Goal: Task Accomplishment & Management: Use online tool/utility

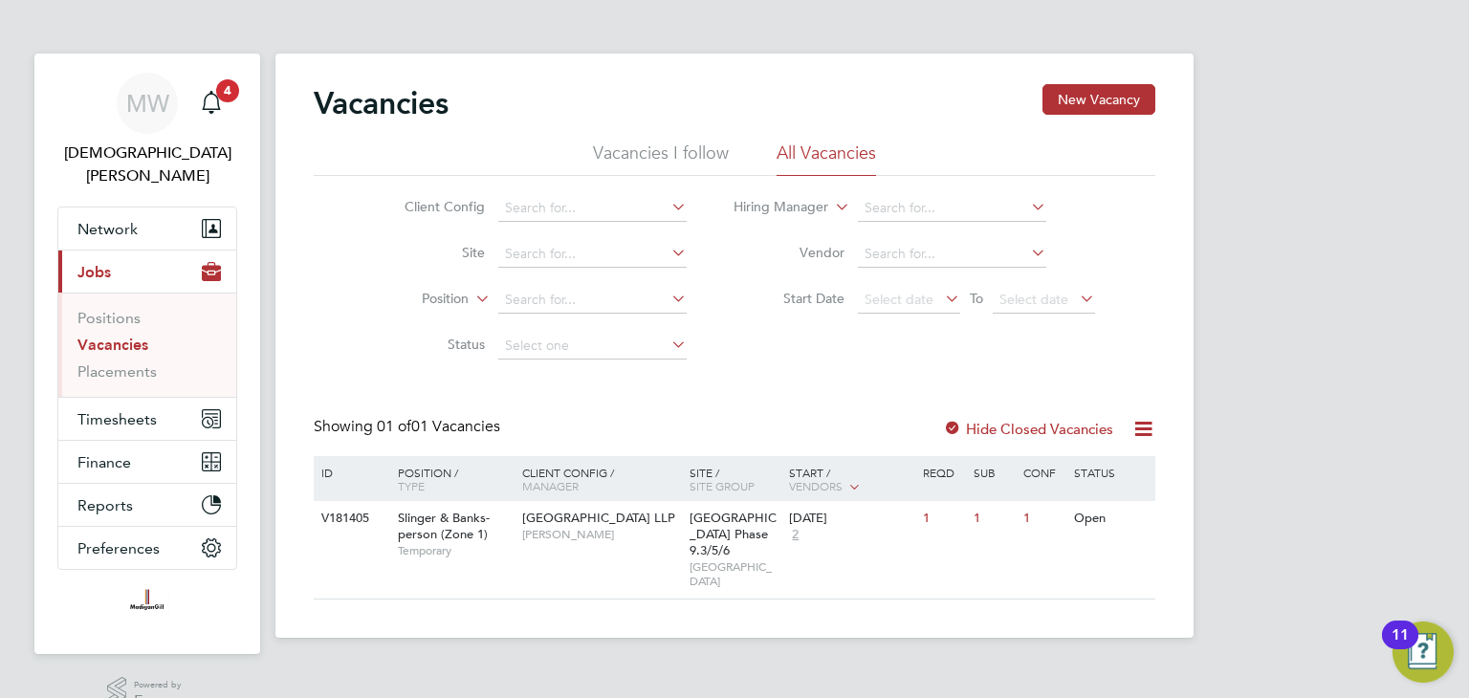
click at [124, 336] on link "Vacancies" at bounding box center [112, 345] width 71 height 18
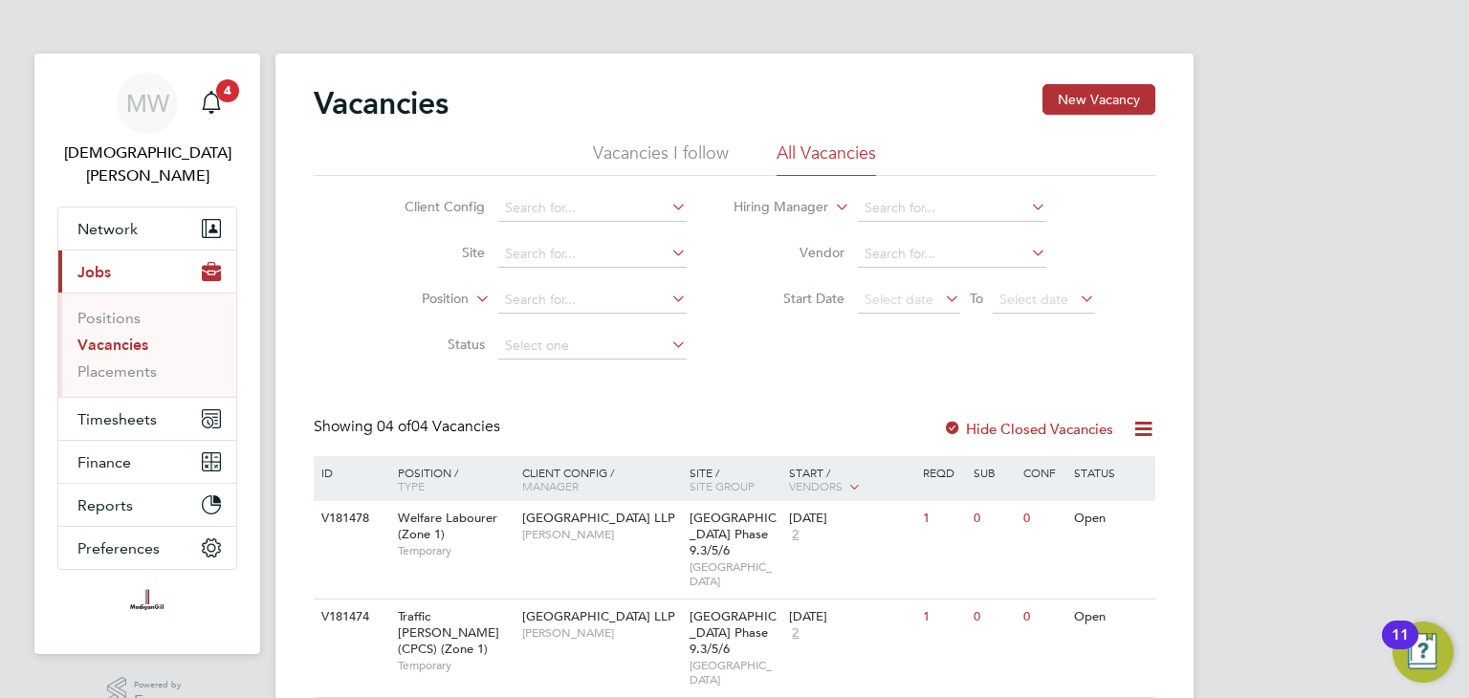
scroll to position [141, 0]
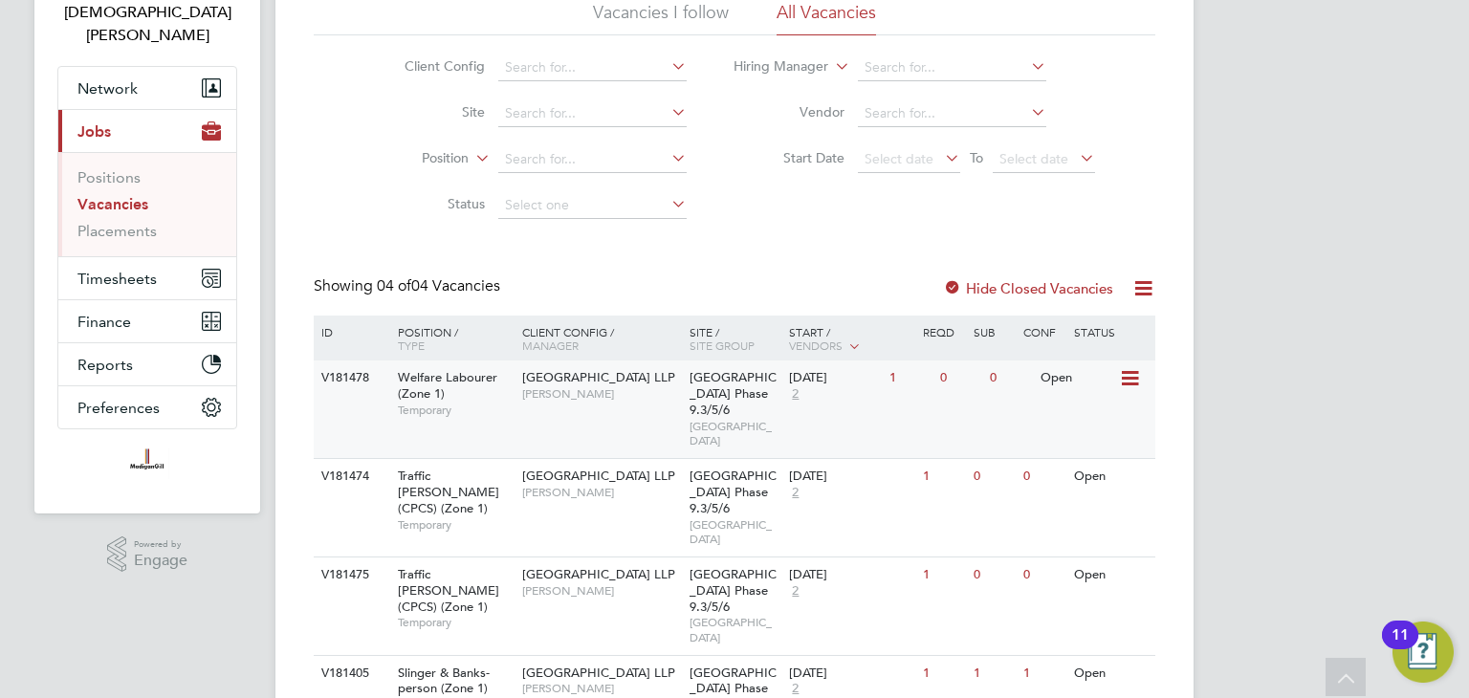
click at [657, 389] on span "[PERSON_NAME]" at bounding box center [601, 393] width 158 height 15
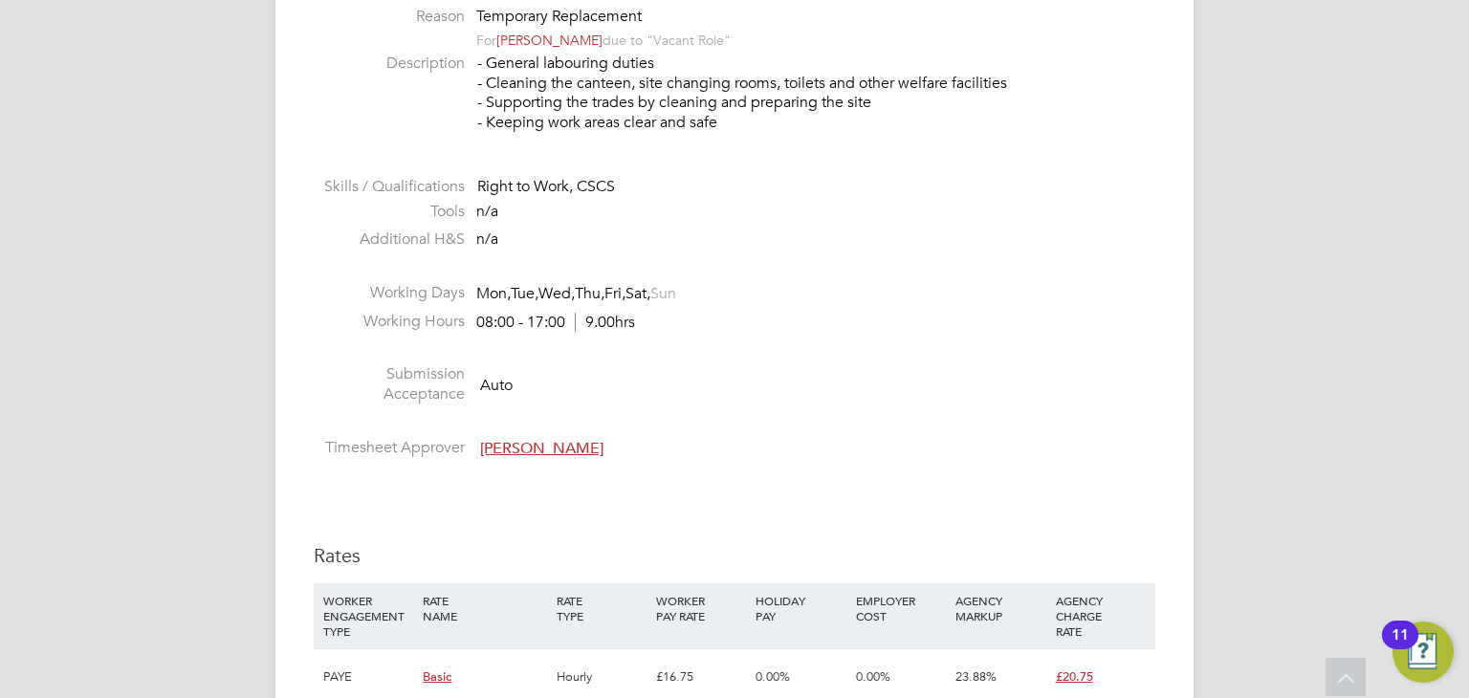
scroll to position [1148, 0]
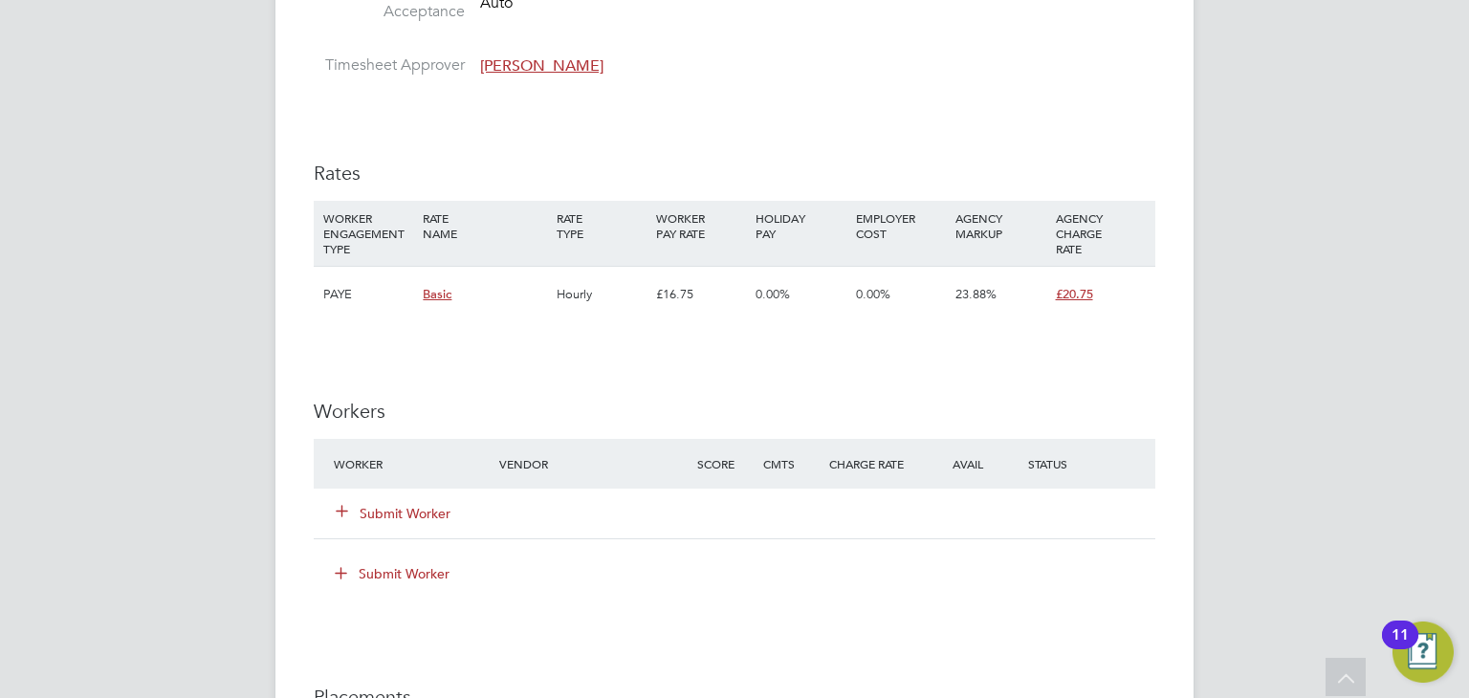
click at [406, 506] on button "Submit Worker" at bounding box center [394, 513] width 115 height 19
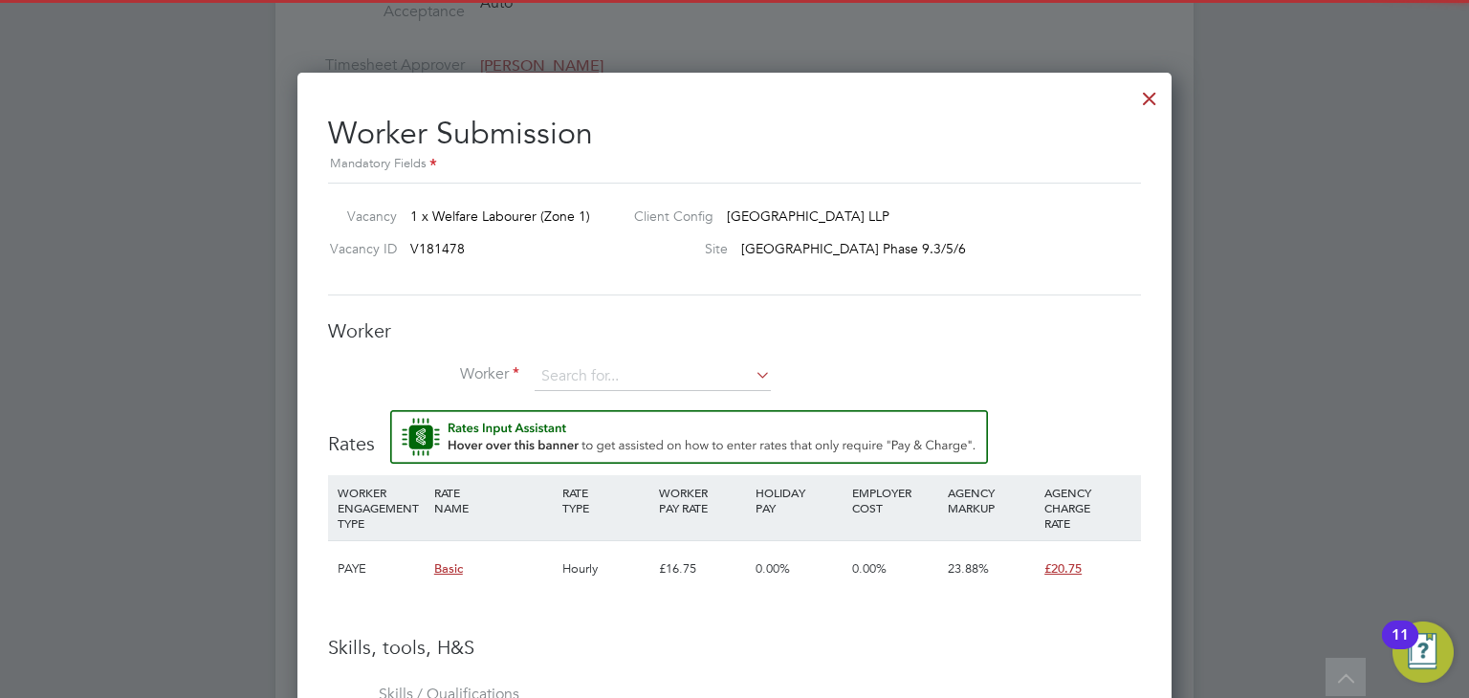
scroll to position [1228, 875]
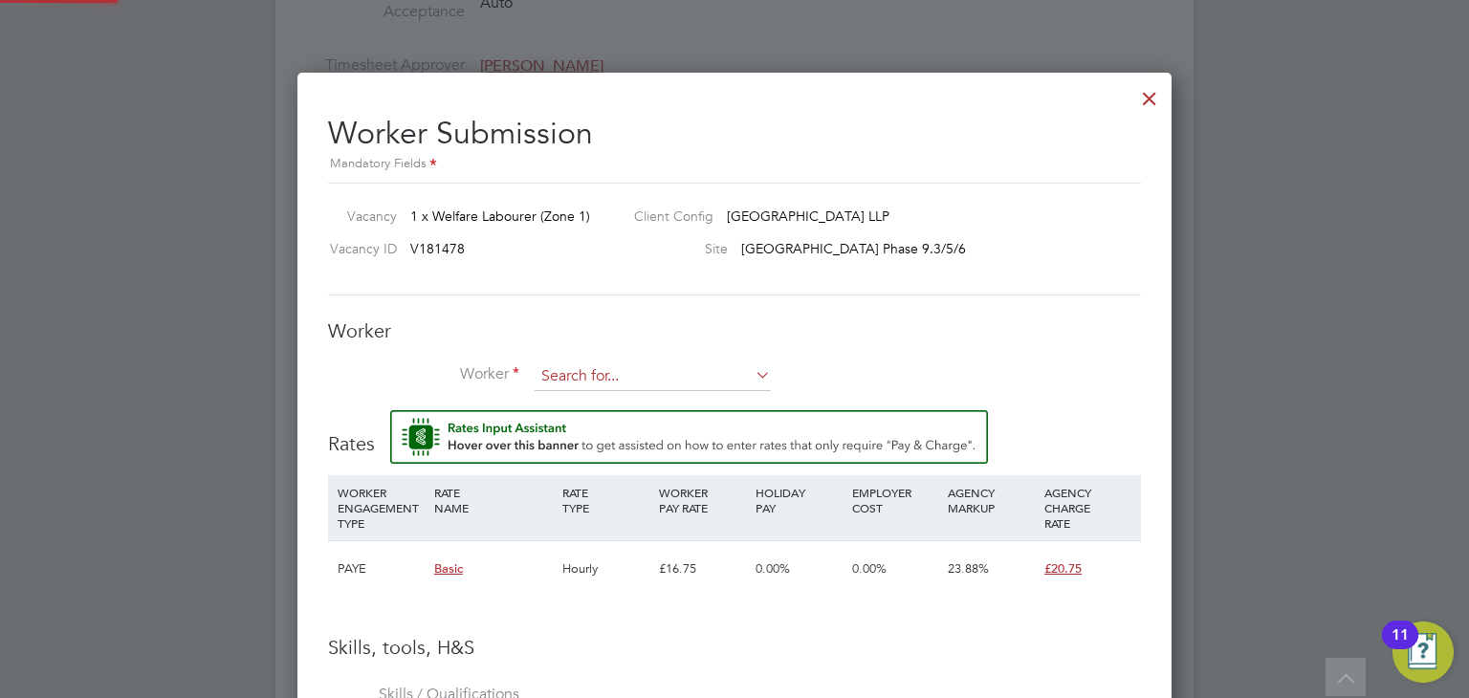
click at [560, 377] on input at bounding box center [653, 377] width 236 height 29
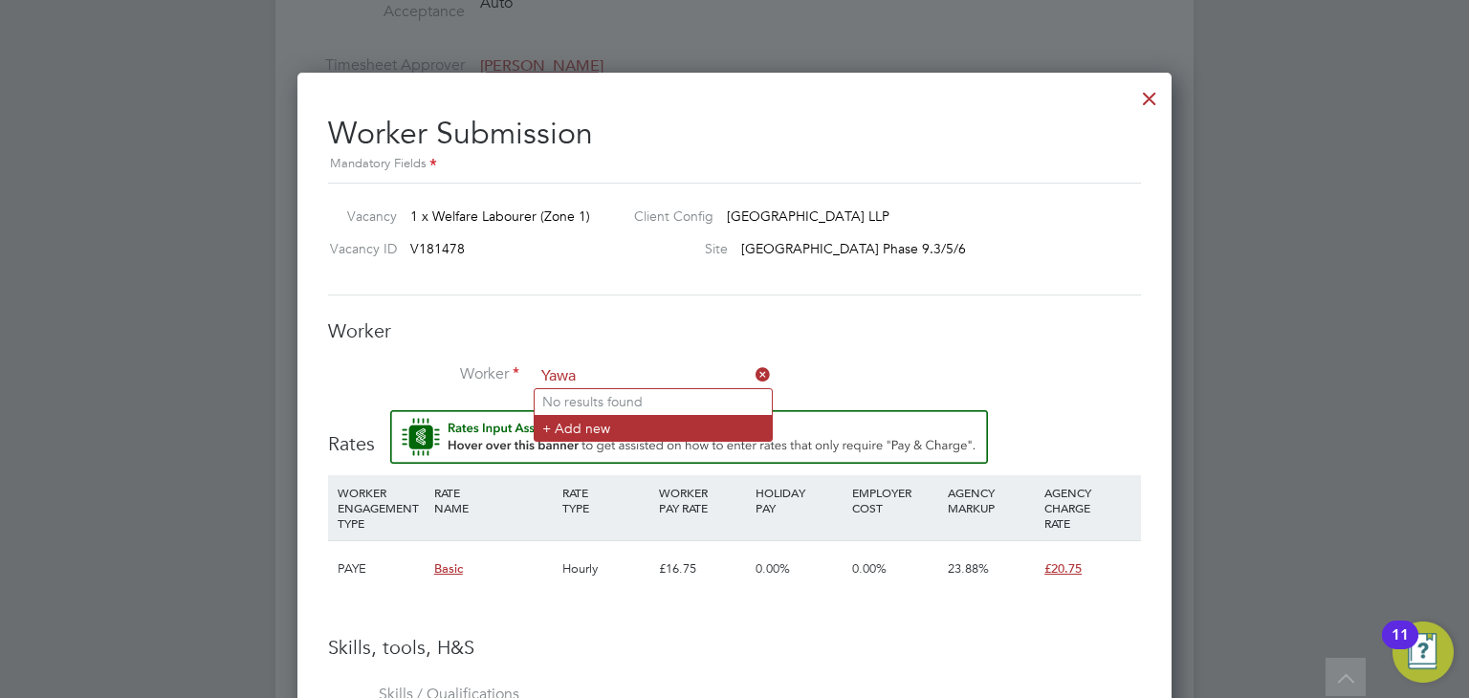
type input "Yawa"
click at [582, 432] on li "+ Add new" at bounding box center [653, 428] width 237 height 26
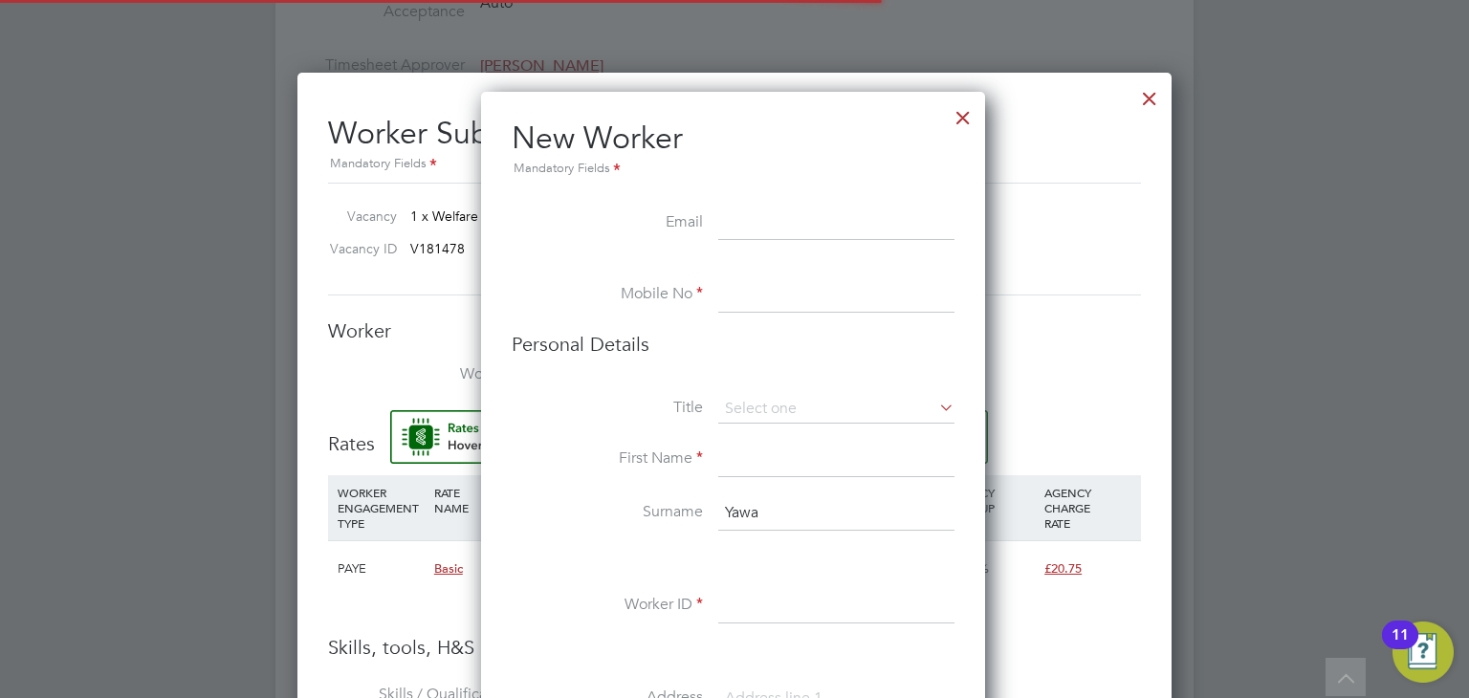
scroll to position [1611, 506]
click at [750, 292] on input at bounding box center [836, 295] width 236 height 34
paste input "07467473803"
type input "07467473803"
click at [752, 219] on input at bounding box center [836, 224] width 236 height 34
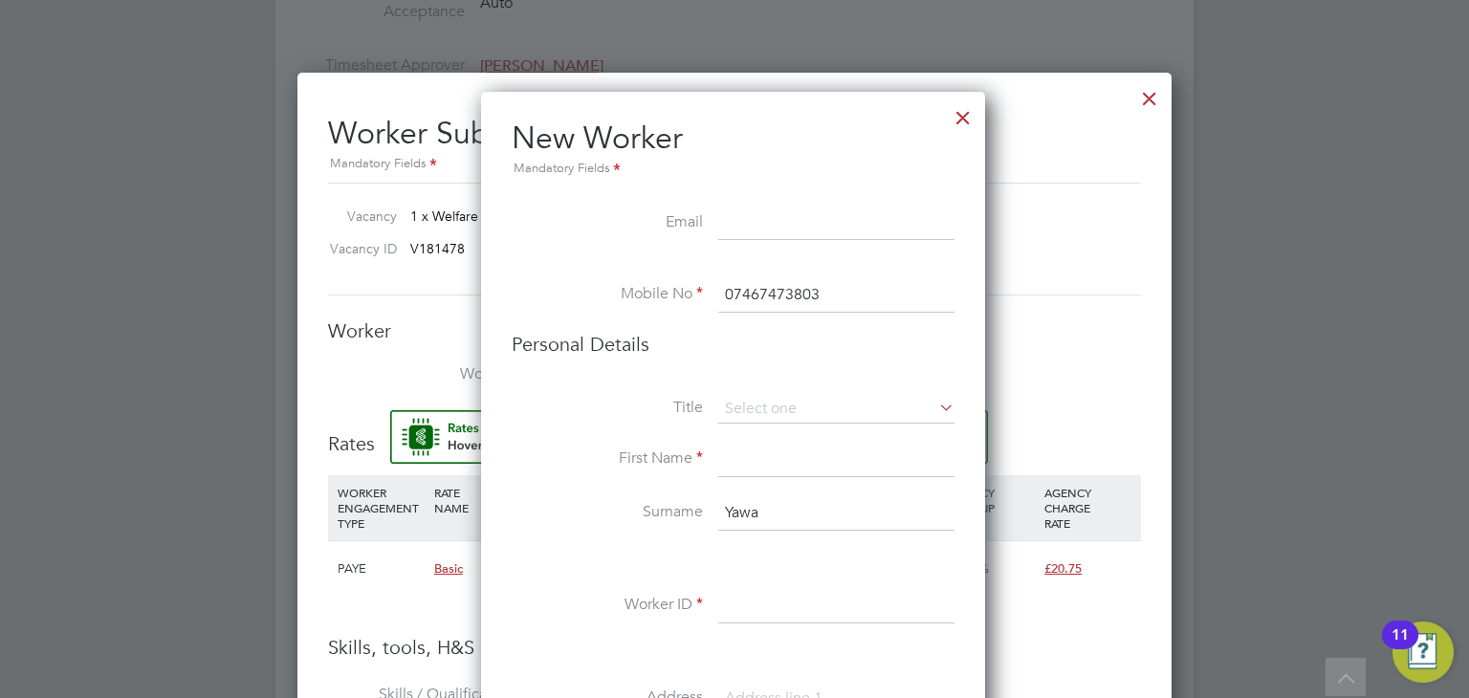
paste input "amuyawa5050@gmail.com"
type input "amuyawa5050@gmail.com"
click at [775, 401] on input at bounding box center [836, 409] width 236 height 29
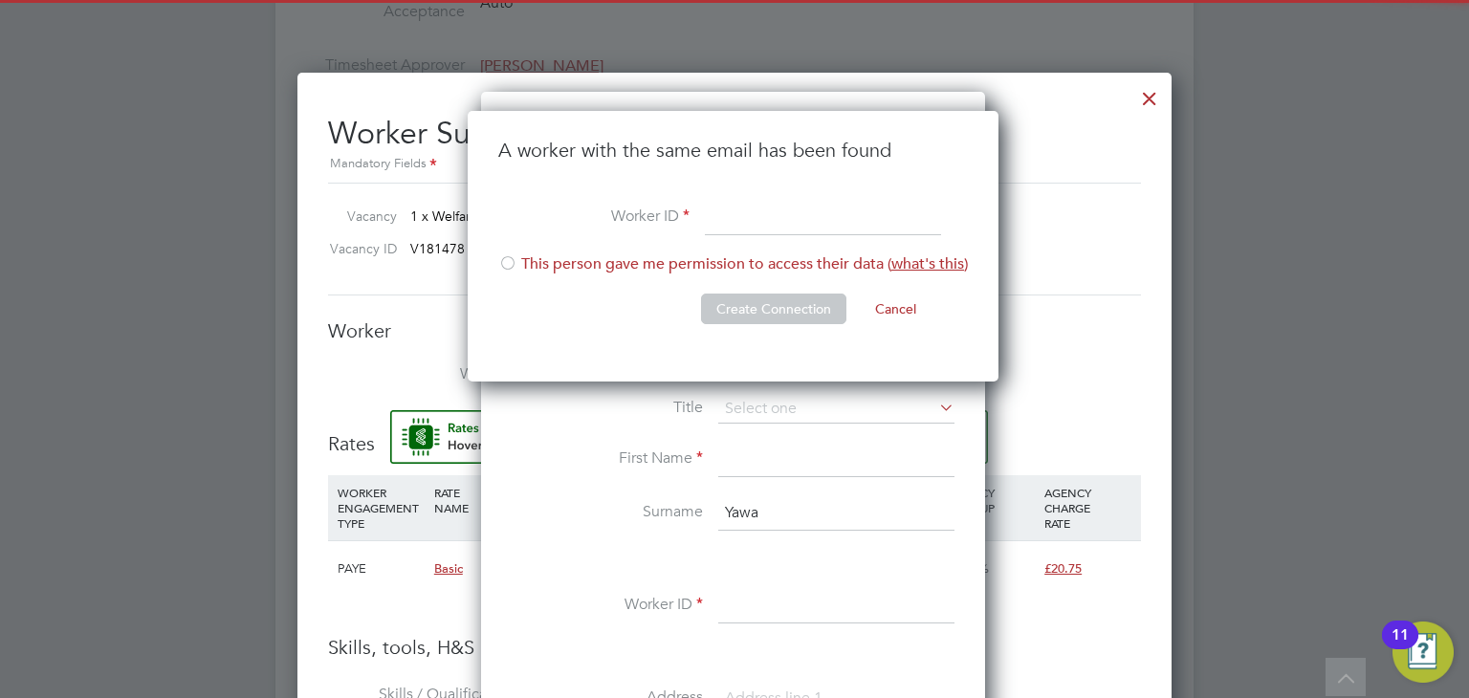
scroll to position [272, 533]
click at [765, 454] on input at bounding box center [836, 460] width 236 height 34
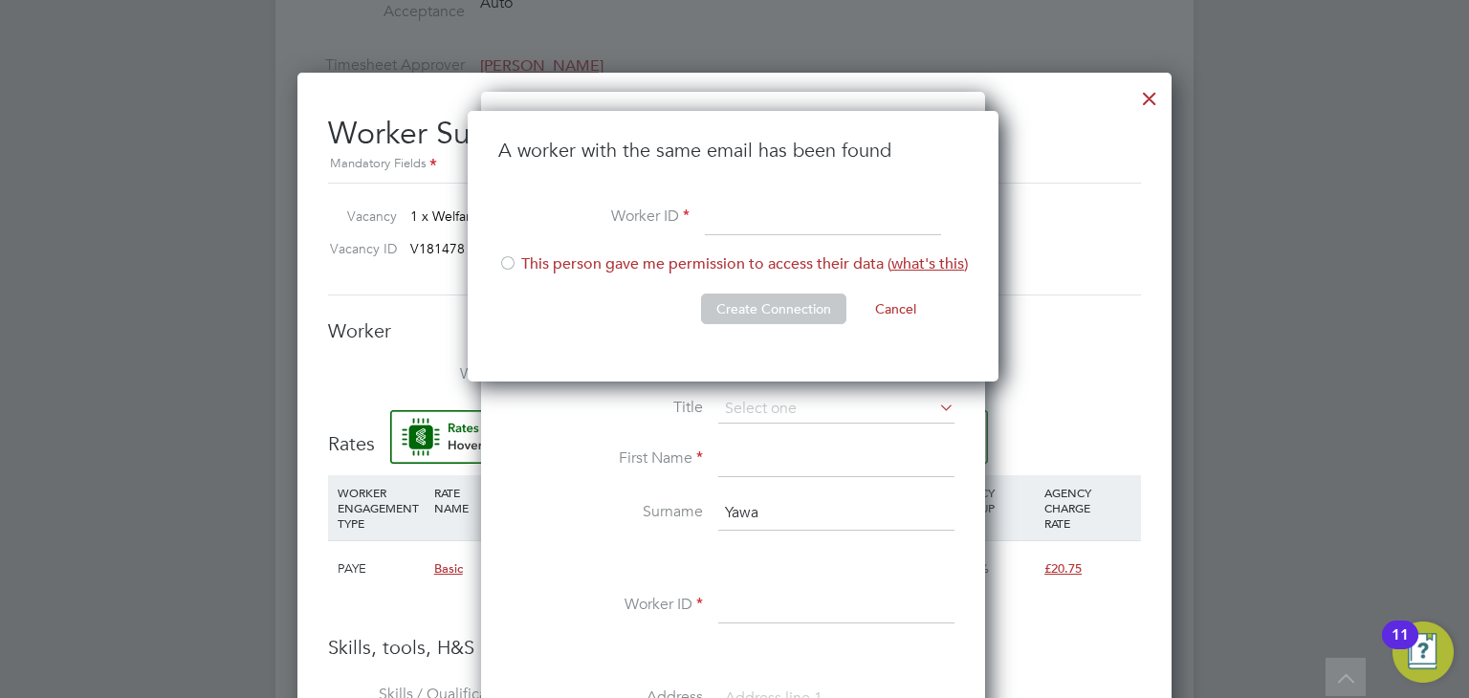
click at [688, 247] on li "Worker ID" at bounding box center [733, 228] width 470 height 54
drag, startPoint x: 528, startPoint y: 261, endPoint x: 545, endPoint y: 272, distance: 20.2
click at [532, 265] on li "This person gave me permission to access their data ( what's this )" at bounding box center [733, 273] width 470 height 39
click at [900, 308] on button "Cancel" at bounding box center [896, 309] width 72 height 31
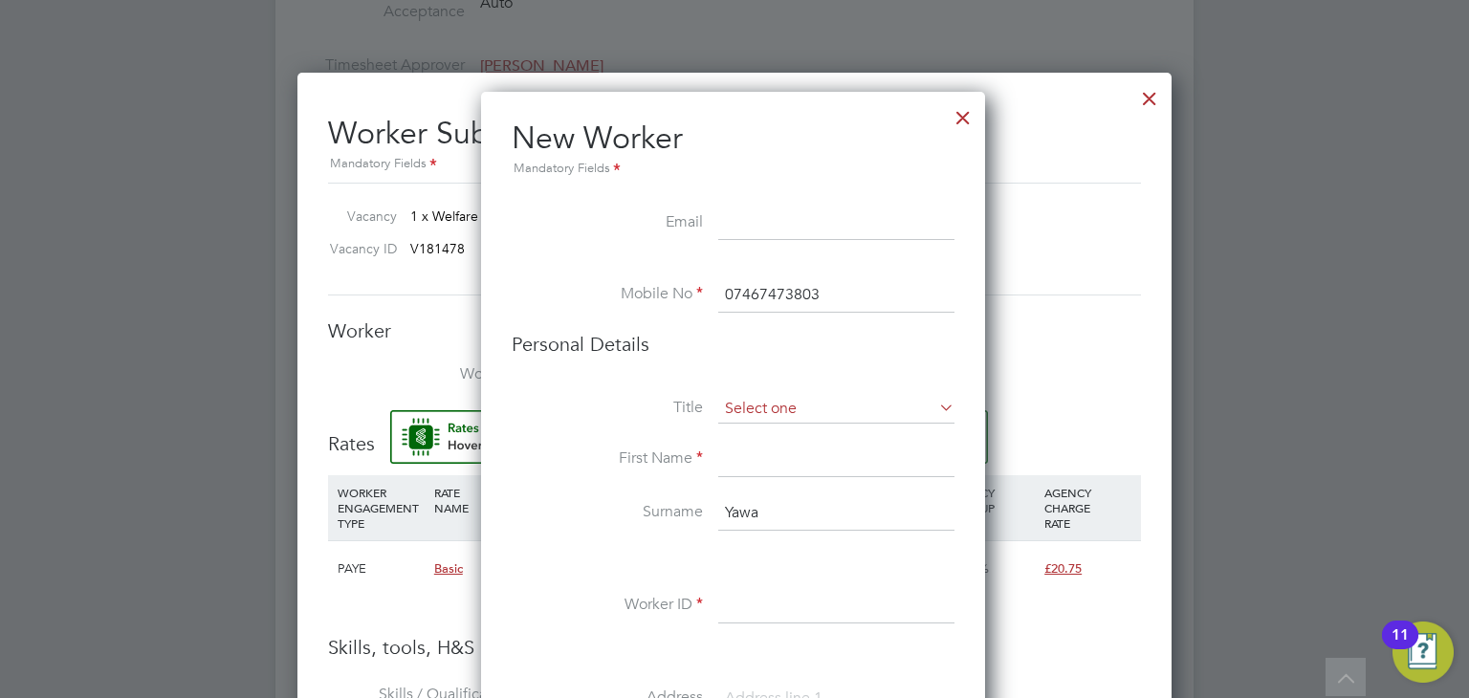
click at [777, 414] on input at bounding box center [836, 409] width 236 height 29
click at [758, 488] on li "Miss" at bounding box center [836, 484] width 237 height 25
type input "Miss"
click at [765, 459] on input at bounding box center [836, 460] width 236 height 34
drag, startPoint x: 771, startPoint y: 509, endPoint x: 707, endPoint y: 514, distance: 64.3
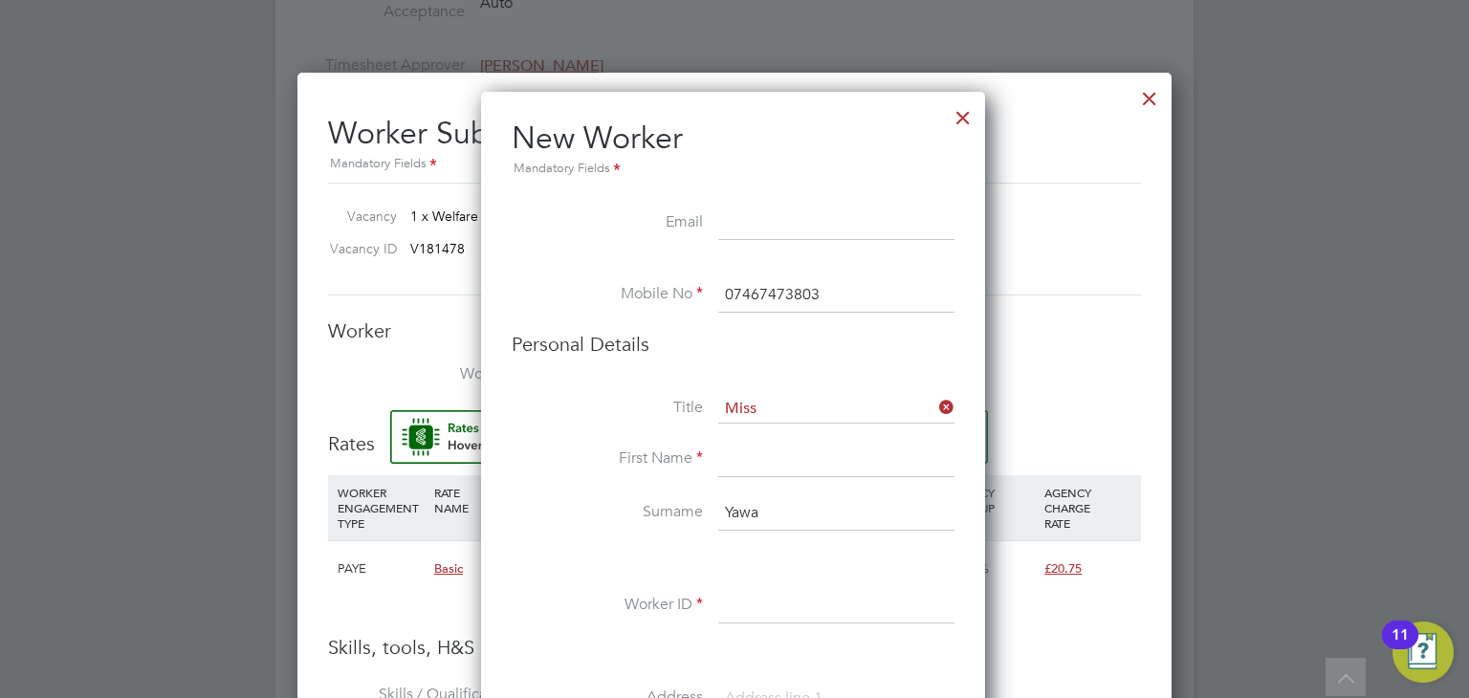
click at [707, 514] on li "Surname Yawa" at bounding box center [733, 523] width 443 height 54
click at [752, 464] on input at bounding box center [836, 460] width 236 height 34
paste input "Yawa"
type input "Yawa"
drag, startPoint x: 750, startPoint y: 499, endPoint x: 664, endPoint y: 496, distance: 86.1
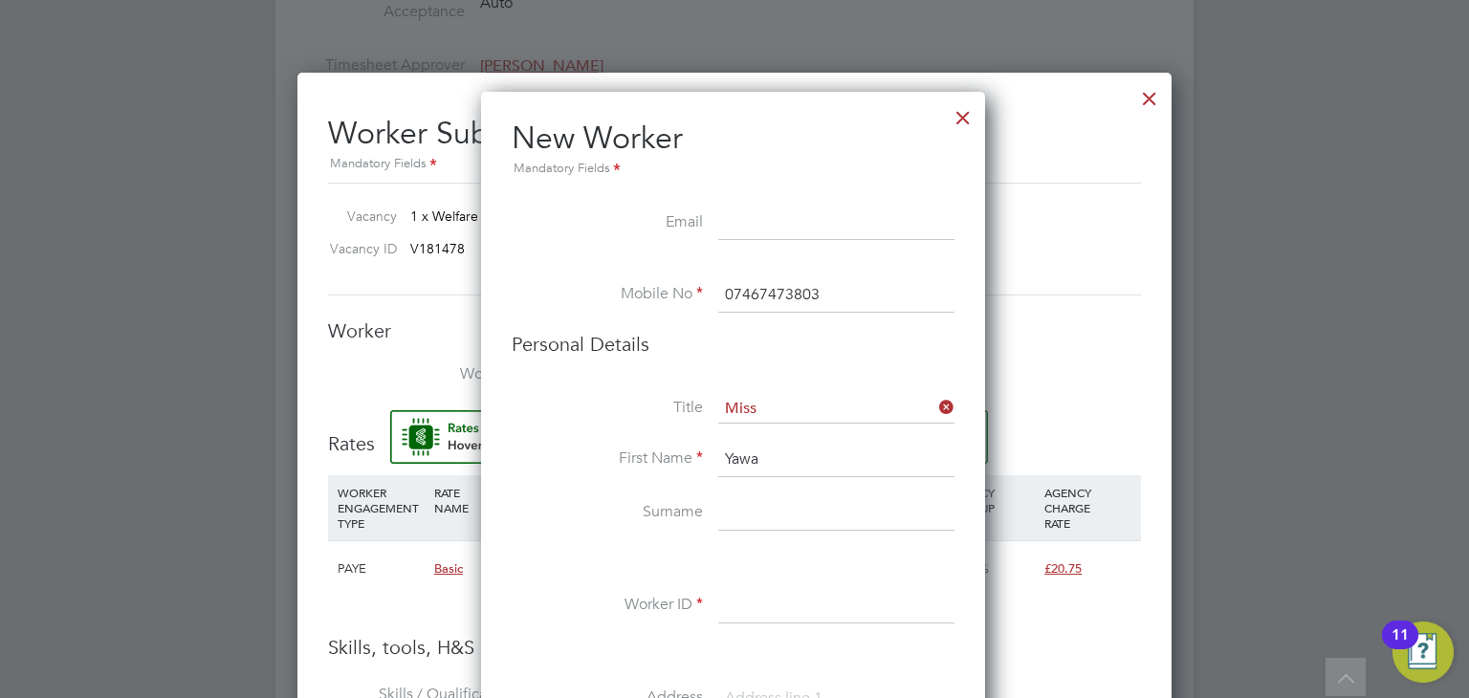
click at [750, 499] on input at bounding box center [836, 513] width 236 height 34
click at [753, 497] on input at bounding box center [836, 513] width 236 height 34
paste input "Amuzu"
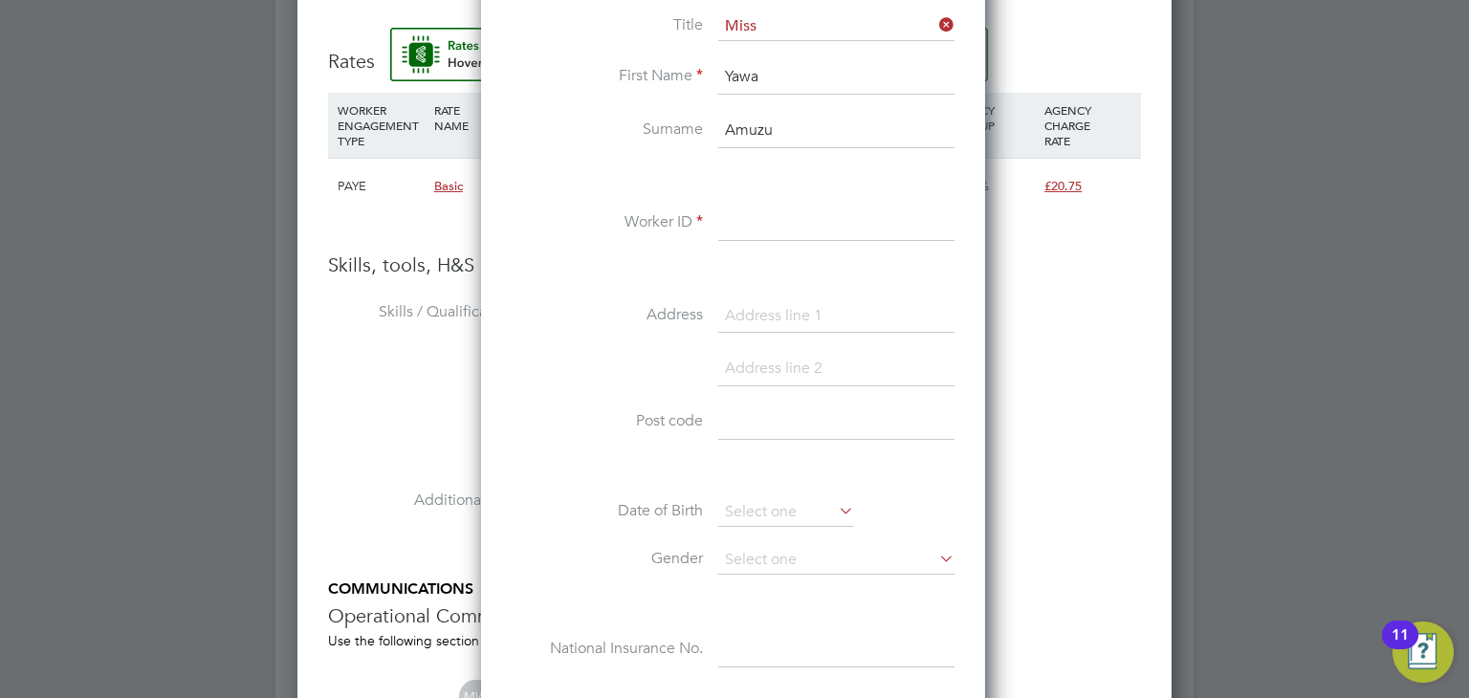
type input "Amuzu"
click at [805, 219] on input at bounding box center [836, 224] width 236 height 34
paste input "CAN-110901"
type input "CAN-110901"
click at [799, 315] on input at bounding box center [836, 316] width 236 height 34
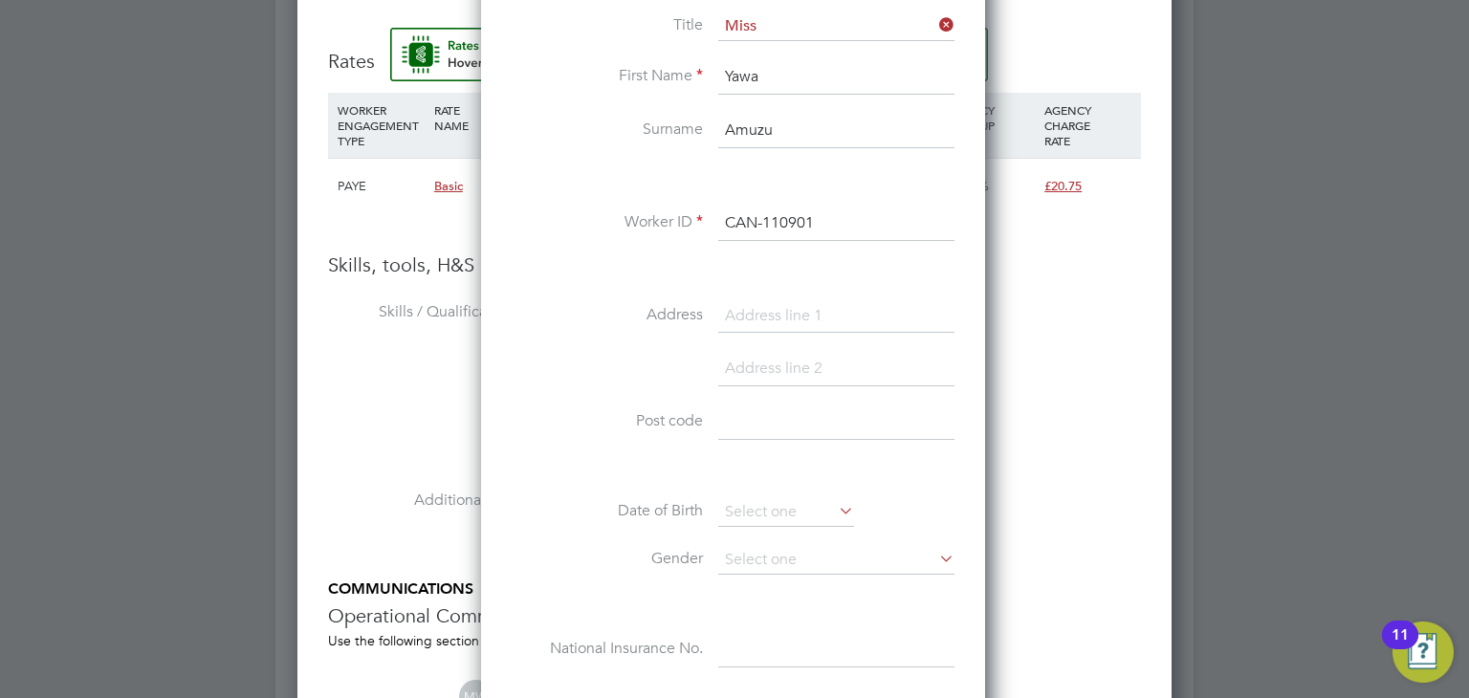
click at [773, 419] on input at bounding box center [836, 423] width 236 height 34
paste input "EN10 6BL"
type input "EN10 6BL"
click at [769, 510] on input at bounding box center [786, 512] width 136 height 29
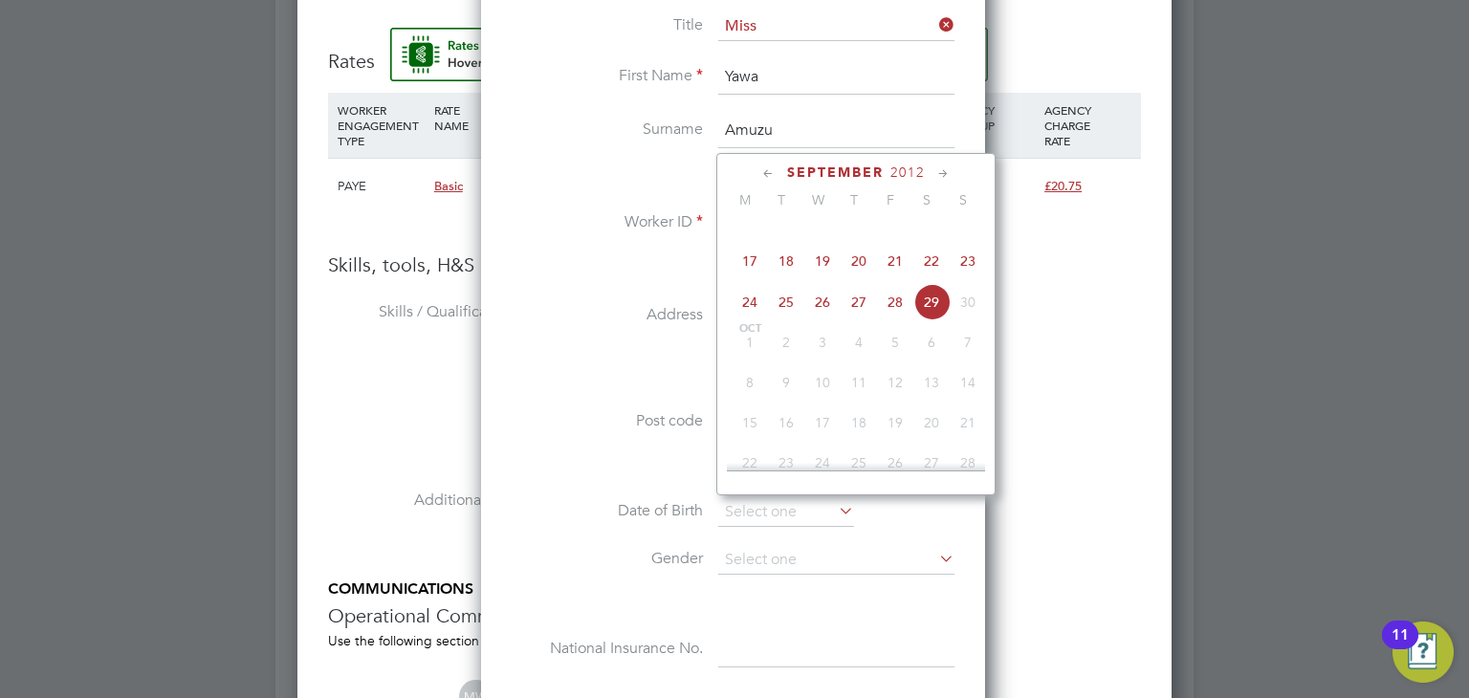
click at [900, 173] on span "2012" at bounding box center [907, 173] width 34 height 16
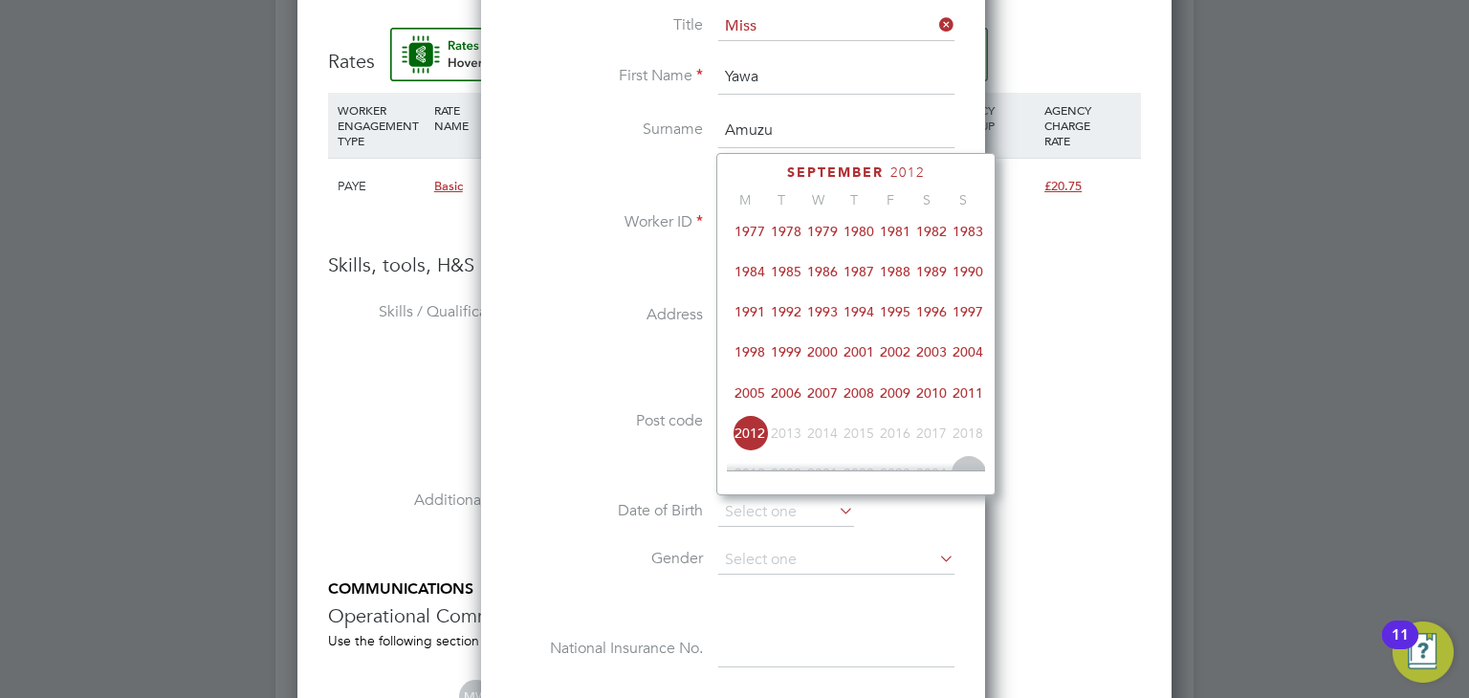
click at [941, 274] on span "1989" at bounding box center [931, 271] width 36 height 36
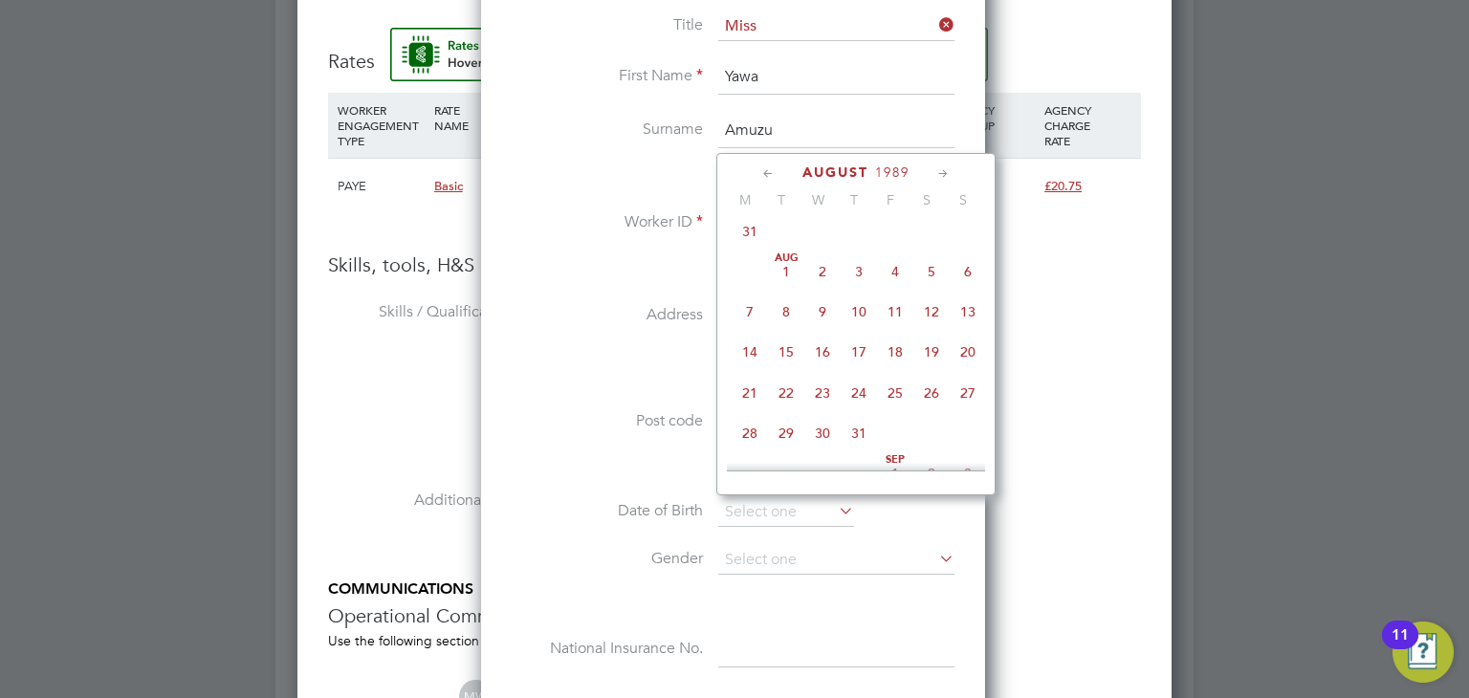
click at [765, 174] on icon at bounding box center [768, 174] width 18 height 21
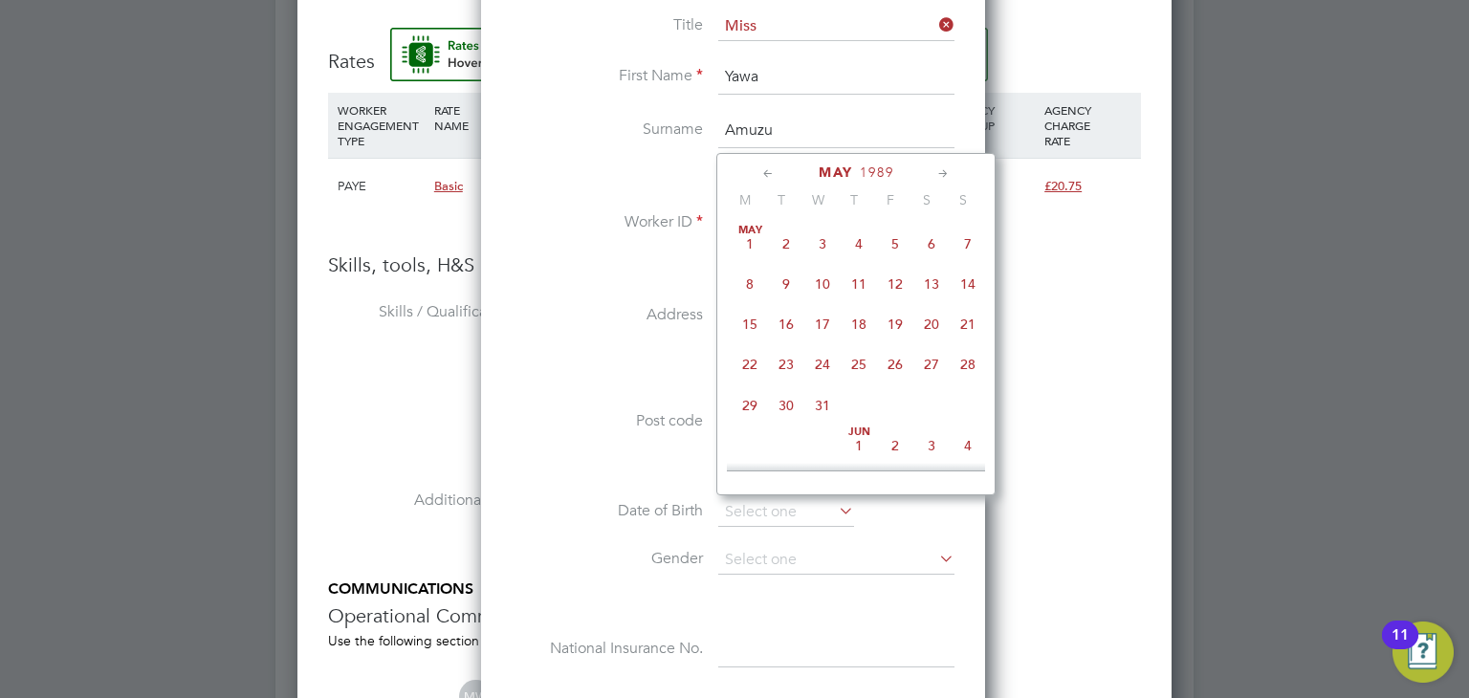
click at [765, 174] on icon at bounding box center [768, 174] width 18 height 21
click at [939, 172] on icon at bounding box center [943, 174] width 18 height 21
click at [826, 328] on span "12" at bounding box center [822, 319] width 36 height 36
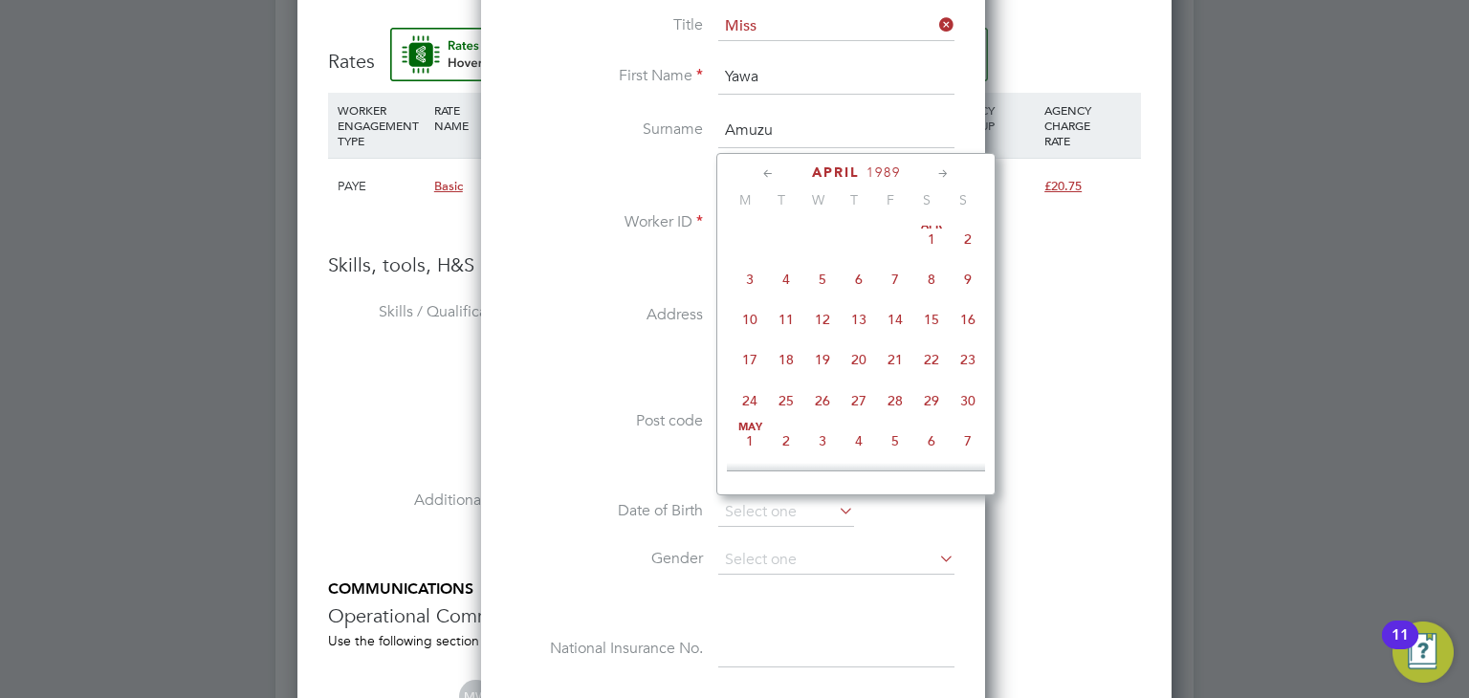
type input "12 Apr 1989"
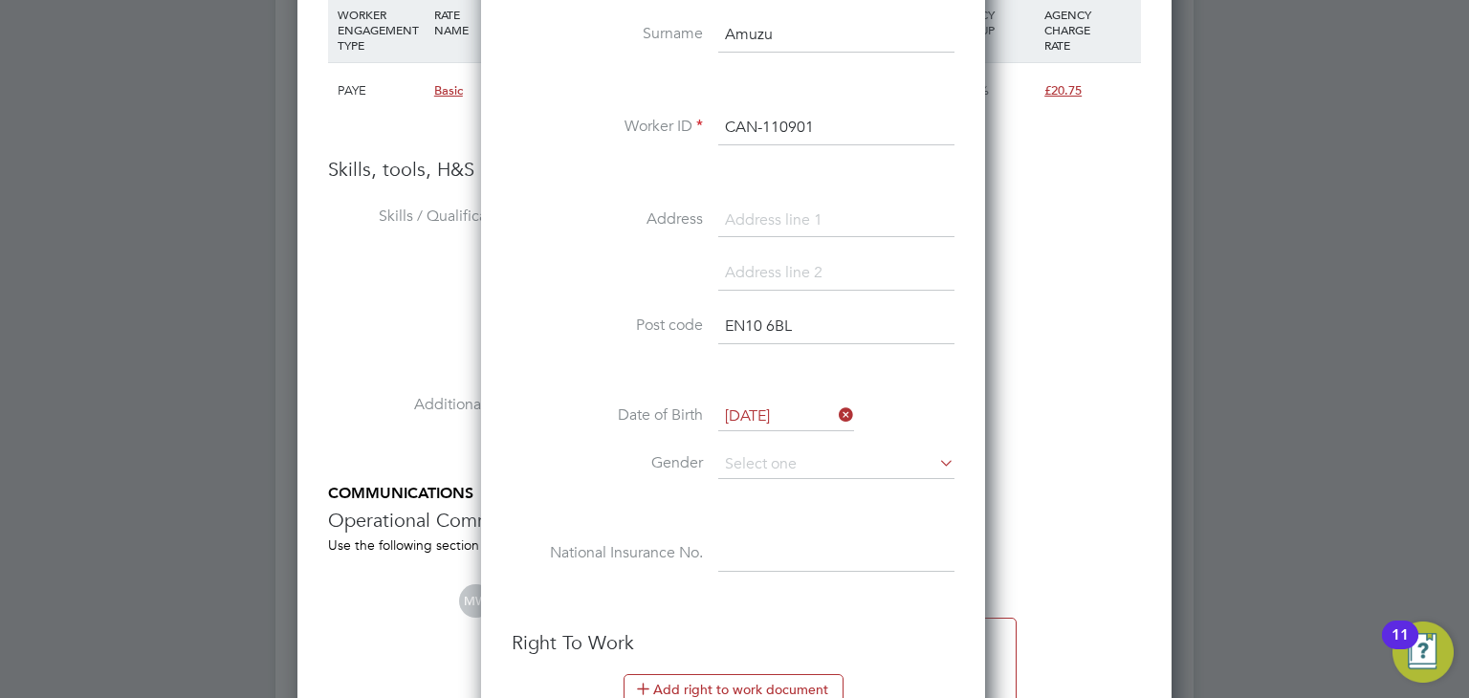
scroll to position [1722, 0]
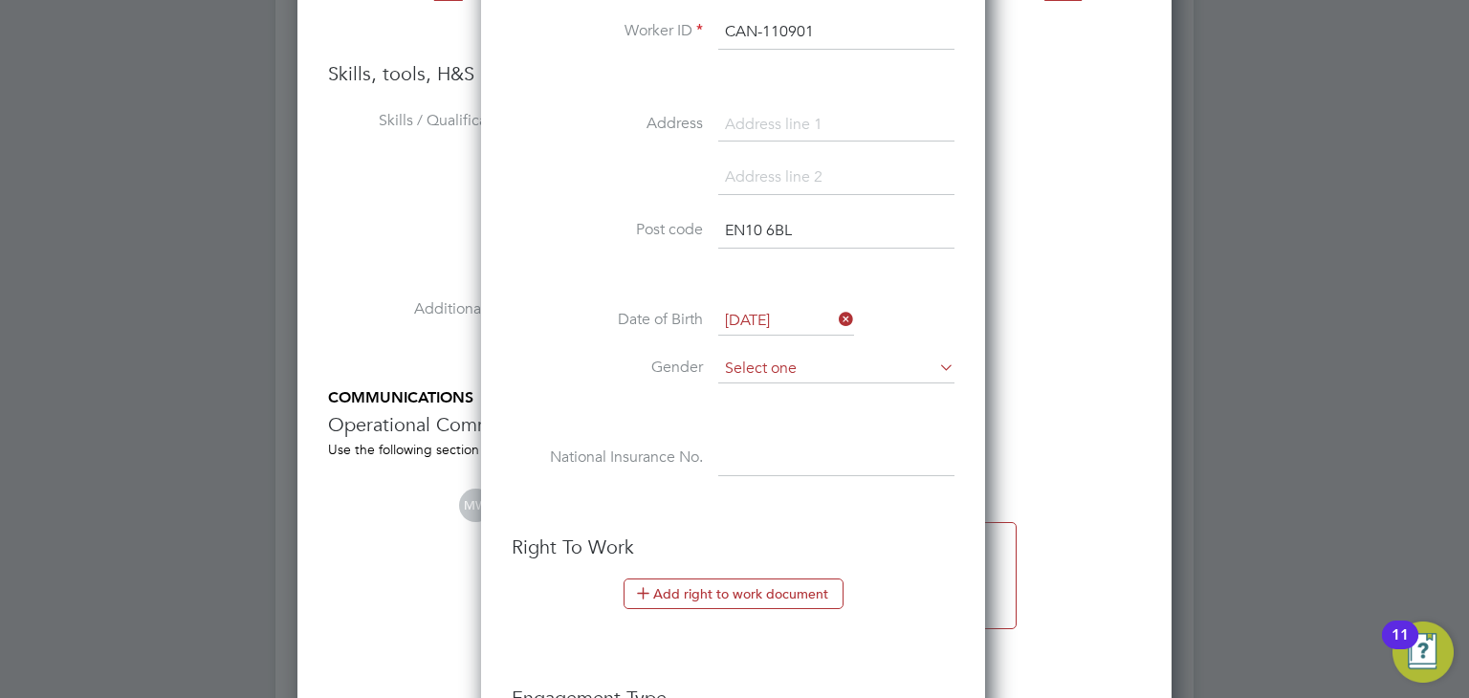
click at [761, 365] on input at bounding box center [836, 369] width 236 height 29
click at [762, 409] on li "[DEMOGRAPHIC_DATA]" at bounding box center [836, 417] width 237 height 25
type input "[DEMOGRAPHIC_DATA]"
click at [738, 459] on input at bounding box center [836, 459] width 236 height 34
paste input "NJ019957B"
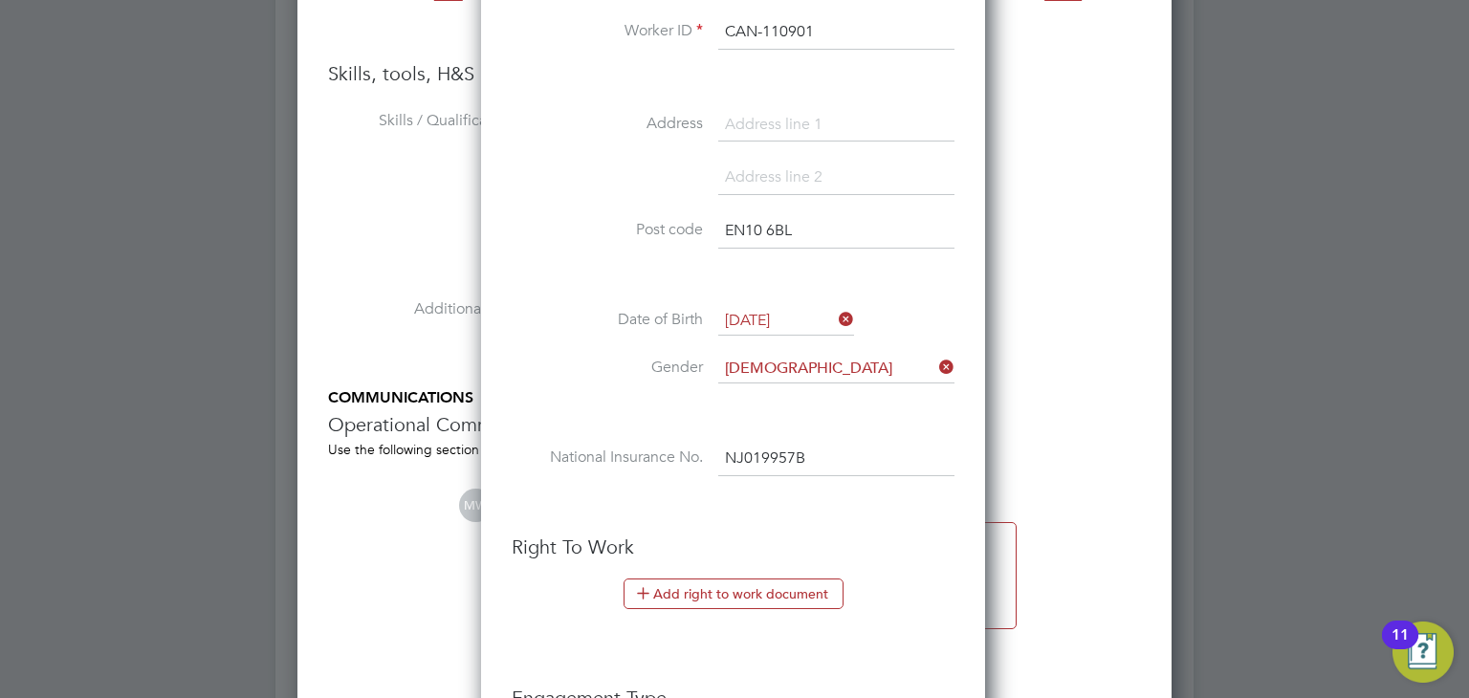
scroll to position [2009, 0]
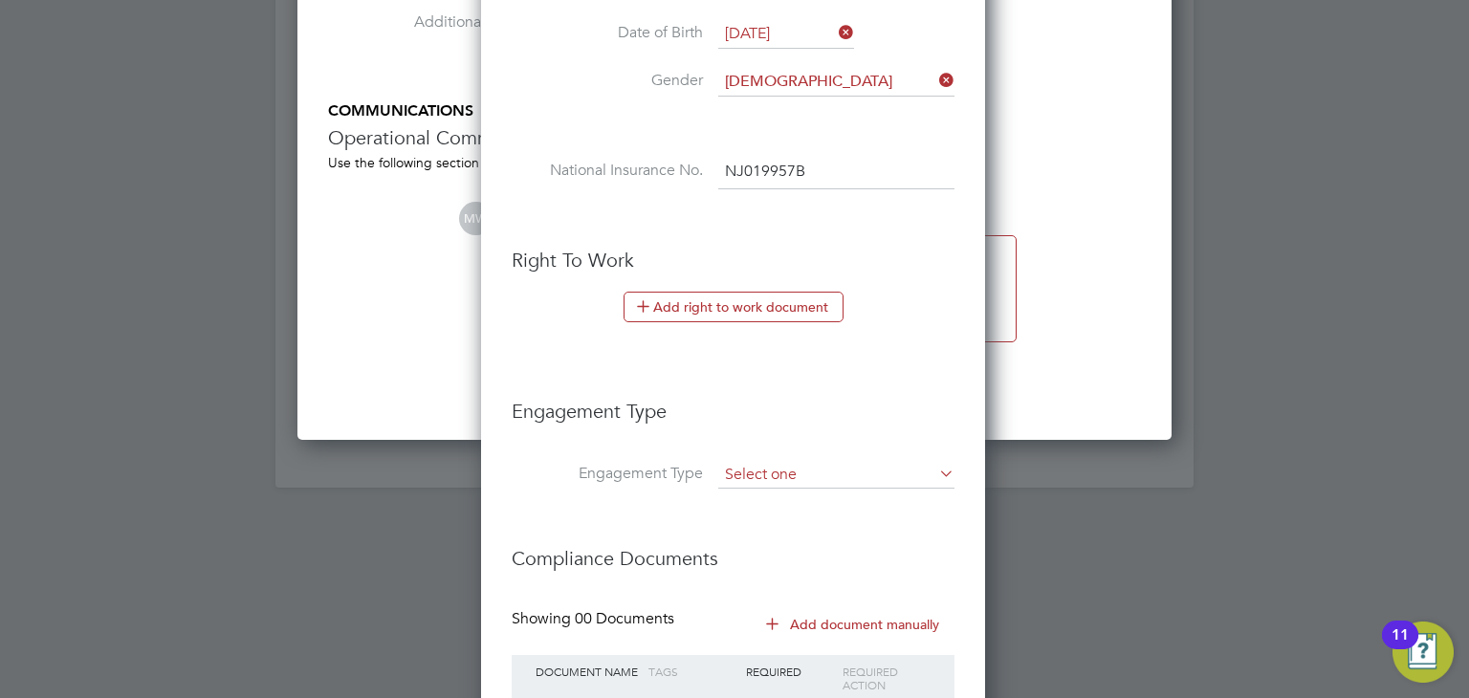
type input "NJ 01 99 57 B"
click at [747, 472] on input at bounding box center [836, 475] width 236 height 27
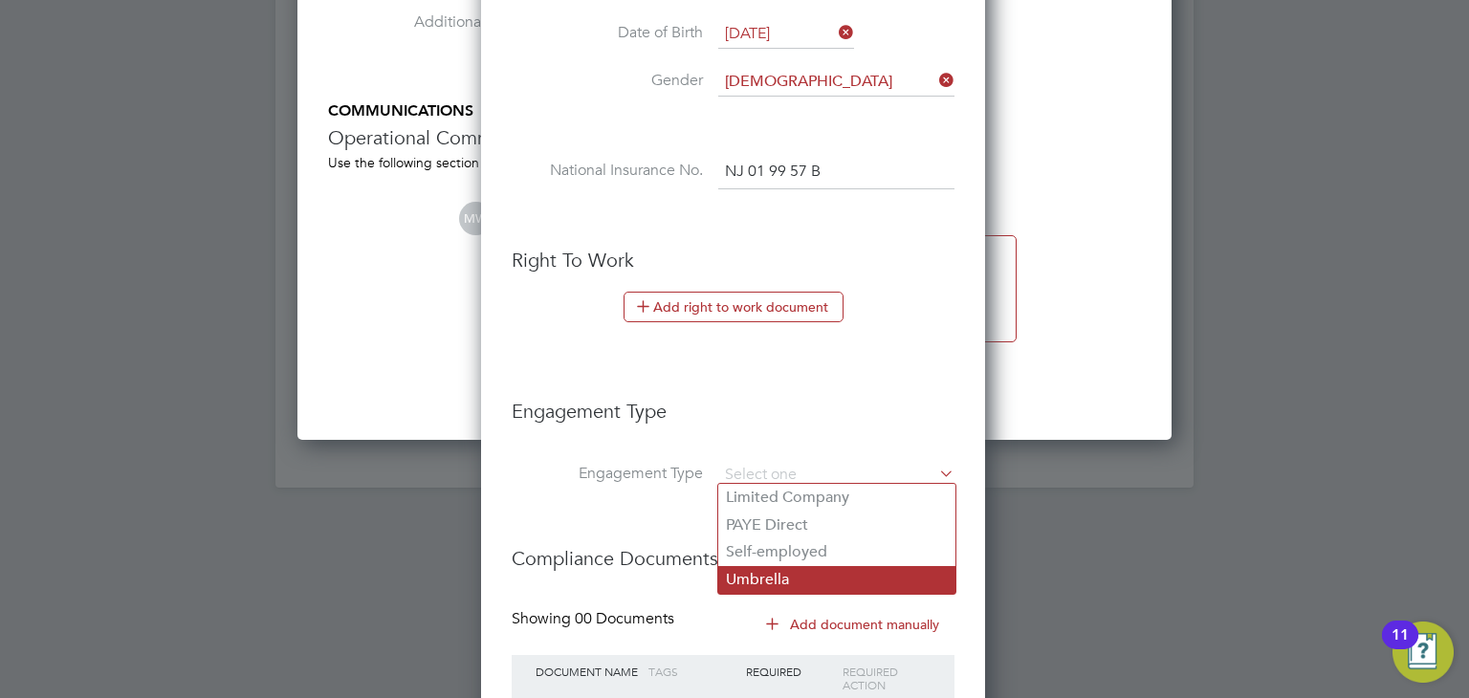
click at [772, 567] on li "Umbrella" at bounding box center [836, 580] width 237 height 28
type input "Umbrella"
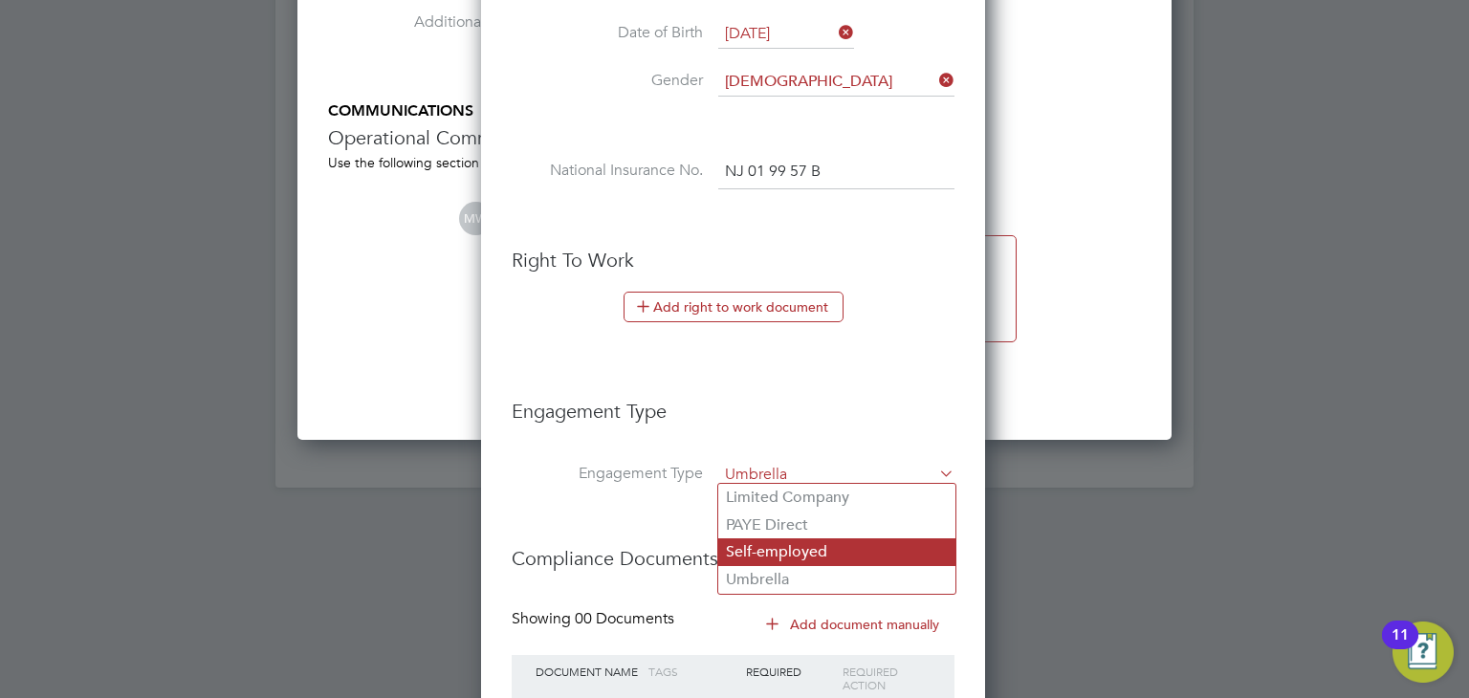
scroll to position [1964, 506]
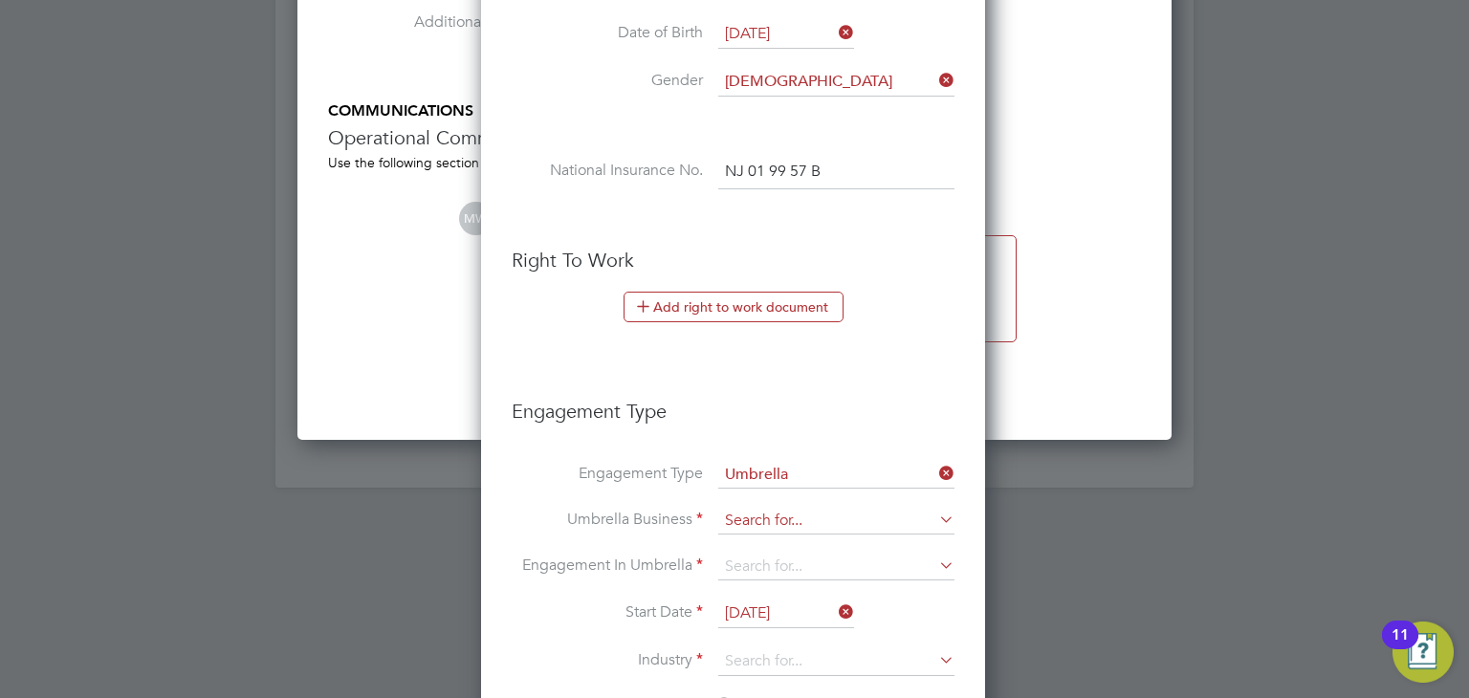
click at [780, 515] on input at bounding box center [836, 521] width 236 height 27
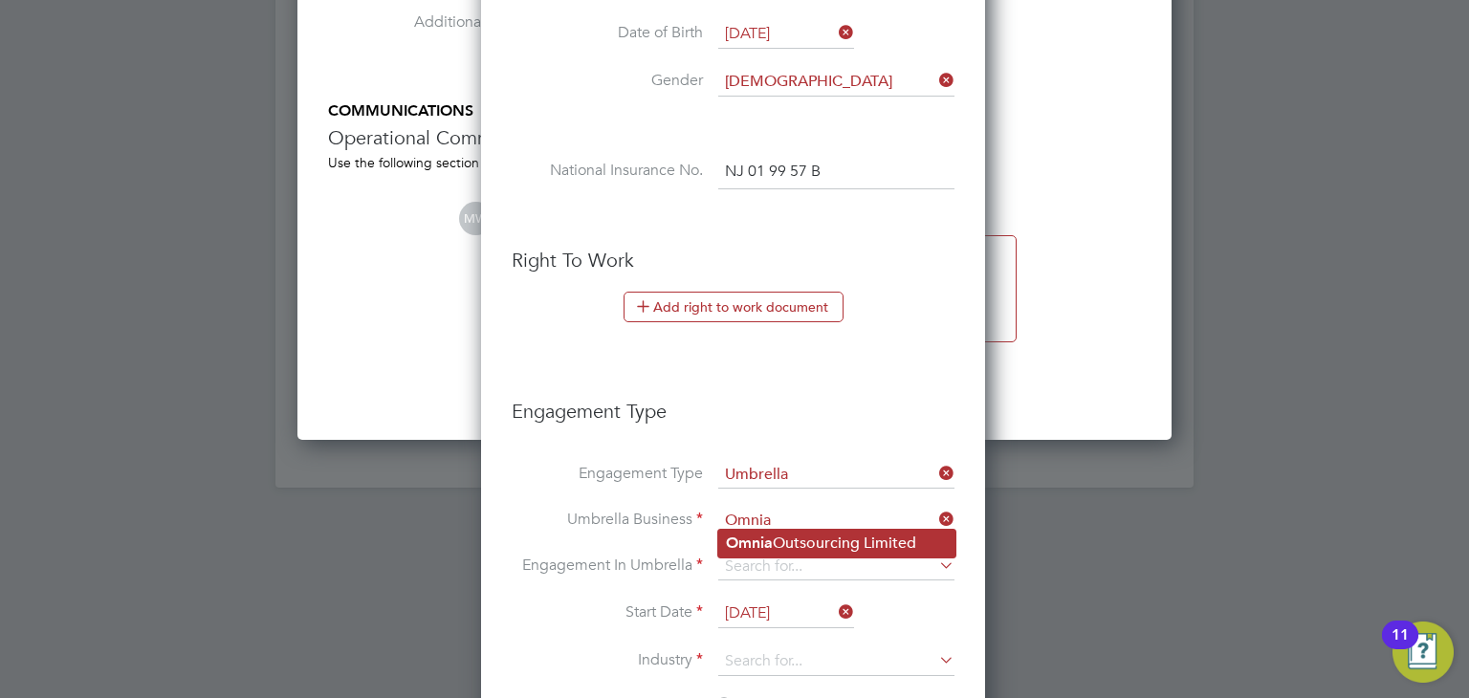
click at [835, 542] on li "Omnia Outsourcing Limited" at bounding box center [836, 544] width 237 height 28
type input "Omnia Outsourcing Limited"
click at [772, 548] on li "Umbrella Business Omnia Outsourcing Limited" at bounding box center [733, 531] width 443 height 46
click at [772, 558] on input at bounding box center [836, 567] width 236 height 27
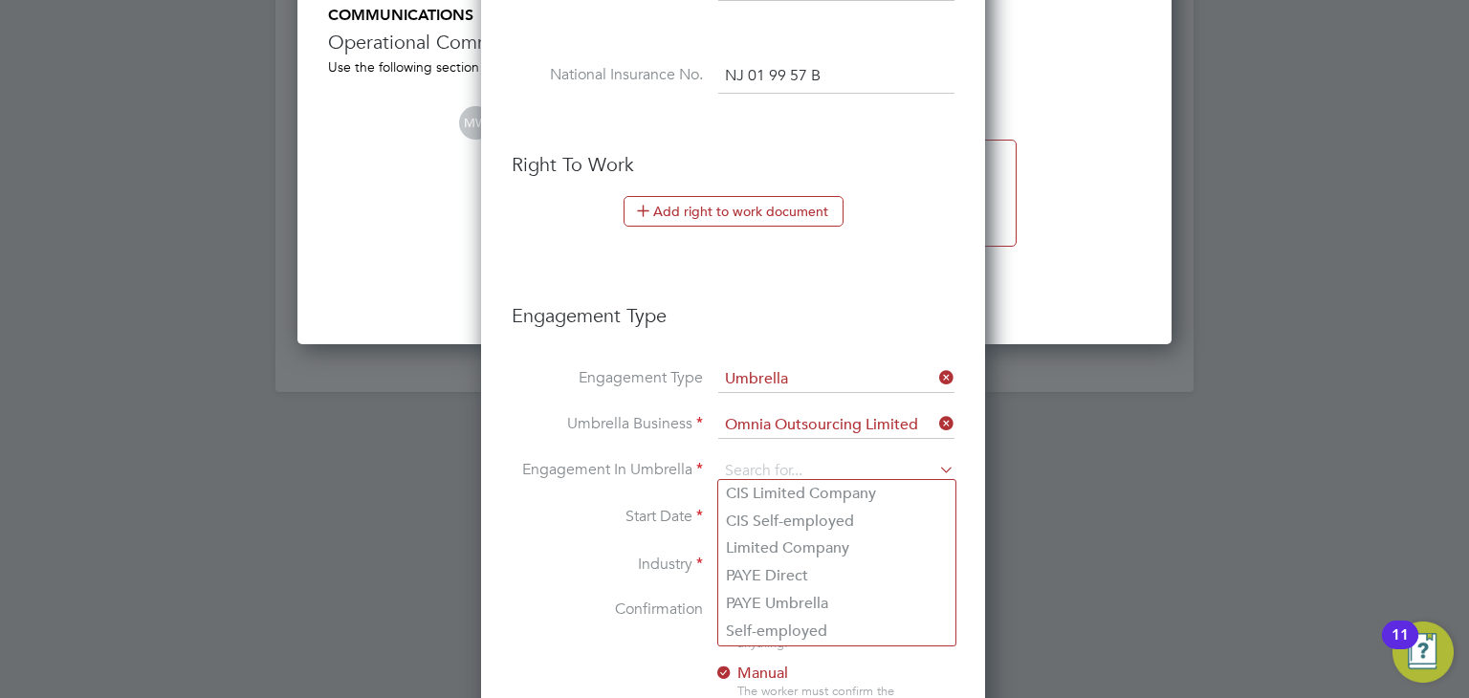
scroll to position [2200, 0]
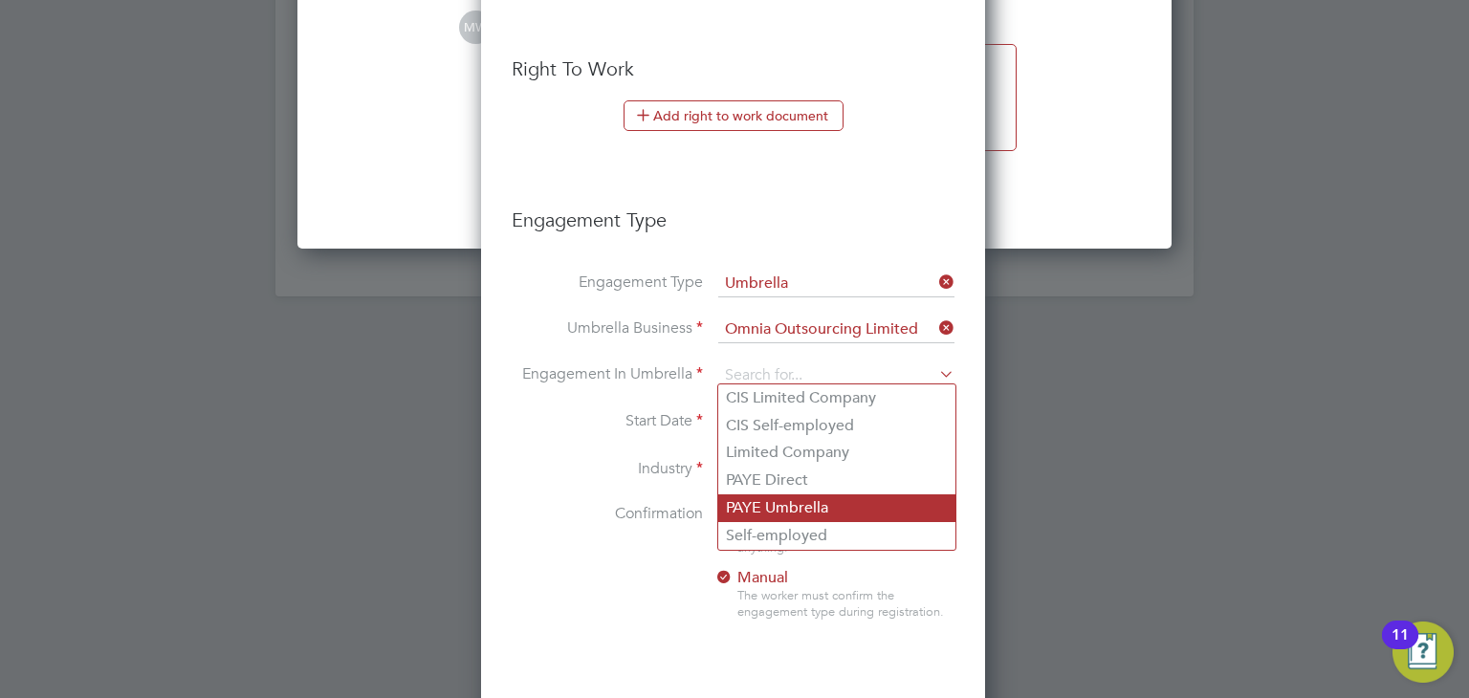
click at [788, 515] on li "PAYE Umbrella" at bounding box center [836, 508] width 237 height 28
type input "PAYE Umbrella"
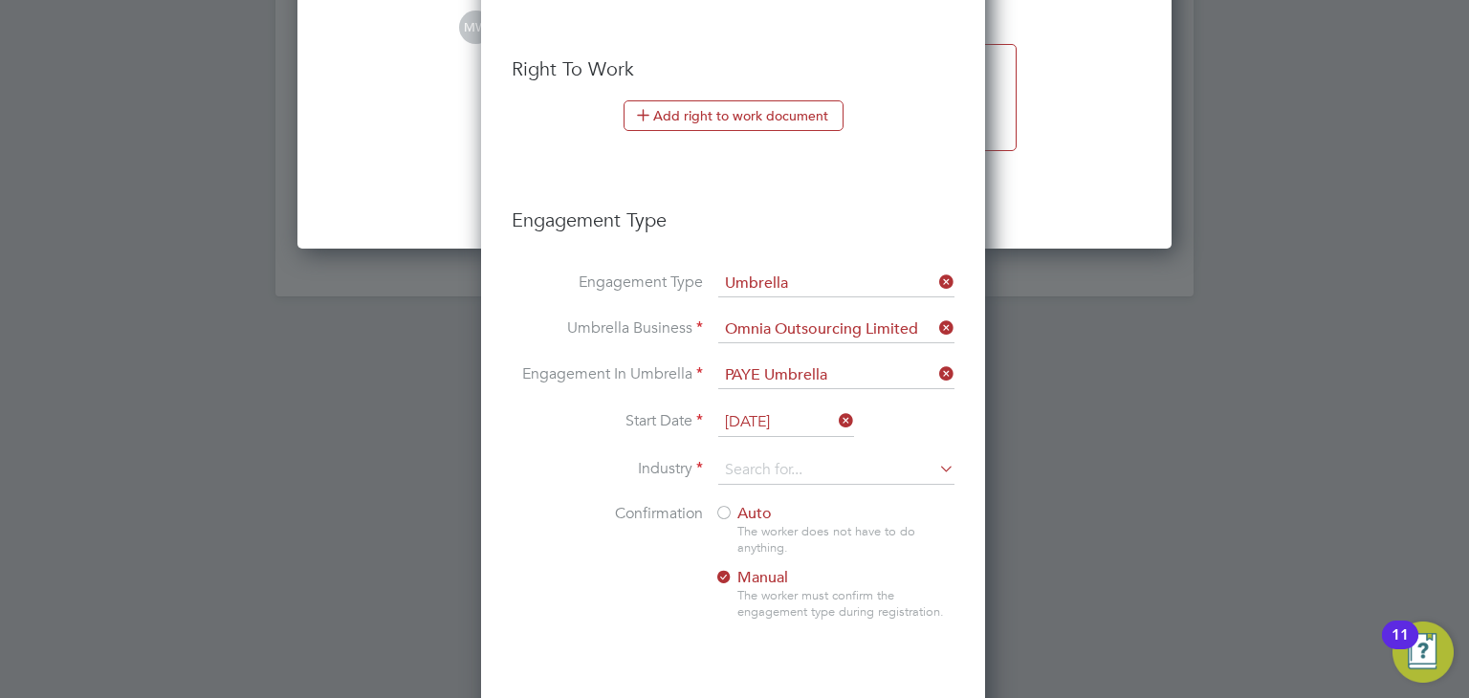
click at [769, 414] on input "[DATE]" at bounding box center [786, 422] width 136 height 29
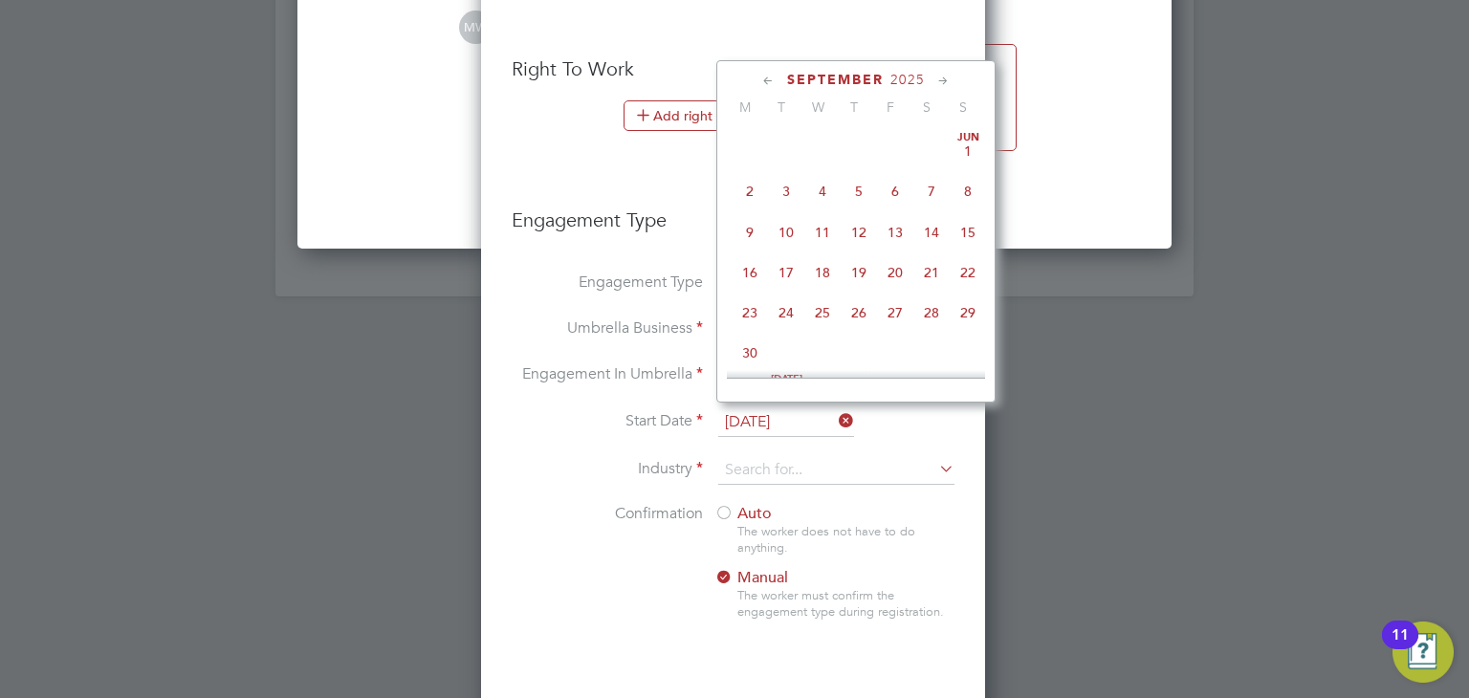
scroll to position [749, 0]
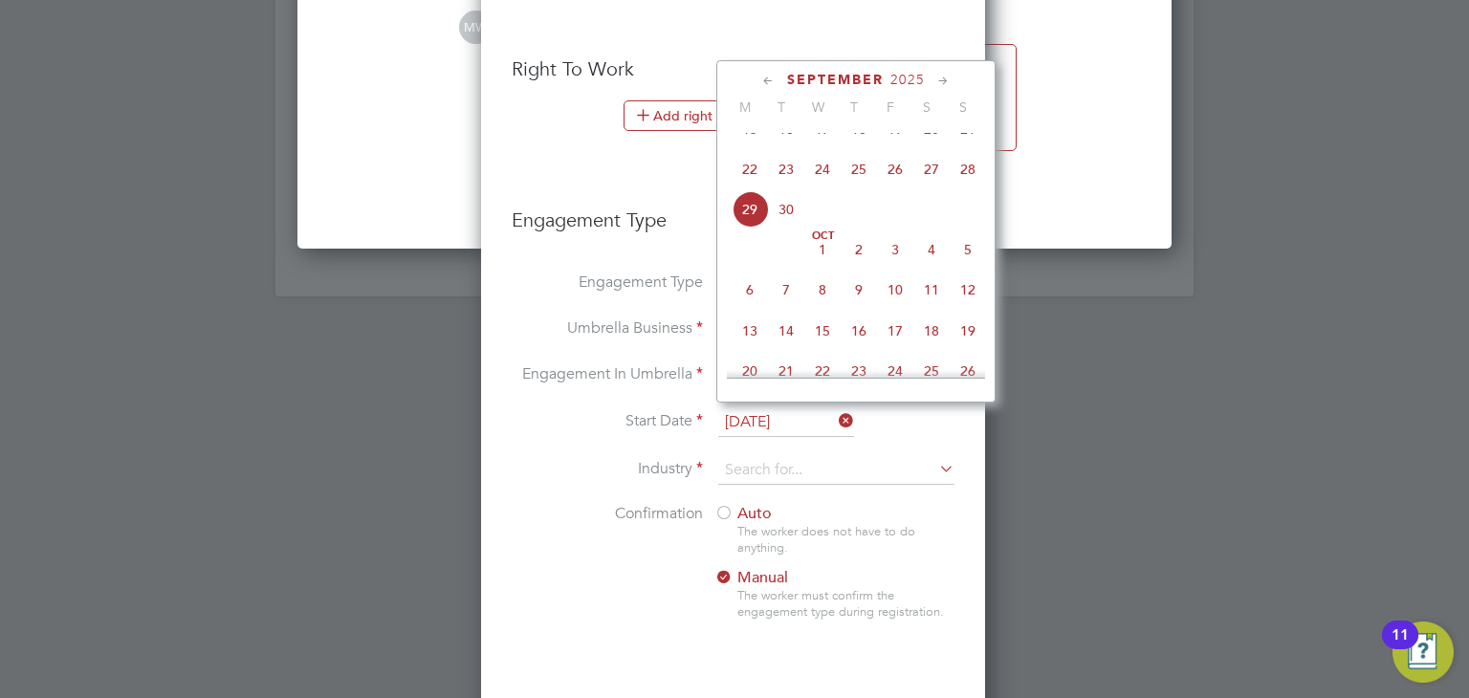
click at [824, 187] on span "24" at bounding box center [822, 169] width 36 height 36
type input "[DATE]"
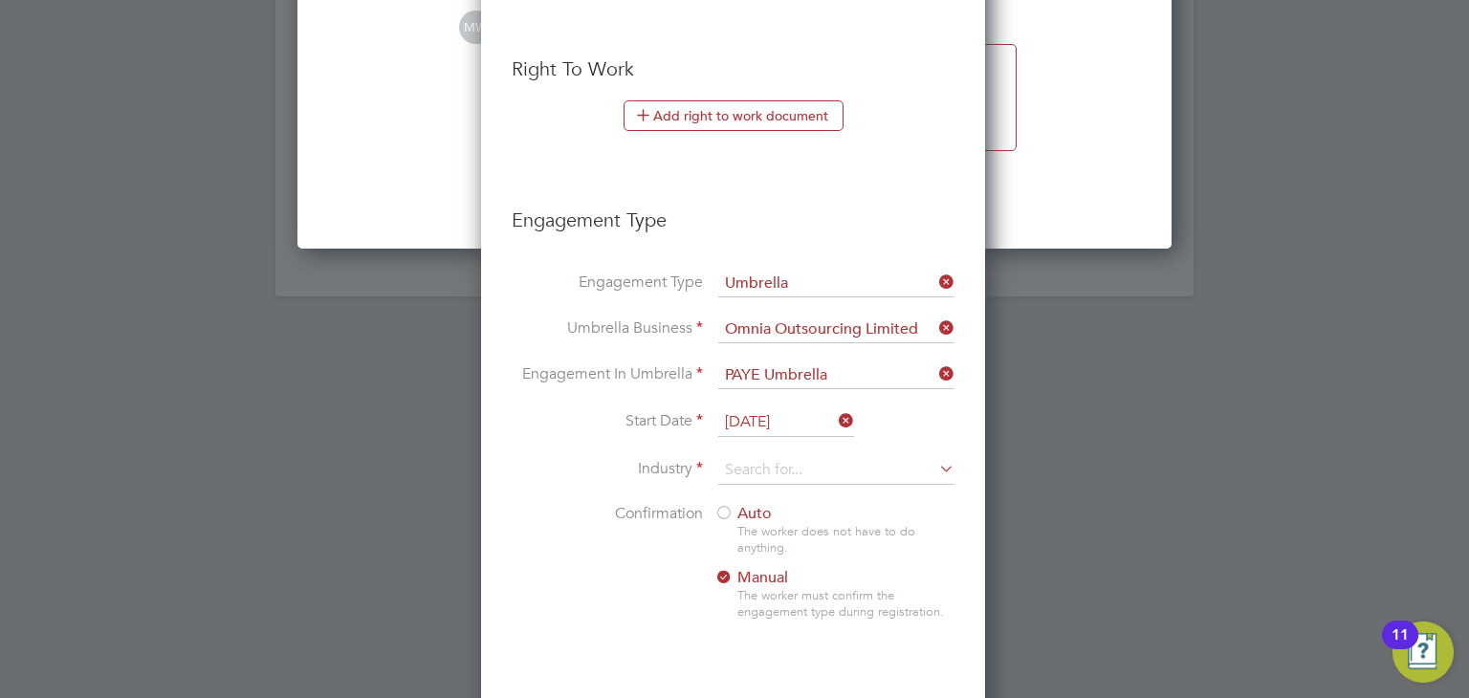
click at [723, 505] on div at bounding box center [723, 514] width 19 height 19
click at [762, 472] on input at bounding box center [836, 470] width 236 height 29
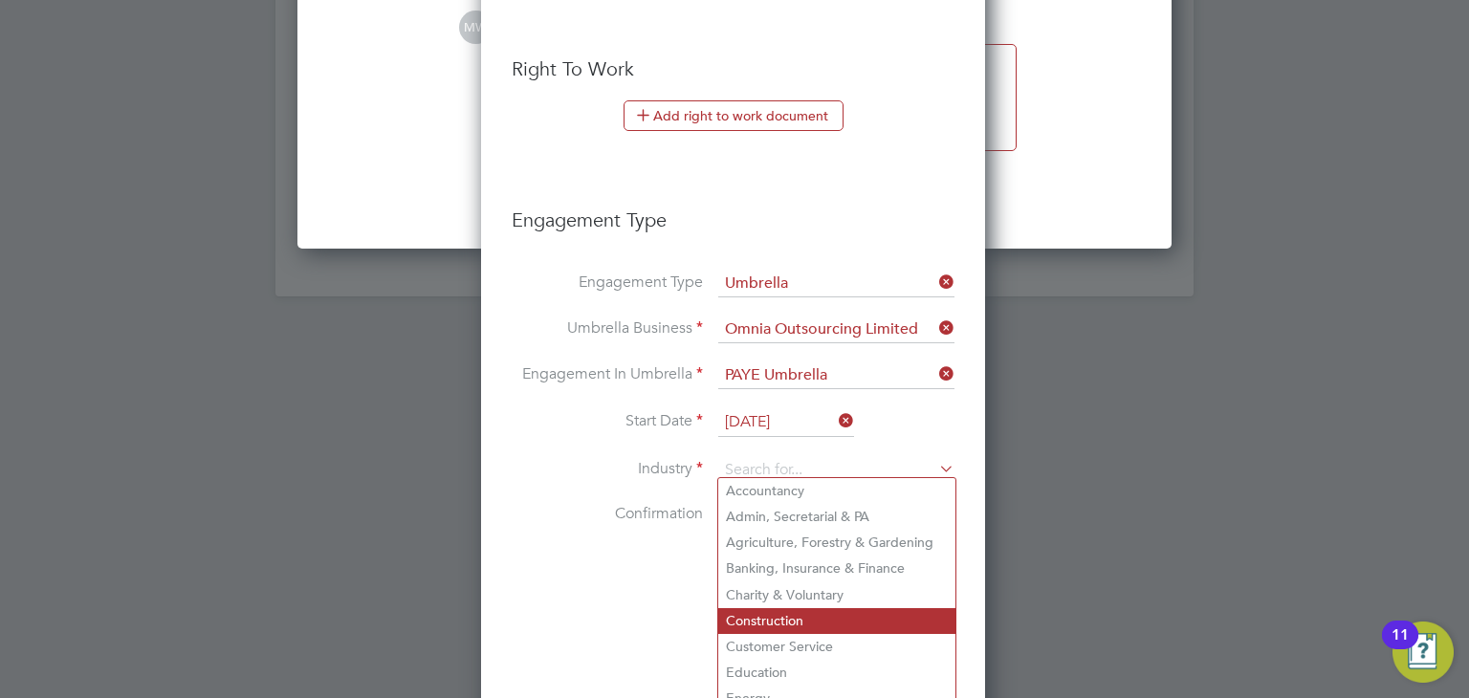
click at [780, 615] on li "Construction" at bounding box center [836, 621] width 237 height 26
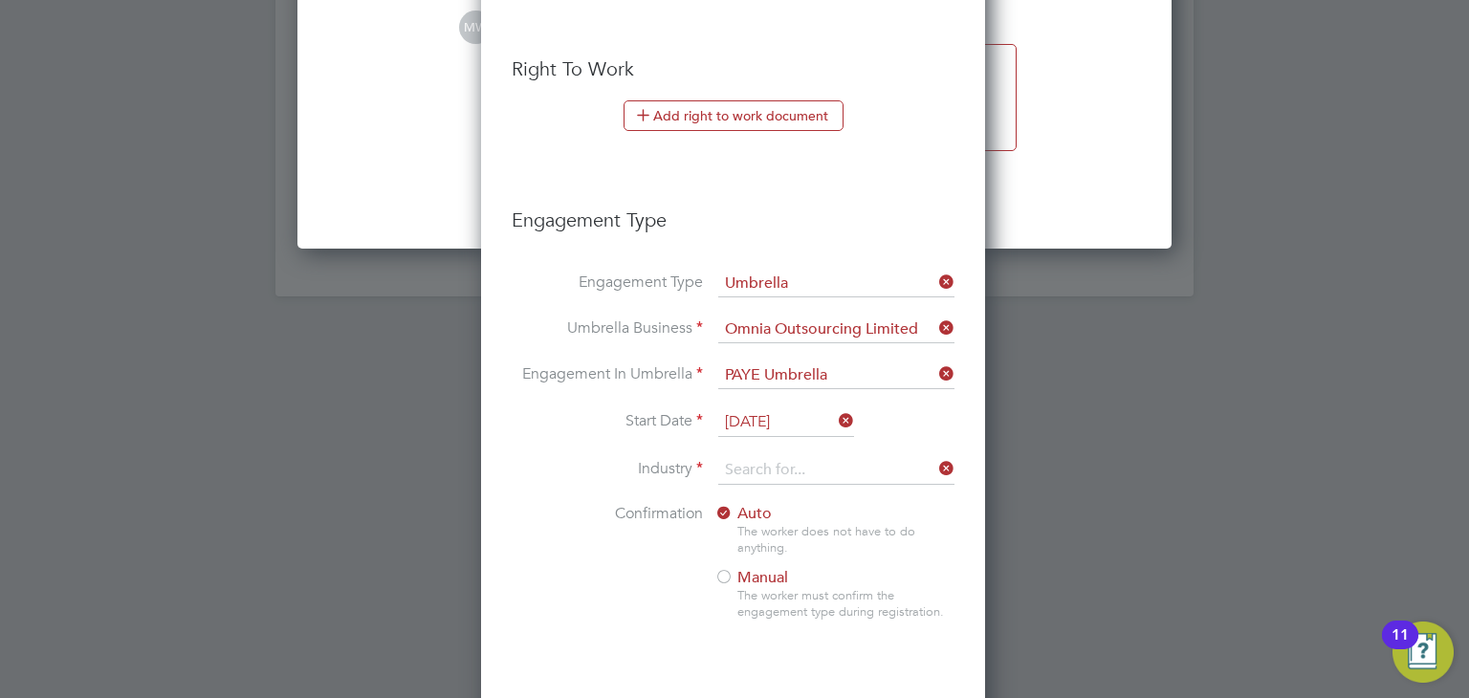
type input "Construction"
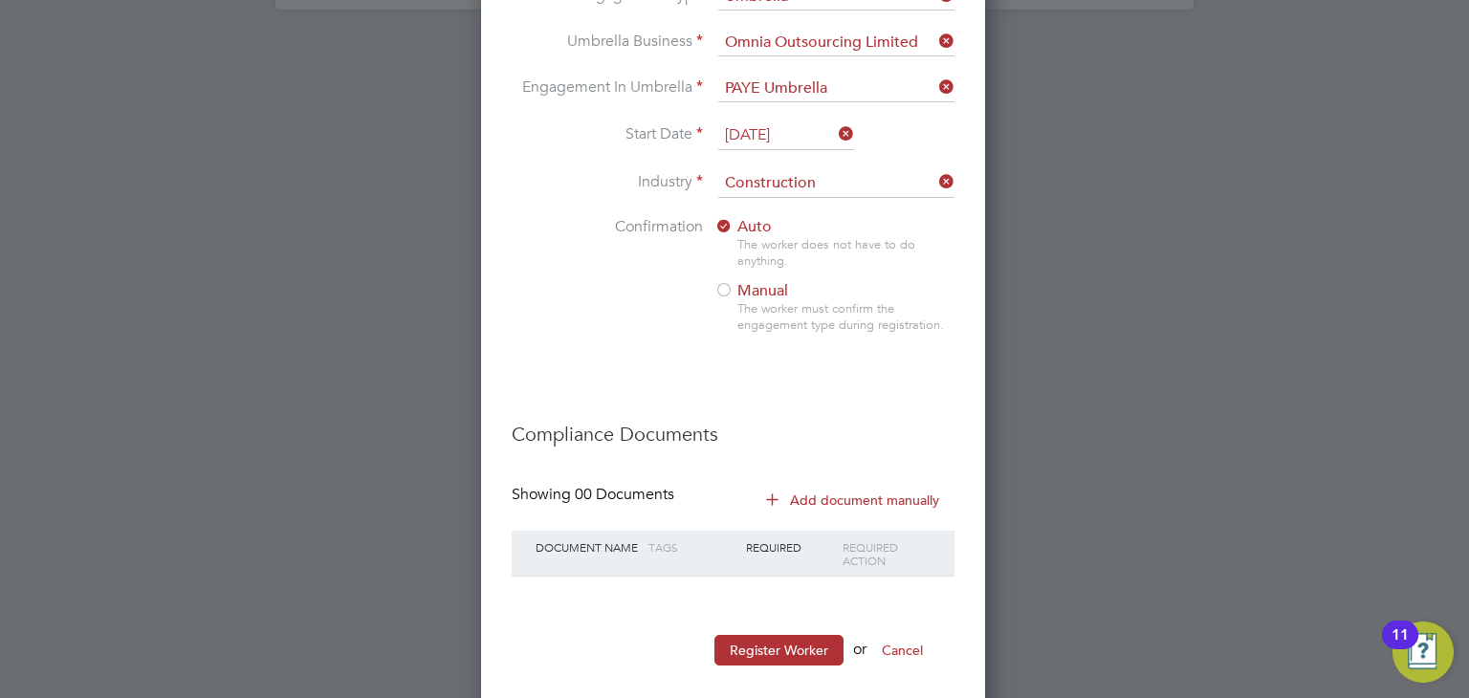
scroll to position [2505, 0]
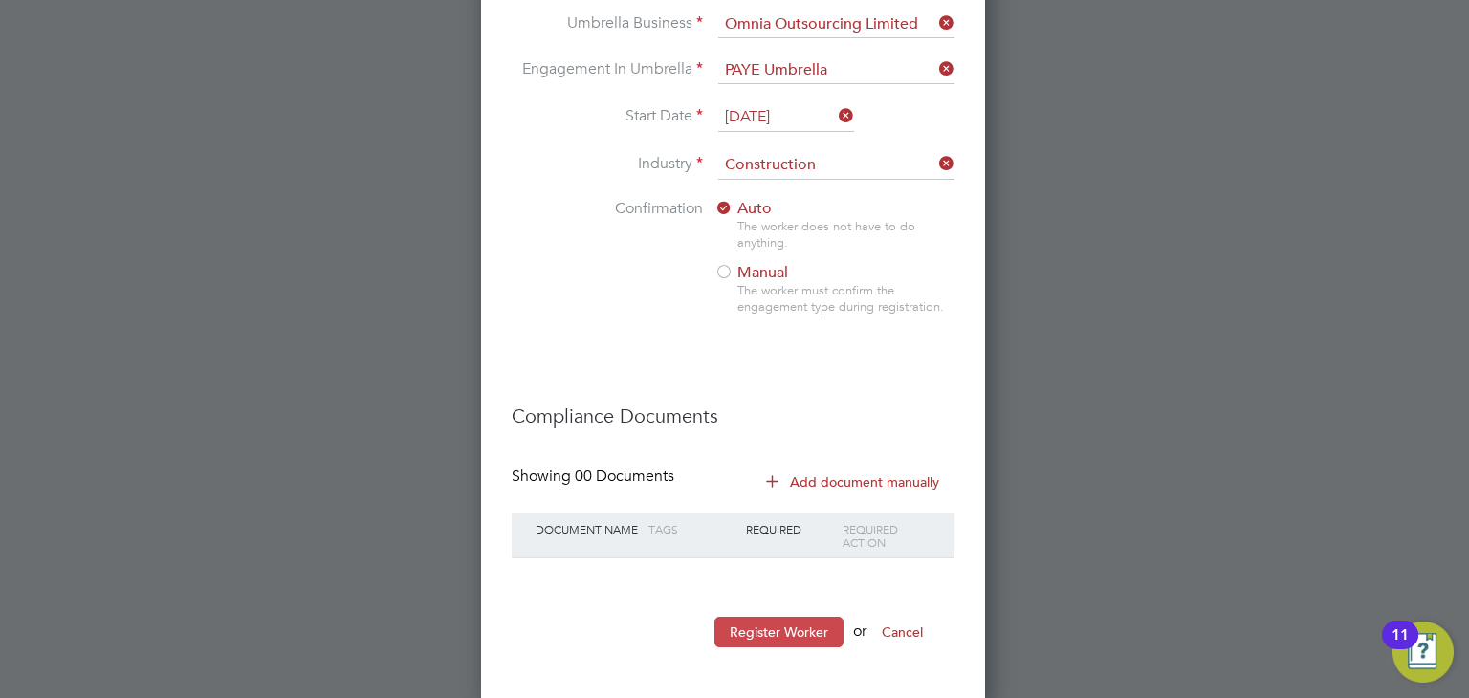
click at [777, 619] on button "Register Worker" at bounding box center [778, 632] width 129 height 31
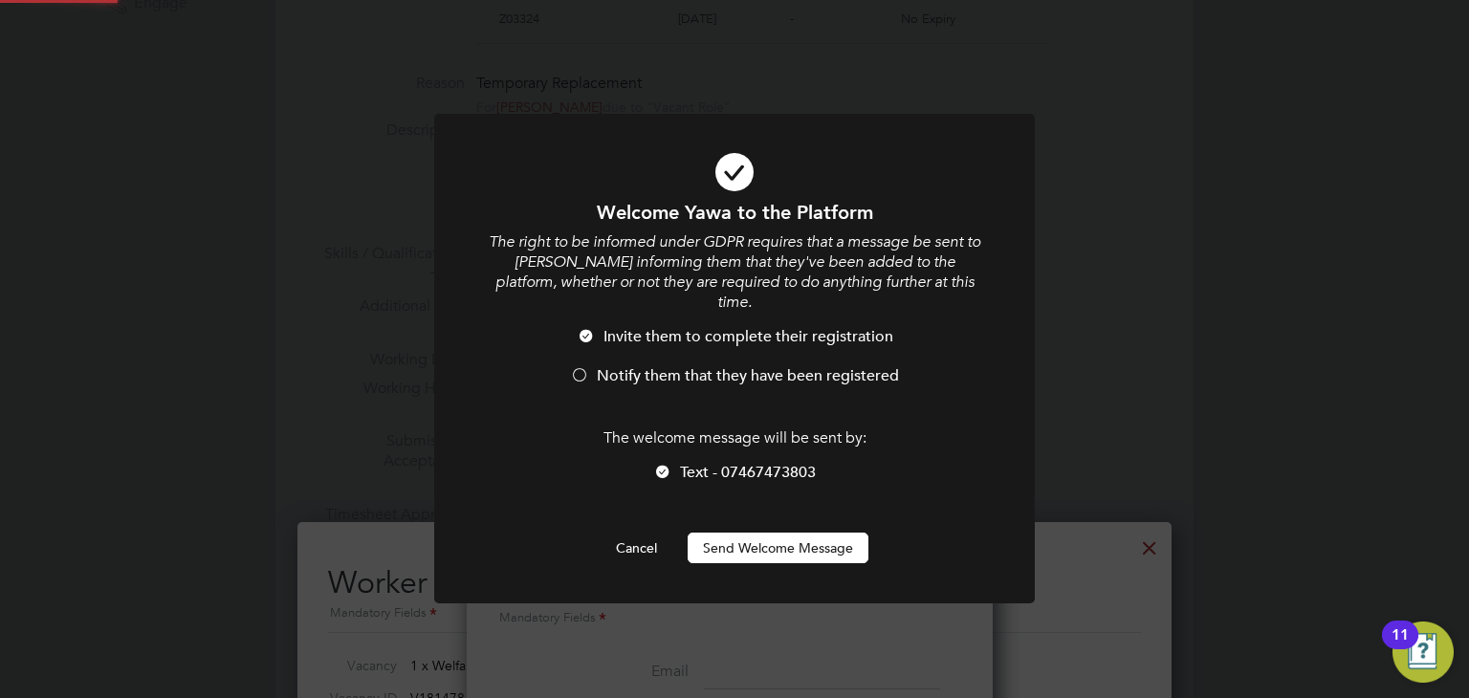
scroll to position [0, 0]
click at [786, 533] on button "Send Welcome Message" at bounding box center [778, 548] width 181 height 31
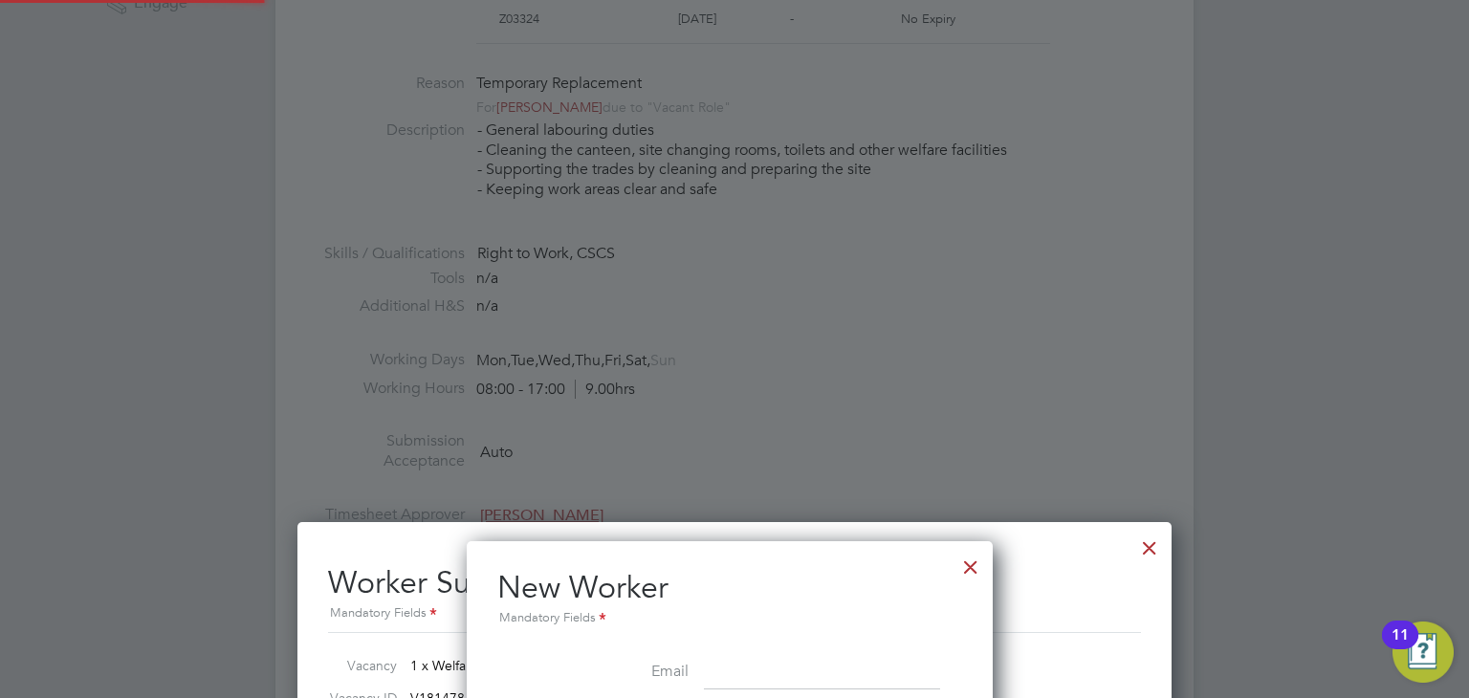
type input "Yawa Amuzu (CAN-110901)"
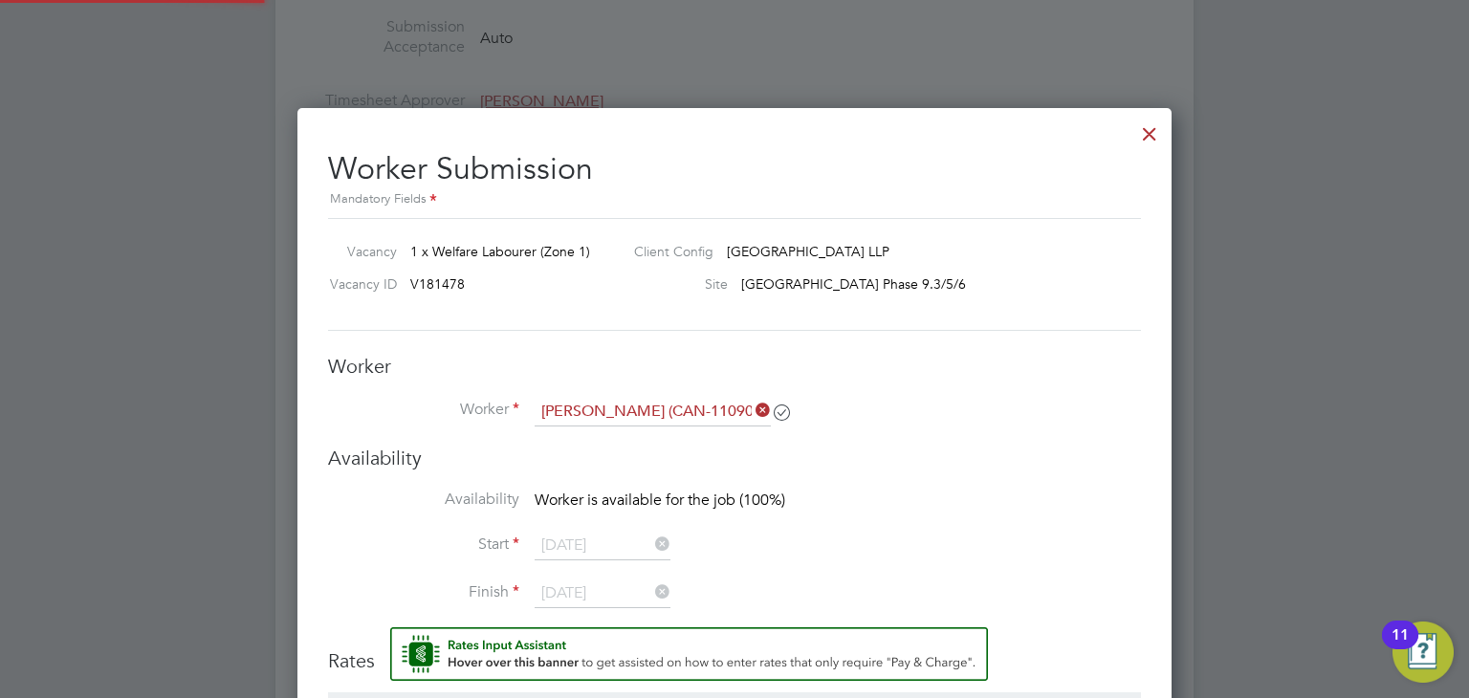
scroll to position [1148, 0]
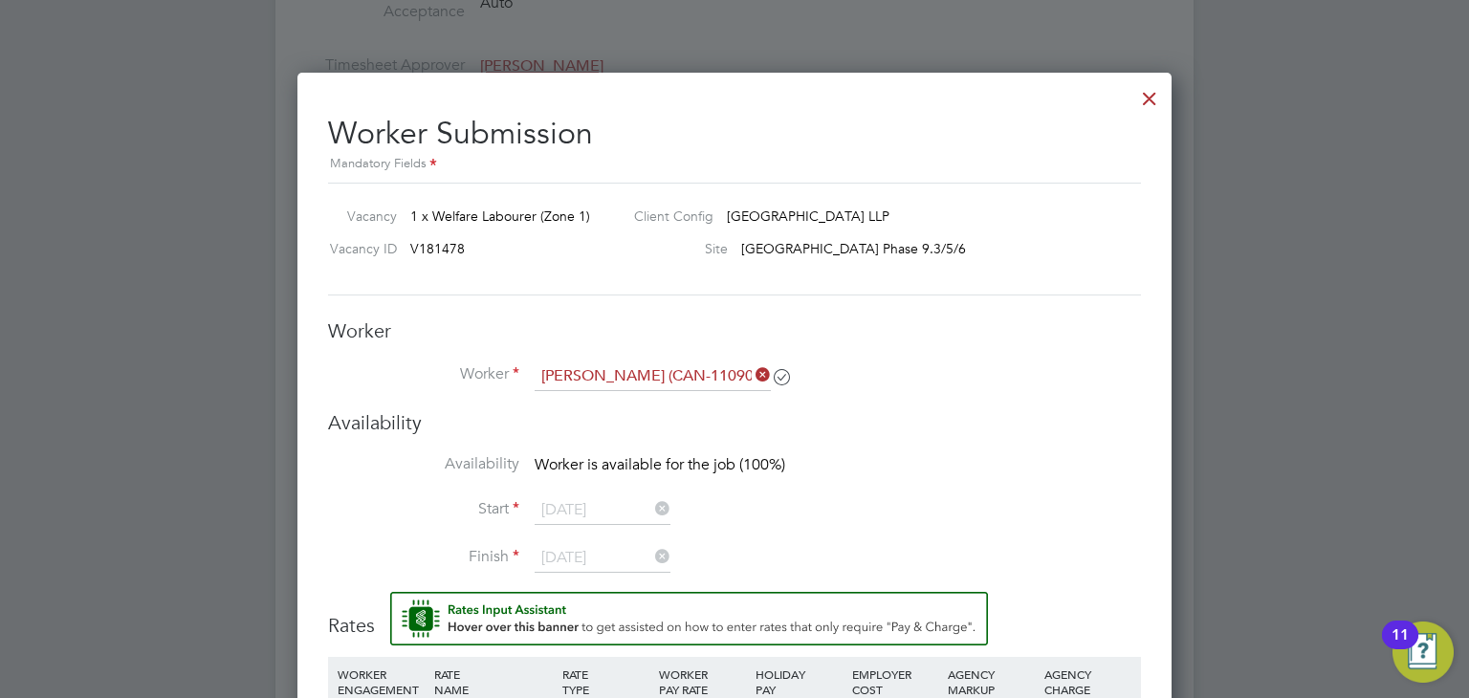
click at [752, 375] on icon at bounding box center [752, 375] width 0 height 27
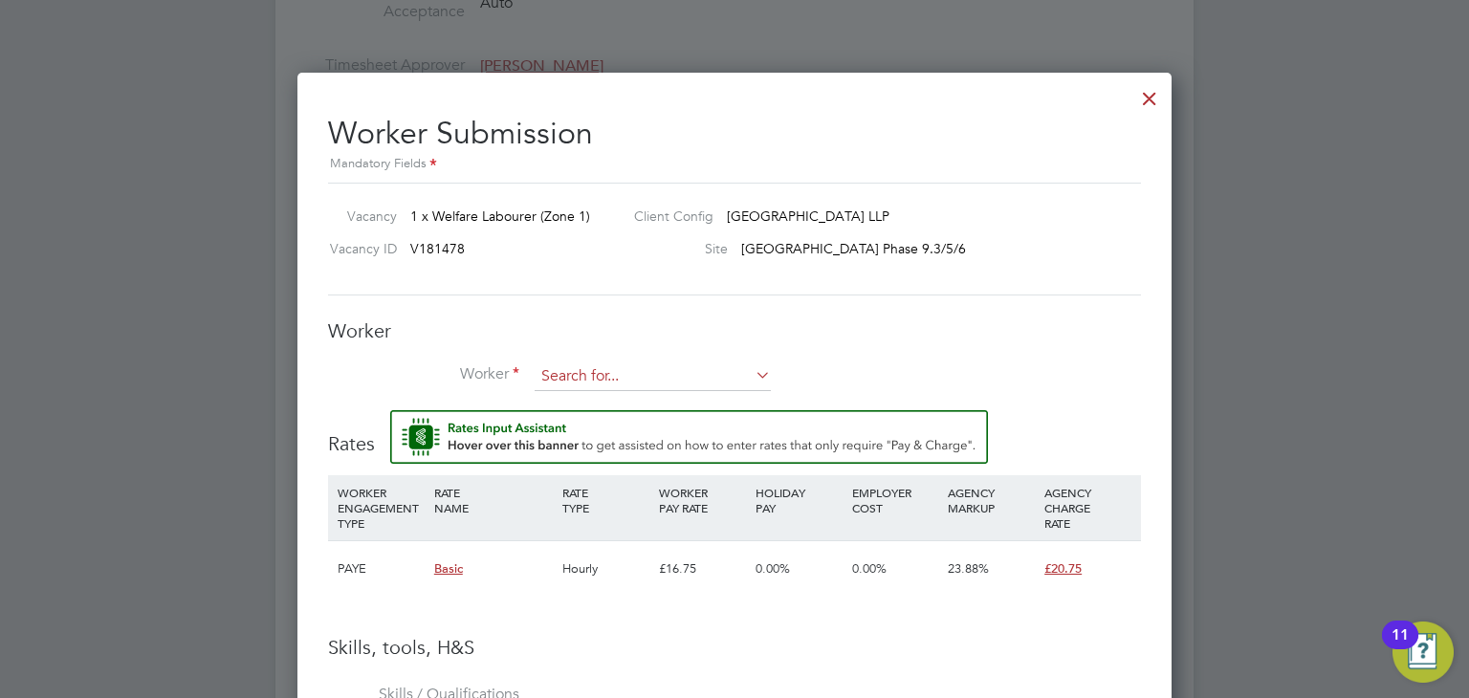
scroll to position [11, 9]
click at [656, 373] on input at bounding box center [653, 377] width 236 height 29
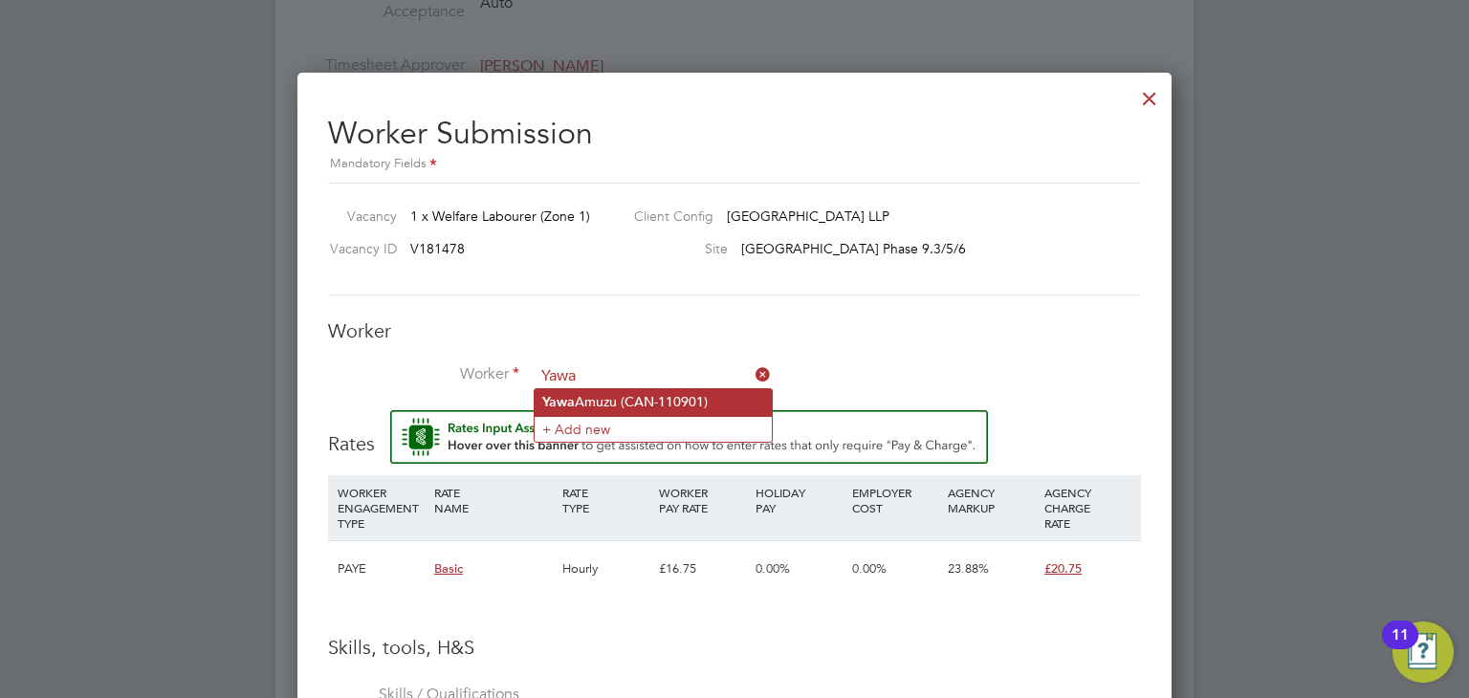
click at [627, 395] on li "Yawa Amuzu (CAN-110901)" at bounding box center [653, 402] width 237 height 26
type input "Yawa Amuzu (CAN-110901)"
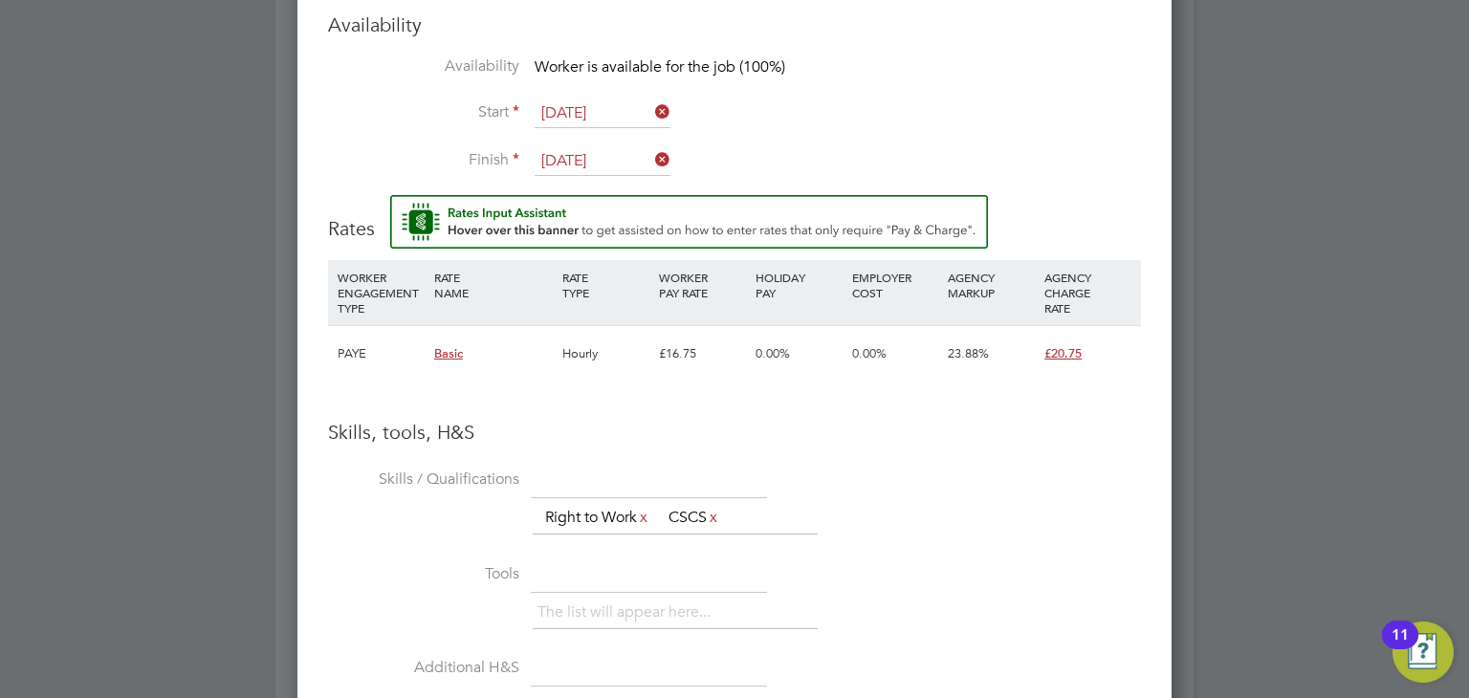
scroll to position [1390, 0]
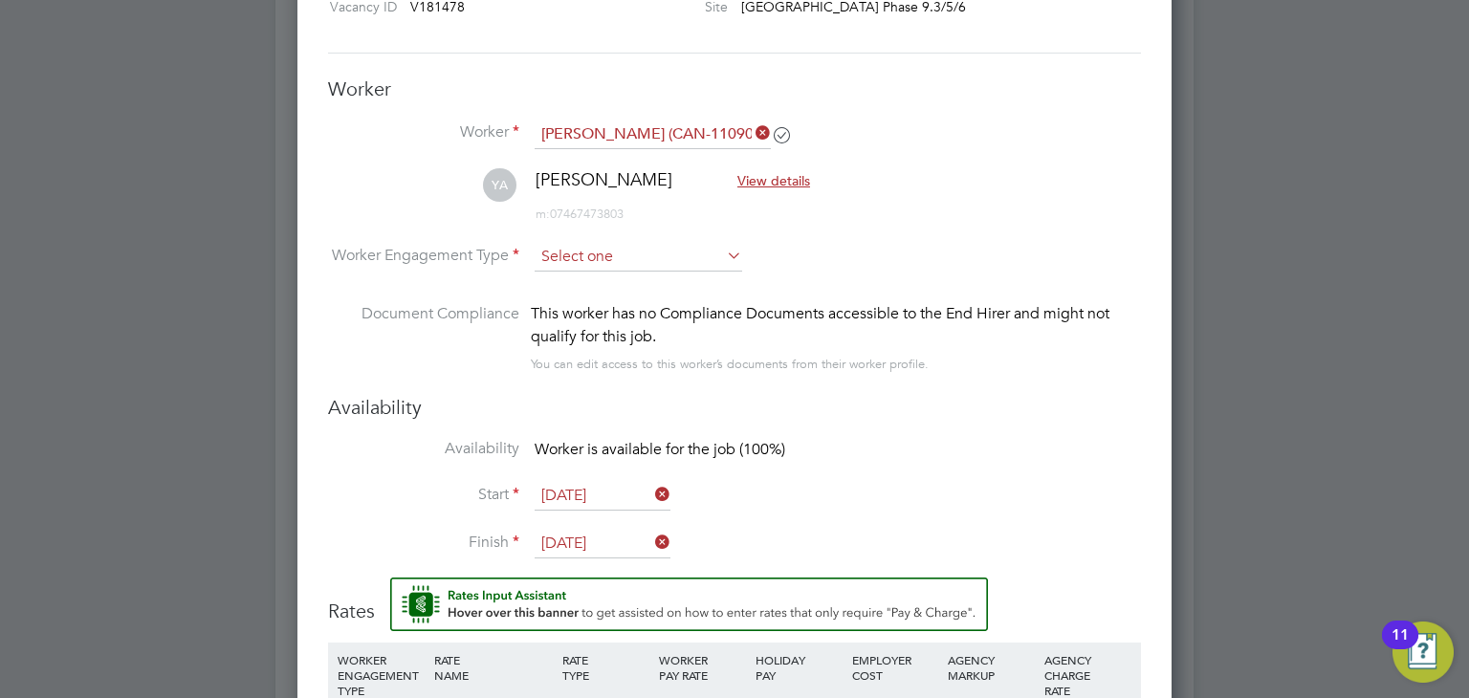
click at [639, 261] on input at bounding box center [639, 257] width 208 height 29
click at [620, 304] on li "PAYE" at bounding box center [639, 306] width 209 height 25
type input "PAYE"
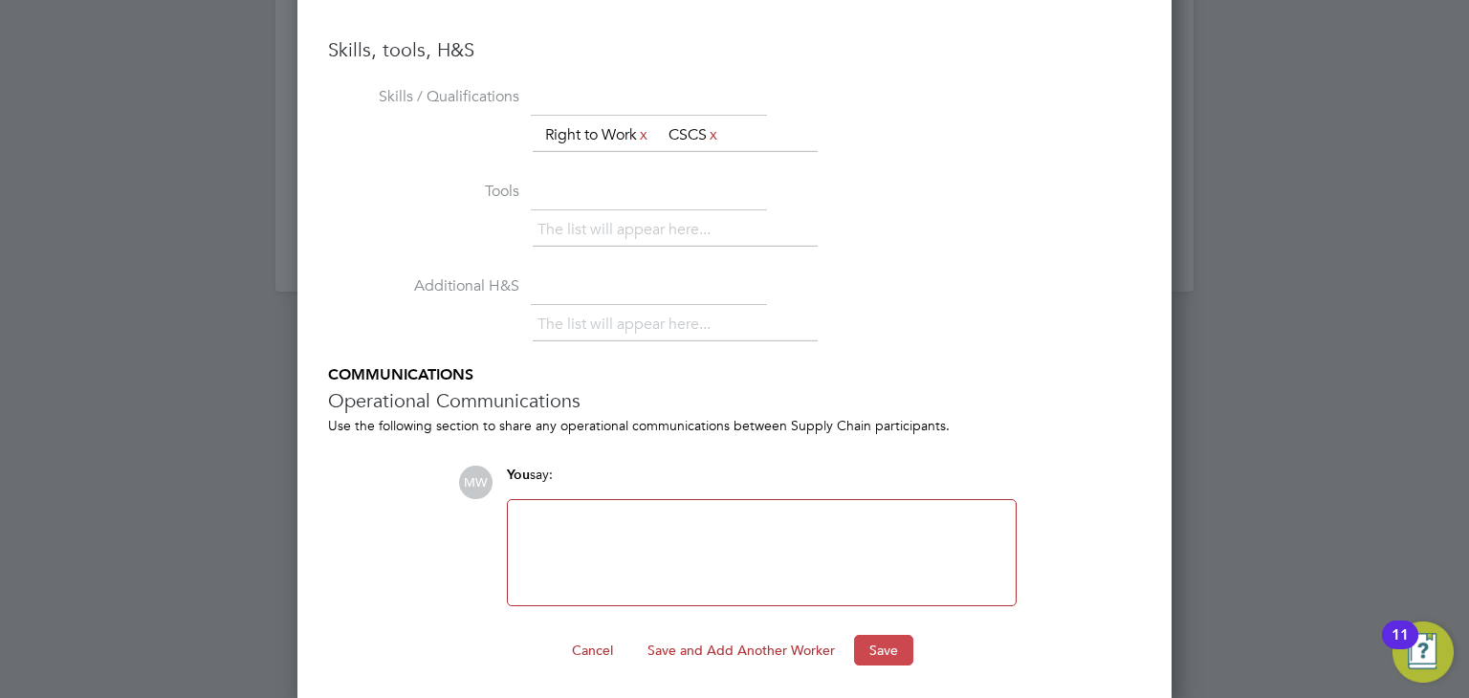
click at [889, 651] on button "Save" at bounding box center [883, 650] width 59 height 31
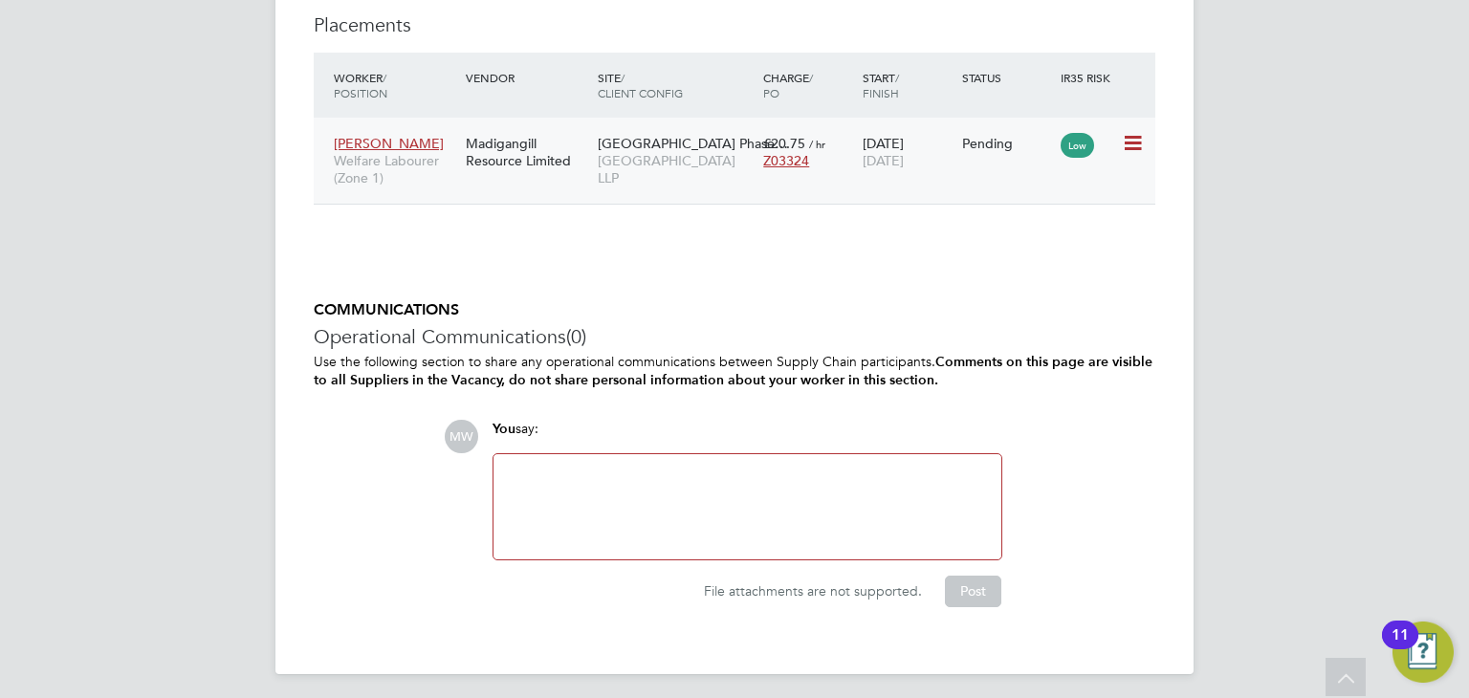
click at [1122, 146] on icon at bounding box center [1131, 143] width 19 height 23
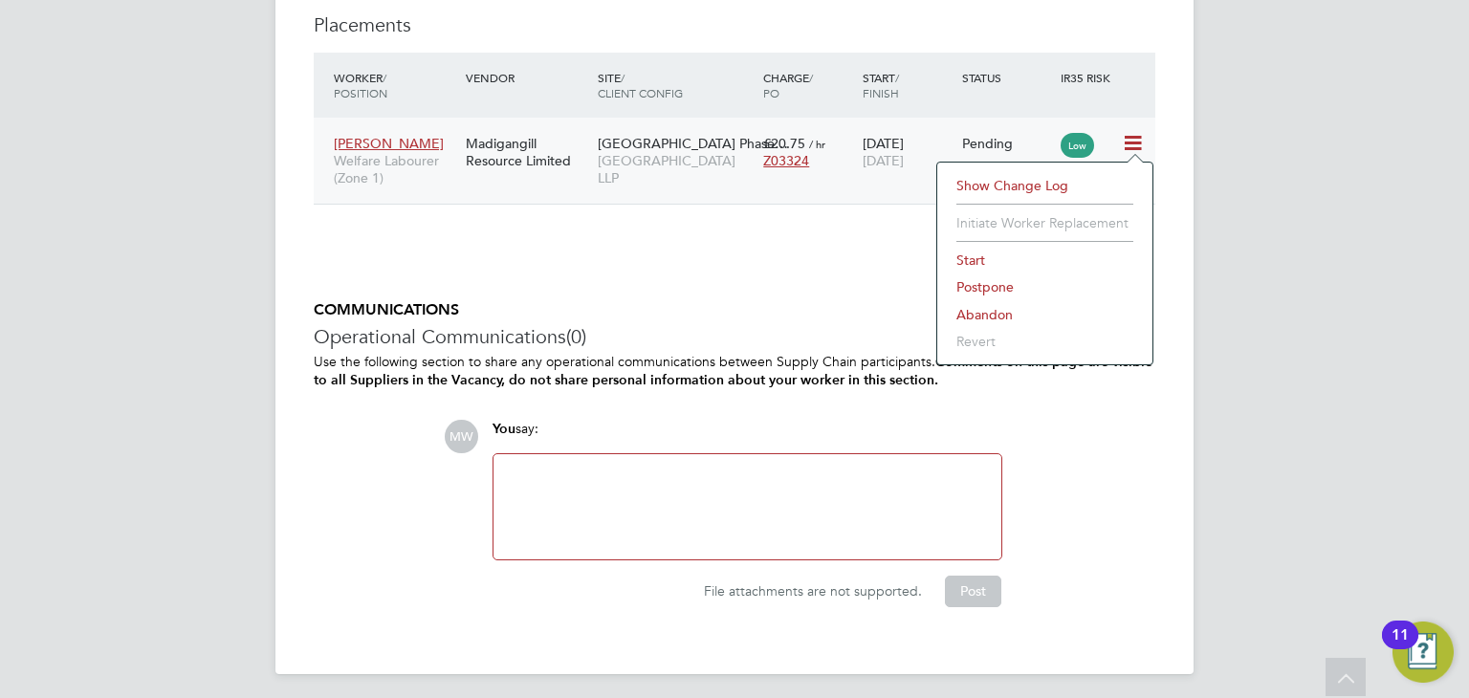
click at [976, 257] on li "Start" at bounding box center [1045, 260] width 196 height 27
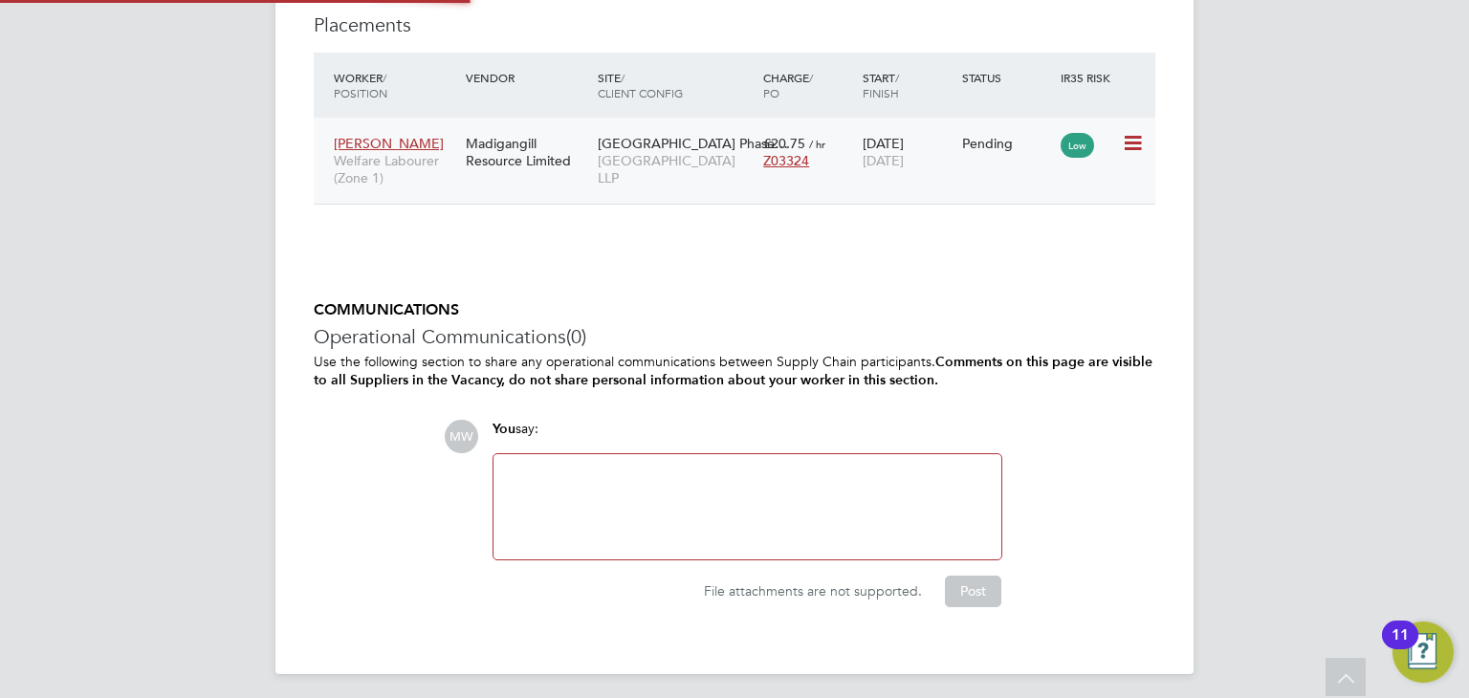
type input "[PERSON_NAME]"
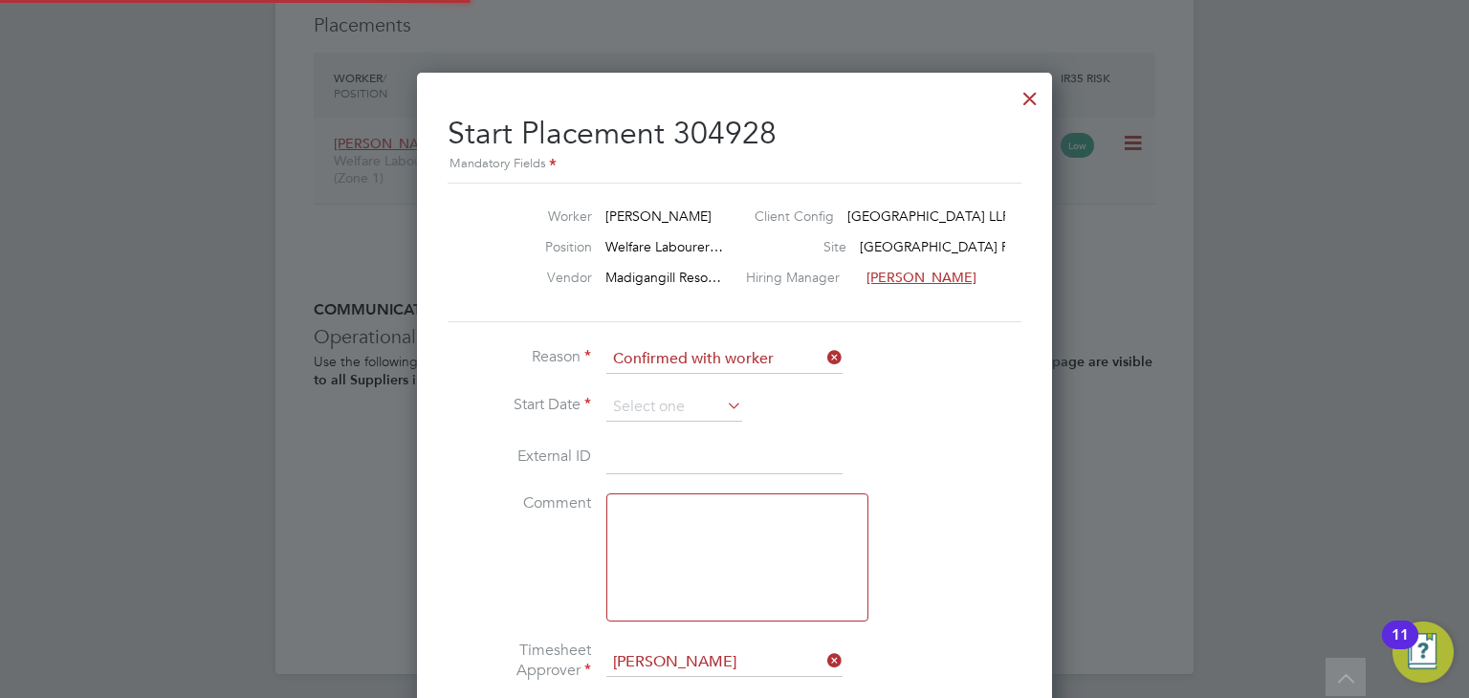
scroll to position [10, 9]
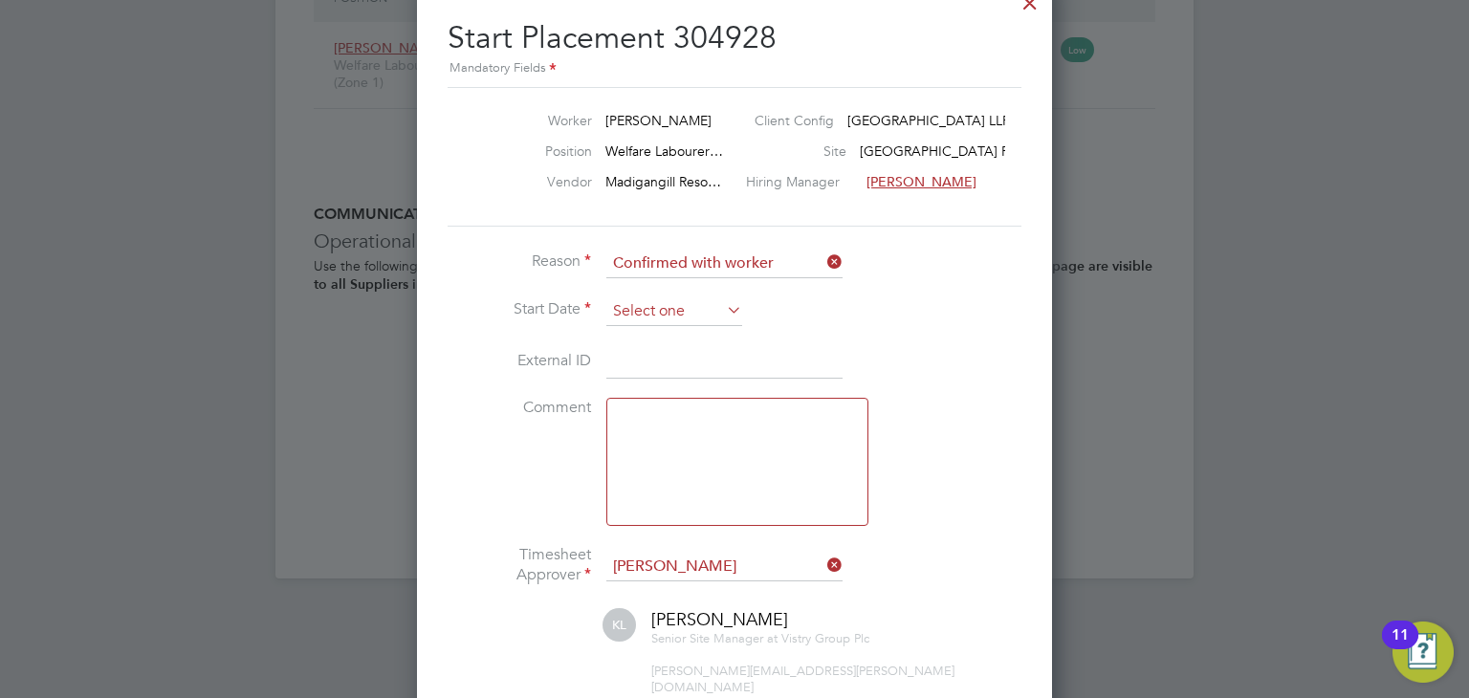
click at [665, 307] on input at bounding box center [674, 311] width 136 height 29
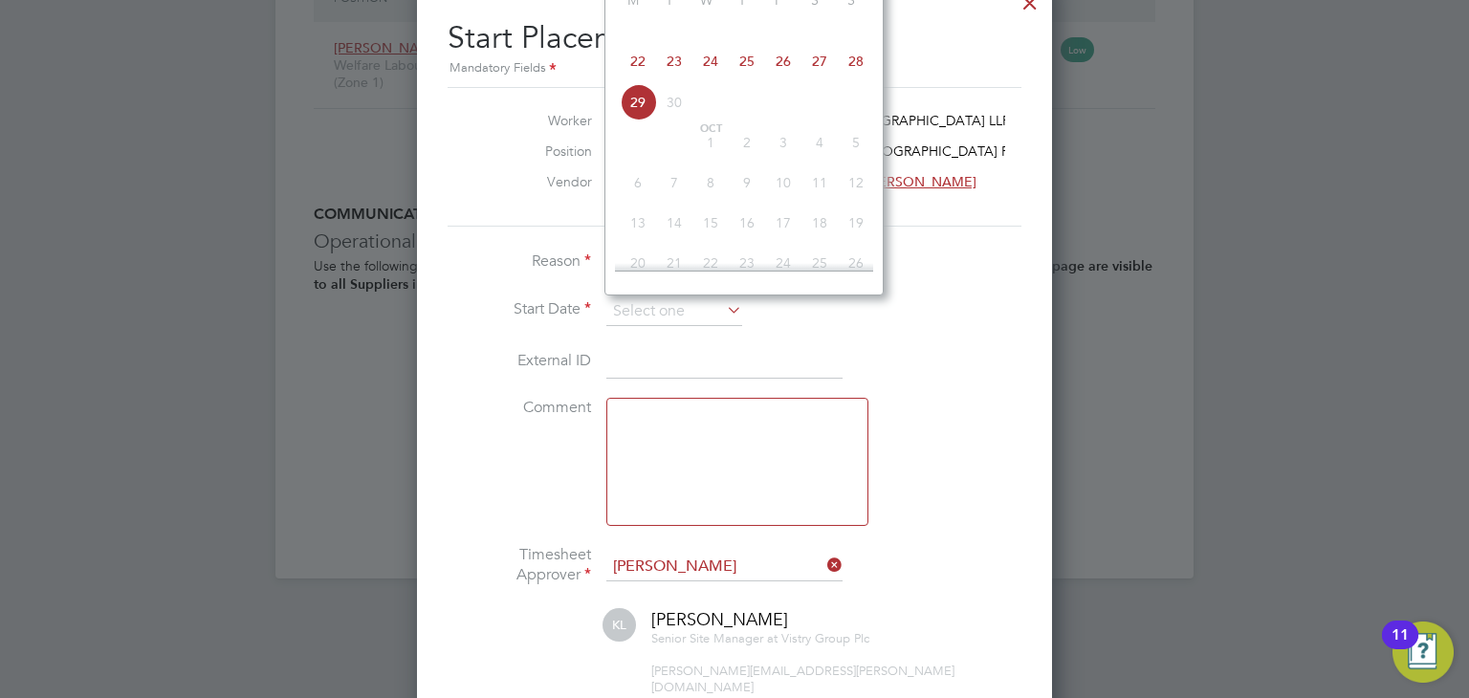
click at [701, 79] on span "24" at bounding box center [710, 61] width 36 height 36
type input "[DATE]"
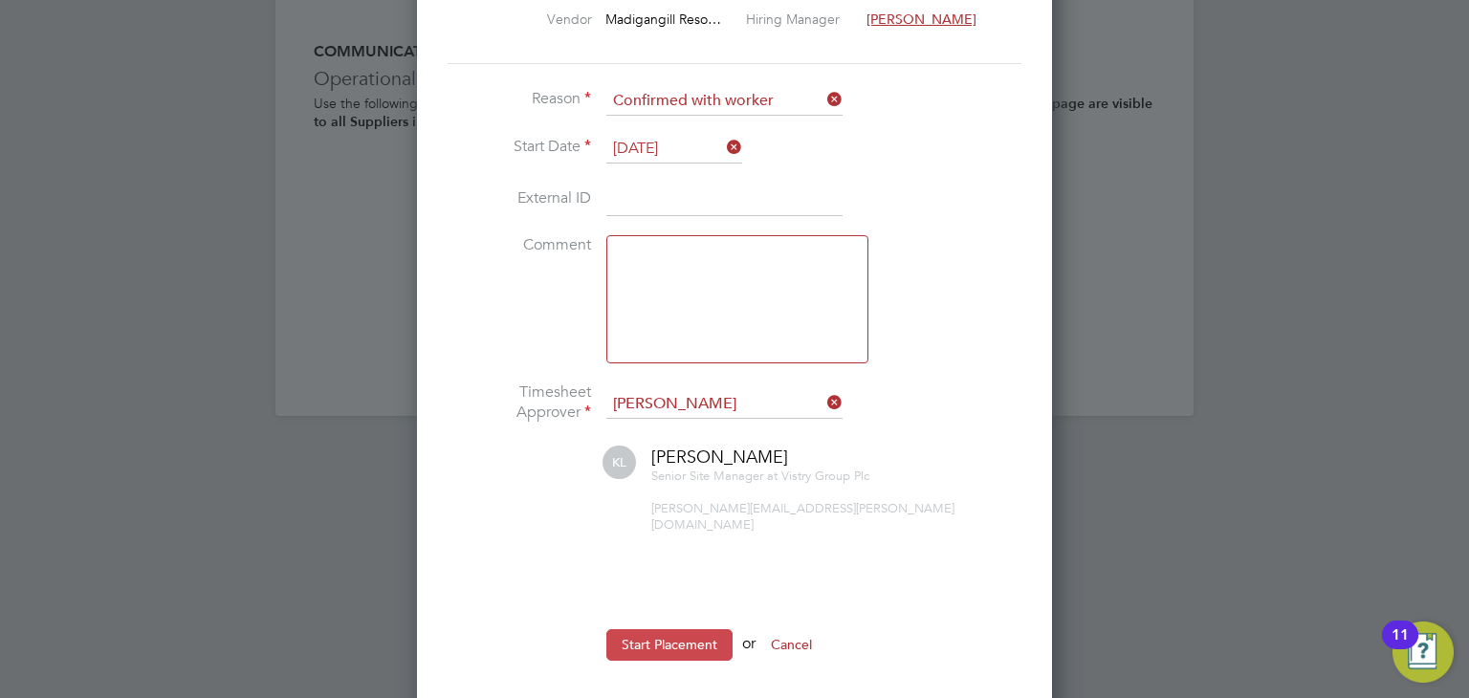
click at [689, 632] on button "Start Placement" at bounding box center [669, 644] width 126 height 31
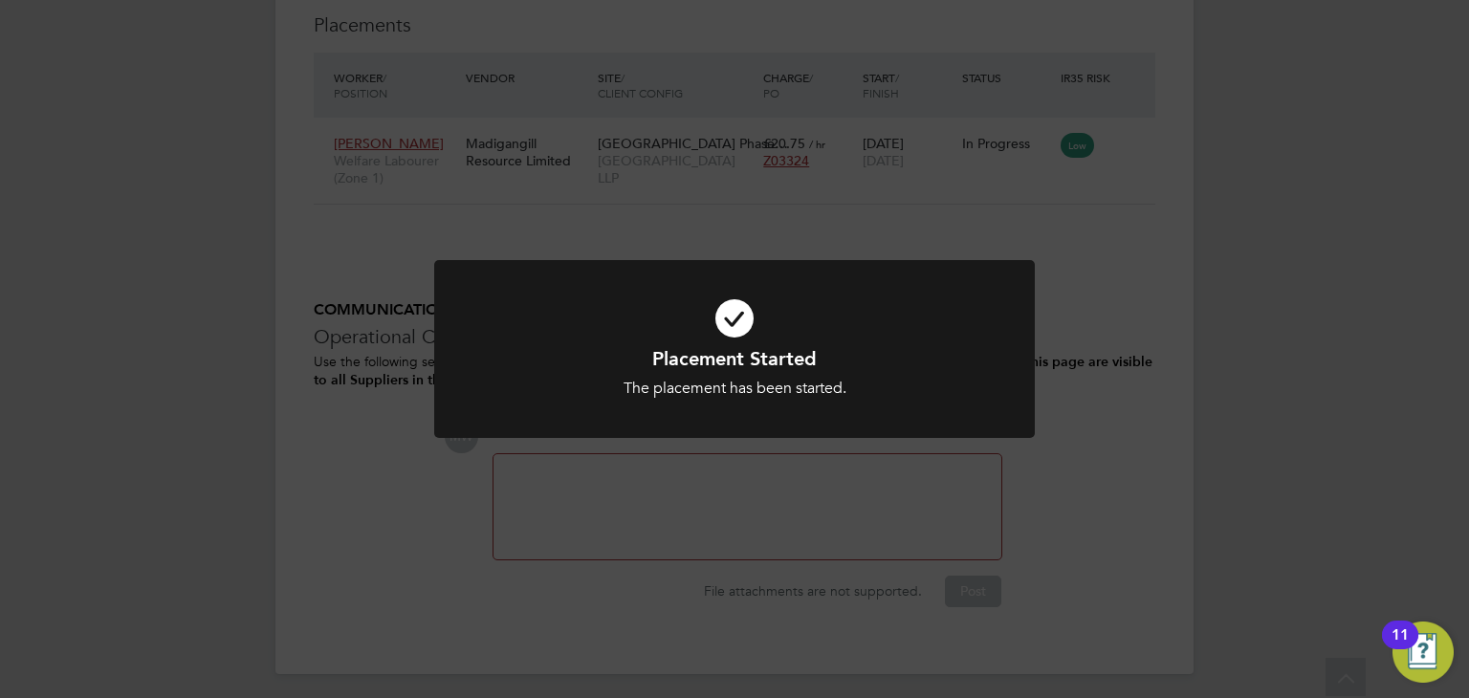
click at [1089, 452] on div "Placement Started The placement has been started. Cancel Okay" at bounding box center [734, 349] width 1469 height 698
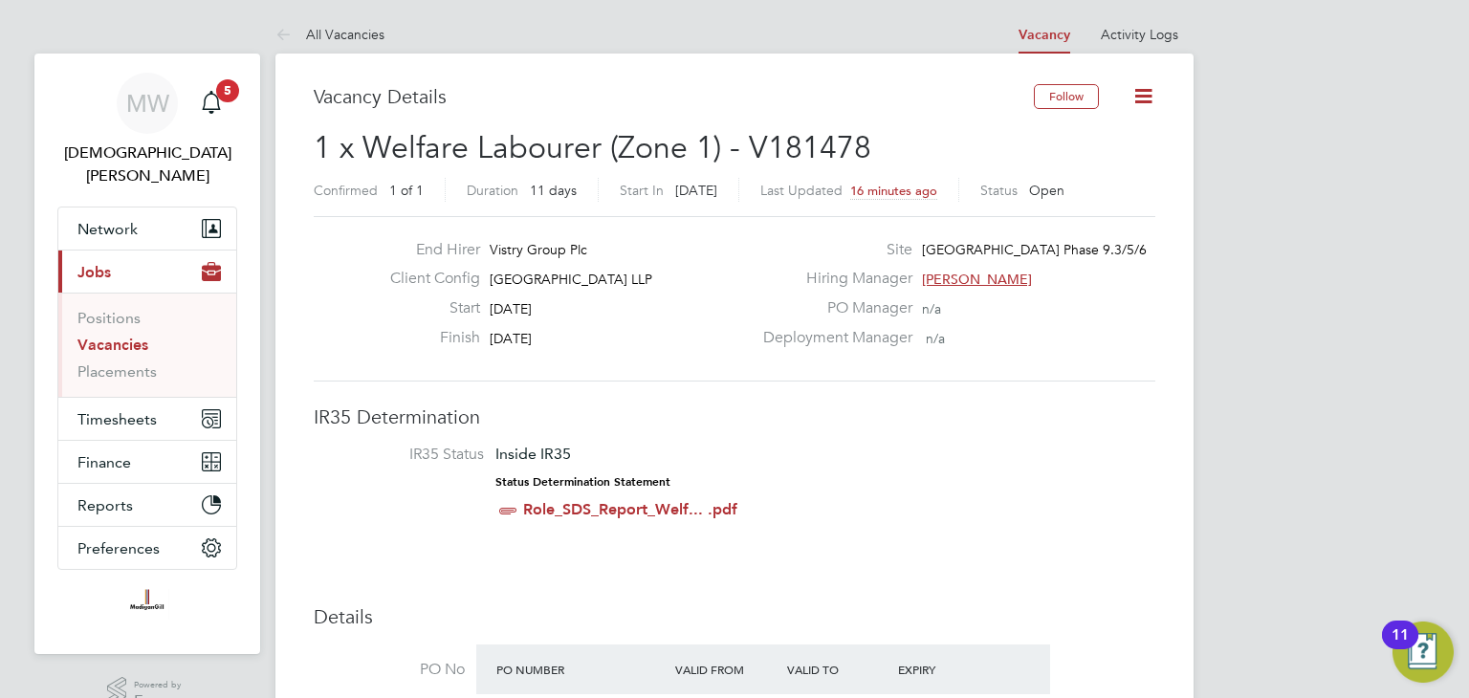
click at [291, 26] on icon at bounding box center [287, 36] width 24 height 24
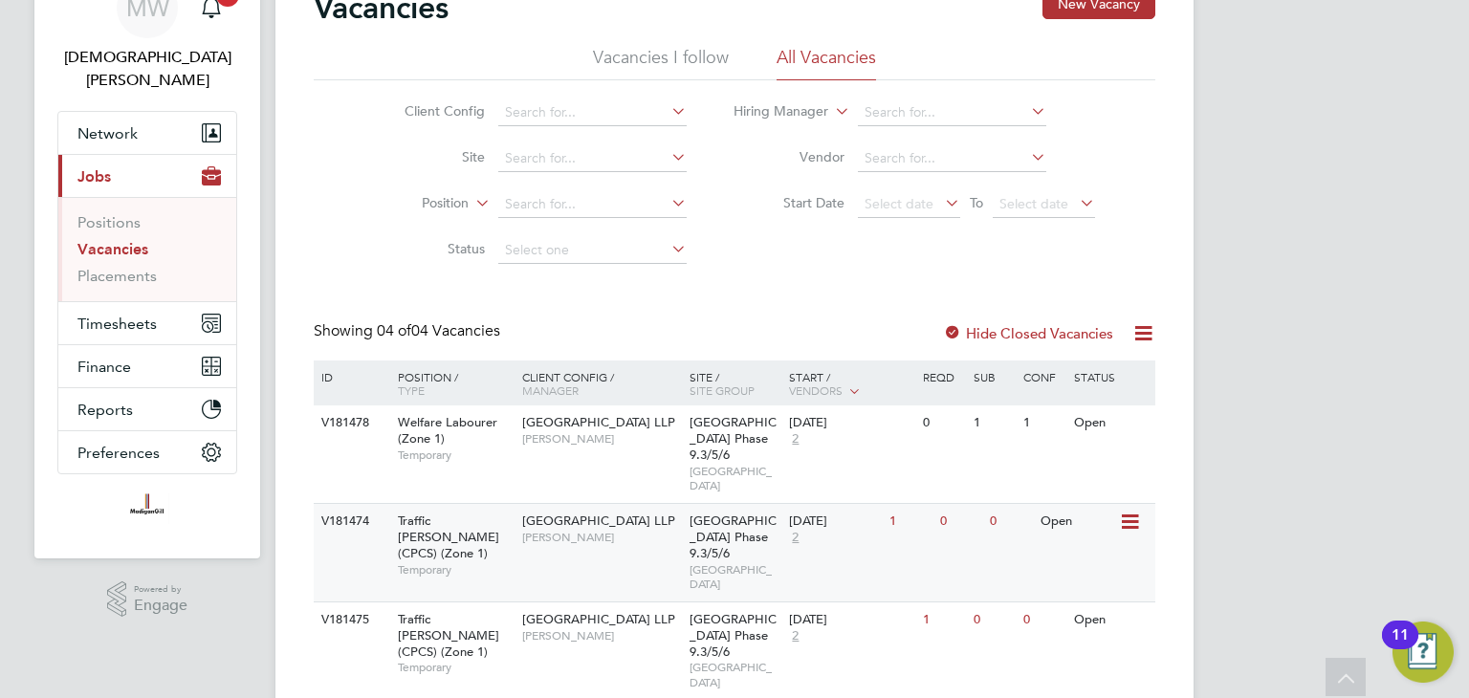
click at [653, 530] on span "[PERSON_NAME]" at bounding box center [601, 537] width 158 height 15
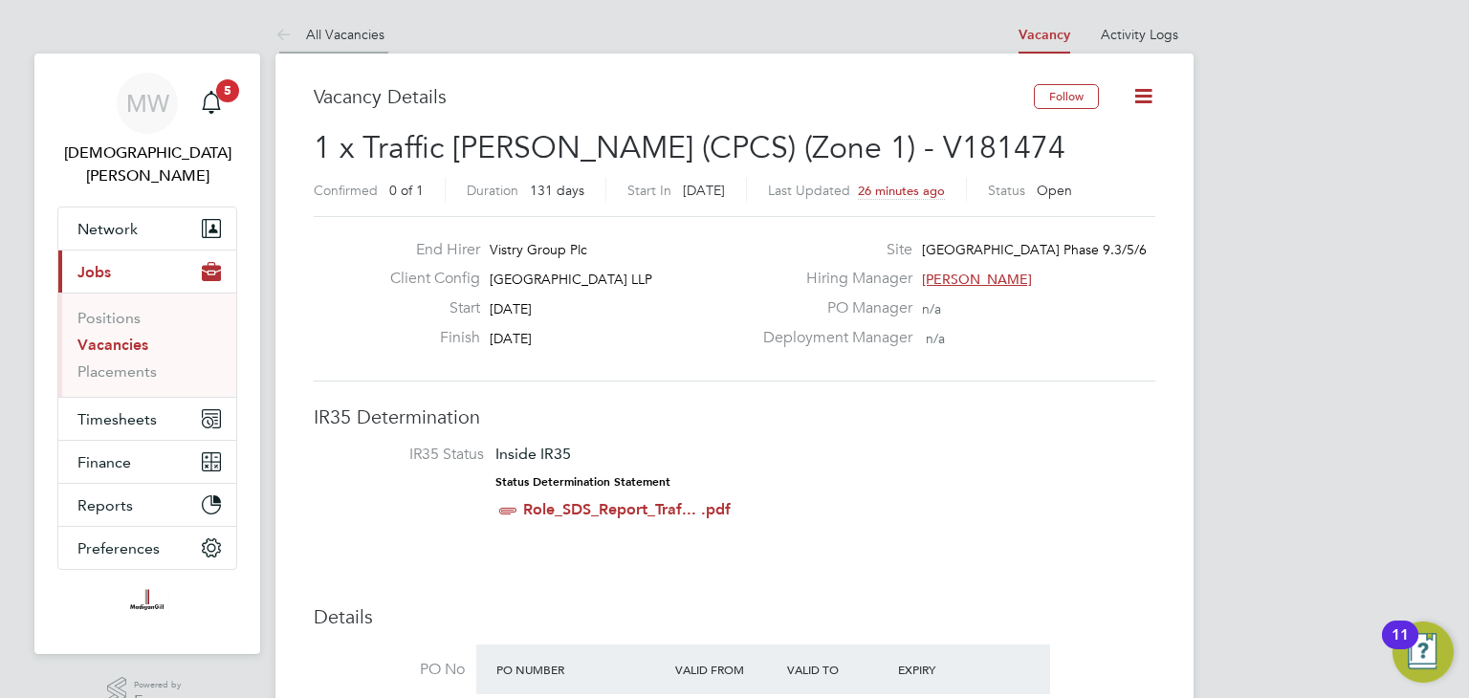
click at [284, 32] on icon at bounding box center [287, 36] width 24 height 24
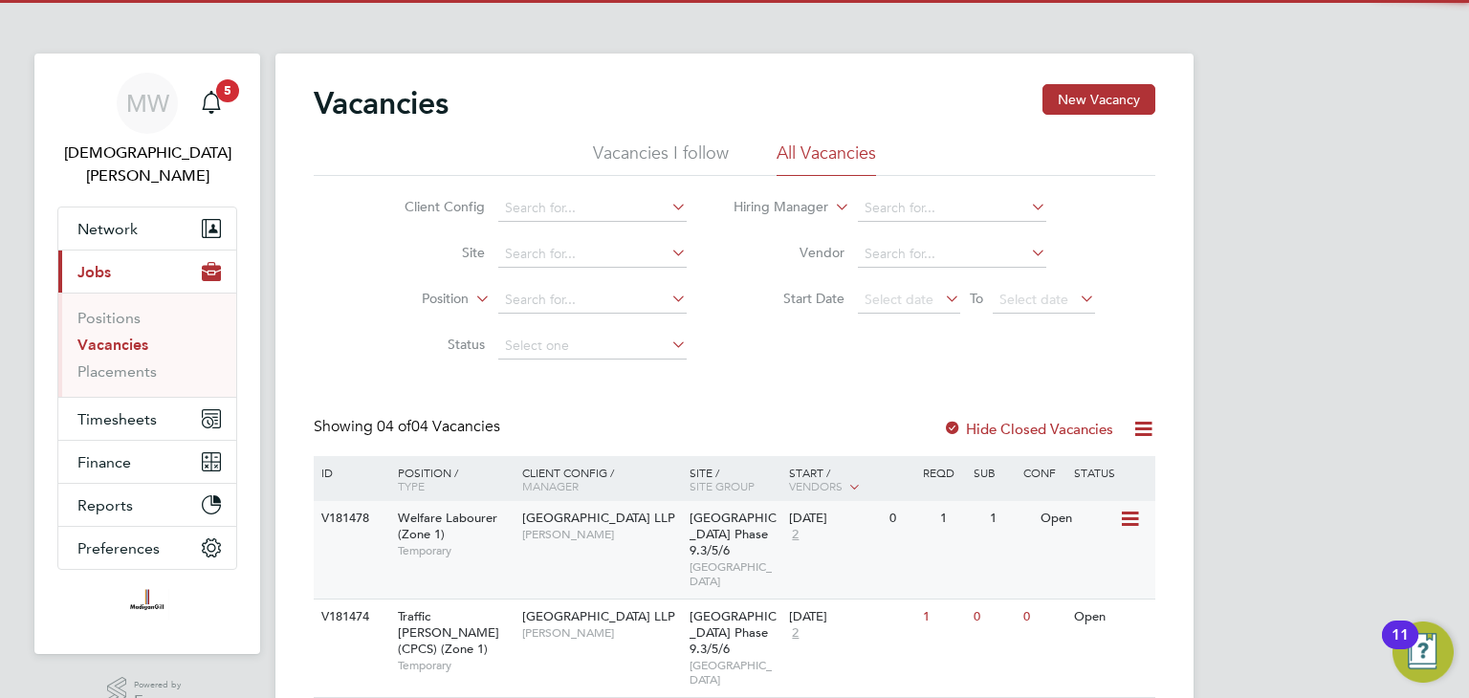
scroll to position [141, 0]
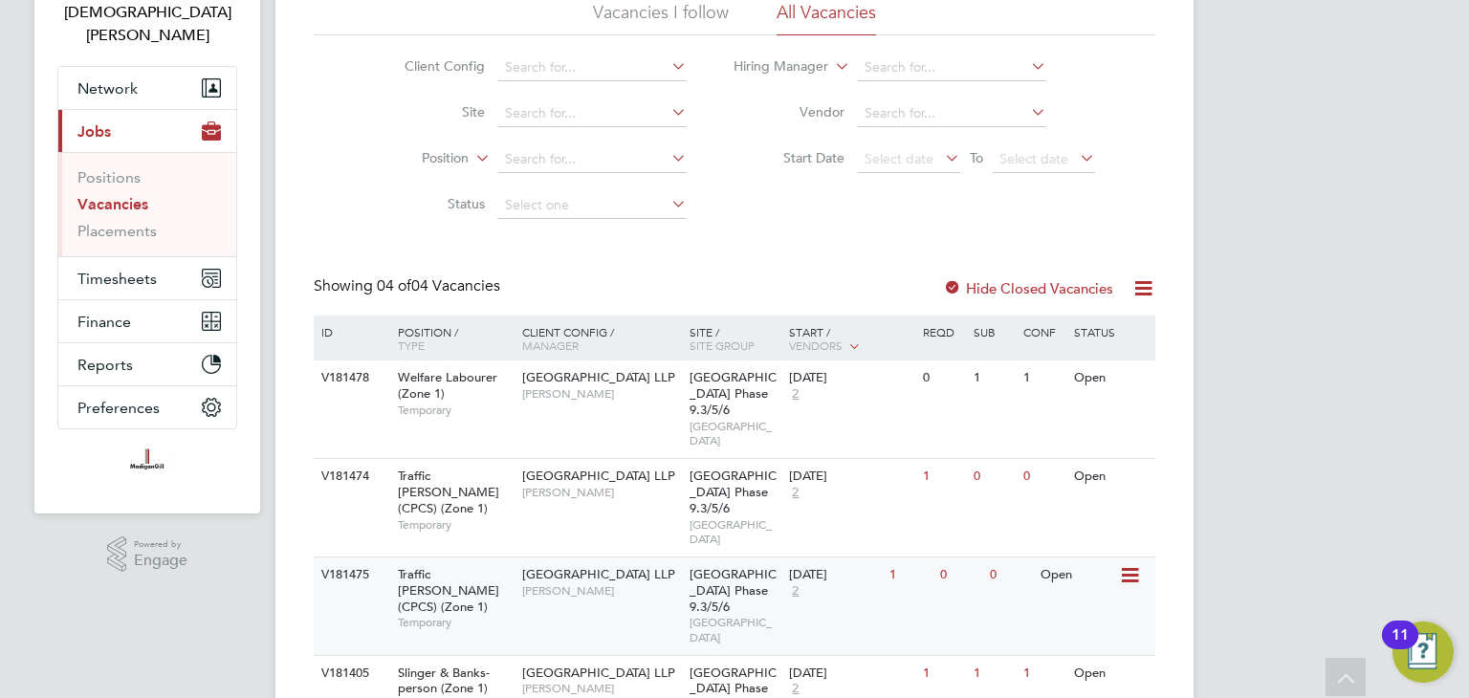
click at [815, 558] on div "22 Sep 2025 2" at bounding box center [834, 584] width 100 height 52
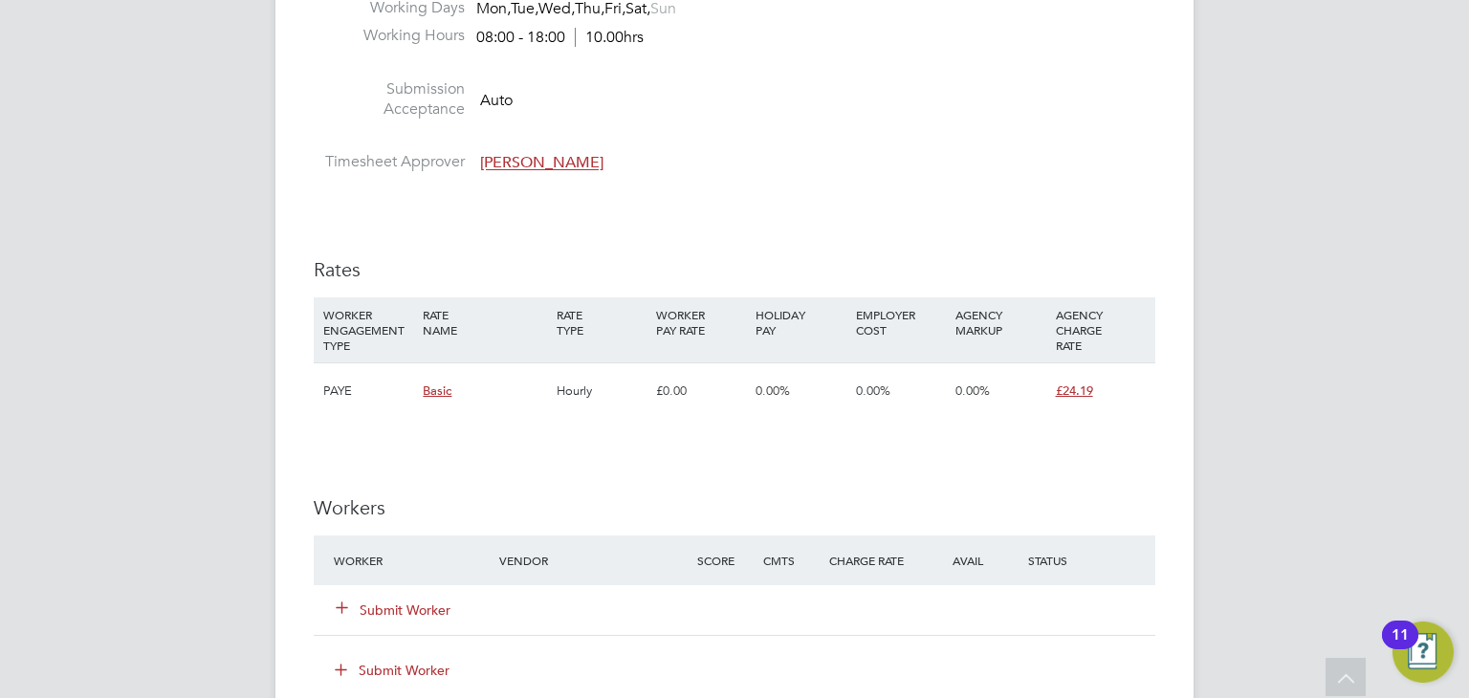
scroll to position [1435, 0]
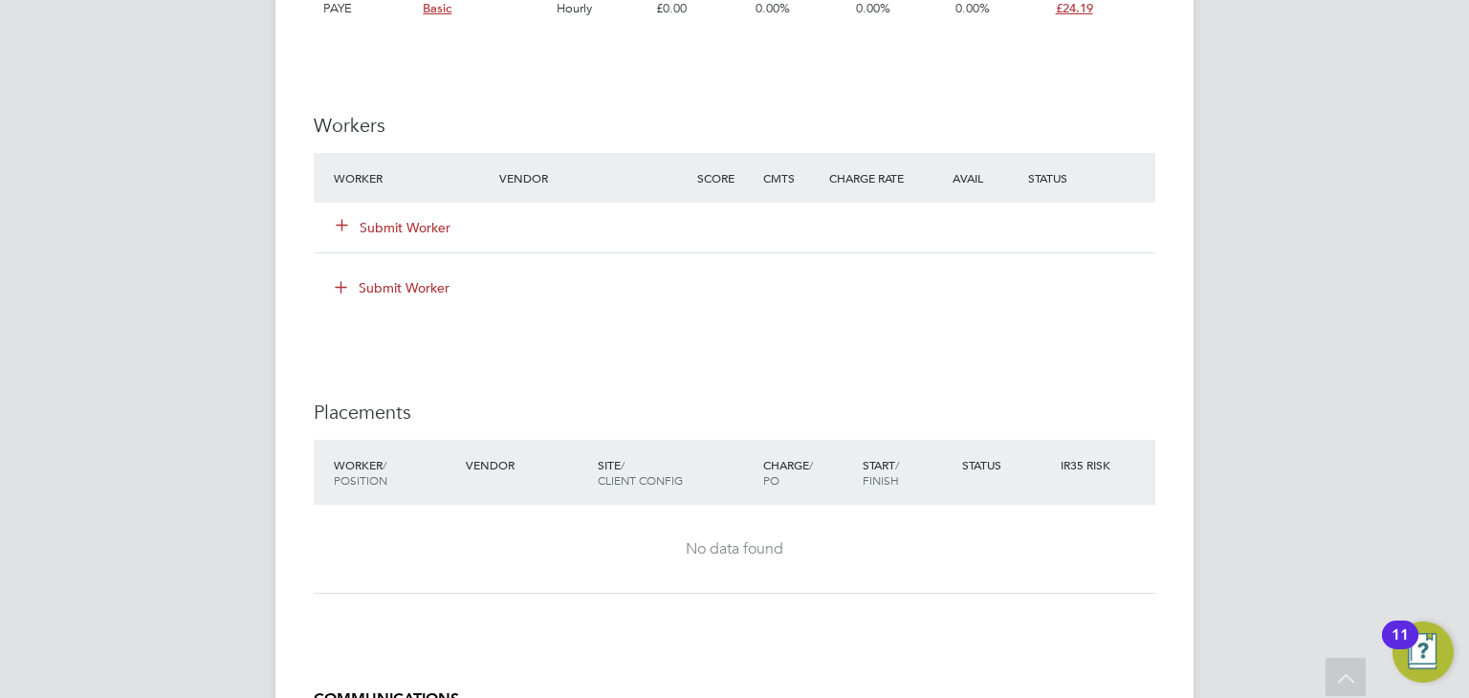
click at [406, 221] on button "Submit Worker" at bounding box center [394, 227] width 115 height 19
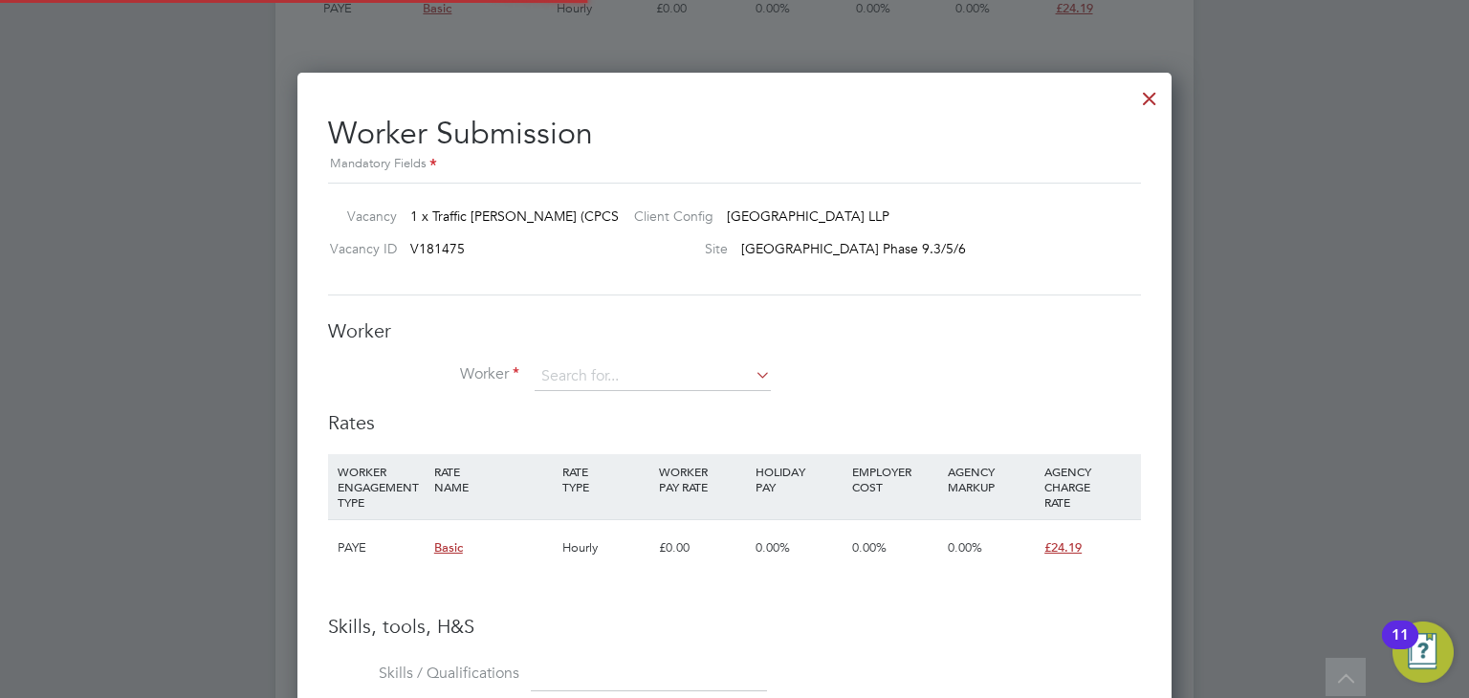
scroll to position [1205, 875]
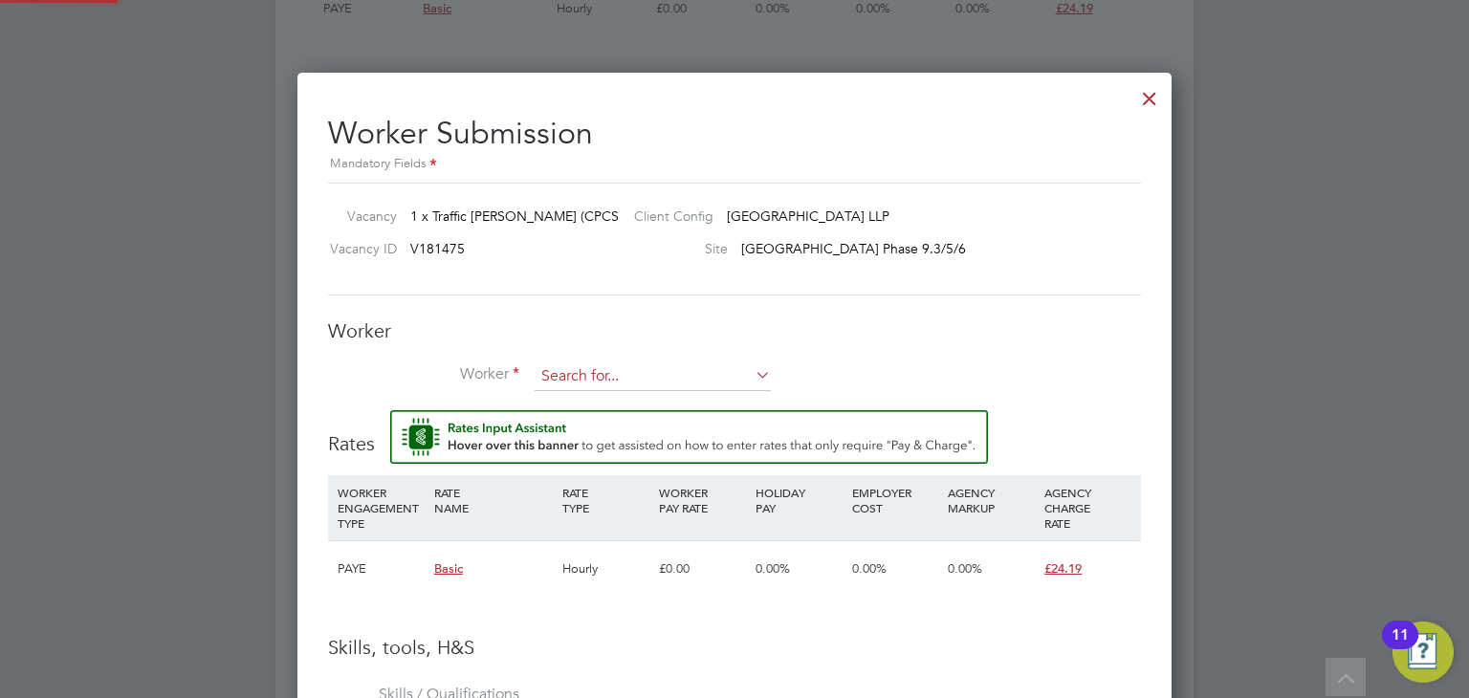
click at [594, 371] on input at bounding box center [653, 377] width 236 height 29
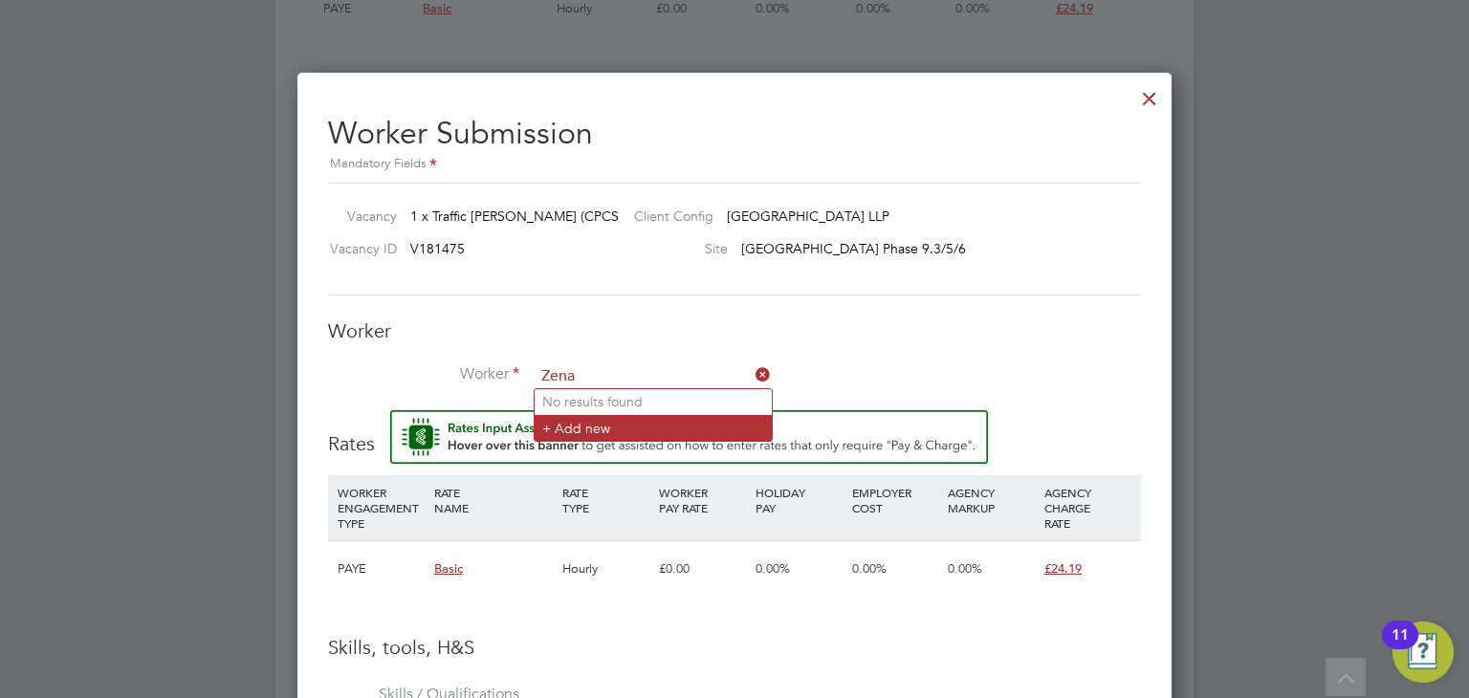
type input "Zena"
click at [603, 425] on li "+ Add new" at bounding box center [653, 428] width 237 height 26
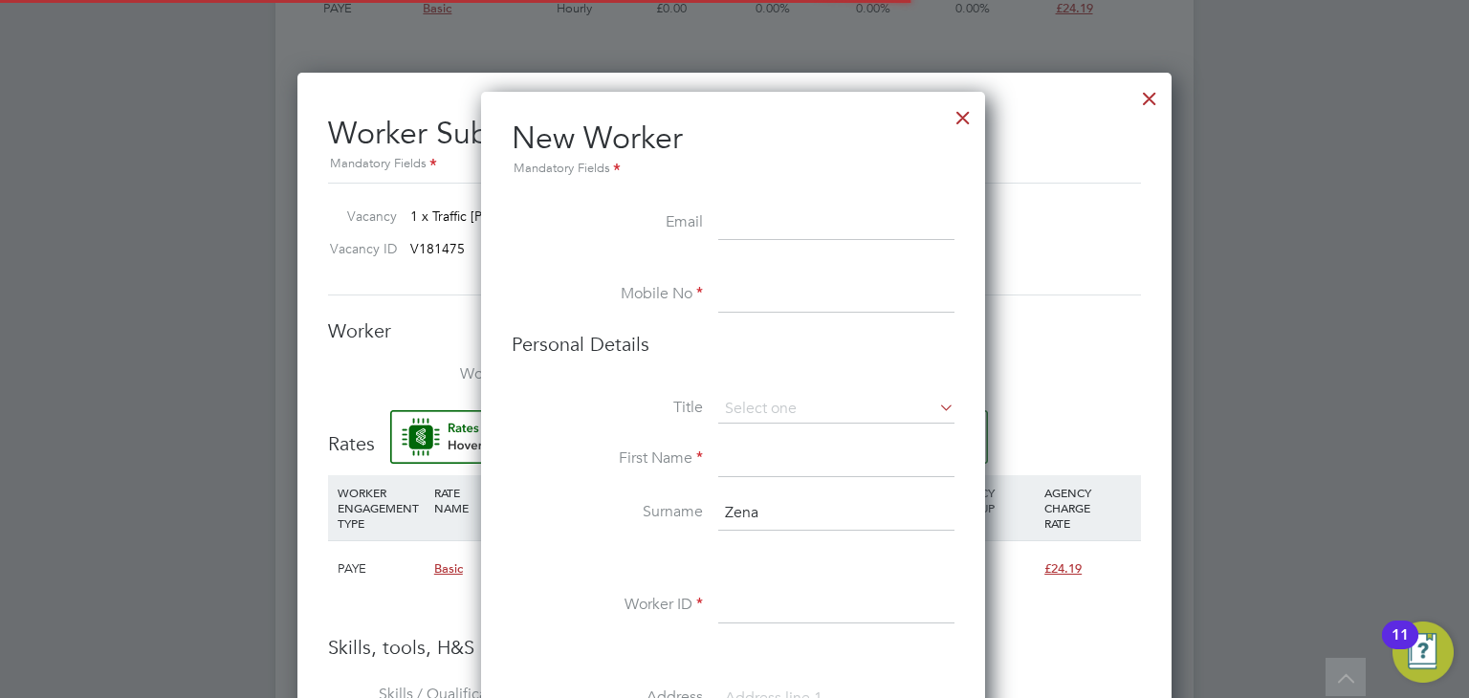
scroll to position [1611, 506]
click at [735, 299] on input at bounding box center [836, 295] width 236 height 34
paste input "07424123865"
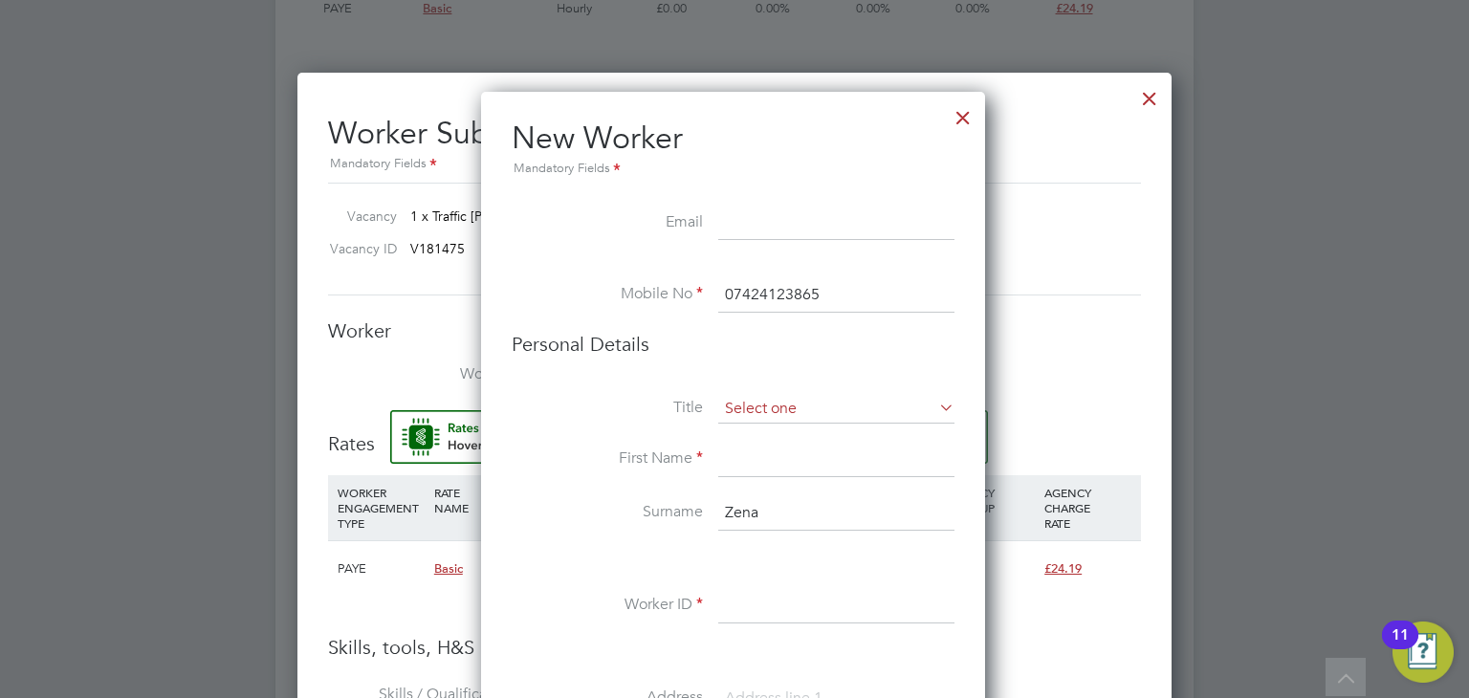
type input "07424123865"
click at [771, 412] on input at bounding box center [836, 409] width 236 height 29
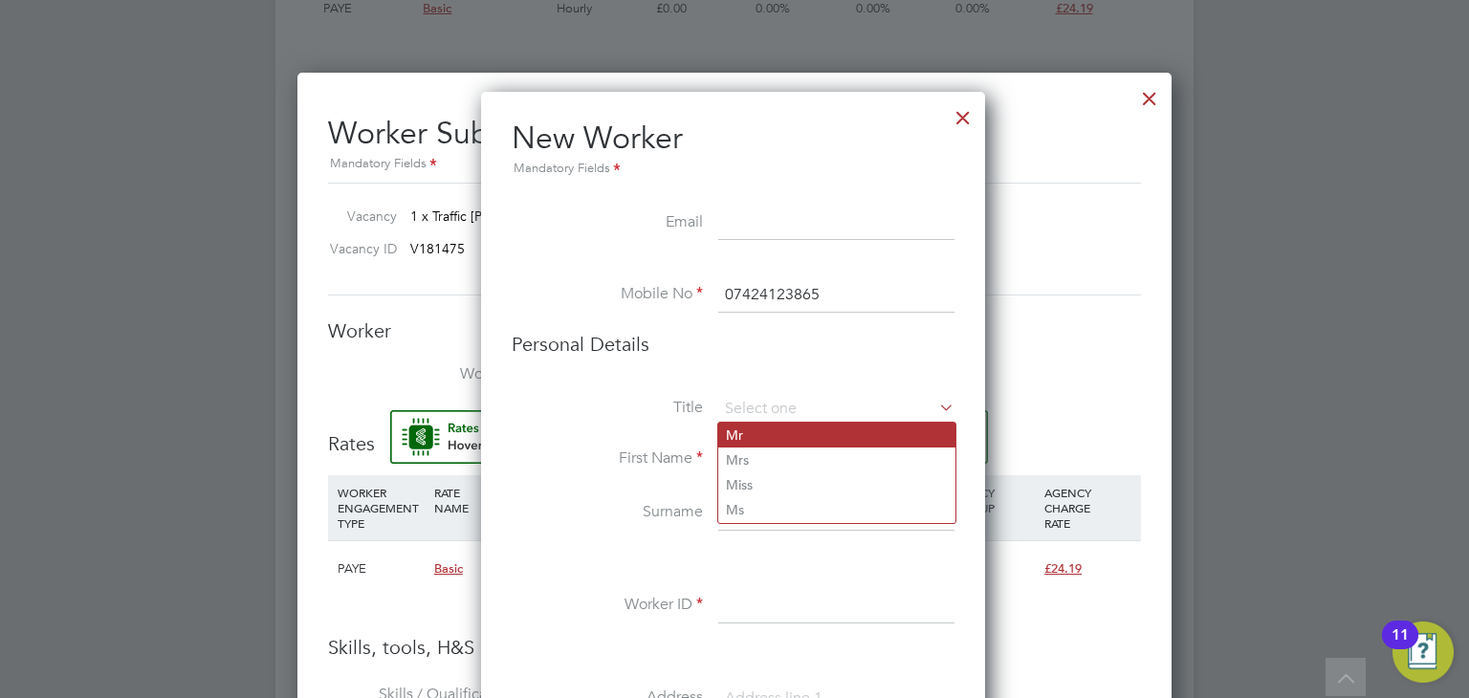
click at [767, 432] on li "Mr" at bounding box center [836, 435] width 237 height 25
type input "Mr"
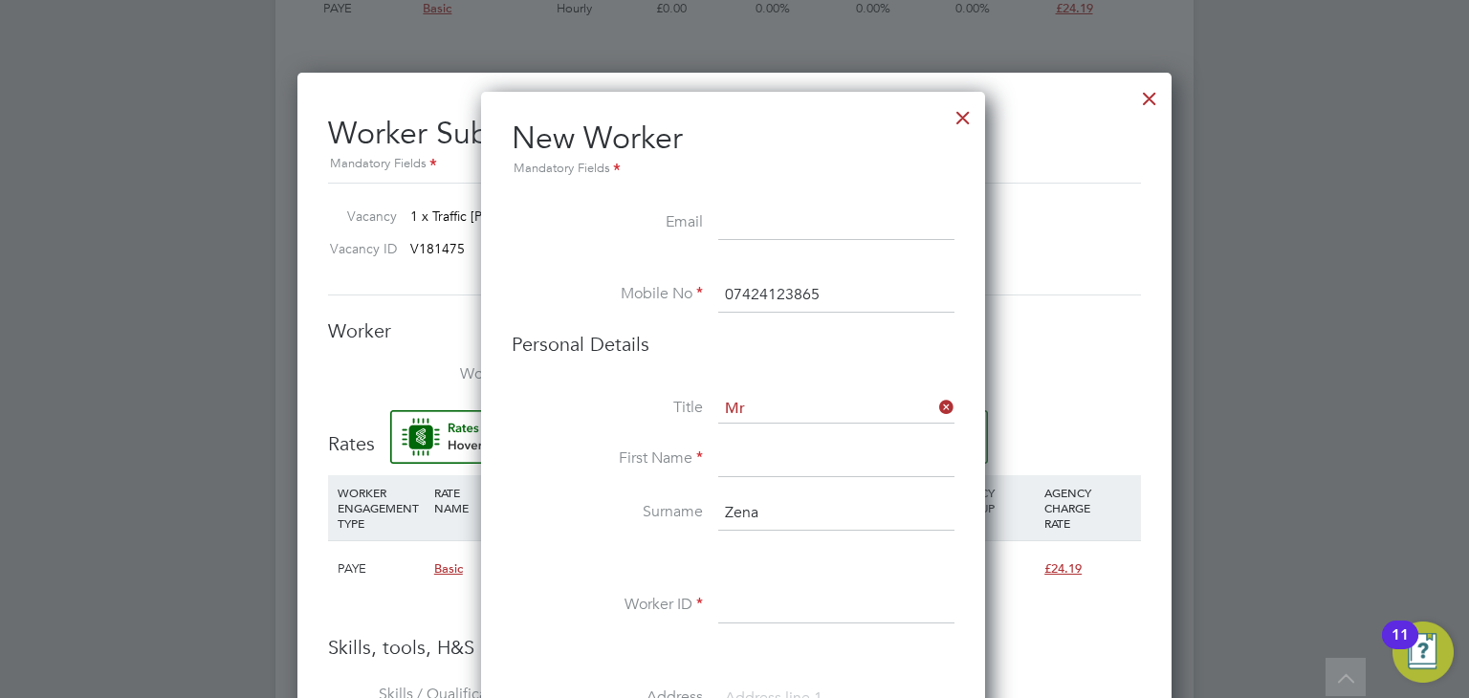
click at [760, 459] on input at bounding box center [836, 460] width 236 height 34
drag, startPoint x: 773, startPoint y: 507, endPoint x: 704, endPoint y: 510, distance: 68.9
click at [704, 510] on li "Surname Zena" at bounding box center [733, 523] width 443 height 54
click at [748, 452] on input at bounding box center [836, 460] width 236 height 34
paste input "Zena"
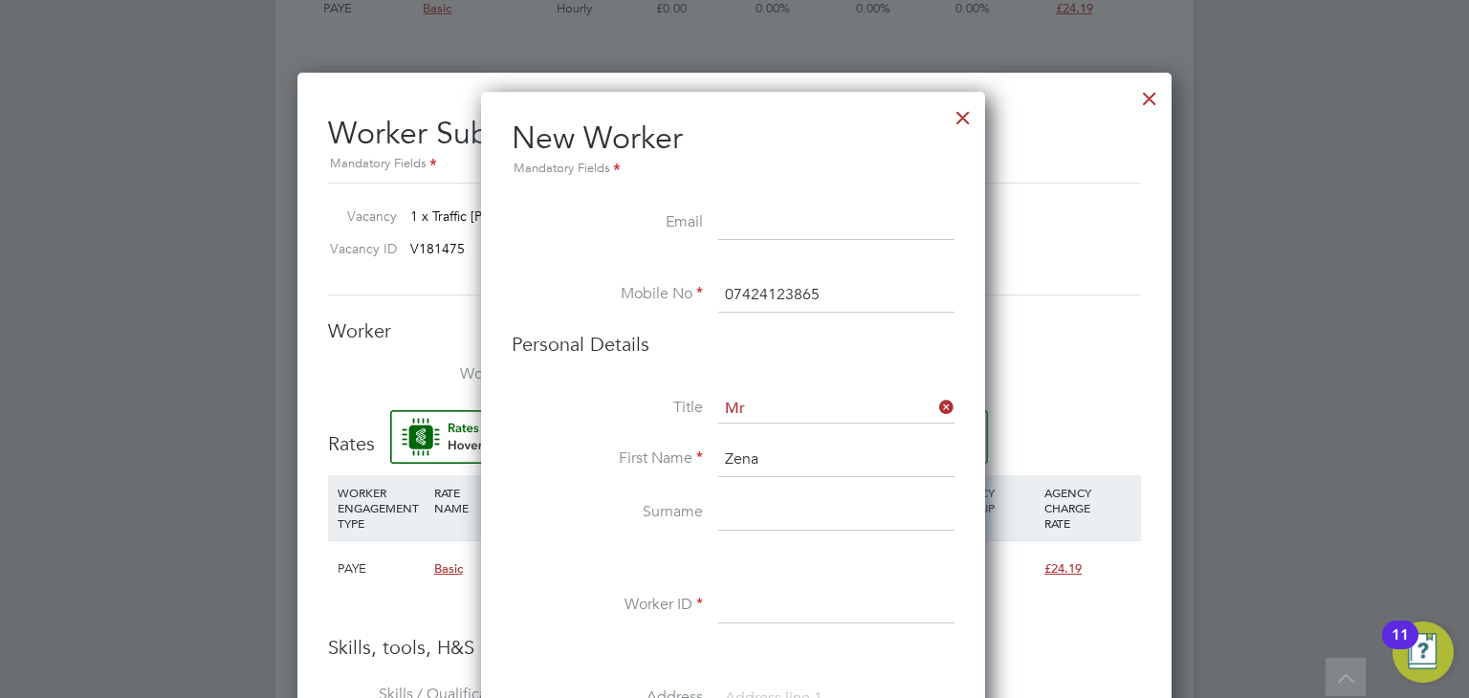
type input "Zena"
click at [763, 506] on input at bounding box center [836, 513] width 236 height 34
type input "Naguse"
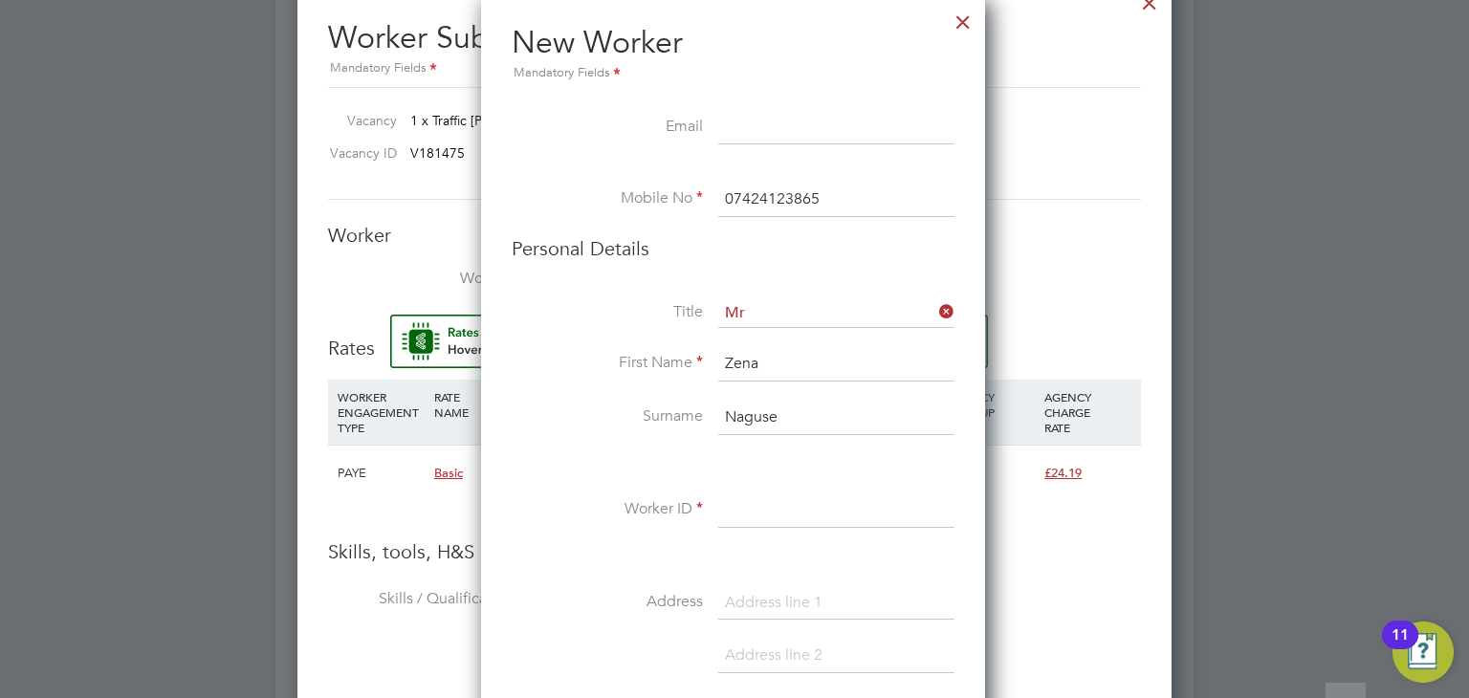
scroll to position [1626, 0]
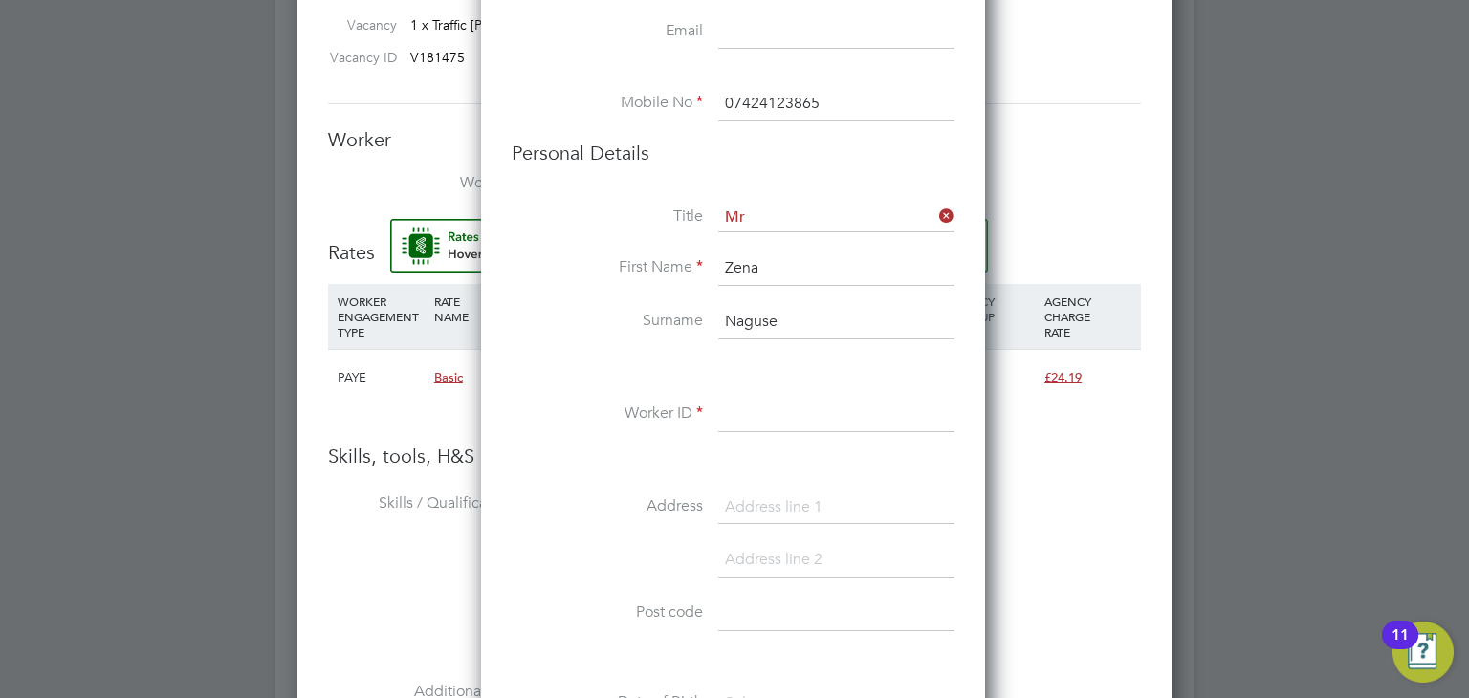
click at [746, 416] on input at bounding box center [836, 415] width 236 height 34
paste input "CAN-122137"
type input "CAN-122137"
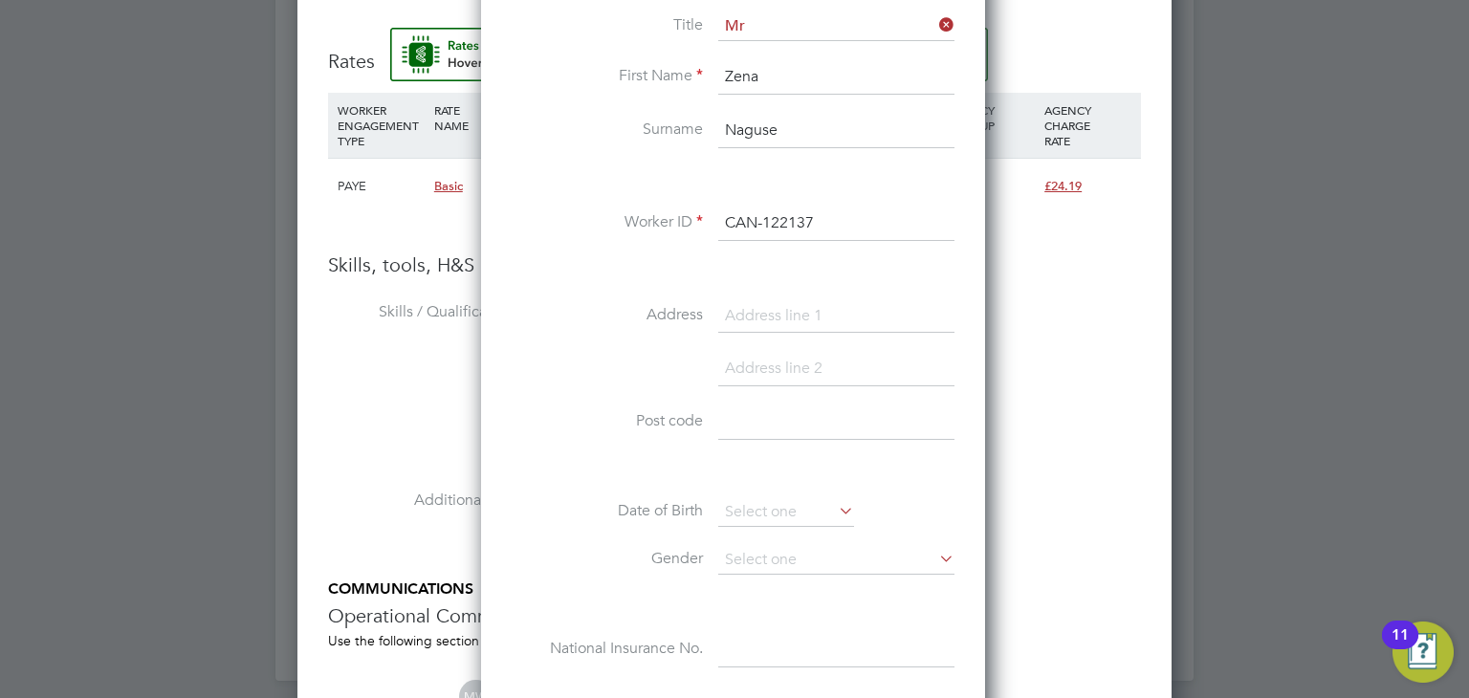
click at [758, 421] on input at bounding box center [836, 423] width 236 height 34
paste input "N17 9SG"
type input "N17 9SG"
click at [777, 512] on input at bounding box center [786, 512] width 136 height 29
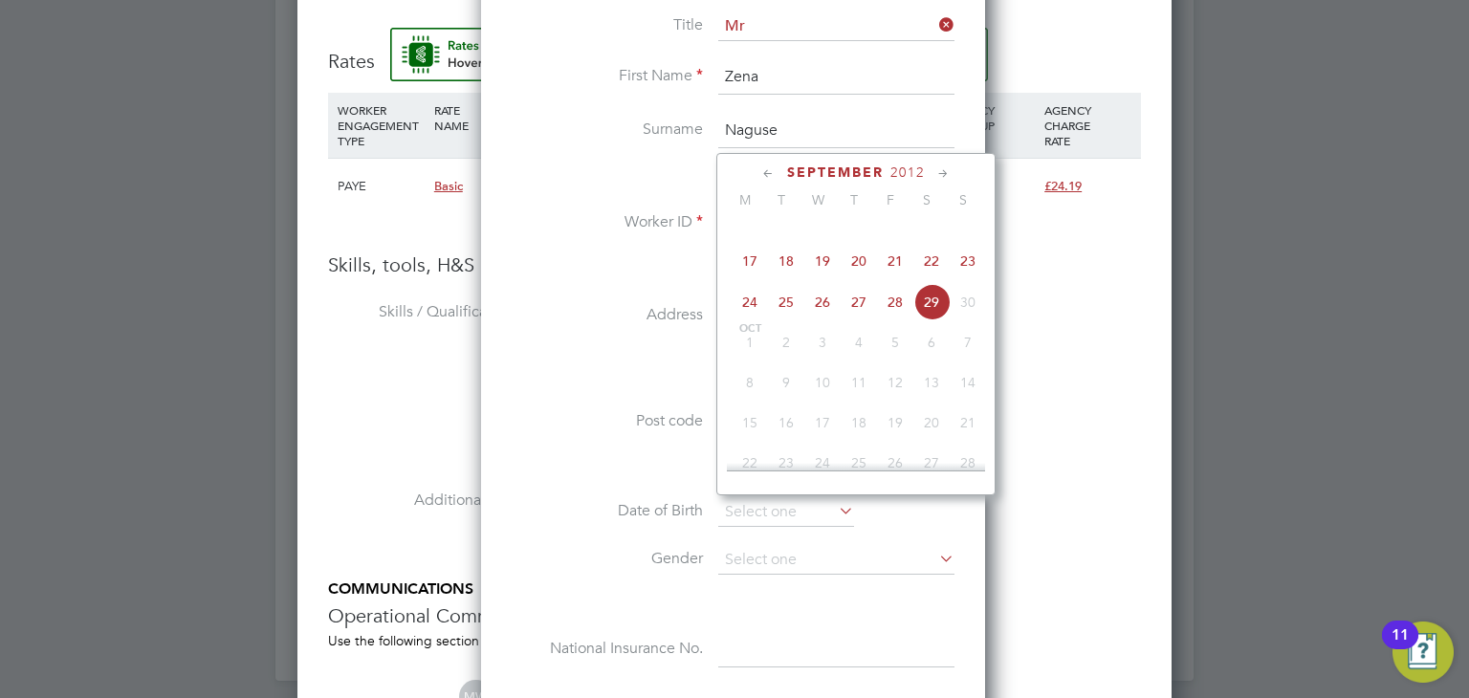
click at [924, 172] on span "2012" at bounding box center [907, 173] width 34 height 16
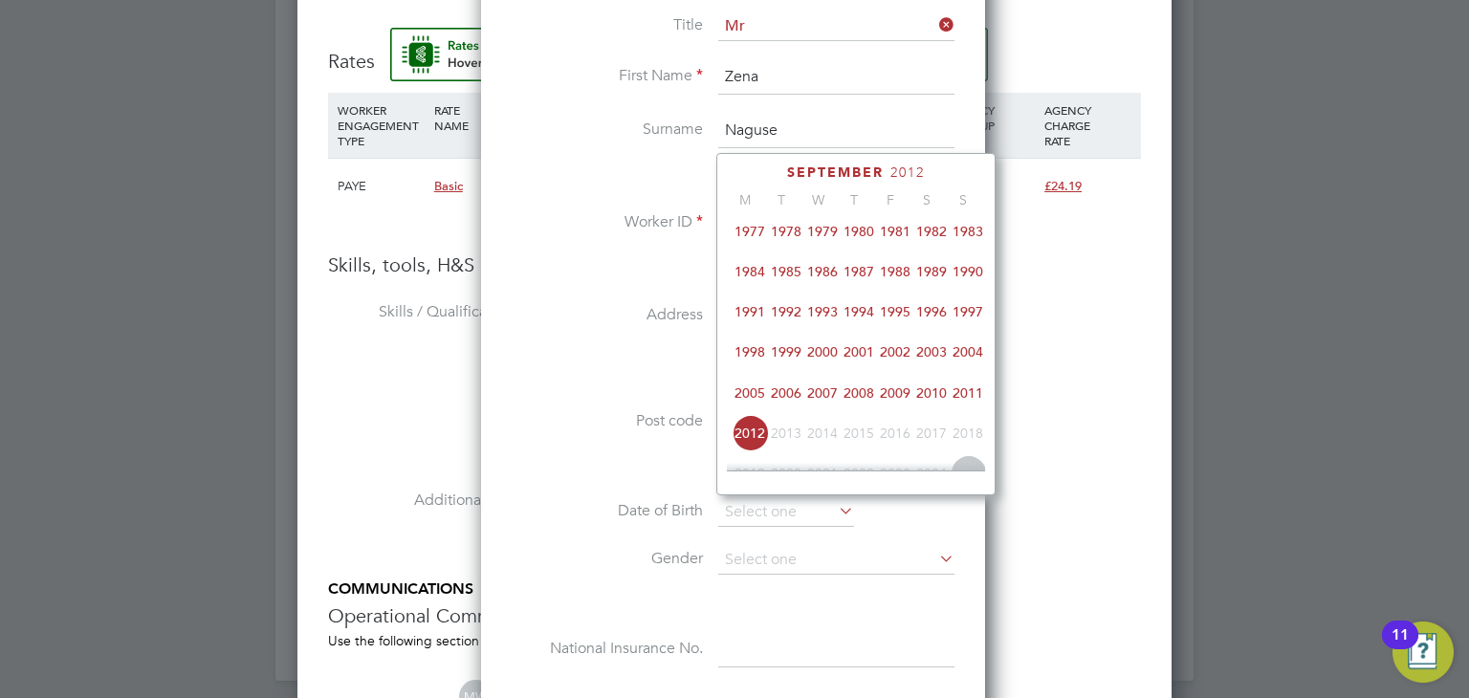
click at [823, 239] on span "1979" at bounding box center [822, 231] width 36 height 36
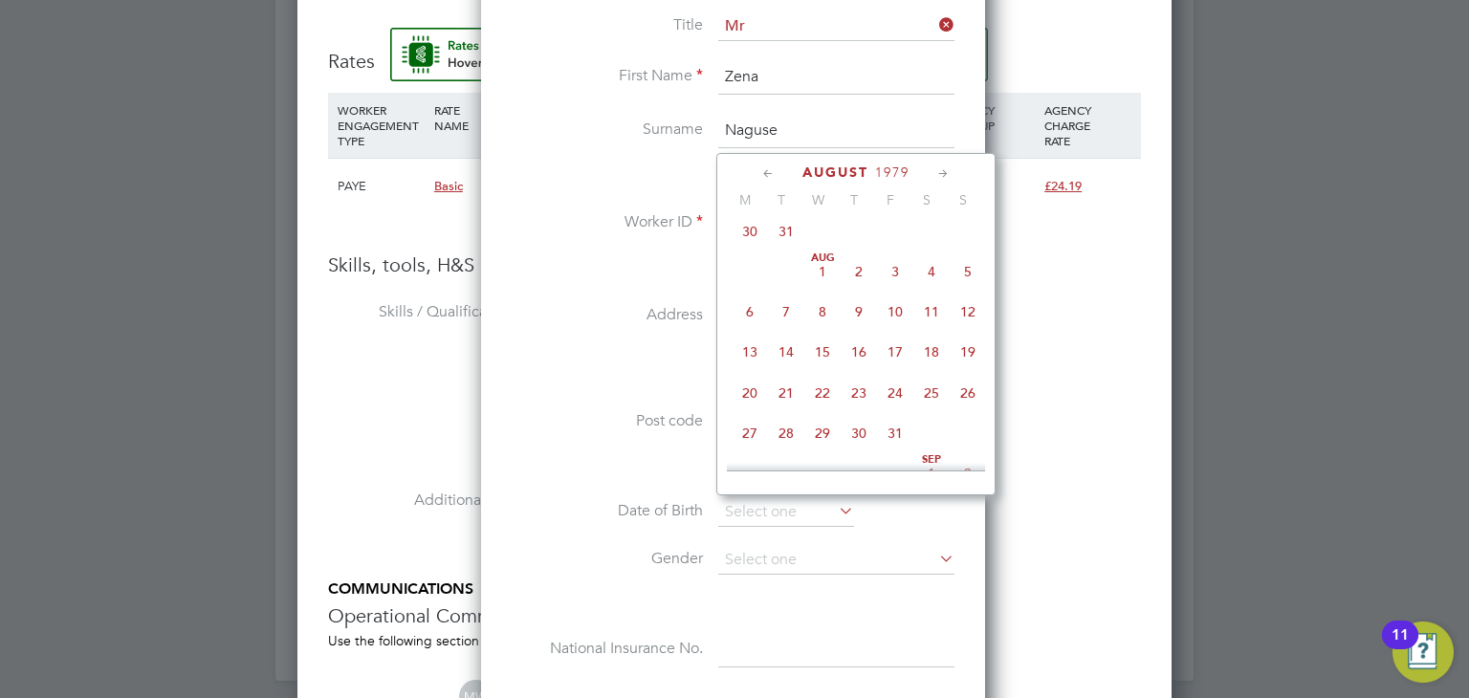
click at [941, 171] on icon at bounding box center [943, 174] width 18 height 21
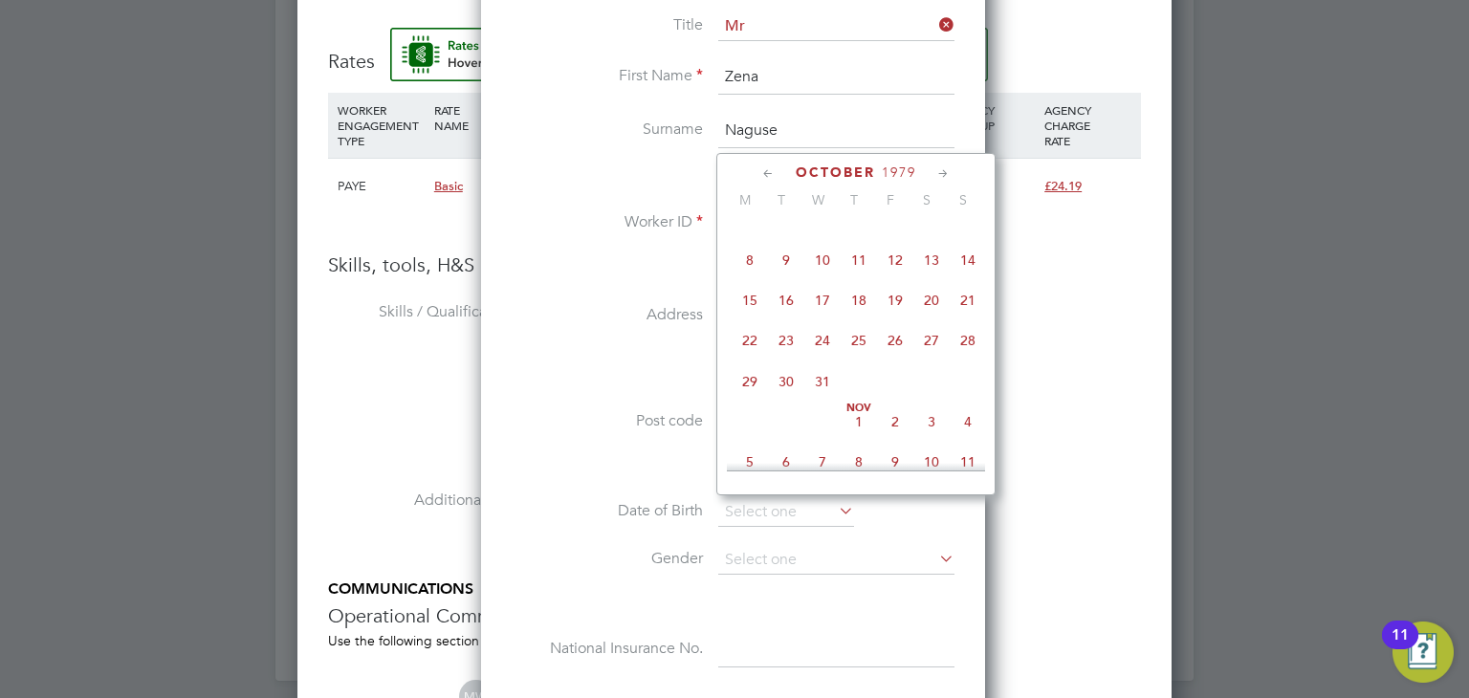
click at [751, 238] on span "Oct 1" at bounding box center [750, 220] width 36 height 36
type input "01 Oct 1979"
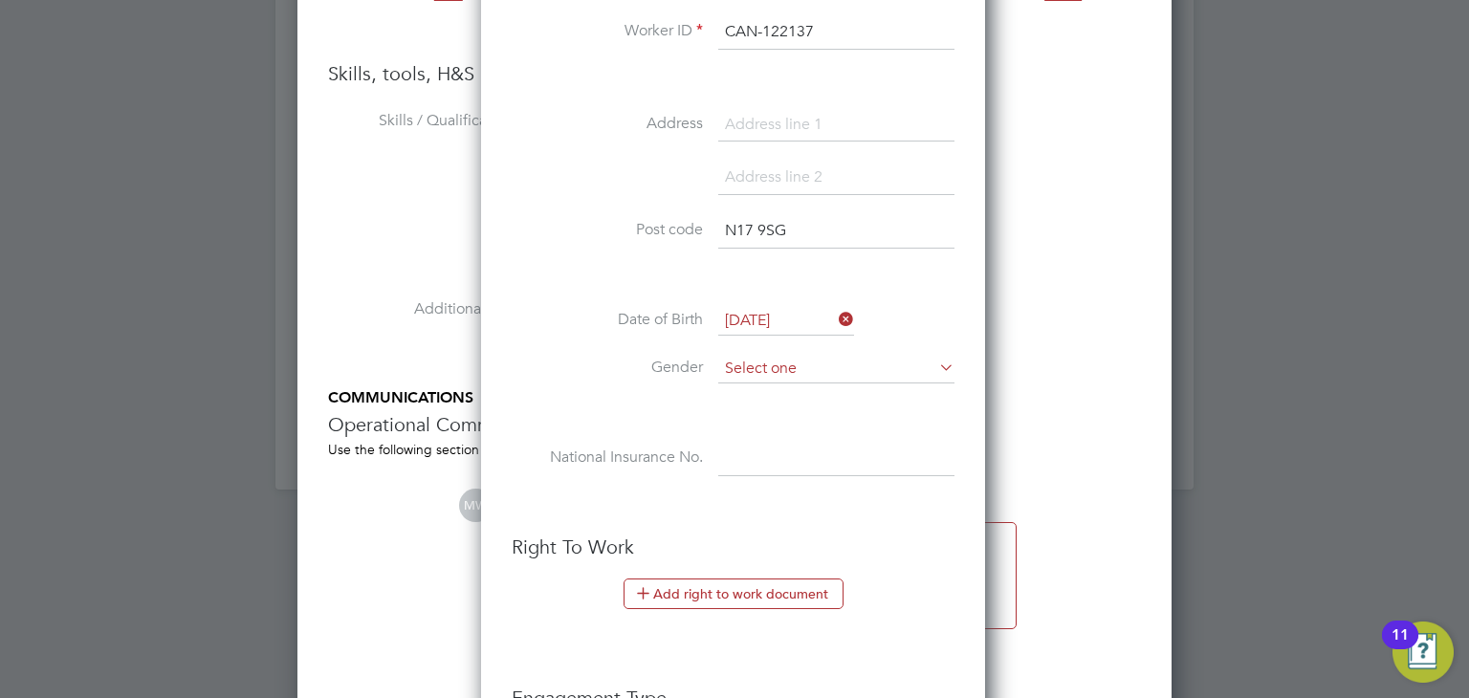
click at [770, 363] on input at bounding box center [836, 369] width 236 height 29
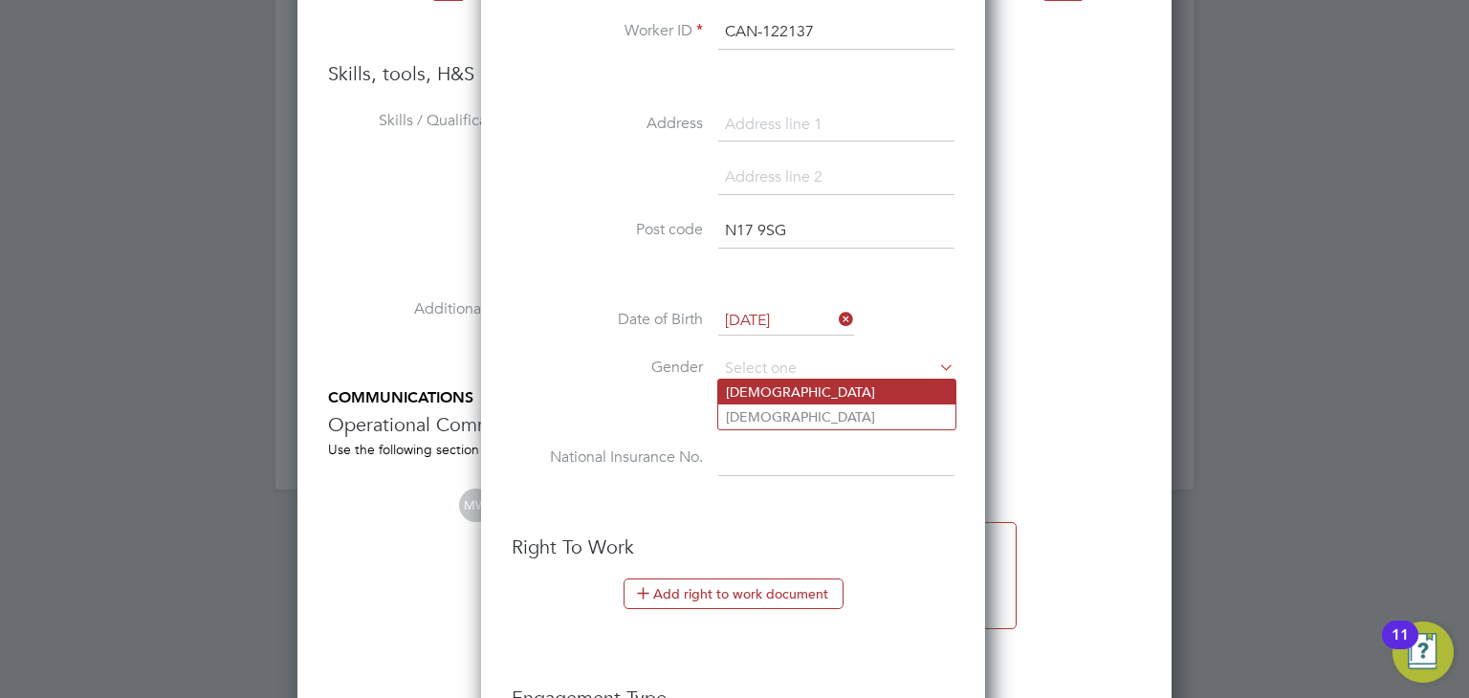
click at [776, 387] on li "[DEMOGRAPHIC_DATA]" at bounding box center [836, 392] width 237 height 25
type input "[DEMOGRAPHIC_DATA]"
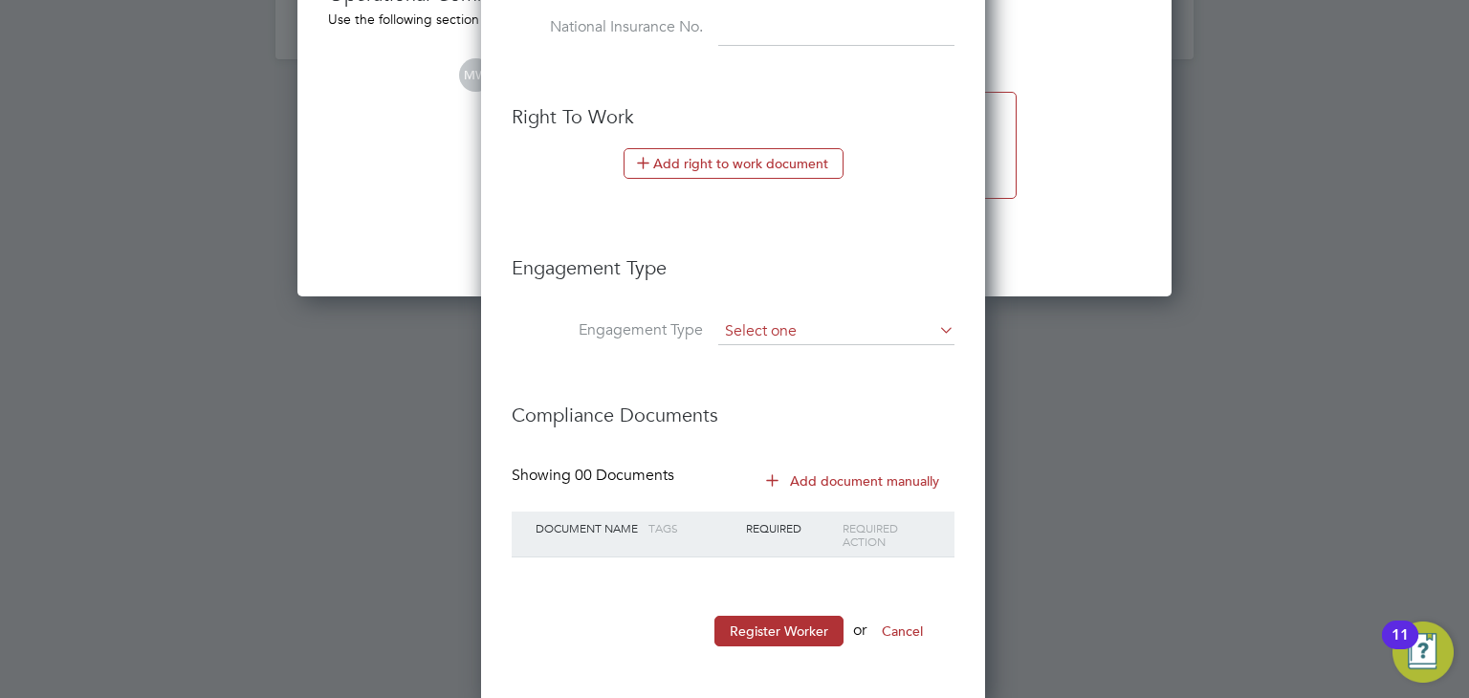
click at [817, 320] on input at bounding box center [836, 332] width 236 height 27
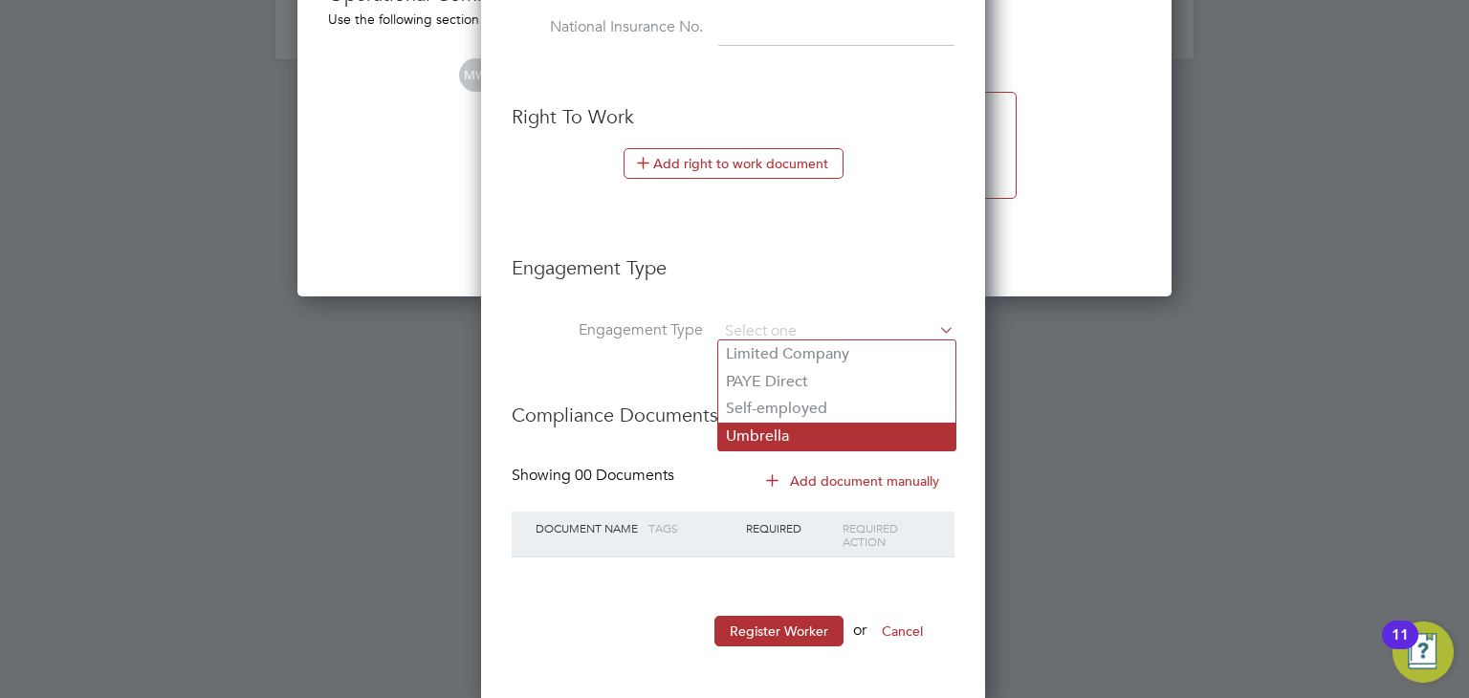
click at [814, 435] on li "Umbrella" at bounding box center [836, 437] width 237 height 28
type input "Umbrella"
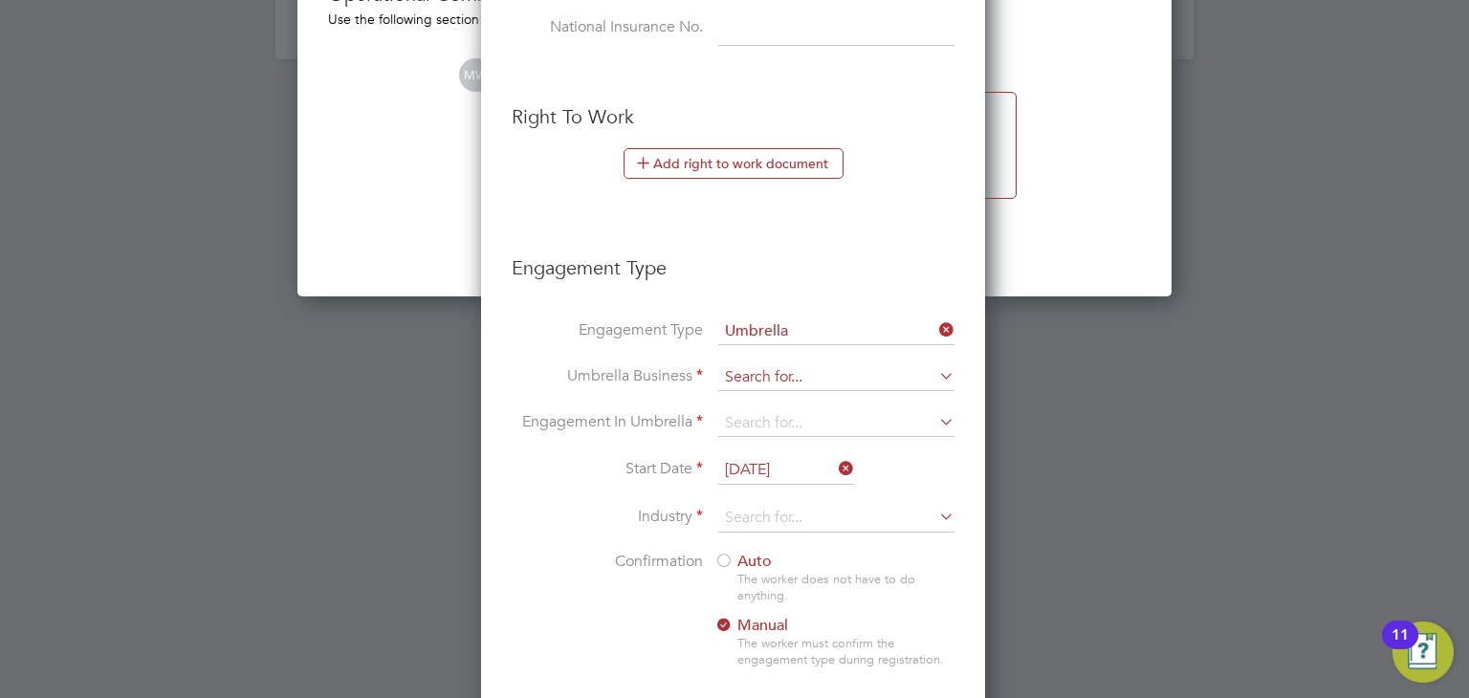
click at [796, 374] on input at bounding box center [836, 377] width 236 height 27
click at [786, 397] on li "Omnia Outsourcing Limited" at bounding box center [836, 400] width 237 height 28
type input "Omnia Outsourcing Limited"
click at [782, 414] on input at bounding box center [836, 423] width 236 height 27
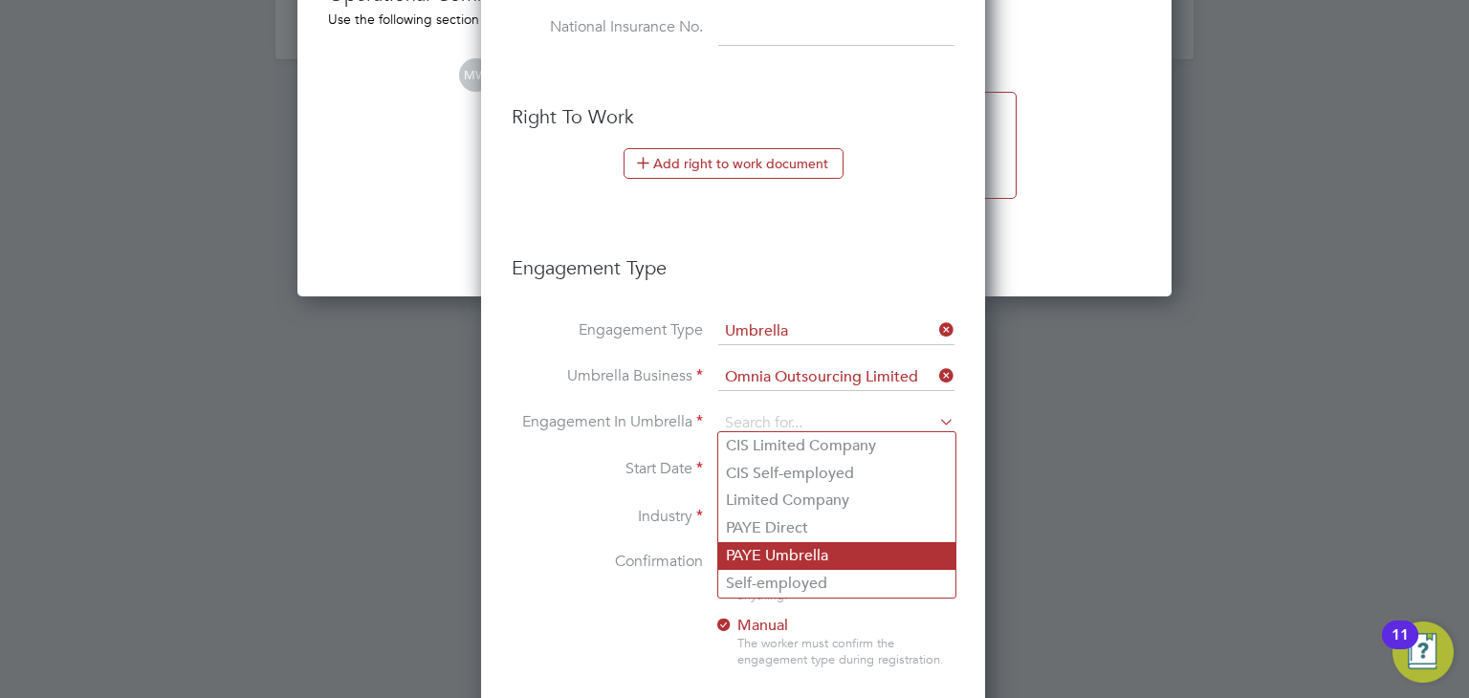
click at [786, 555] on li "PAYE Umbrella" at bounding box center [836, 556] width 237 height 28
type input "PAYE Umbrella"
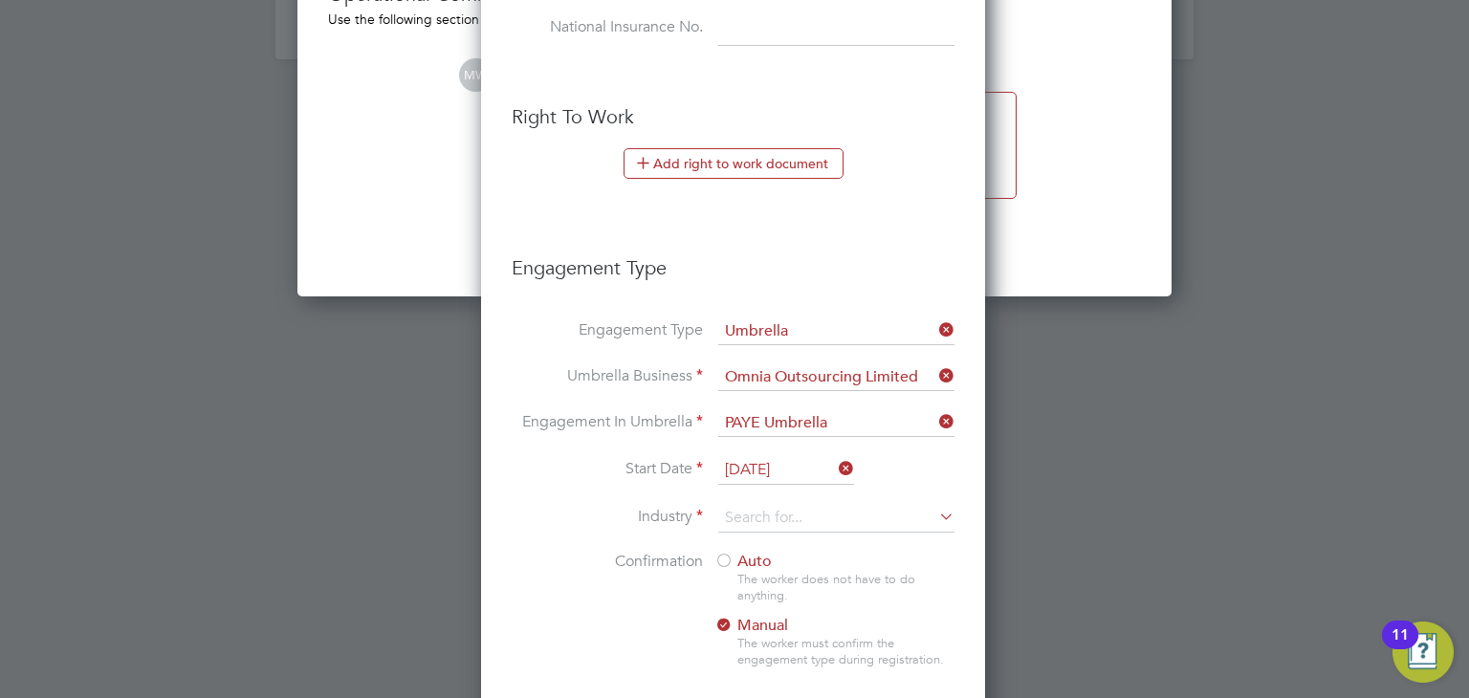
click at [793, 471] on input "[DATE]" at bounding box center [786, 470] width 136 height 29
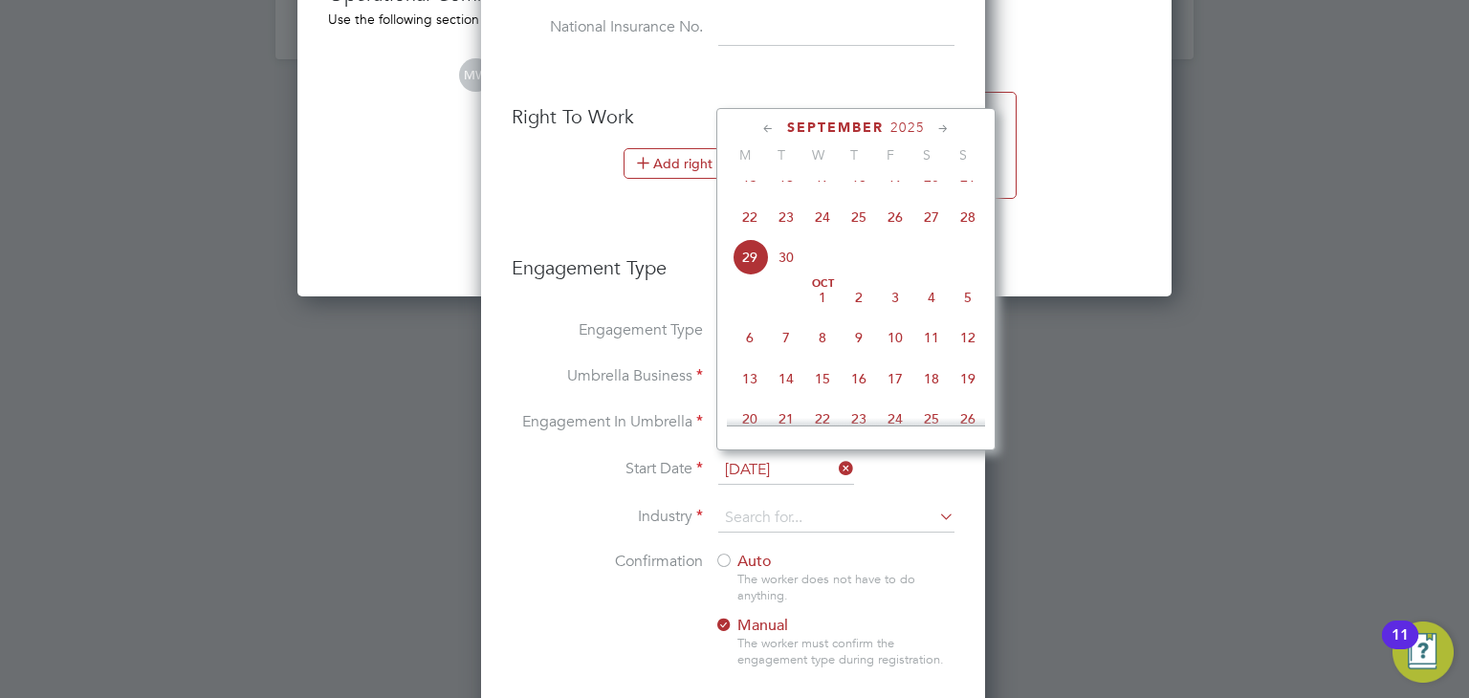
click at [754, 235] on span "22" at bounding box center [750, 217] width 36 height 36
type input "[DATE]"
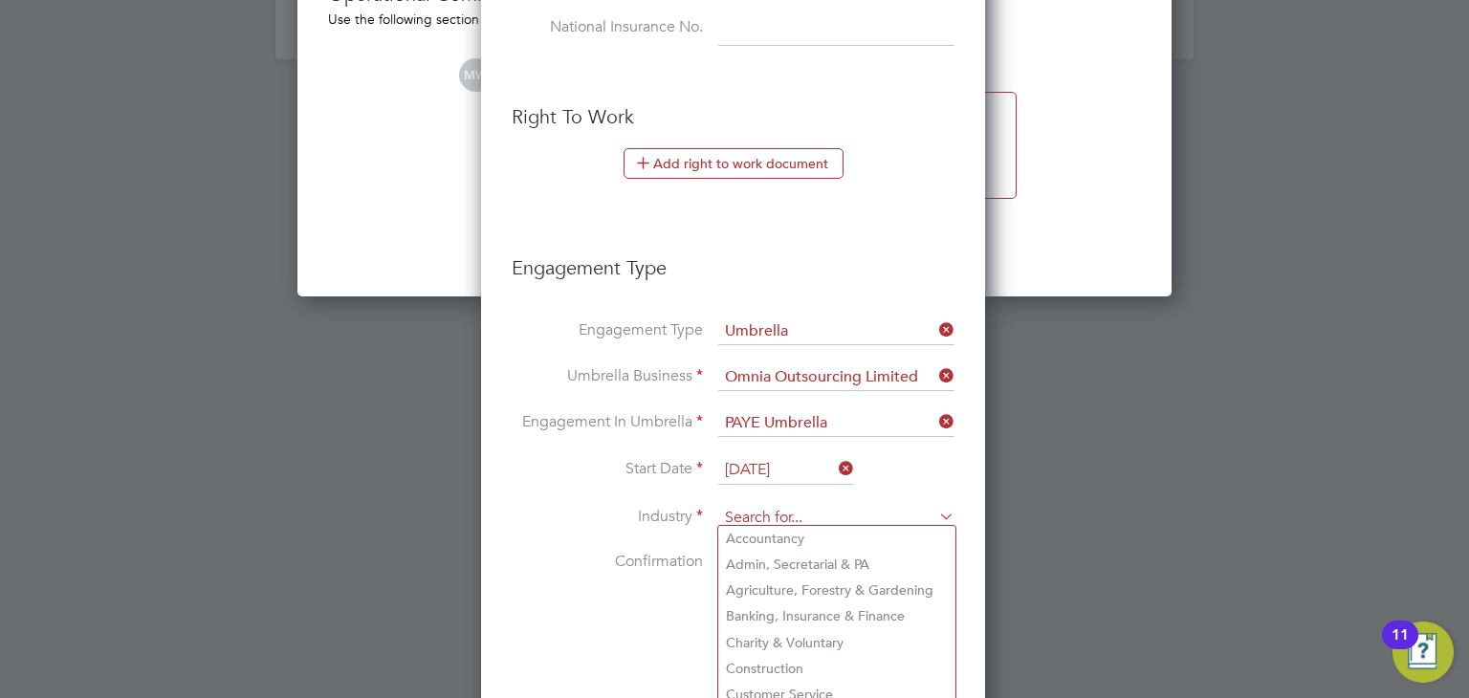
click at [803, 514] on input at bounding box center [836, 518] width 236 height 29
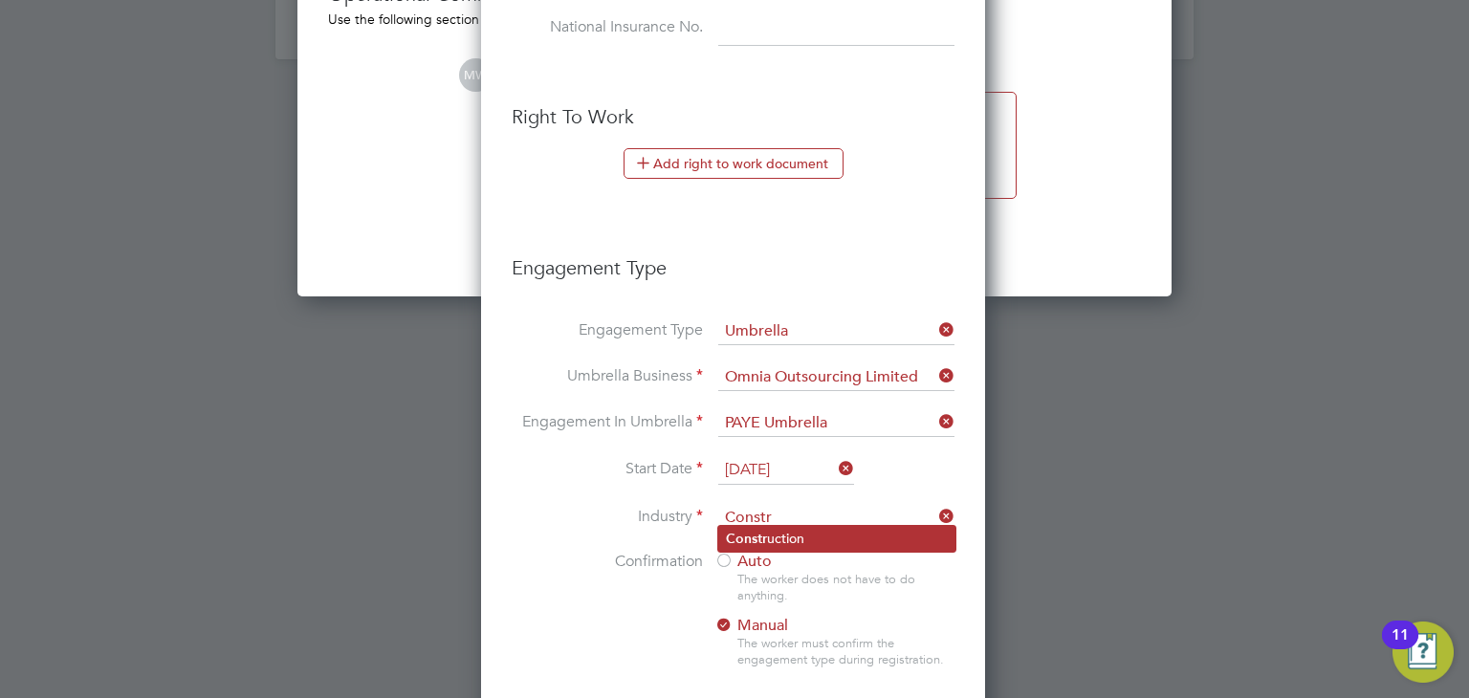
click at [787, 538] on li "Constr uction" at bounding box center [836, 539] width 237 height 26
type input "Construction"
click at [727, 553] on div at bounding box center [723, 562] width 19 height 19
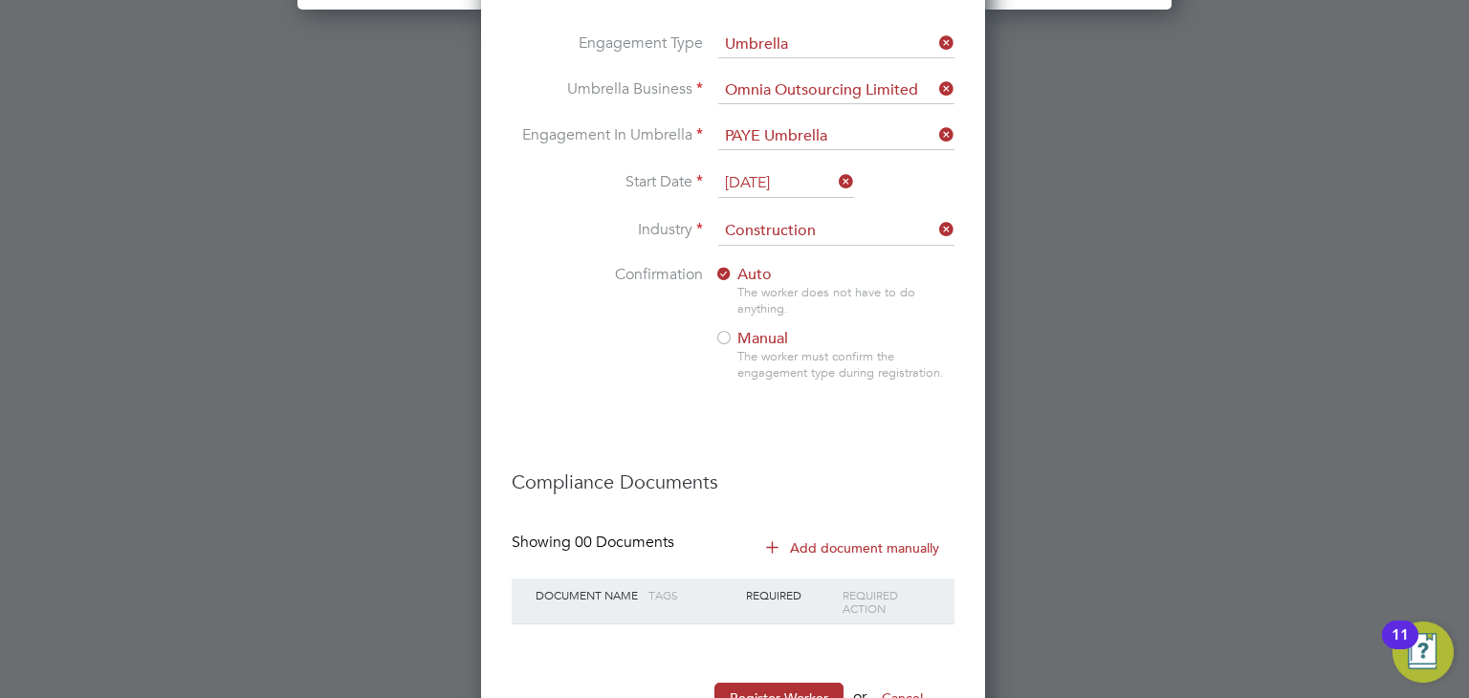
scroll to position [2792, 0]
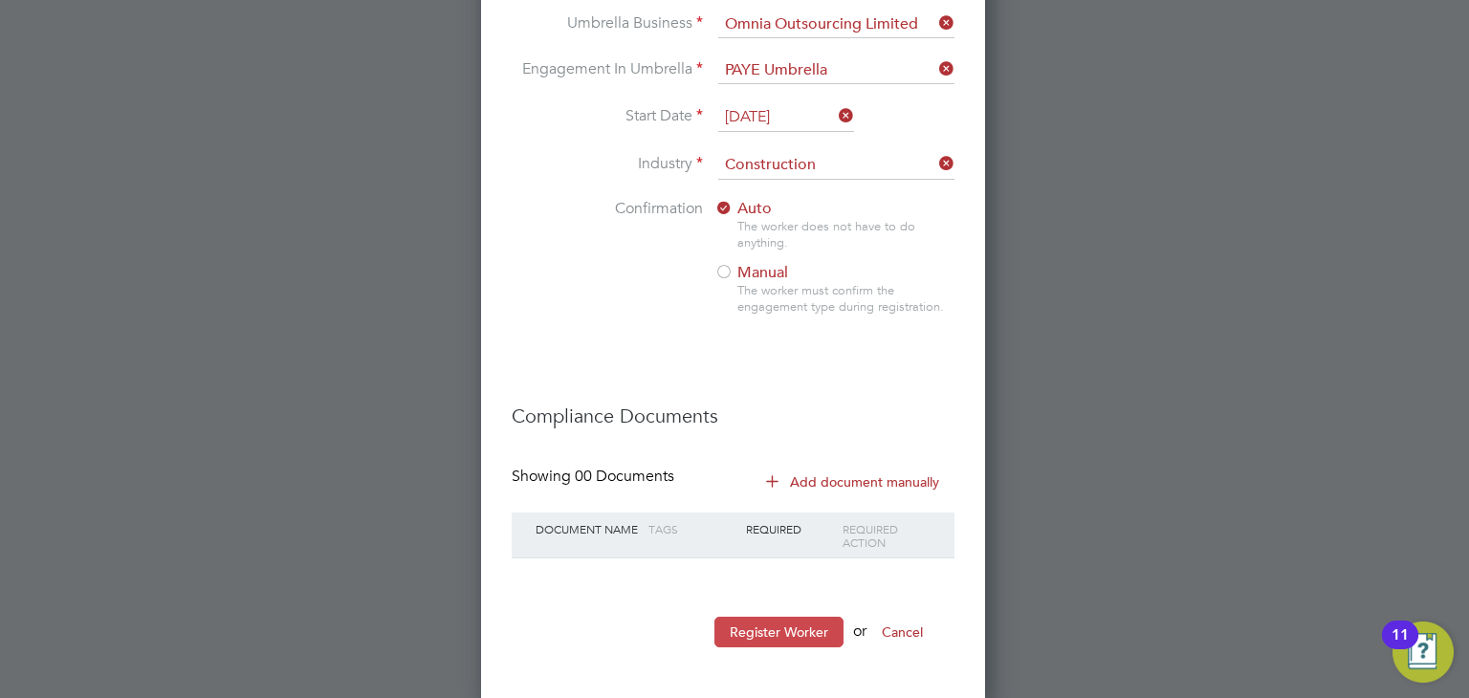
click at [784, 620] on button "Register Worker" at bounding box center [778, 632] width 129 height 31
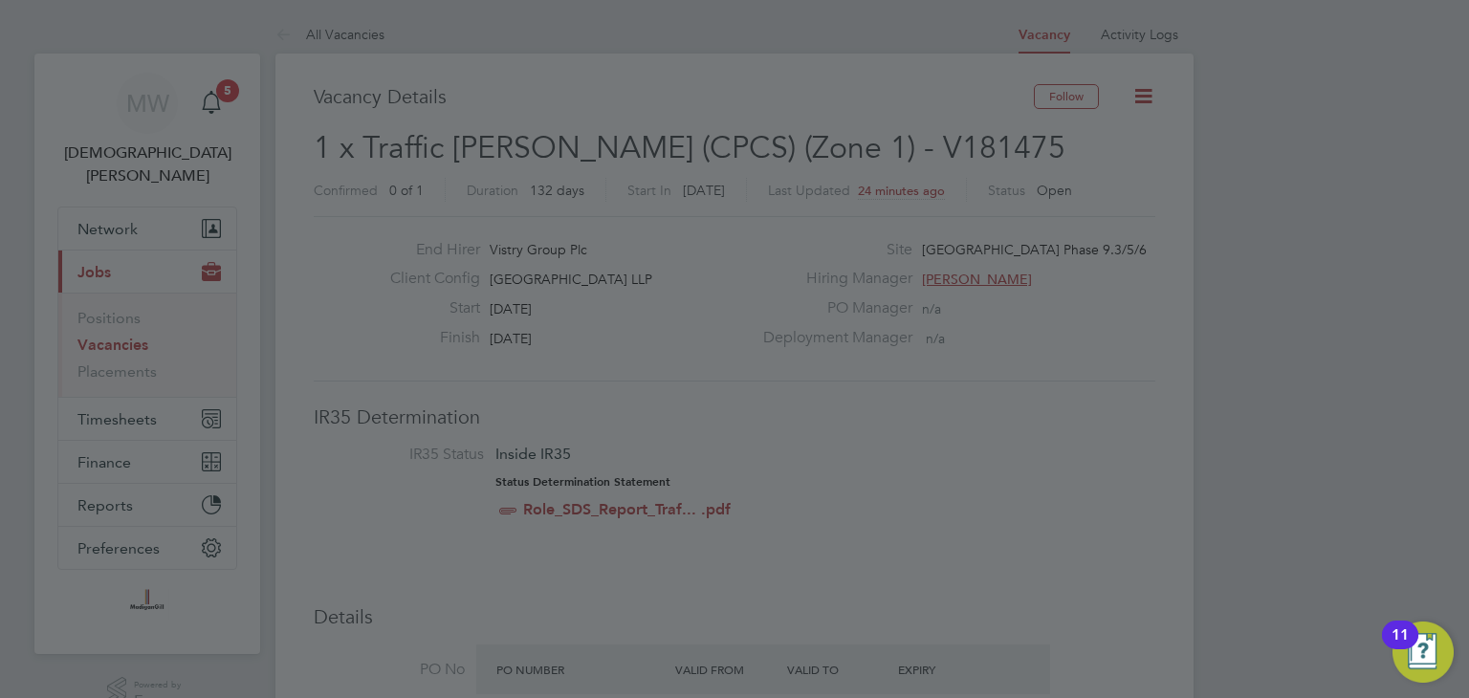
scroll to position [1964, 536]
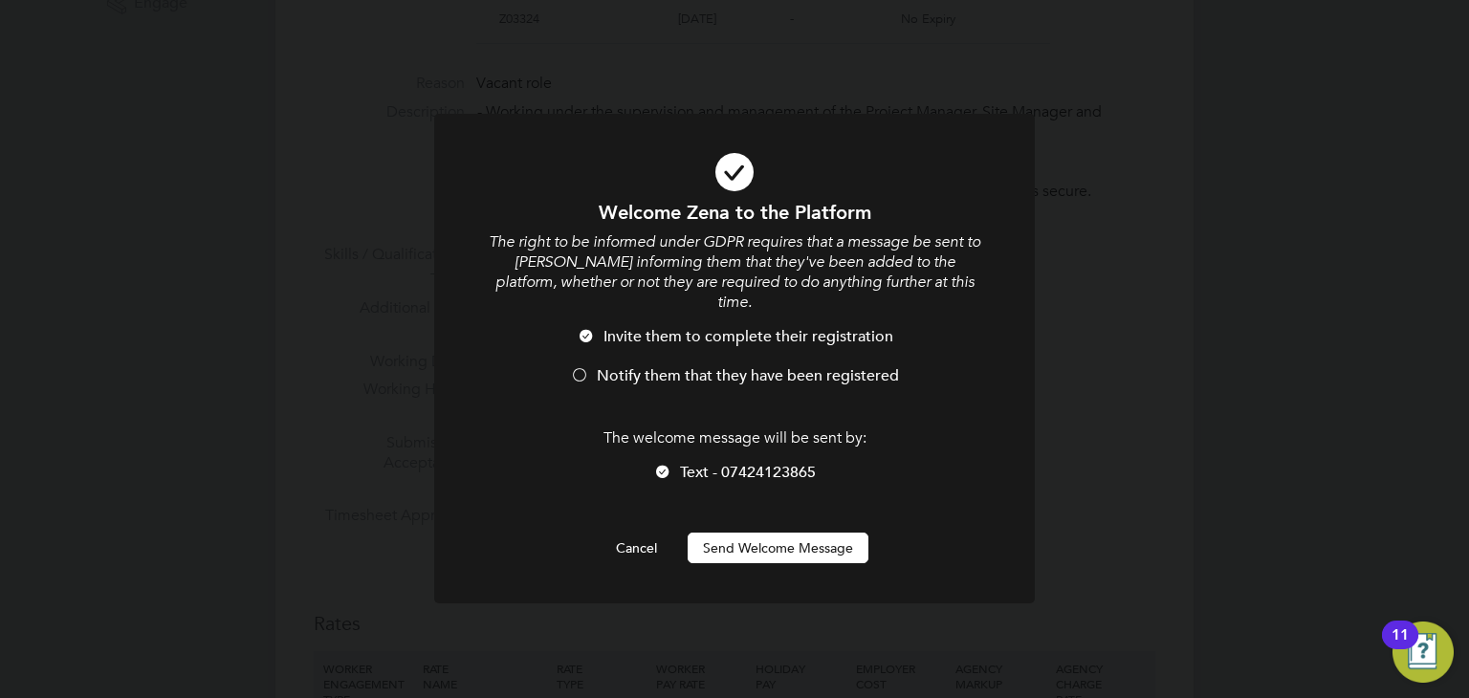
click at [802, 534] on button "Send Welcome Message" at bounding box center [778, 548] width 181 height 31
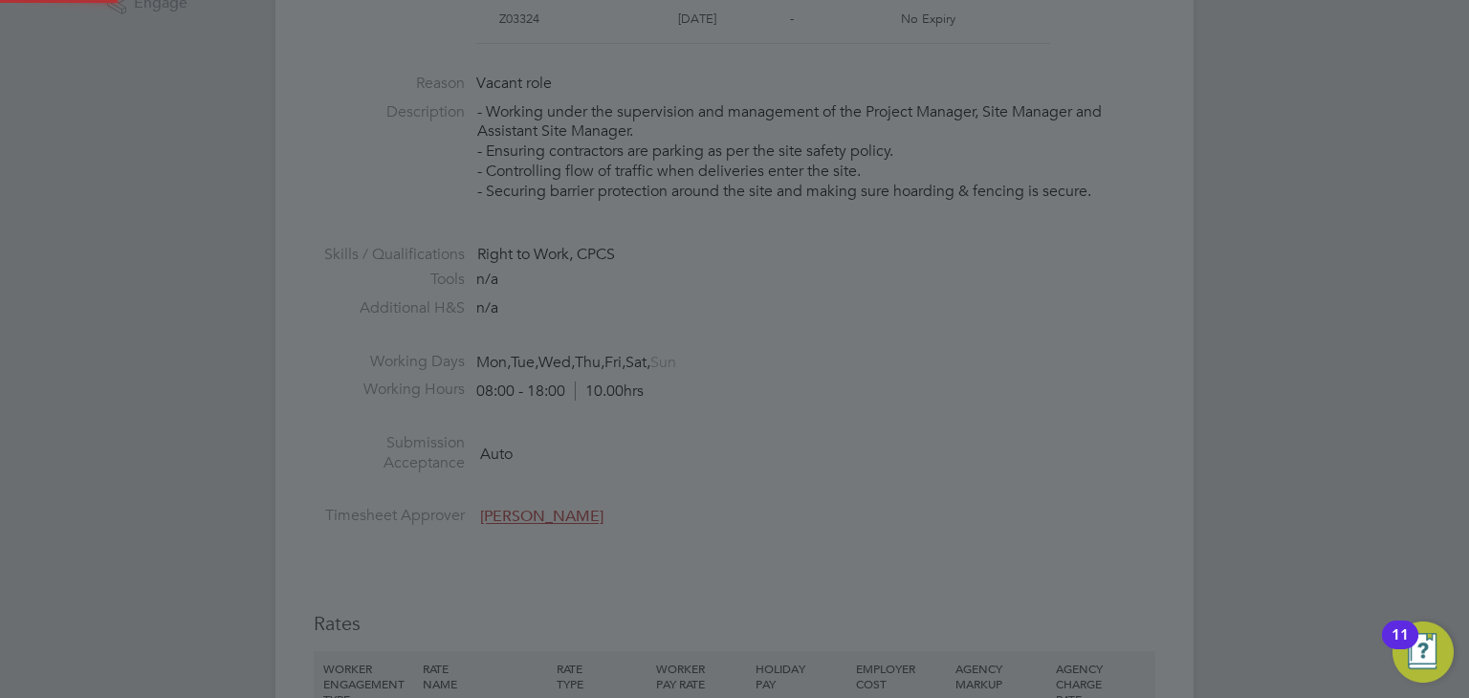
type input "Zena Naguse (CAN-122137)"
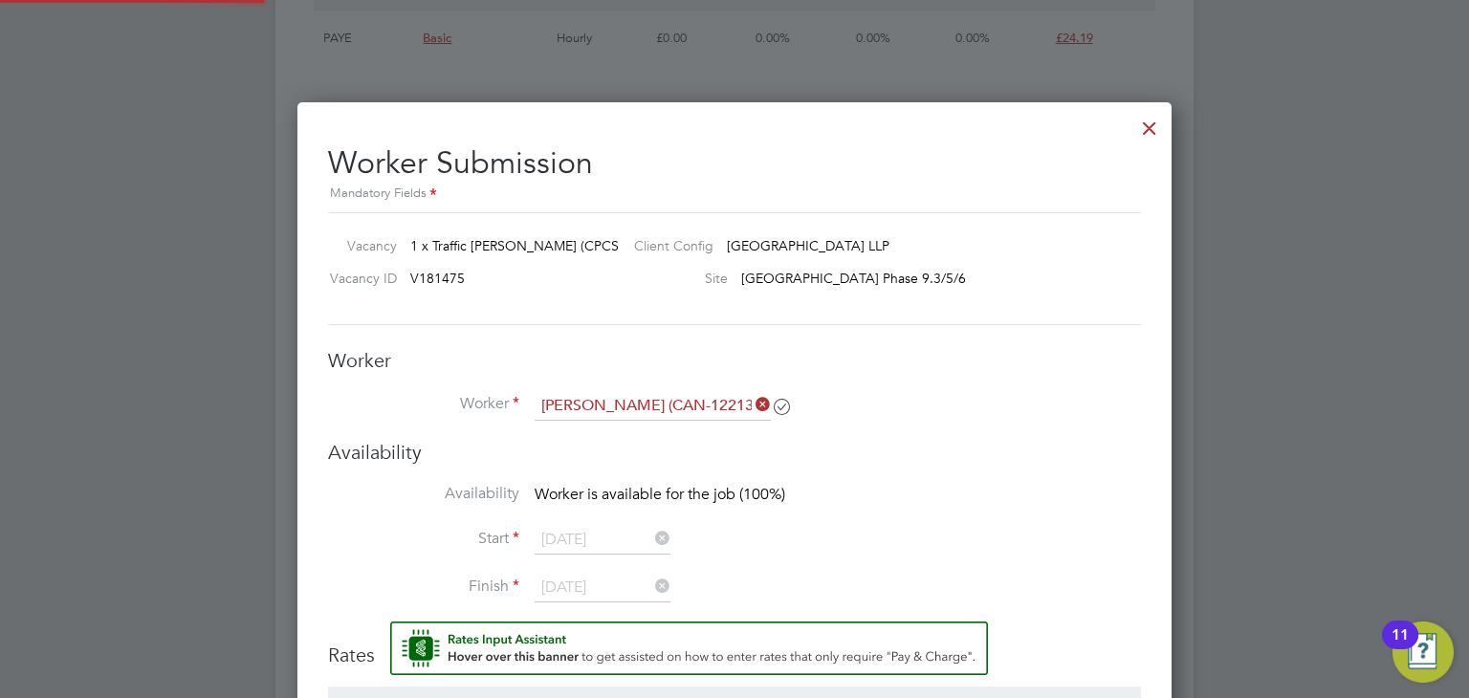
scroll to position [1435, 0]
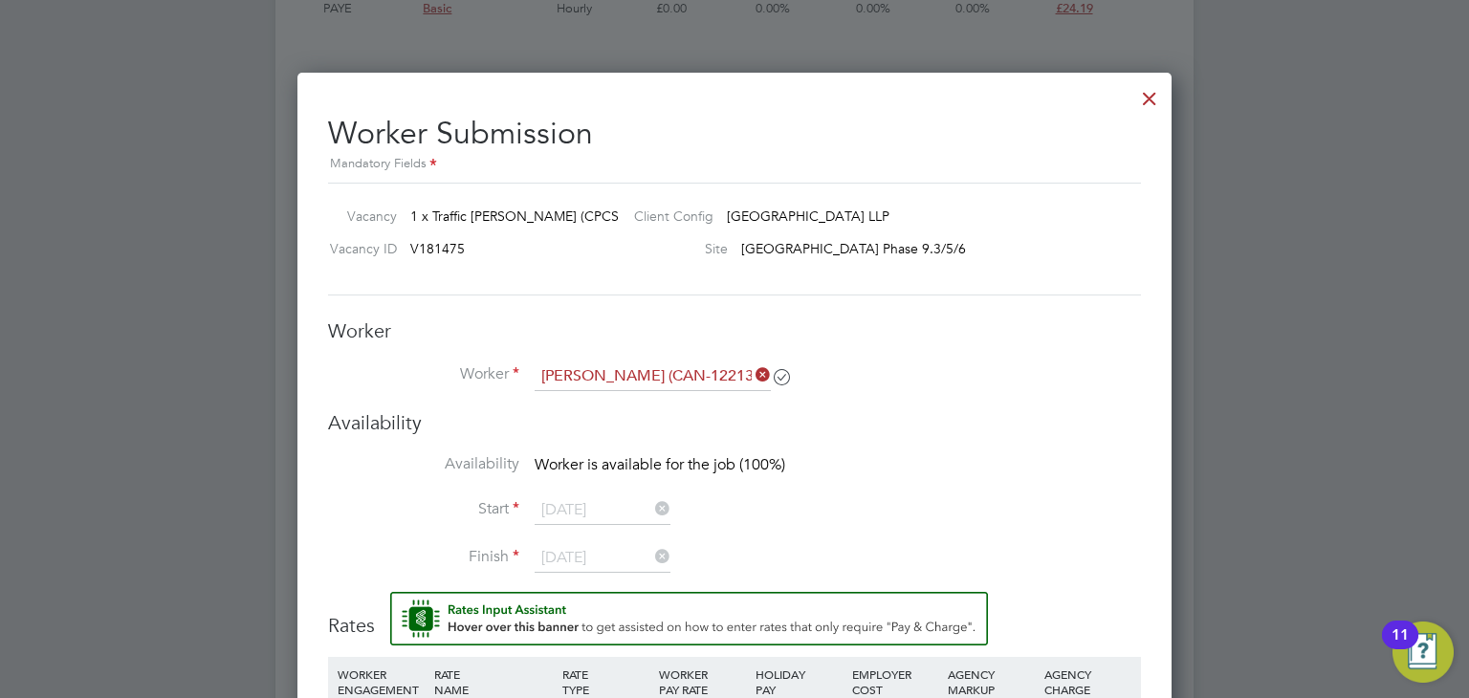
drag, startPoint x: 758, startPoint y: 368, endPoint x: 723, endPoint y: 383, distance: 37.3
click at [752, 370] on icon at bounding box center [752, 375] width 0 height 27
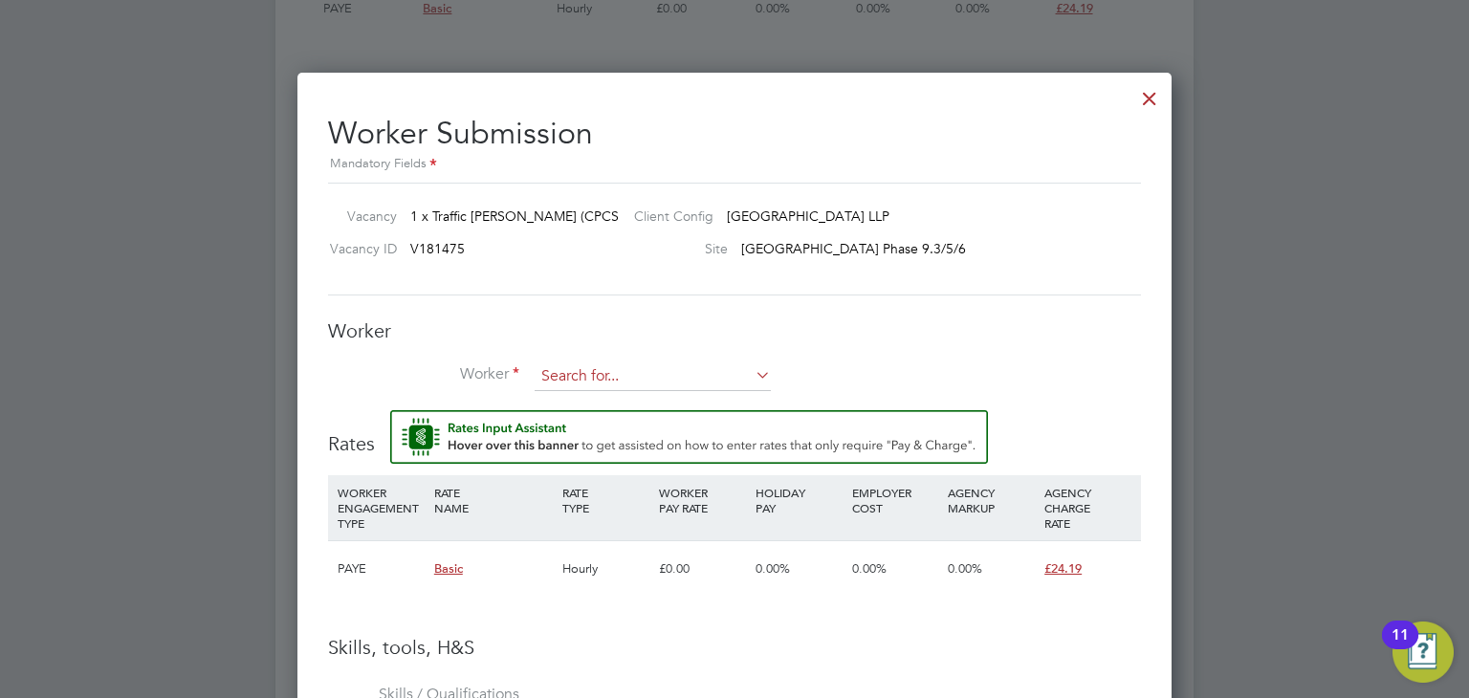
click at [647, 380] on input at bounding box center [653, 377] width 236 height 29
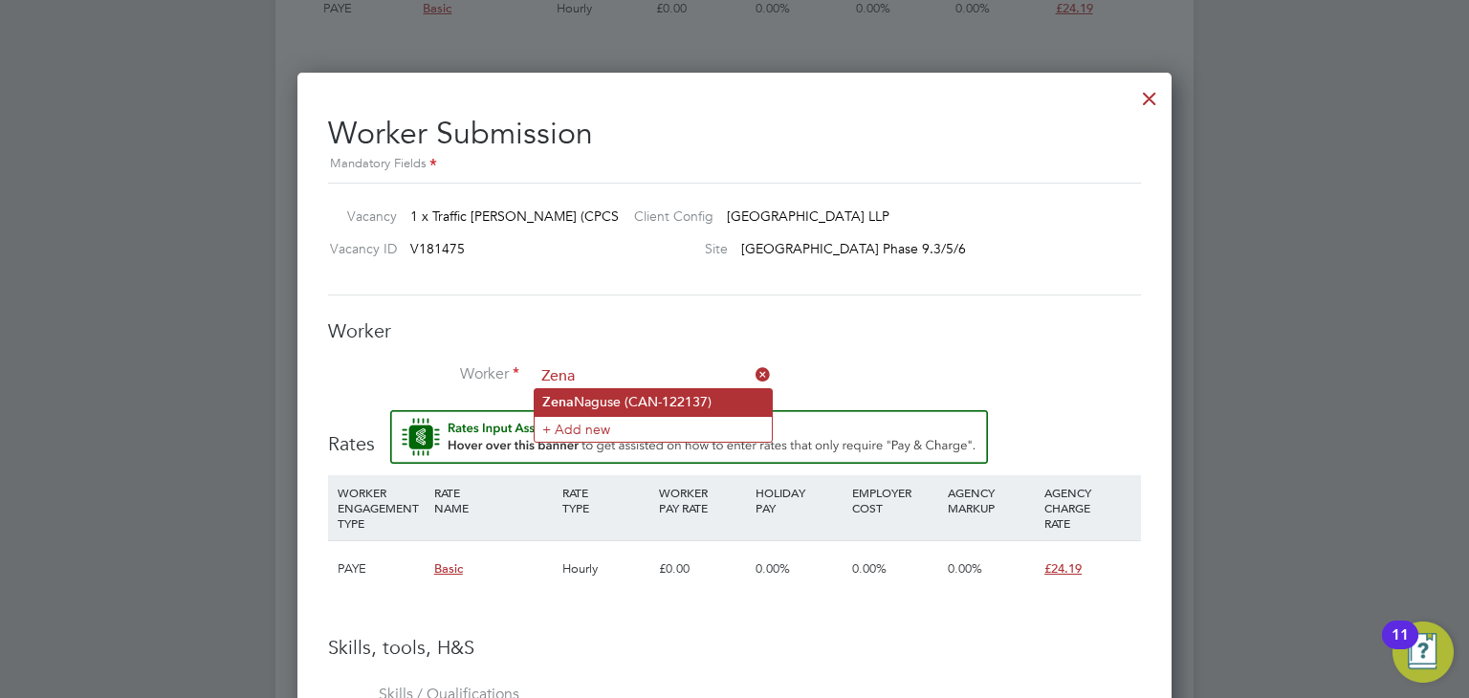
click at [650, 401] on li "Zena Naguse (CAN-122137)" at bounding box center [653, 402] width 237 height 26
type input "Zena Naguse (CAN-122137)"
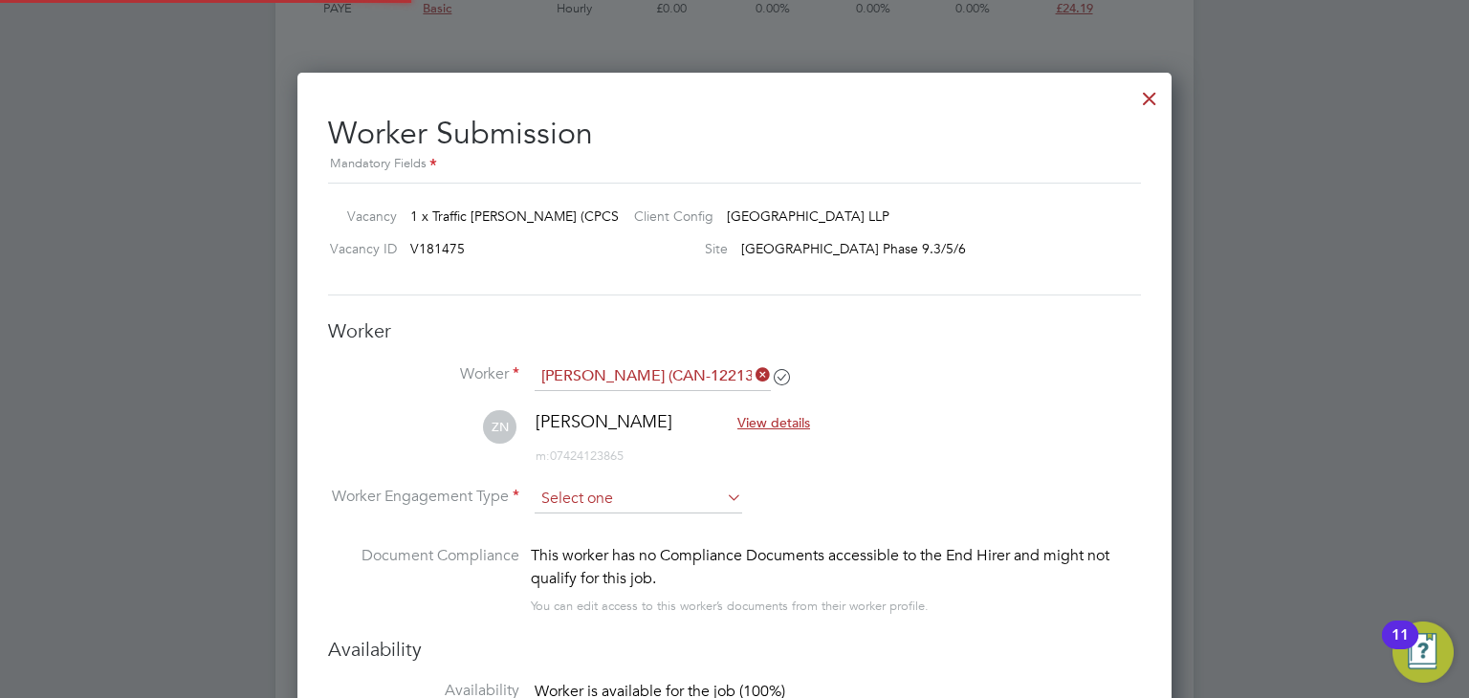
scroll to position [1634, 875]
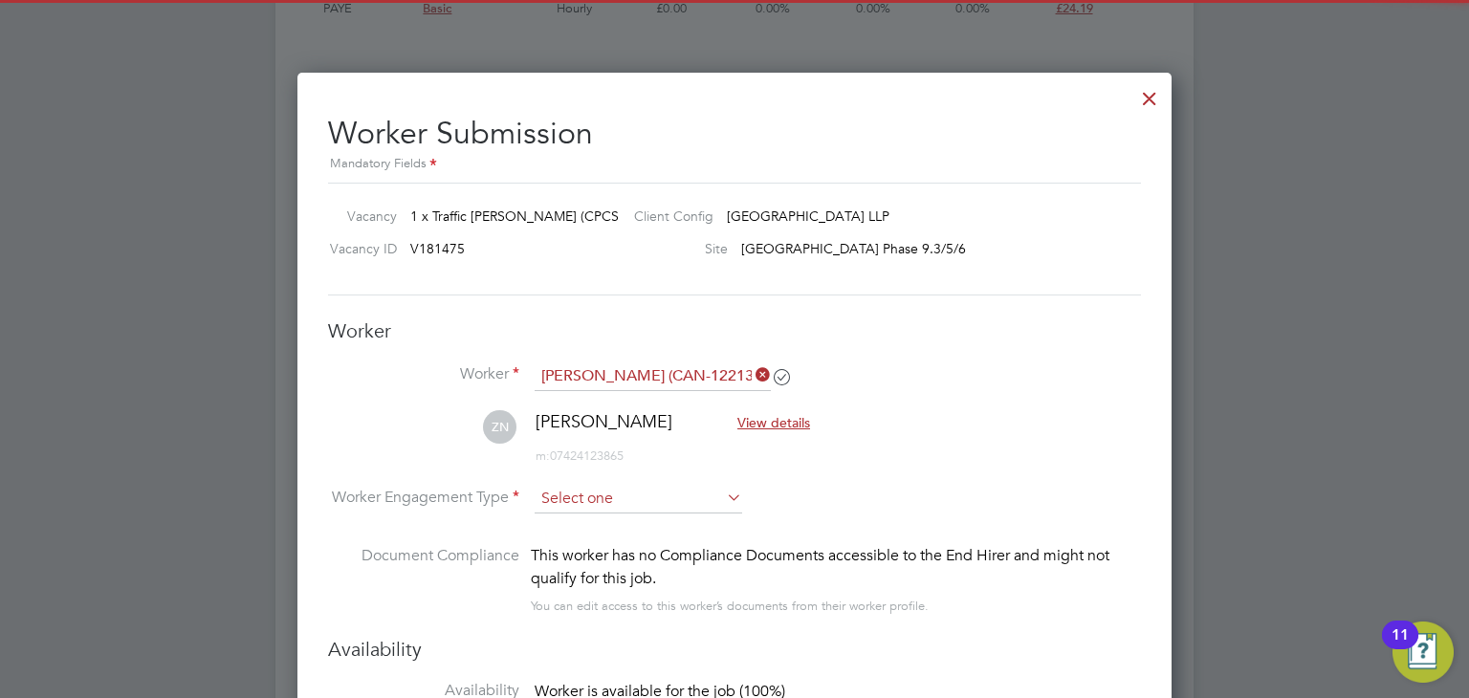
click at [608, 487] on input at bounding box center [639, 499] width 208 height 29
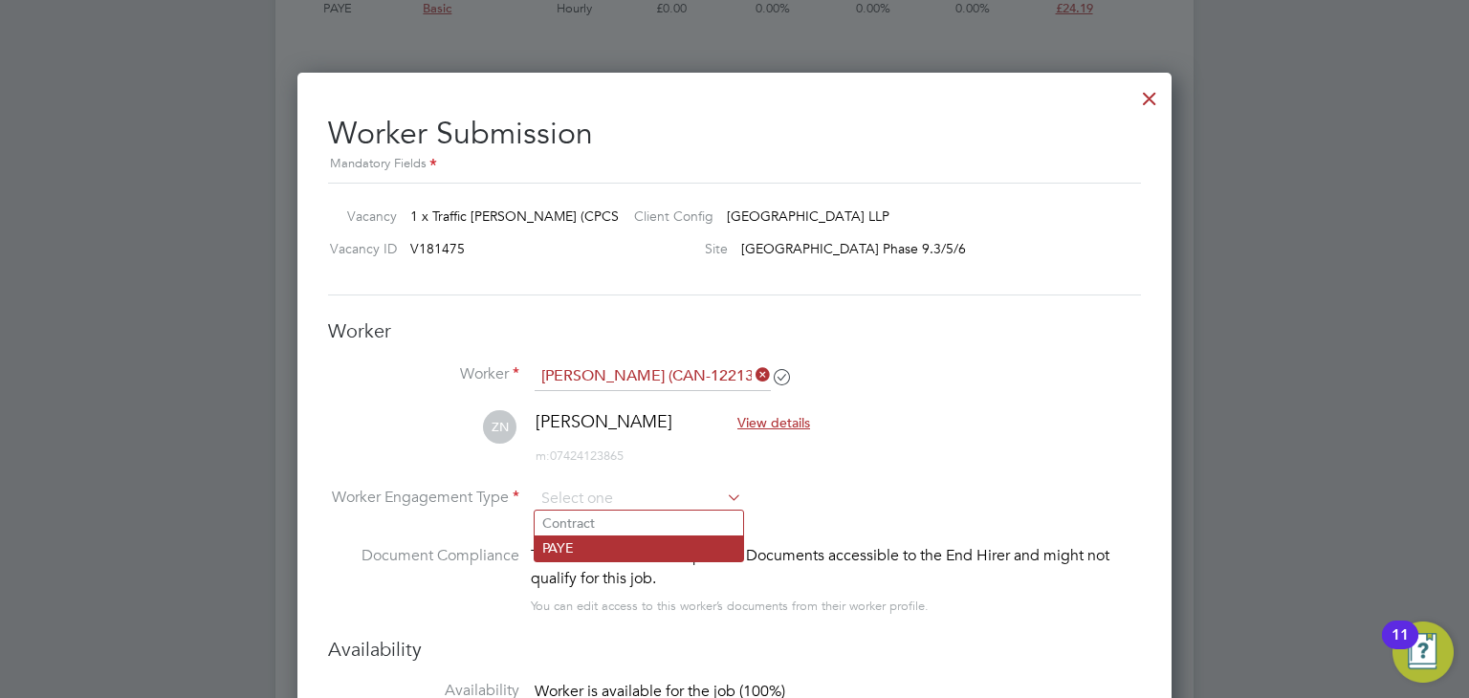
click at [650, 539] on li "PAYE" at bounding box center [639, 548] width 209 height 25
type input "PAYE"
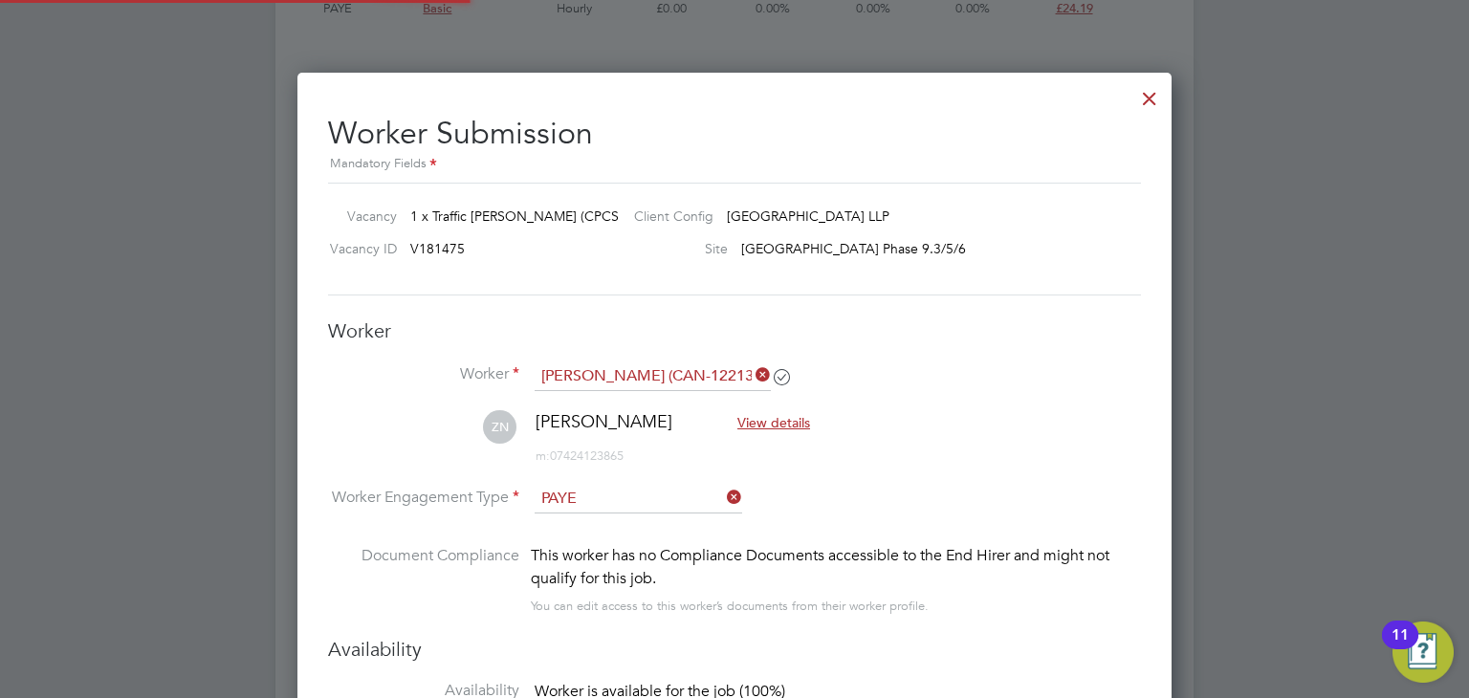
scroll to position [56, 98]
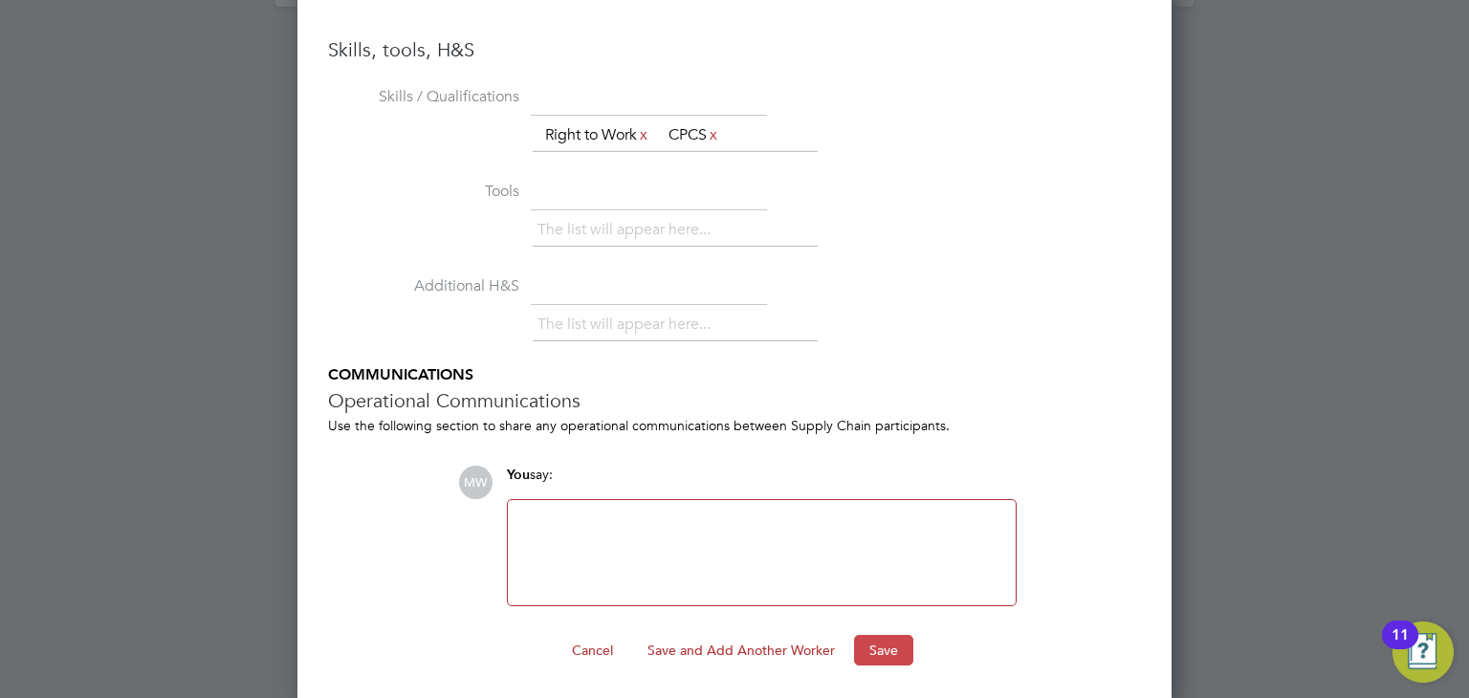
click at [864, 644] on button "Save" at bounding box center [883, 650] width 59 height 31
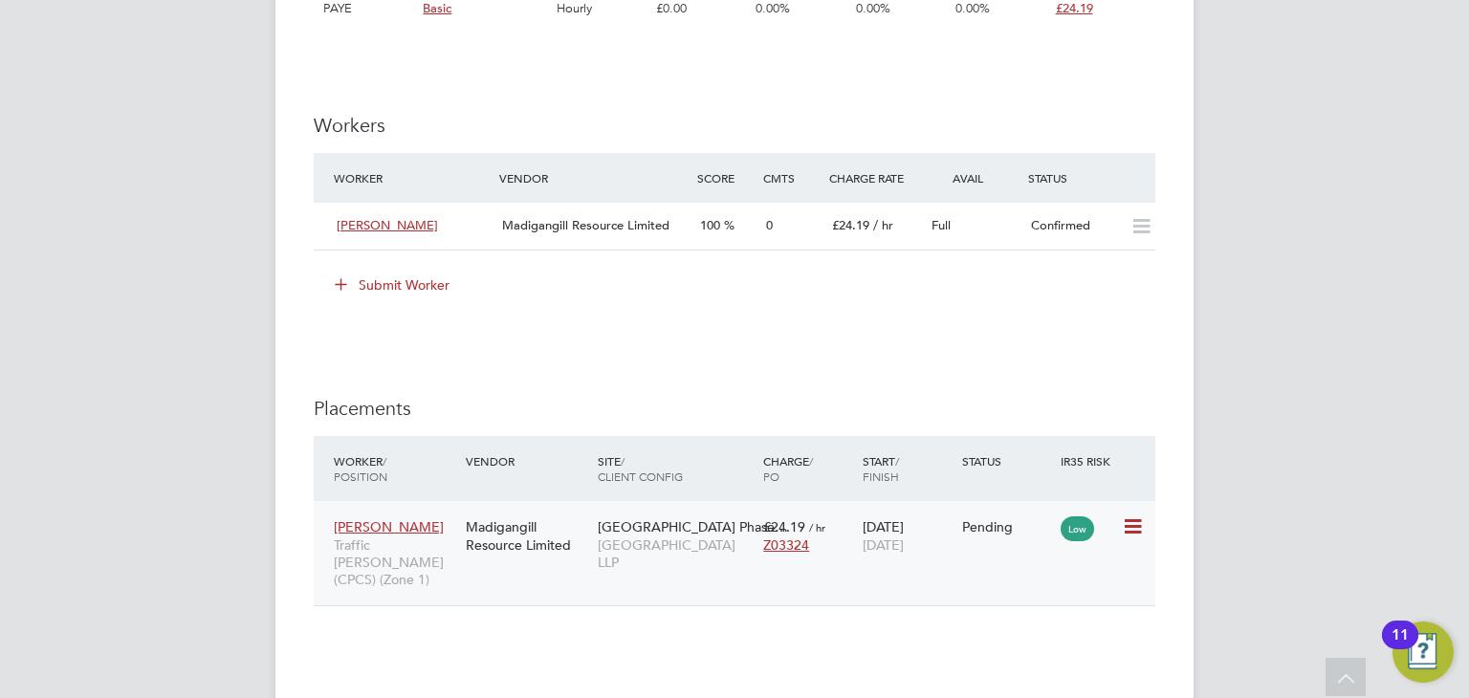
click at [1132, 518] on icon at bounding box center [1131, 527] width 19 height 23
click at [975, 641] on li "Start" at bounding box center [1045, 644] width 196 height 27
type input "[PERSON_NAME]"
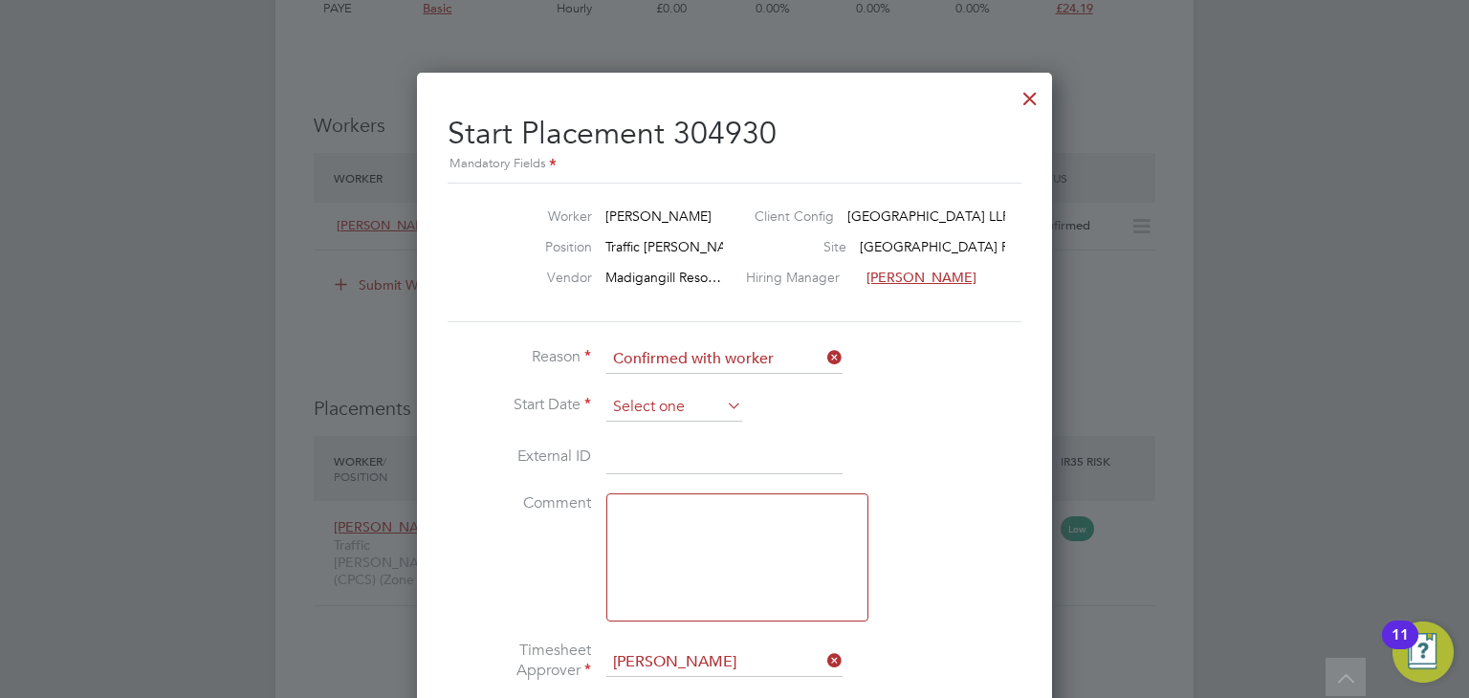
click at [670, 410] on input at bounding box center [674, 407] width 136 height 29
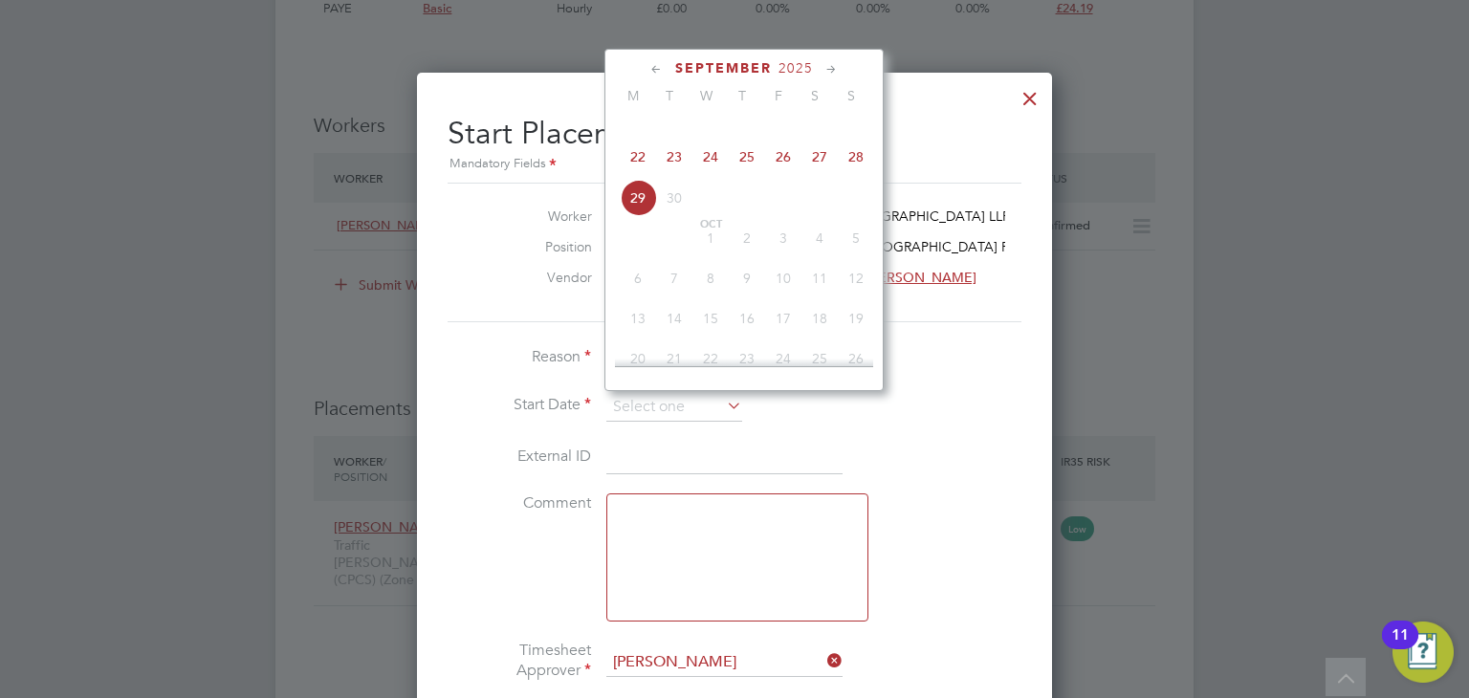
click at [635, 175] on span "22" at bounding box center [638, 157] width 36 height 36
type input "[DATE]"
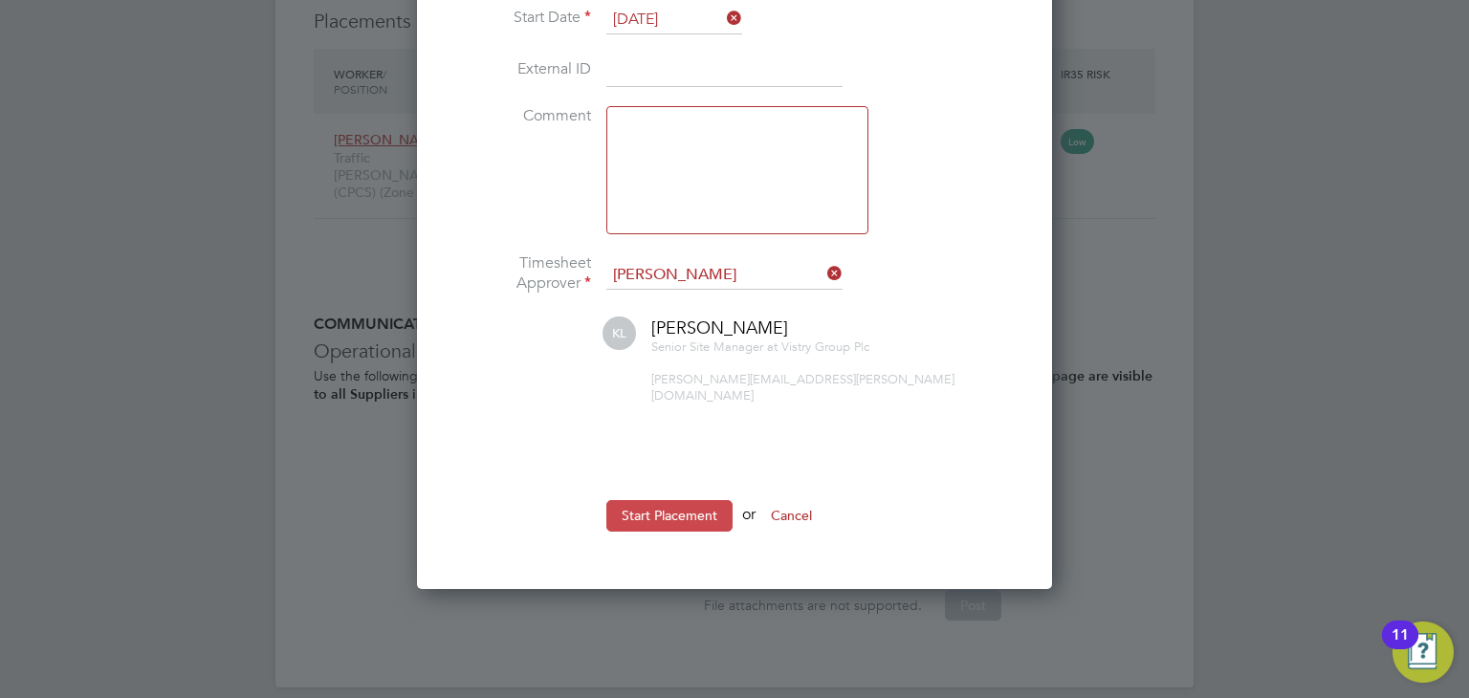
click at [705, 500] on button "Start Placement" at bounding box center [669, 515] width 126 height 31
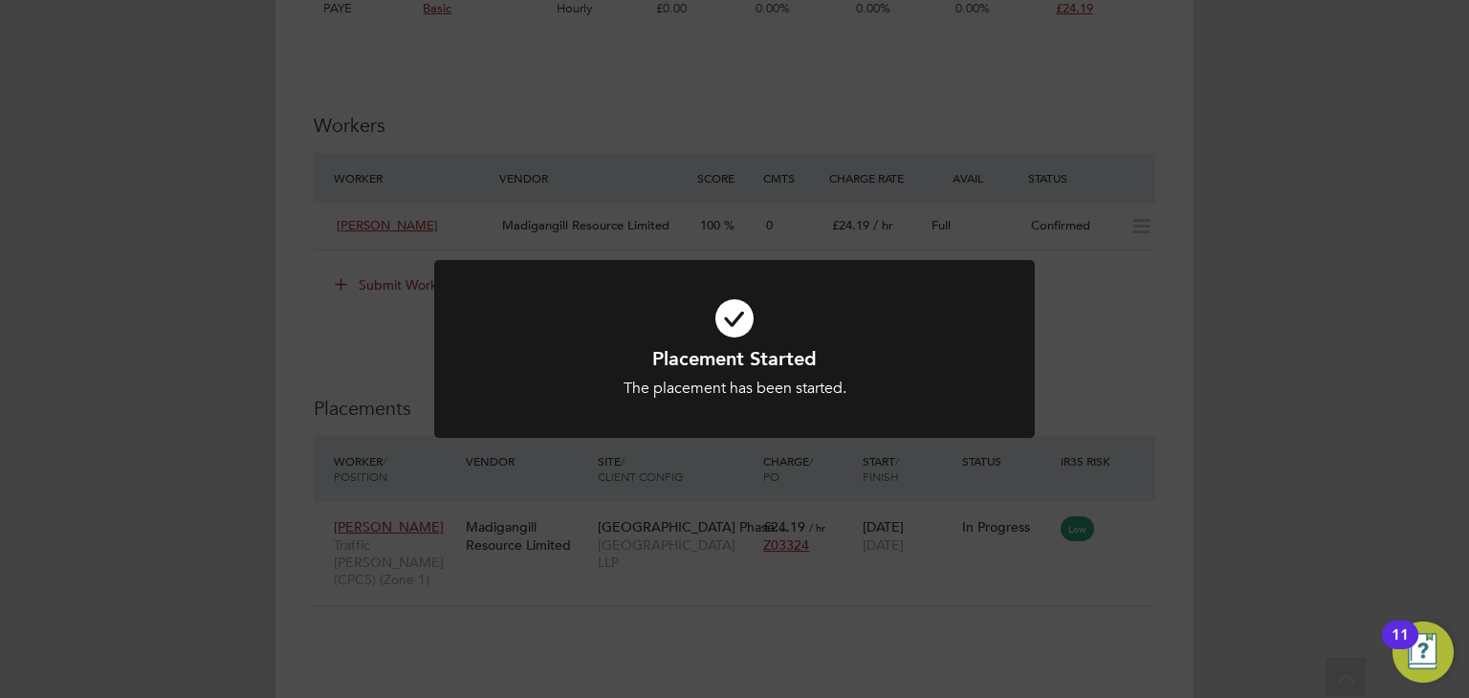
click at [1120, 283] on div "Placement Started The placement has been started. Cancel Okay" at bounding box center [734, 349] width 1469 height 698
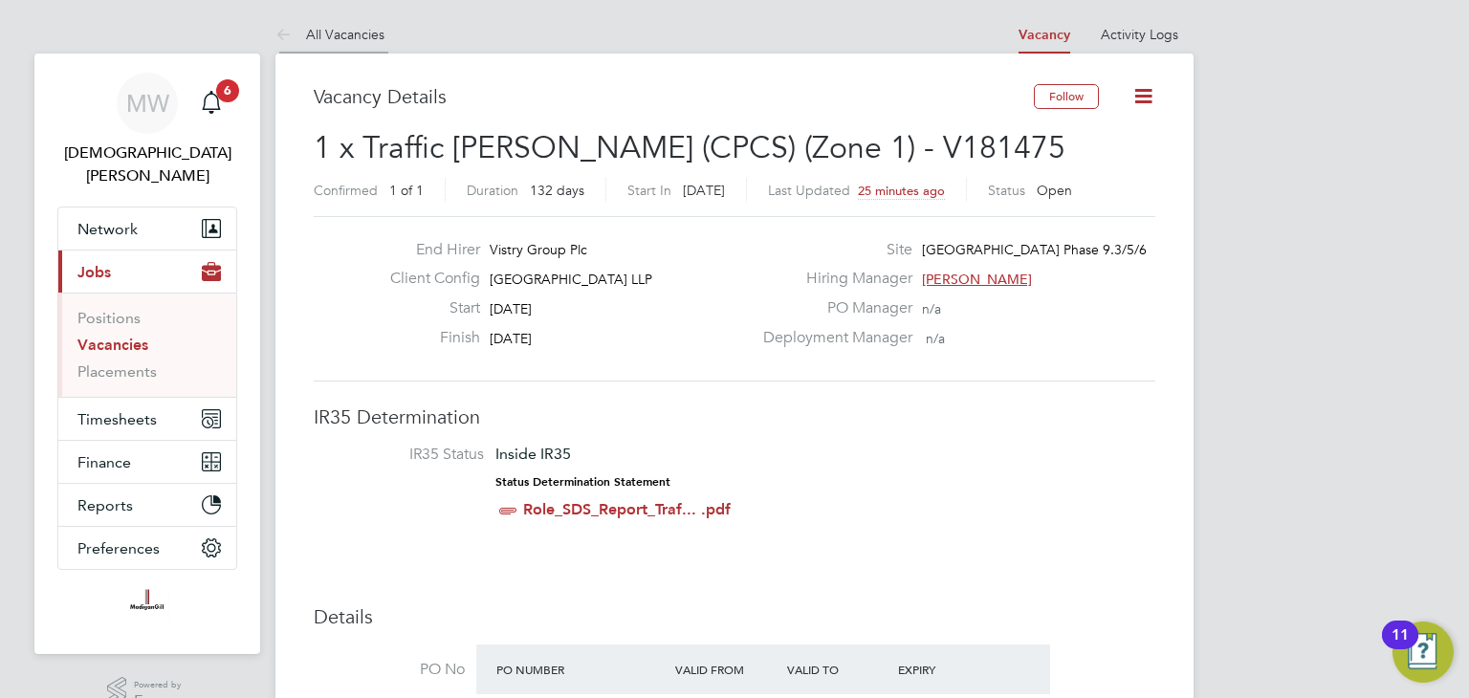
click at [286, 37] on icon at bounding box center [287, 36] width 24 height 24
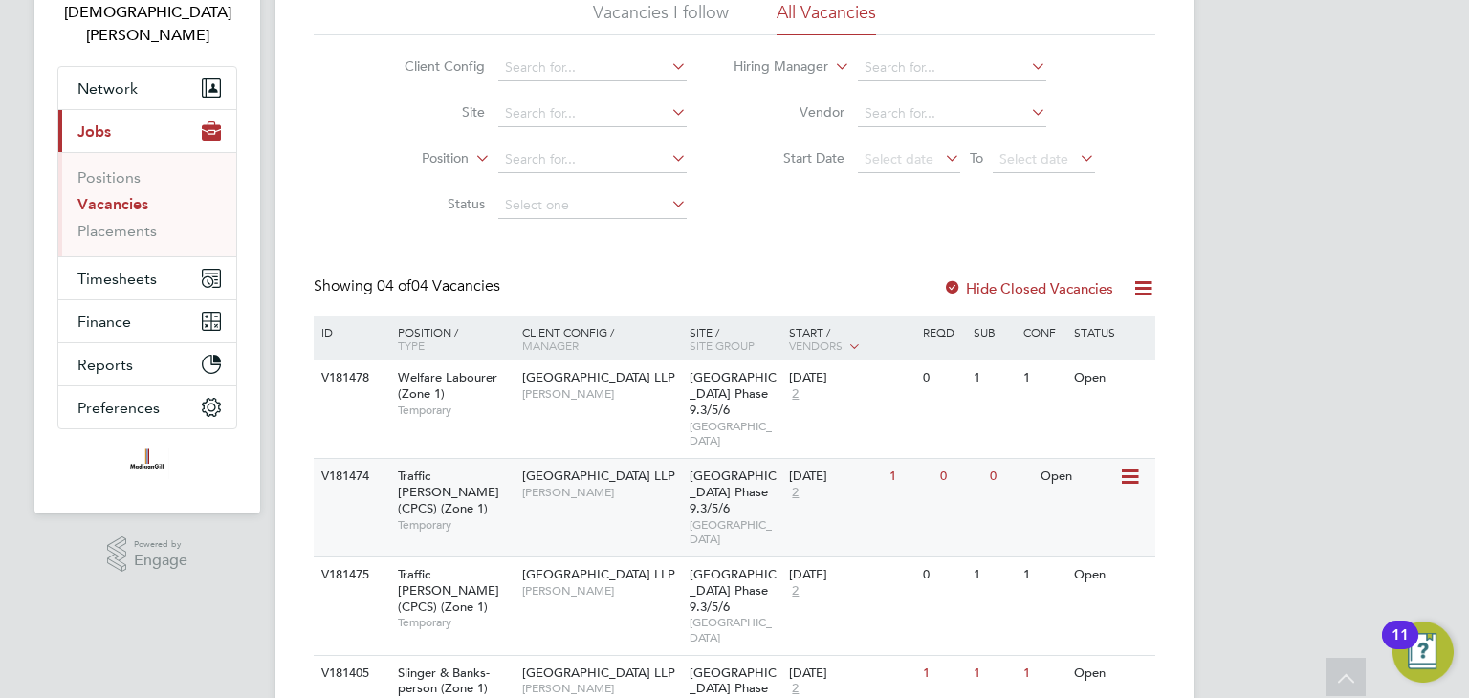
click at [648, 485] on span "[PERSON_NAME]" at bounding box center [601, 492] width 158 height 15
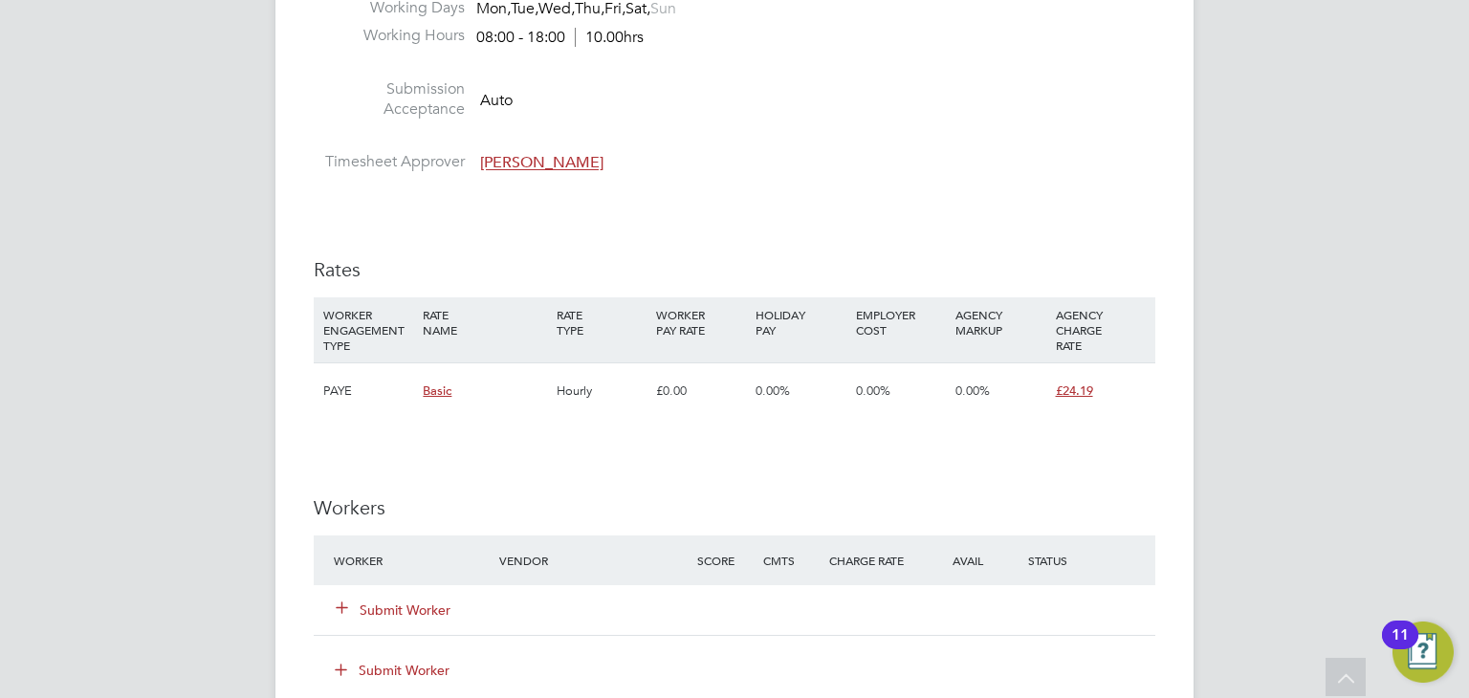
scroll to position [1243, 0]
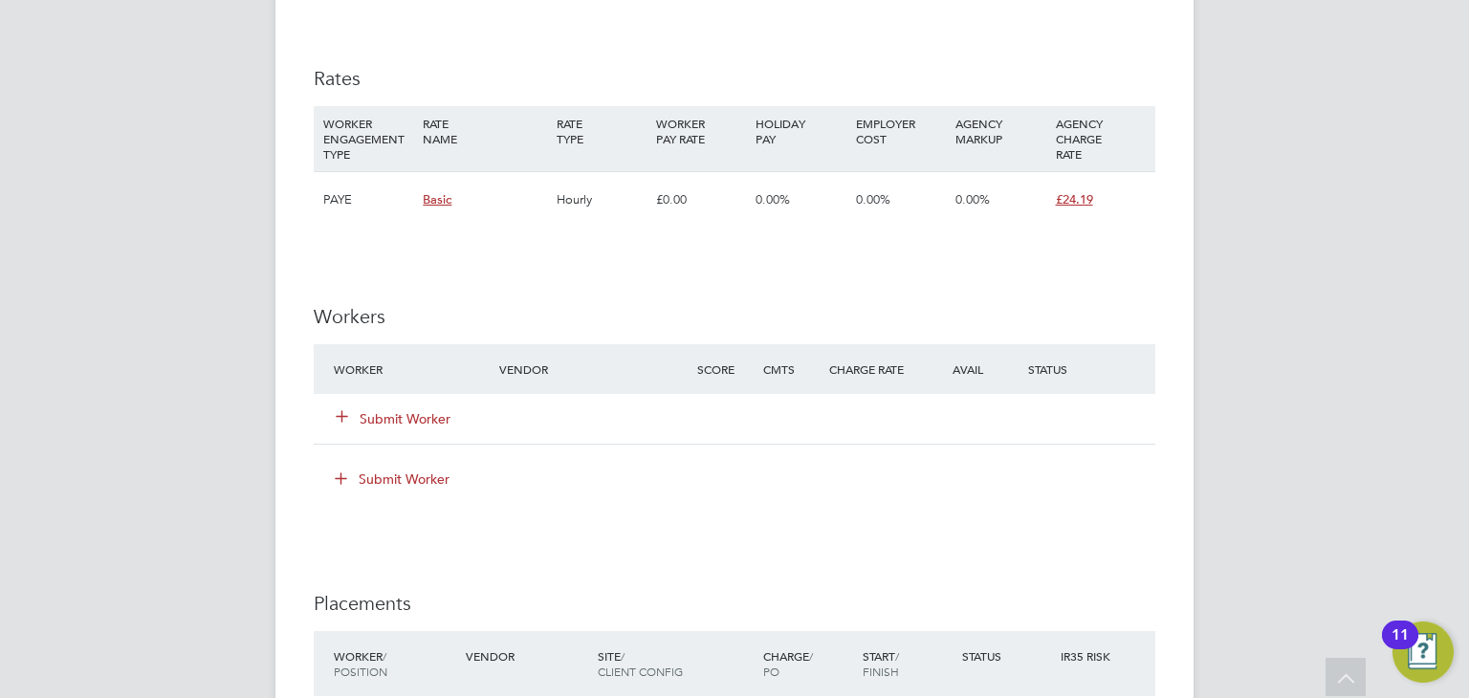
click at [425, 420] on button "Submit Worker" at bounding box center [394, 418] width 115 height 19
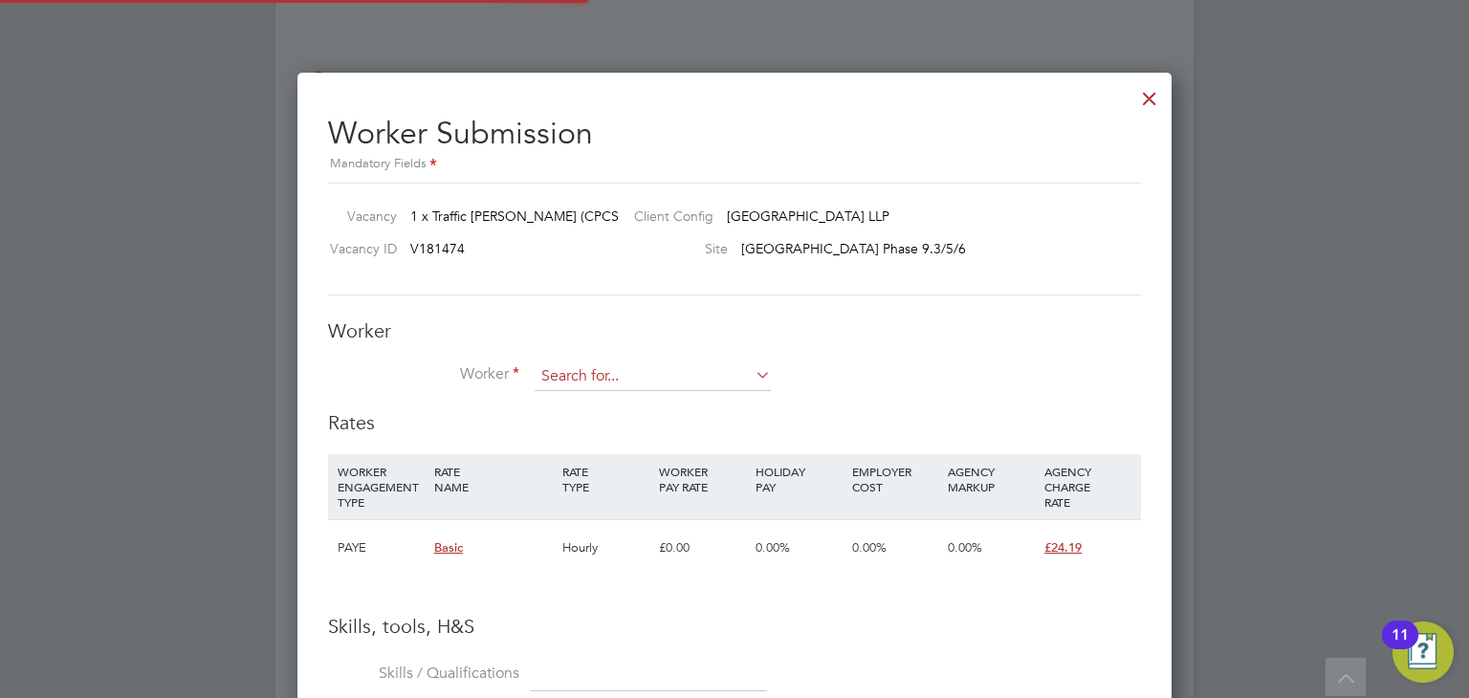
scroll to position [1228, 875]
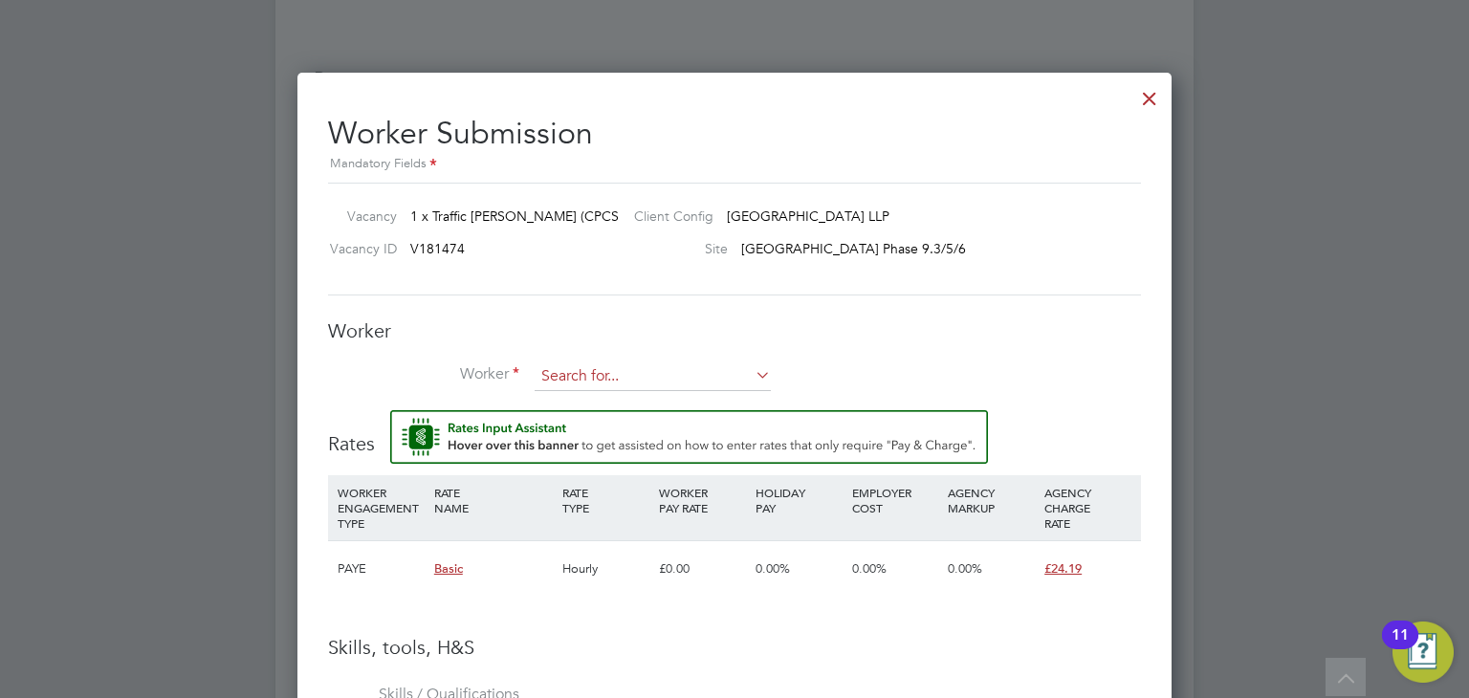
click at [635, 373] on input at bounding box center [653, 377] width 236 height 29
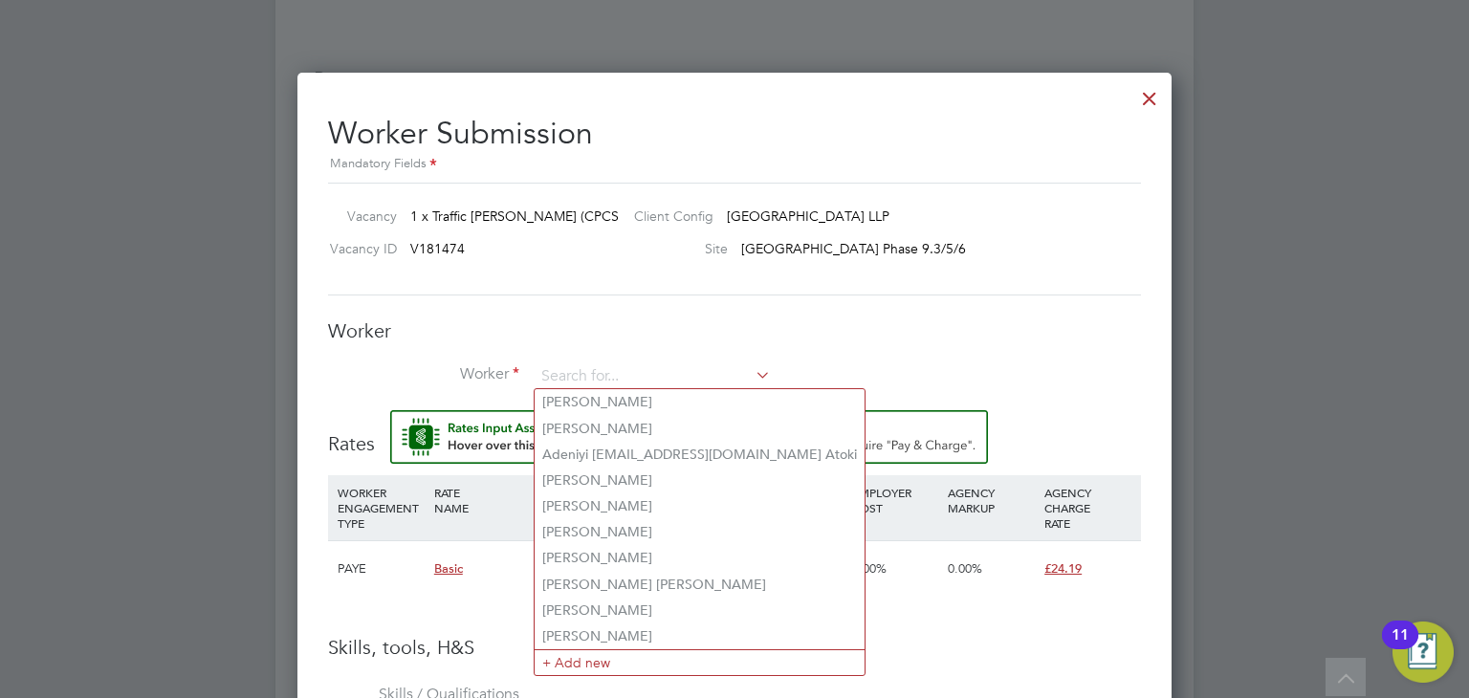
click at [885, 371] on li "Worker" at bounding box center [734, 387] width 813 height 48
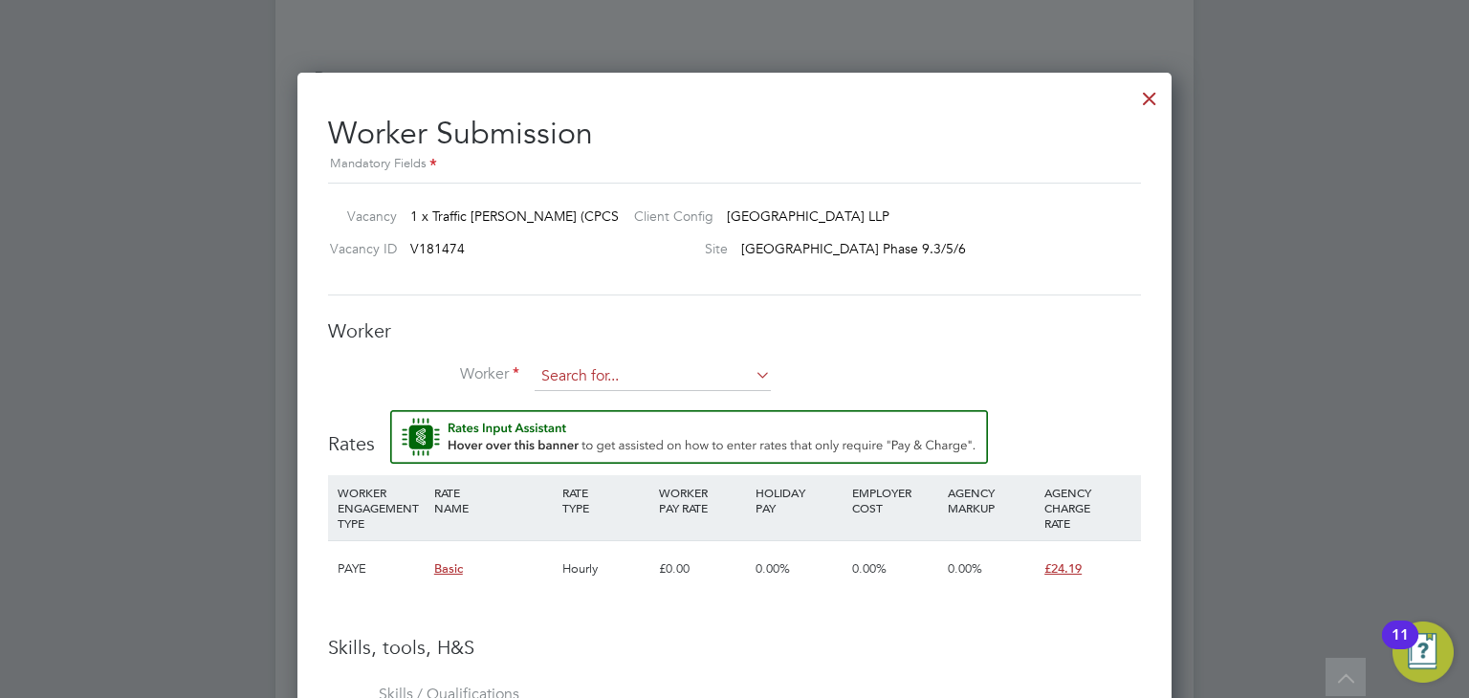
click at [625, 376] on input at bounding box center [653, 377] width 236 height 29
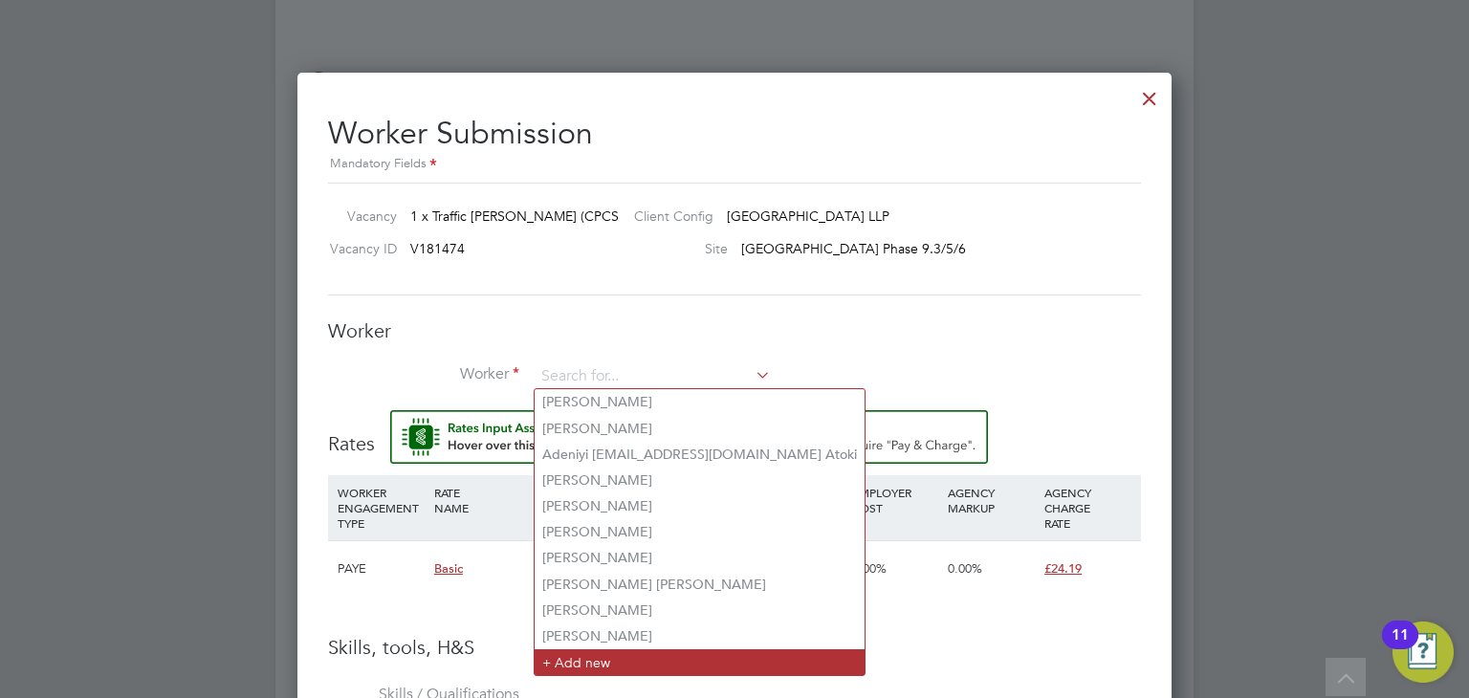
drag, startPoint x: 599, startPoint y: 662, endPoint x: 603, endPoint y: 650, distance: 12.1
click at [599, 661] on li "+ Add new" at bounding box center [700, 662] width 330 height 26
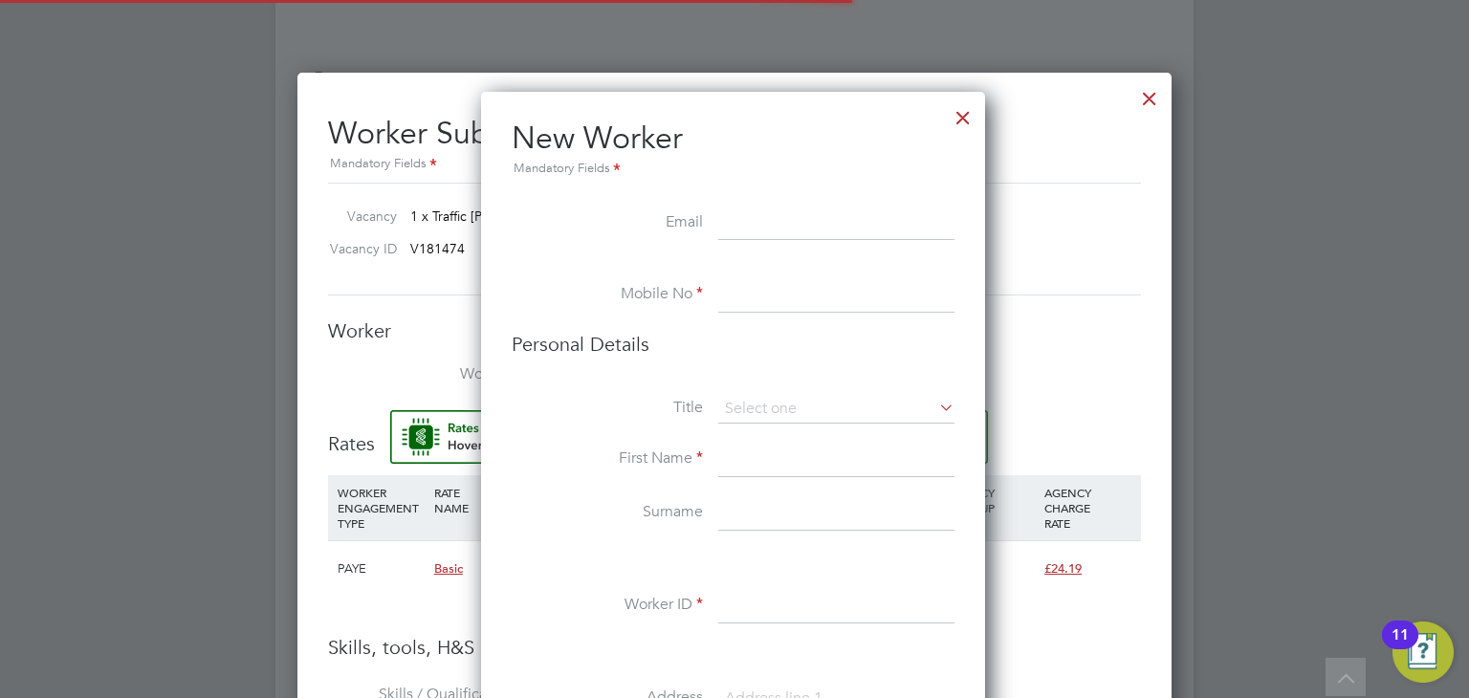
scroll to position [1611, 506]
click at [751, 287] on input at bounding box center [836, 295] width 236 height 34
click at [750, 293] on input at bounding box center [836, 295] width 236 height 34
paste input "7593 119415"
click at [774, 295] on input "07593 119415" at bounding box center [836, 295] width 236 height 34
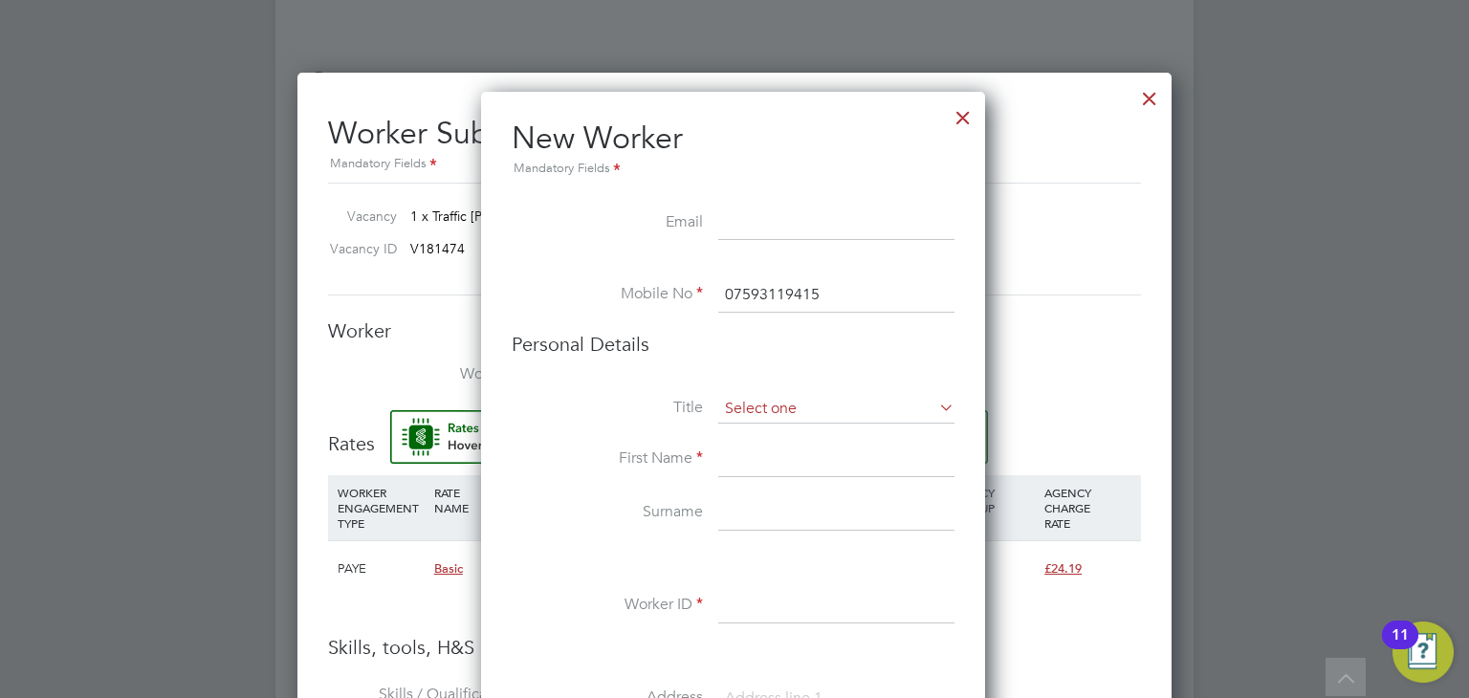
type input "07593119415"
click at [770, 408] on input at bounding box center [836, 409] width 236 height 29
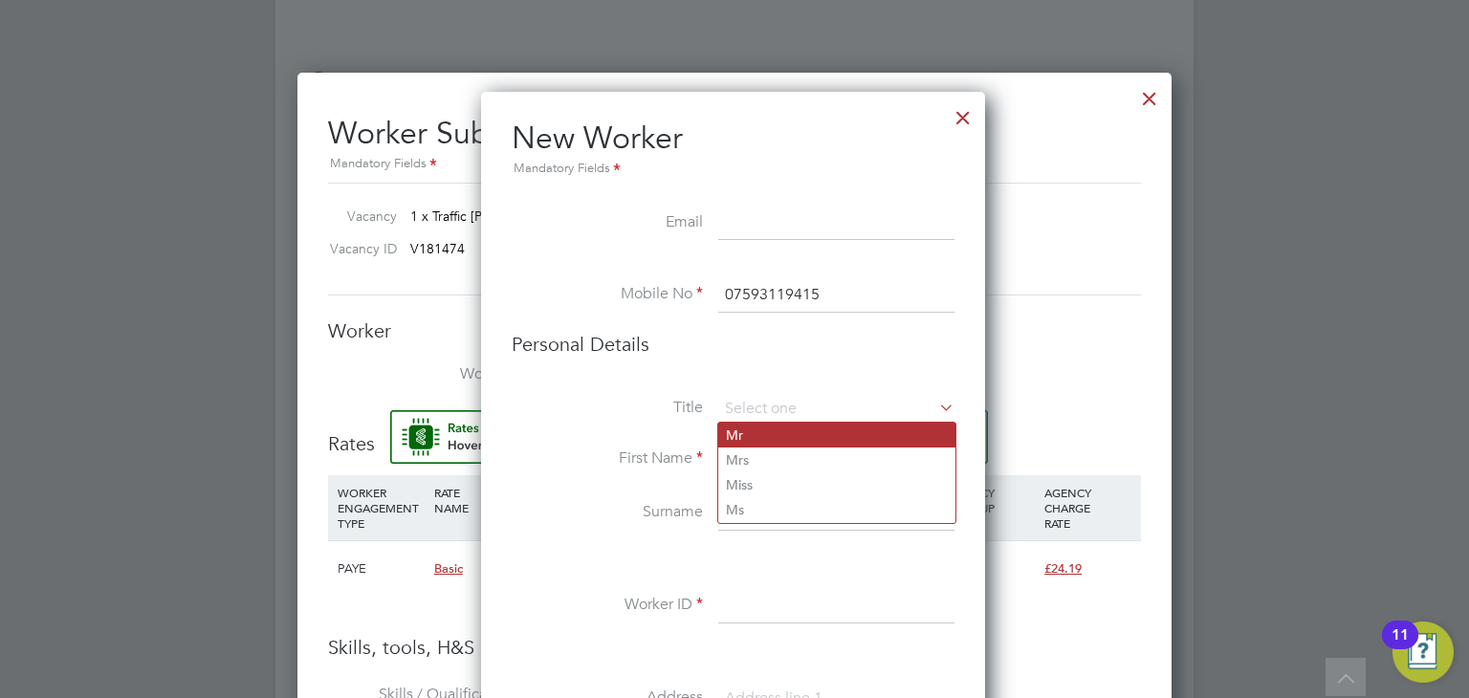
click at [785, 433] on li "Mr" at bounding box center [836, 435] width 237 height 25
type input "Mr"
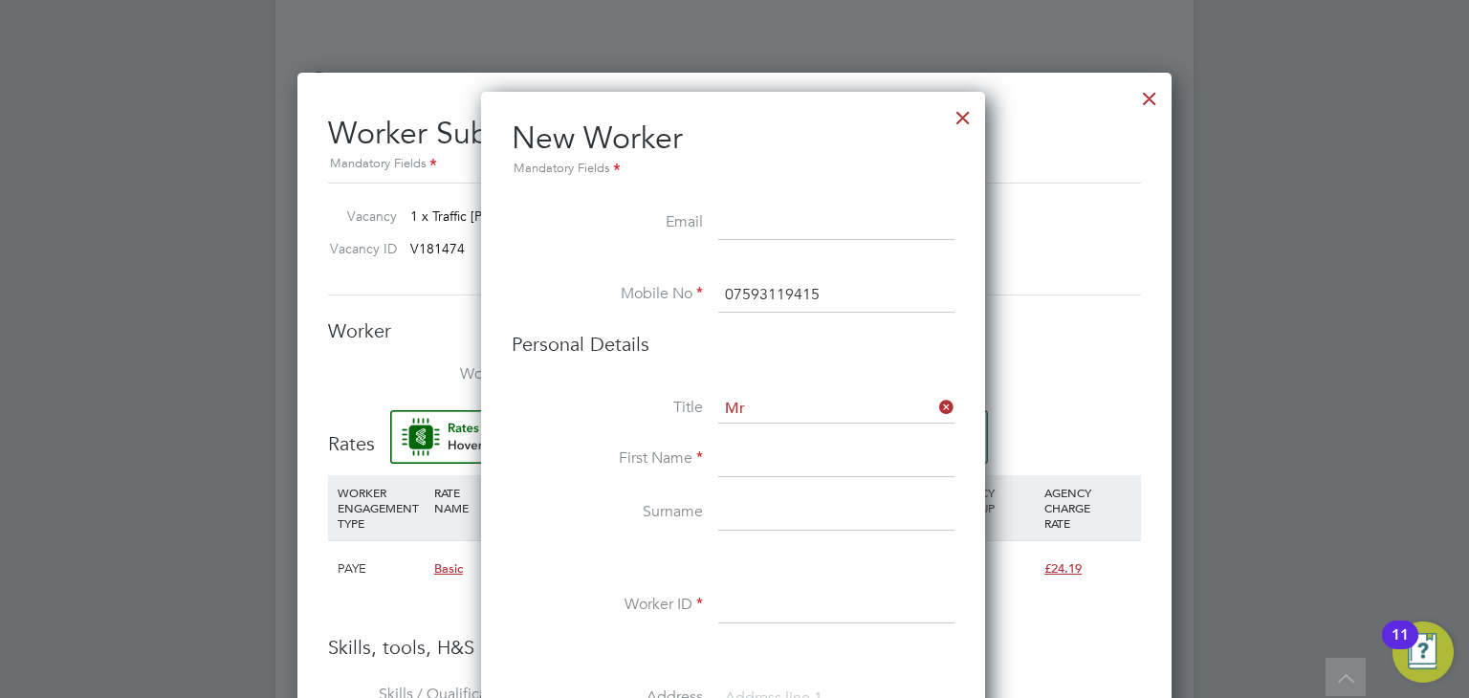
click at [779, 462] on input at bounding box center [836, 460] width 236 height 34
type input "[PERSON_NAME]"
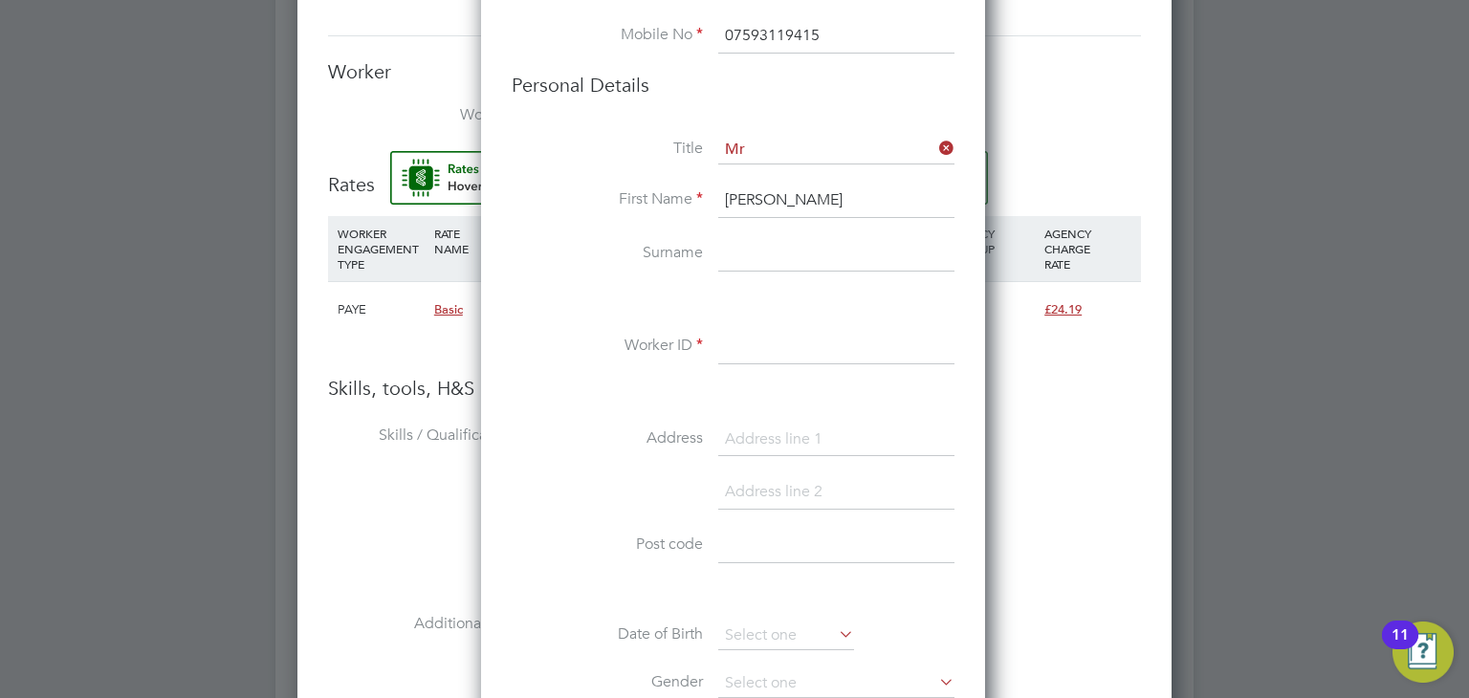
scroll to position [1505, 0]
type input "Adu"
click at [801, 329] on input at bounding box center [836, 344] width 236 height 34
paste input "CAN-121734"
type input "CAN-121734"
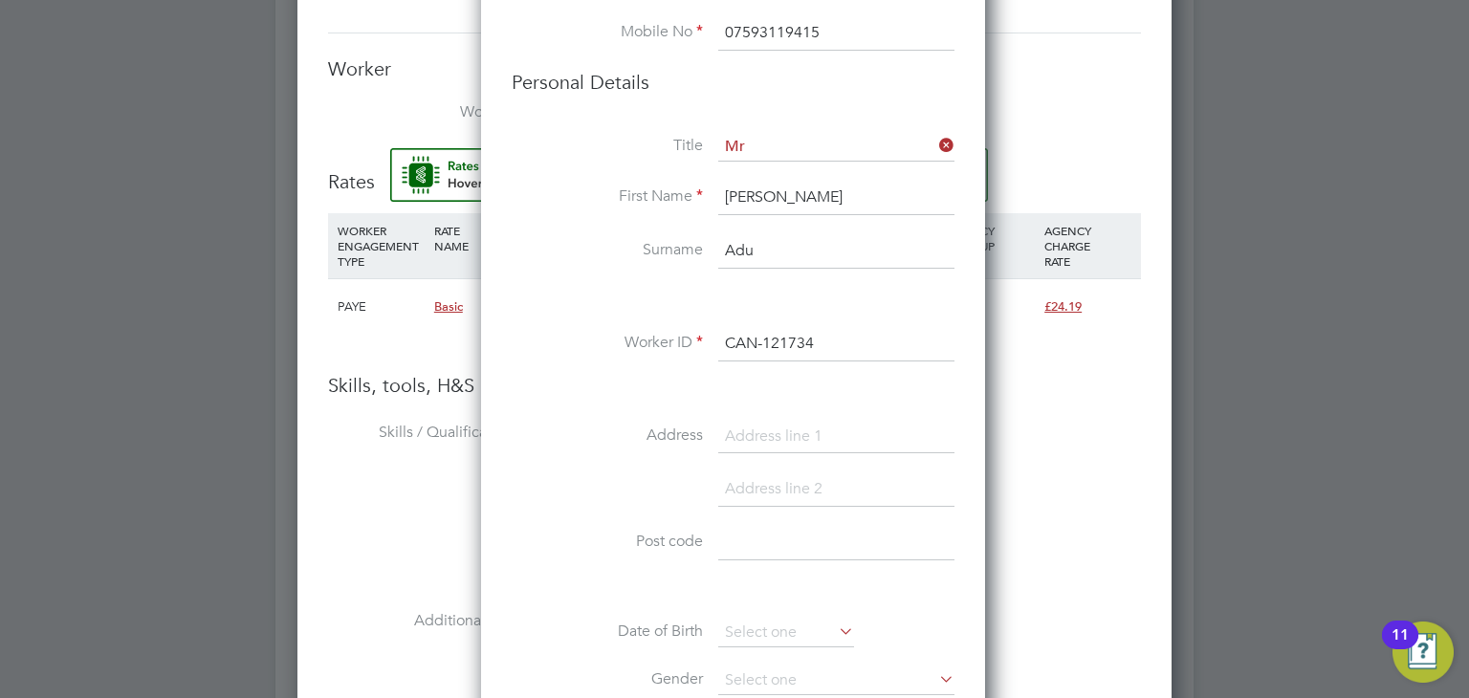
click at [729, 543] on input at bounding box center [836, 543] width 236 height 34
click at [829, 540] on input at bounding box center [836, 543] width 236 height 34
paste input "DA18"
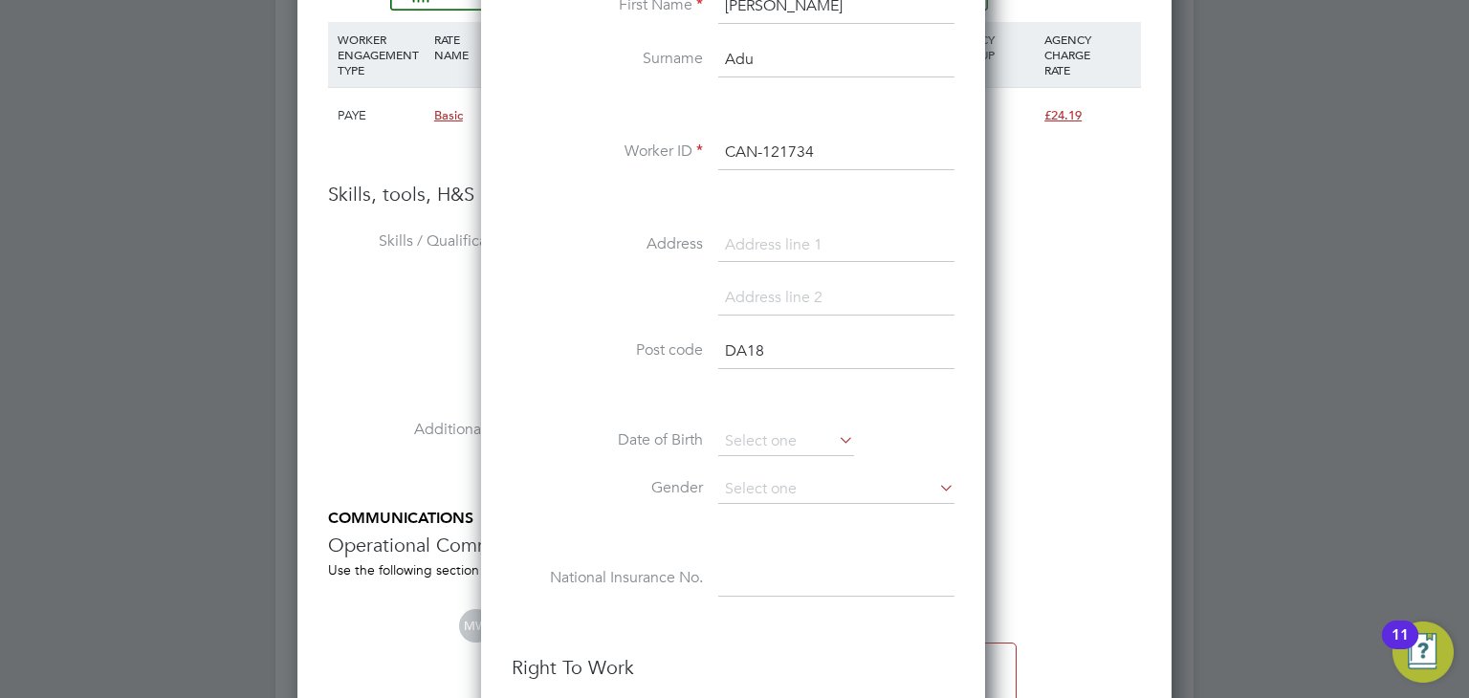
scroll to position [1888, 0]
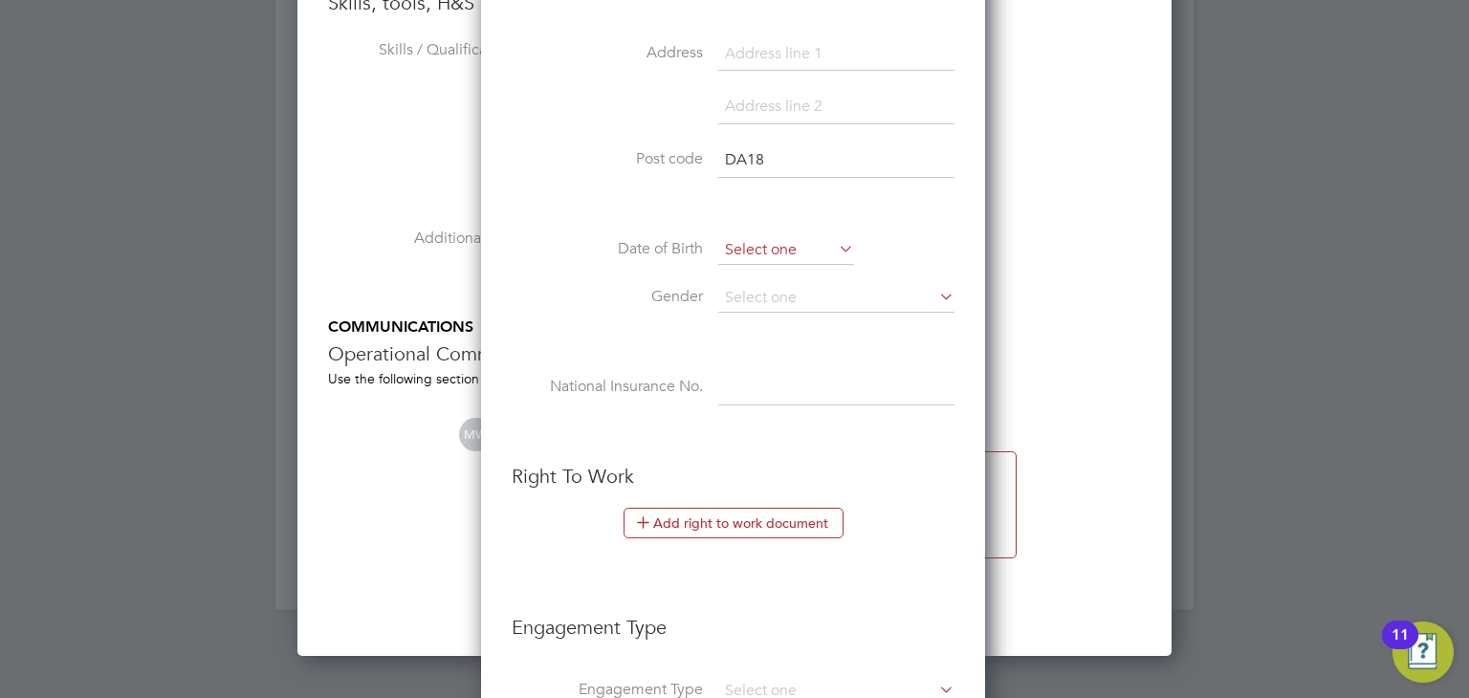
type input "DA18"
click at [790, 241] on input at bounding box center [786, 250] width 136 height 29
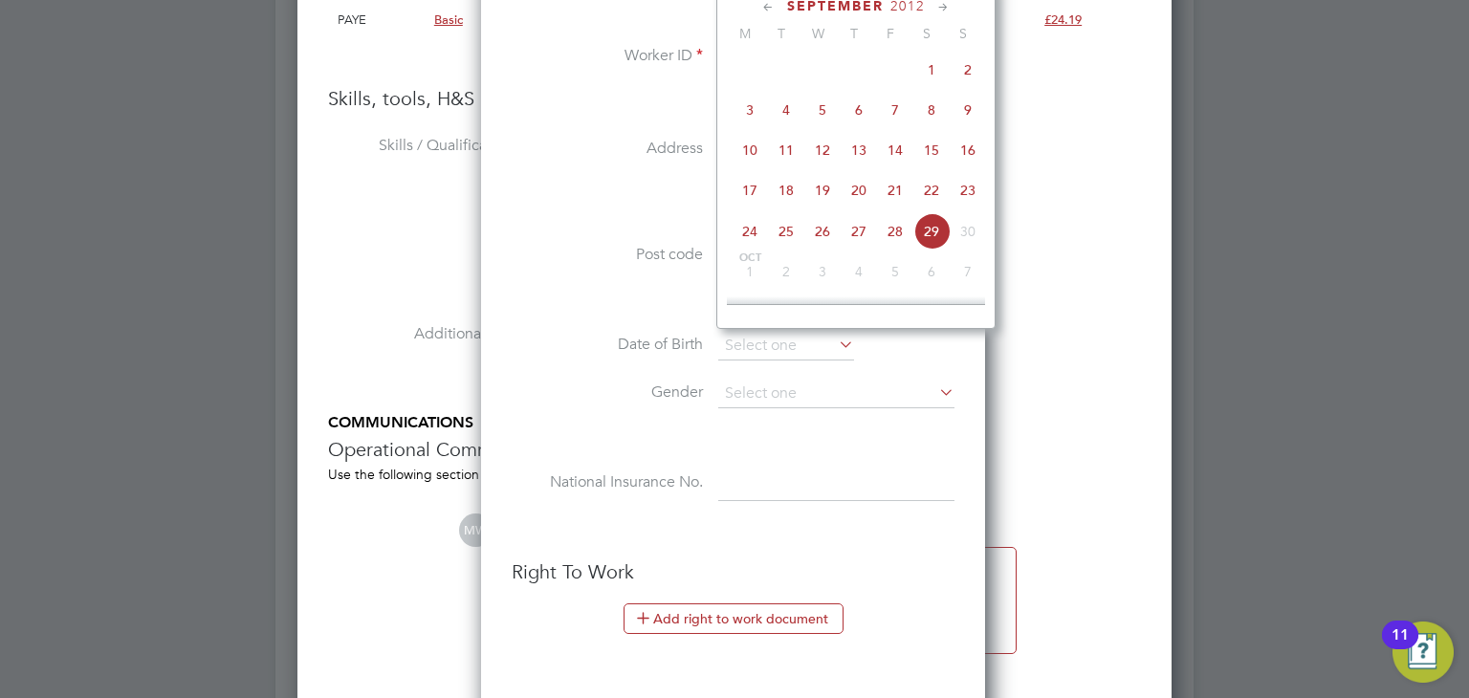
scroll to position [558, 0]
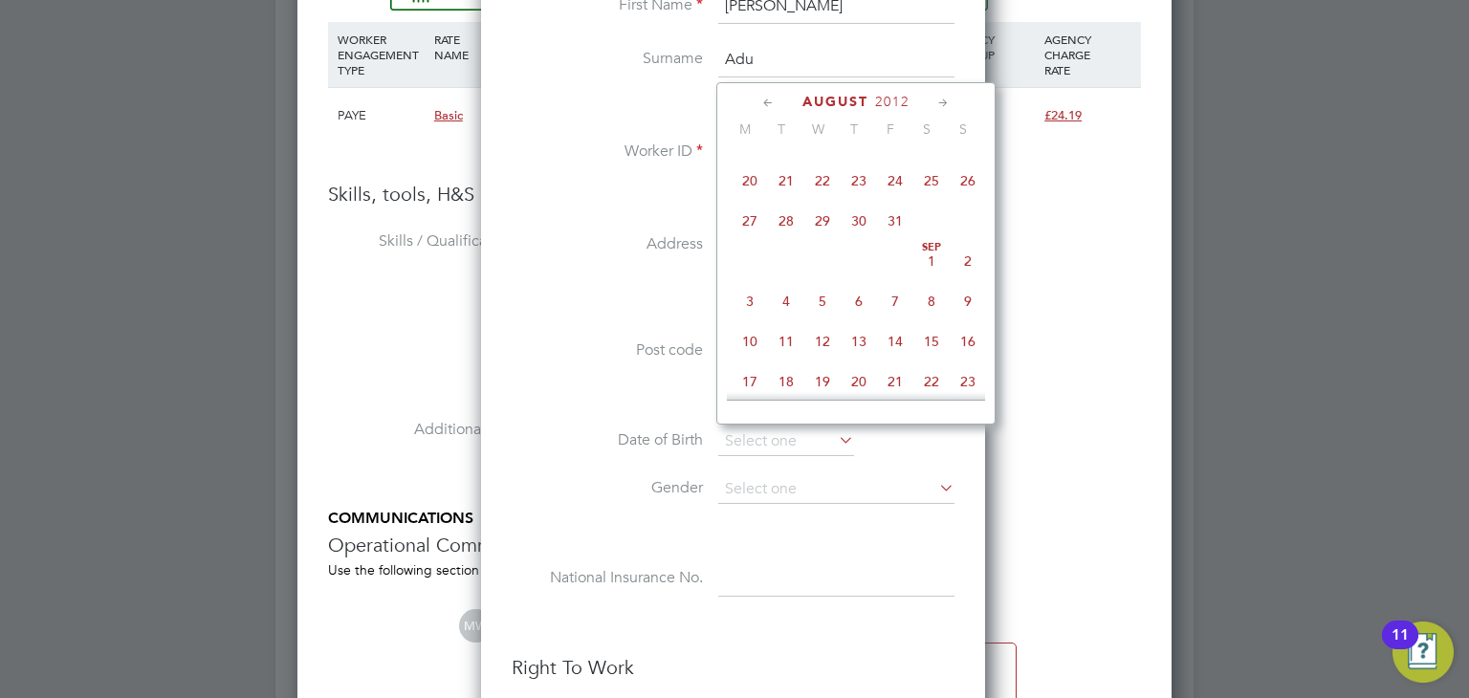
click at [890, 100] on span "2012" at bounding box center [892, 102] width 34 height 16
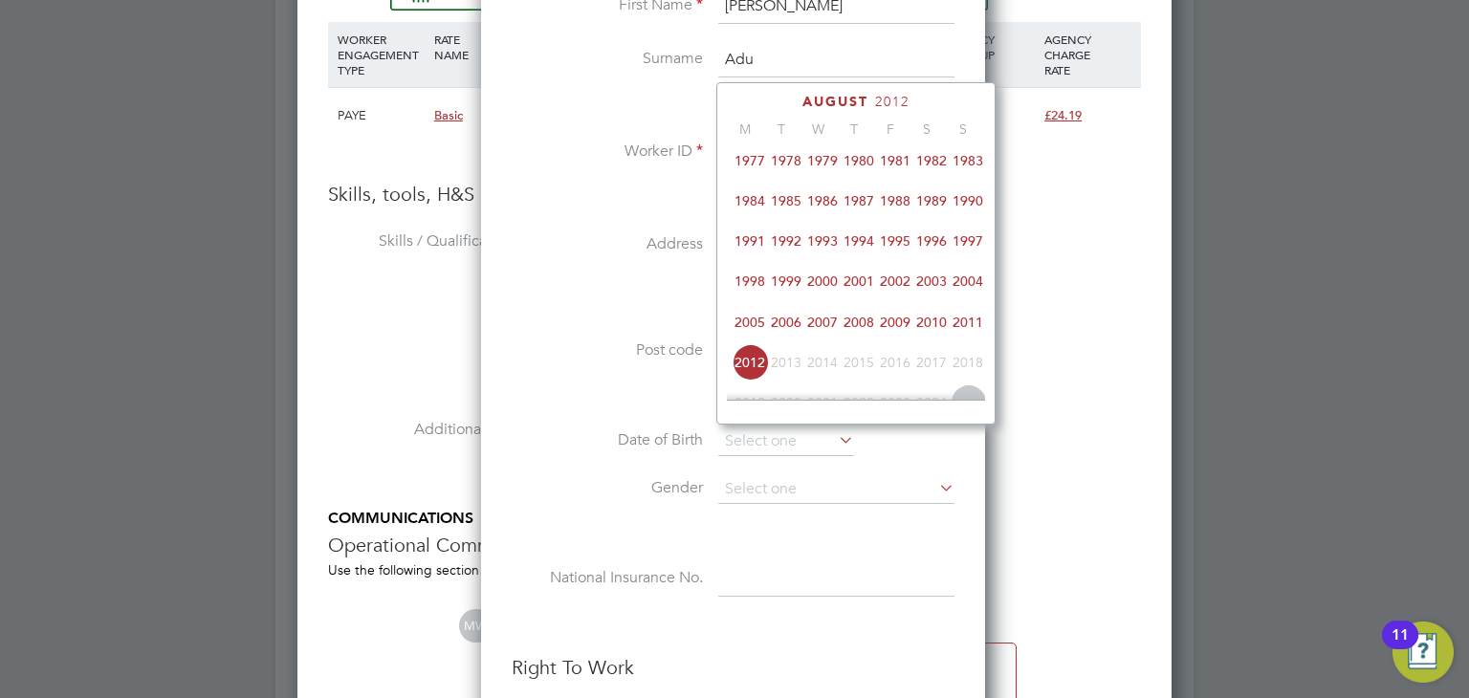
click at [968, 166] on span "1983" at bounding box center [968, 161] width 36 height 36
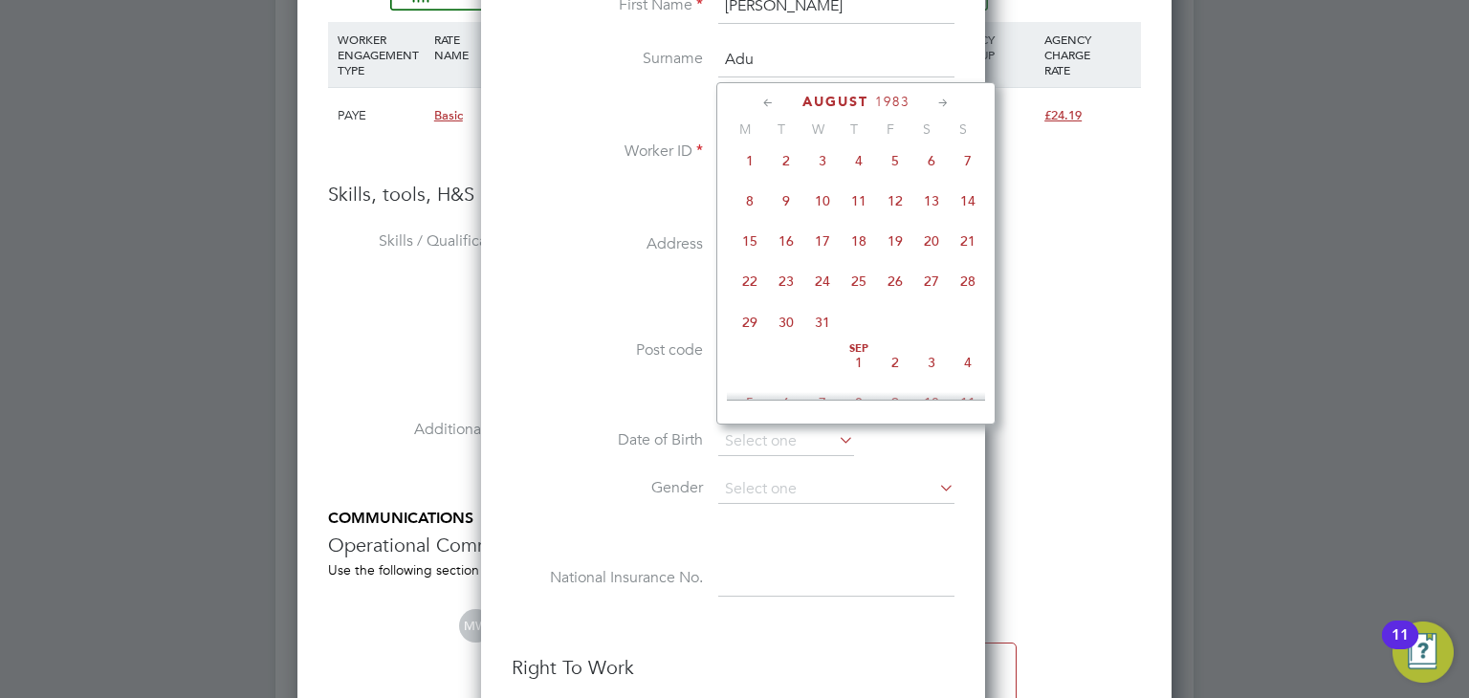
click at [751, 173] on span "[DATE]" at bounding box center [750, 161] width 36 height 36
type input "[DATE]"
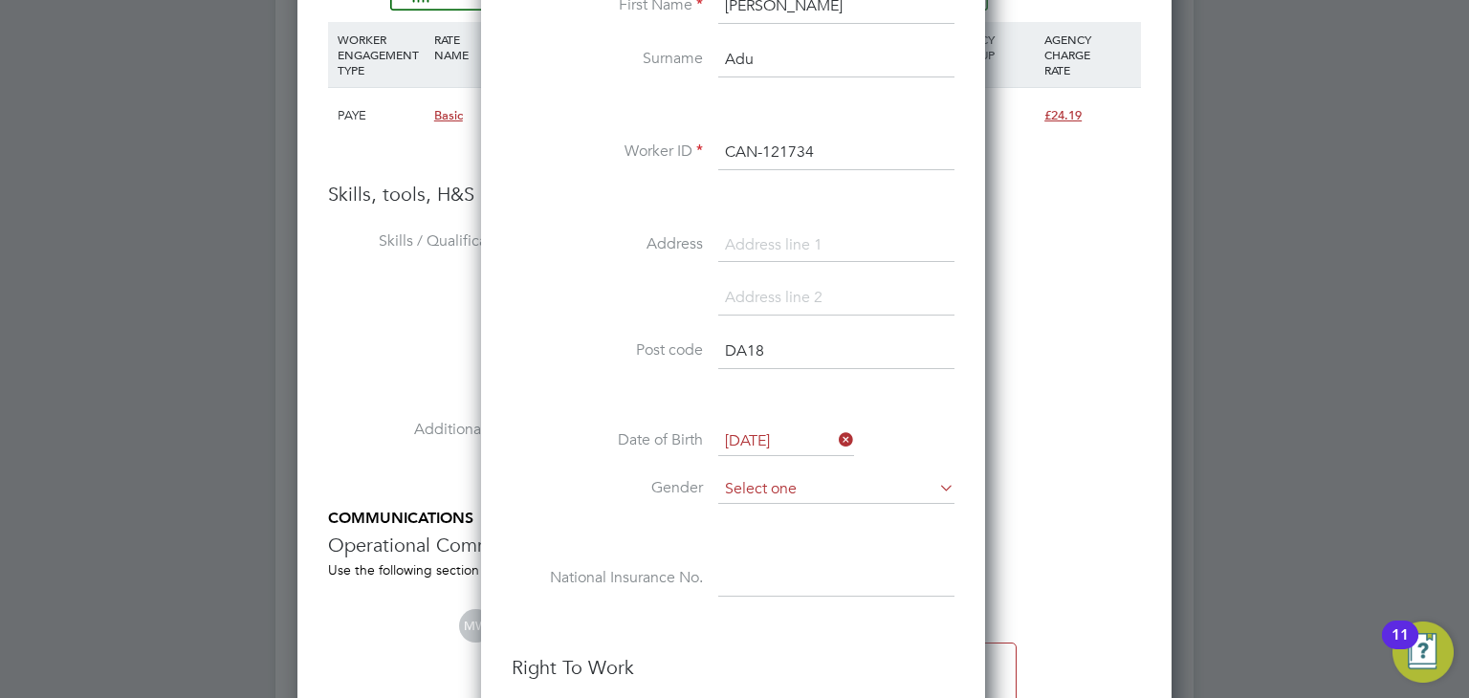
click at [769, 478] on input at bounding box center [836, 489] width 236 height 29
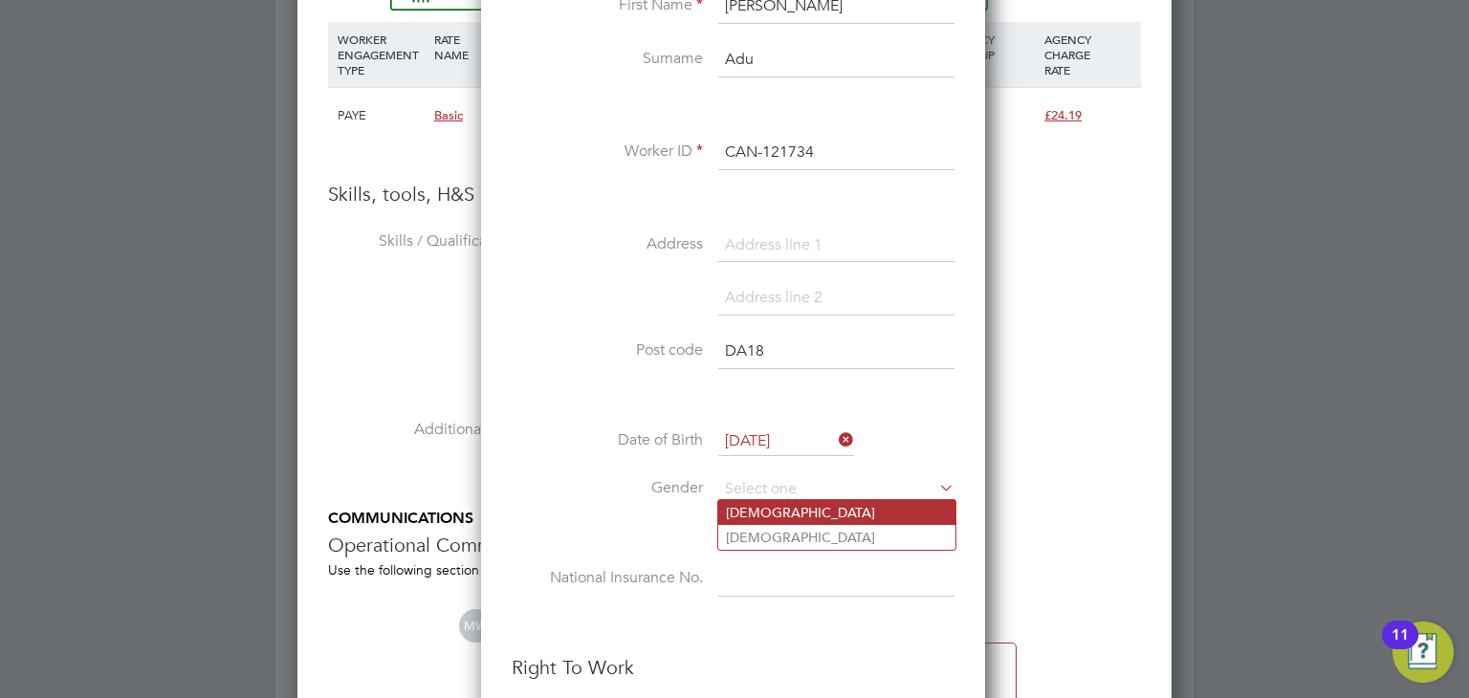
click at [751, 517] on li "[DEMOGRAPHIC_DATA]" at bounding box center [836, 512] width 237 height 25
type input "[DEMOGRAPHIC_DATA]"
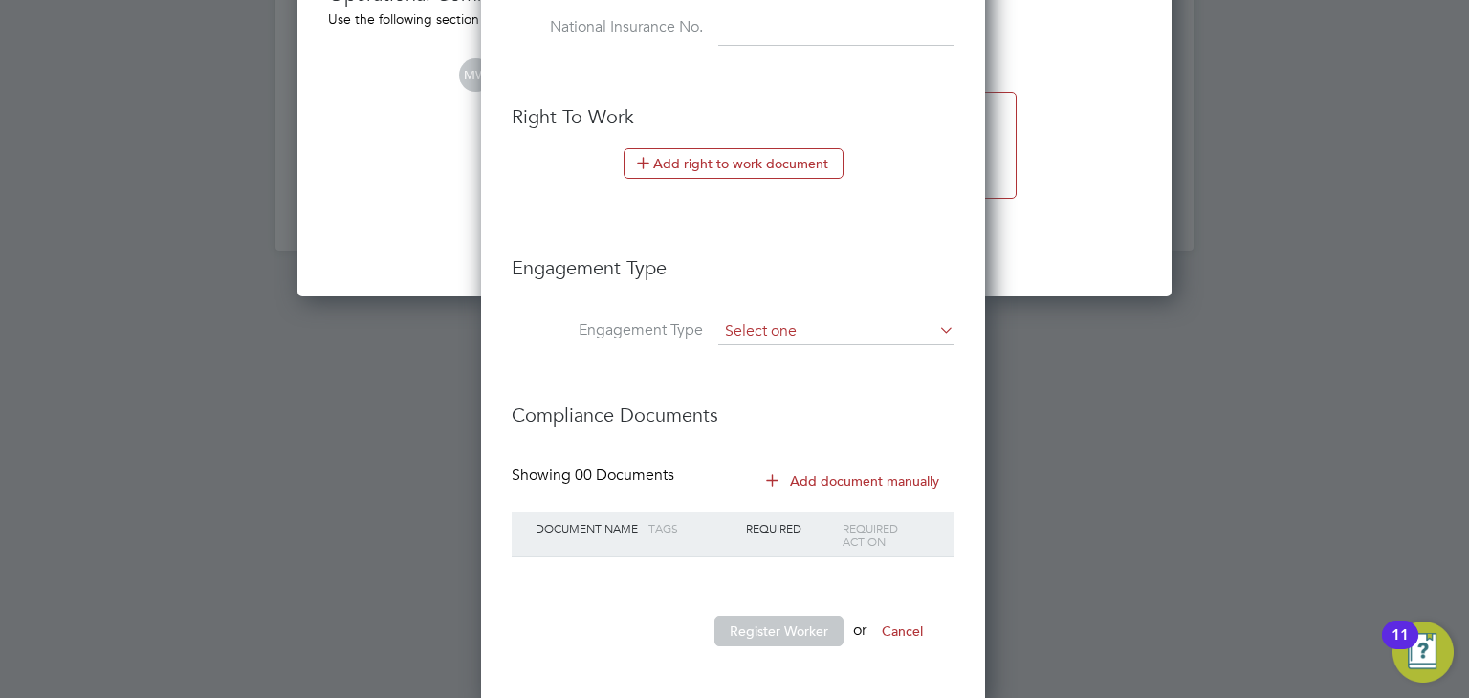
click at [807, 332] on input at bounding box center [836, 332] width 236 height 27
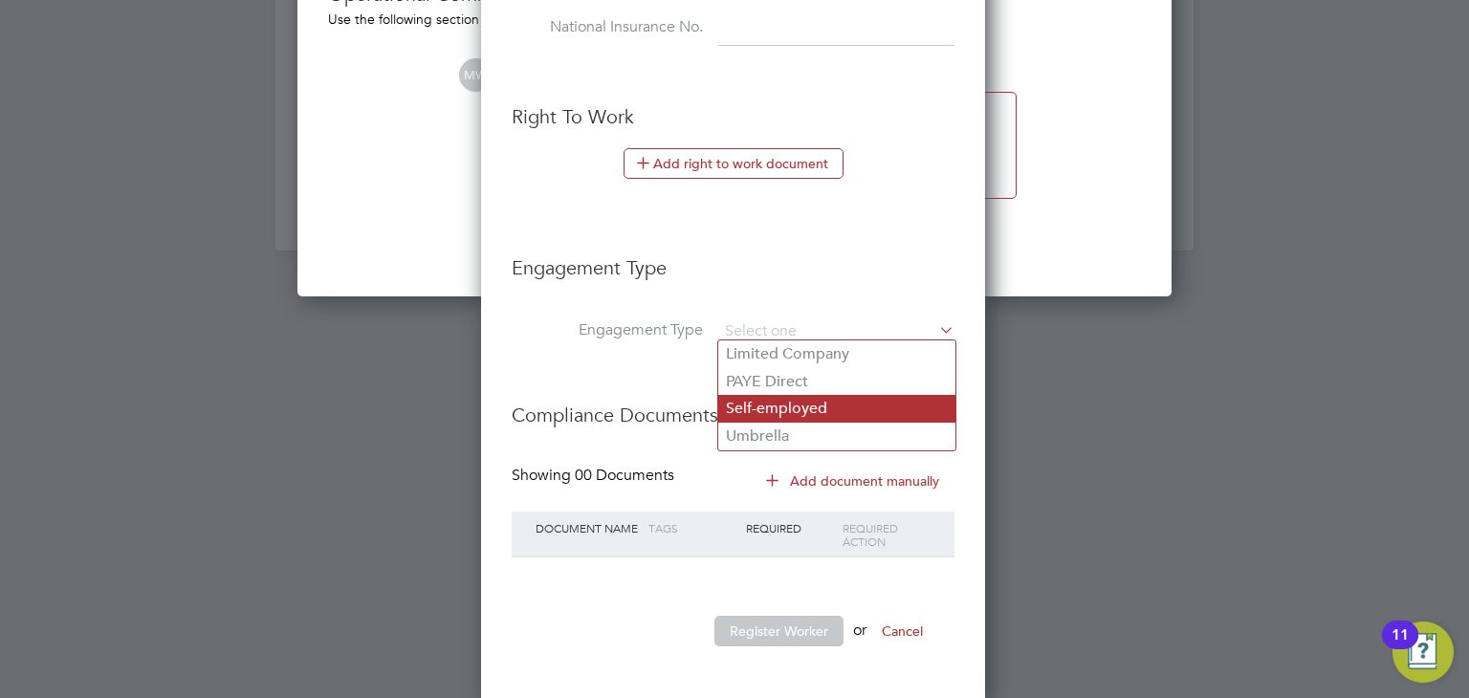
click at [812, 425] on li "Umbrella" at bounding box center [836, 437] width 237 height 28
type input "Umbrella"
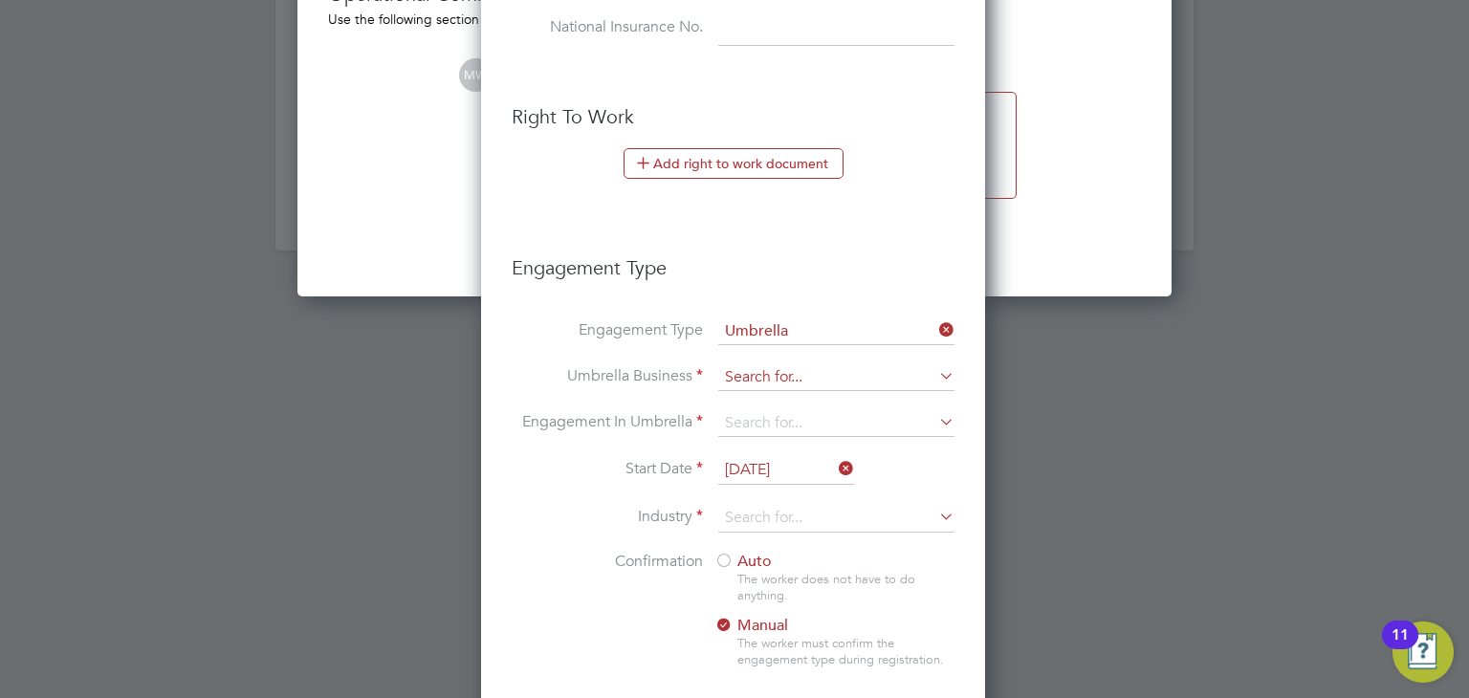
click at [815, 381] on input at bounding box center [836, 377] width 236 height 27
click at [831, 407] on li "Omnia Outsourcing Limited" at bounding box center [836, 400] width 237 height 28
type input "Omnia Outsourcing Limited"
click at [819, 412] on input at bounding box center [836, 423] width 236 height 27
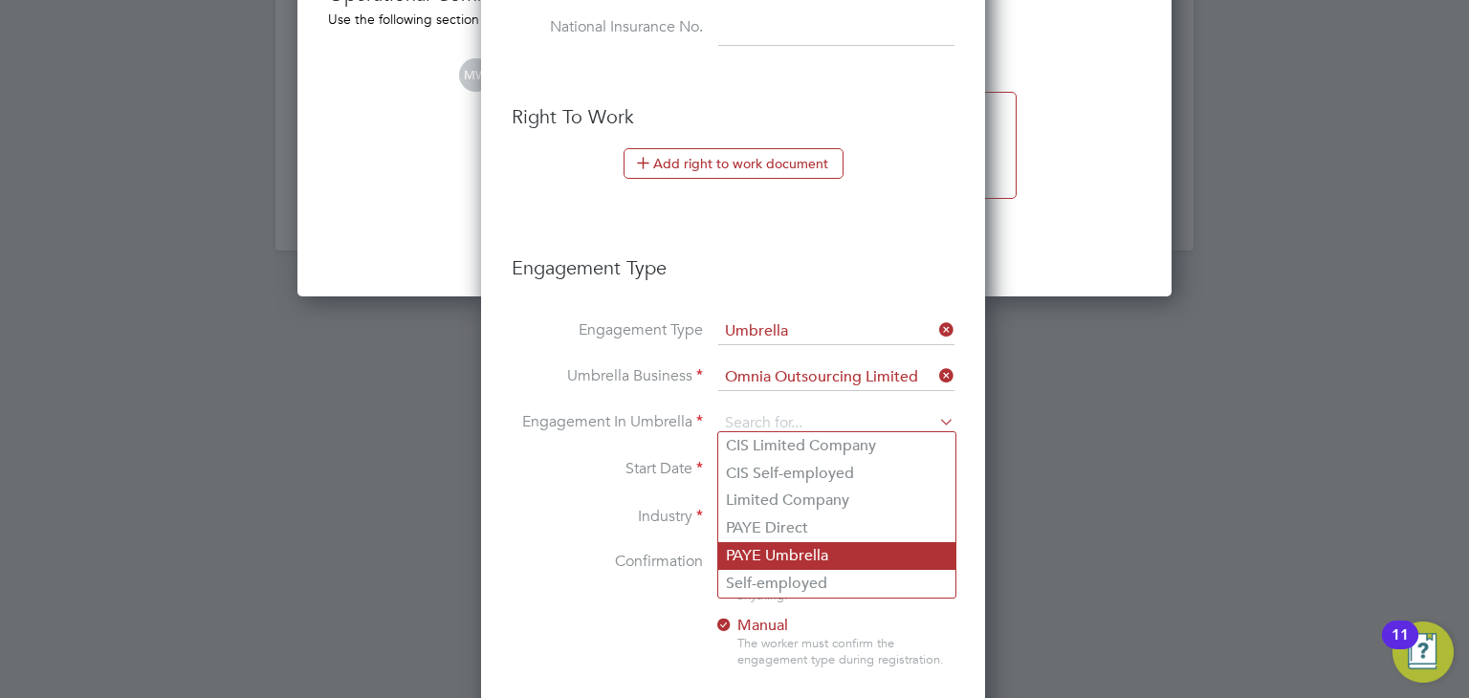
click at [810, 544] on li "PAYE Umbrella" at bounding box center [836, 556] width 237 height 28
type input "PAYE Umbrella"
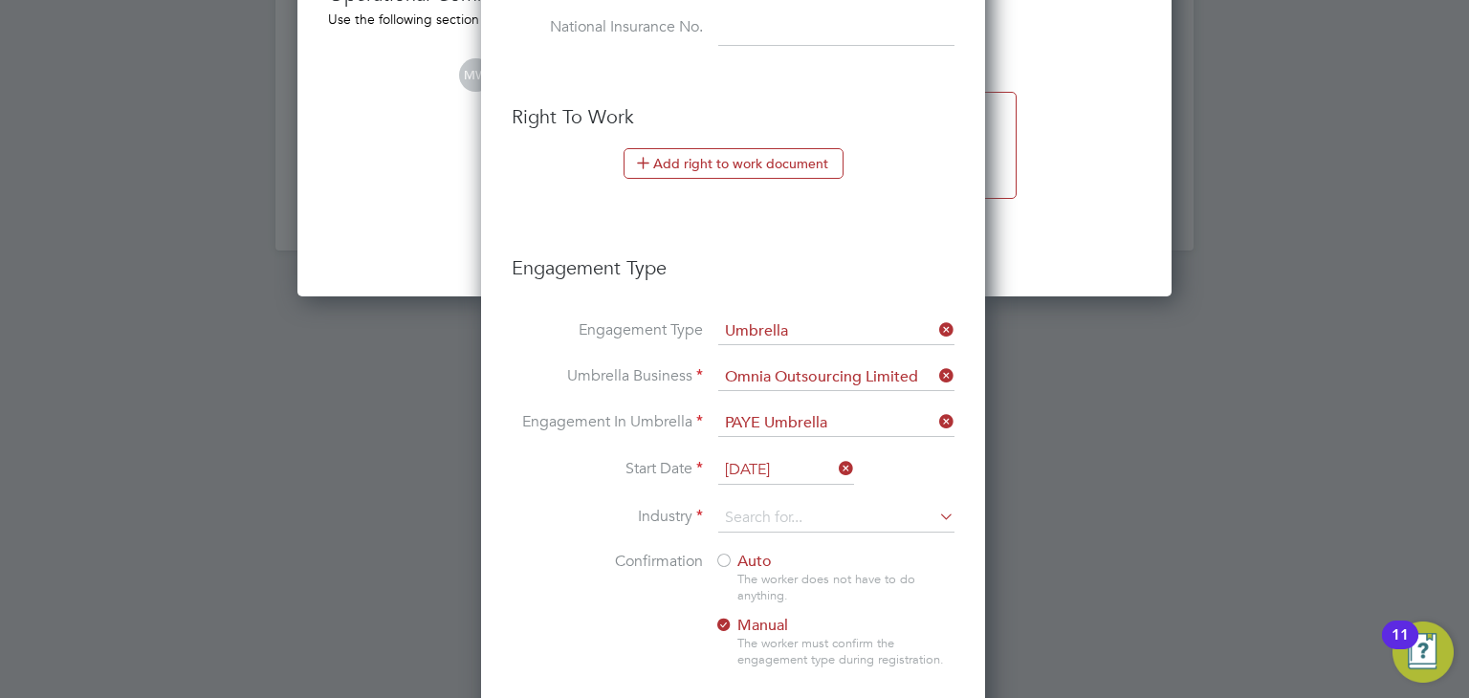
click at [793, 464] on input "[DATE]" at bounding box center [786, 470] width 136 height 29
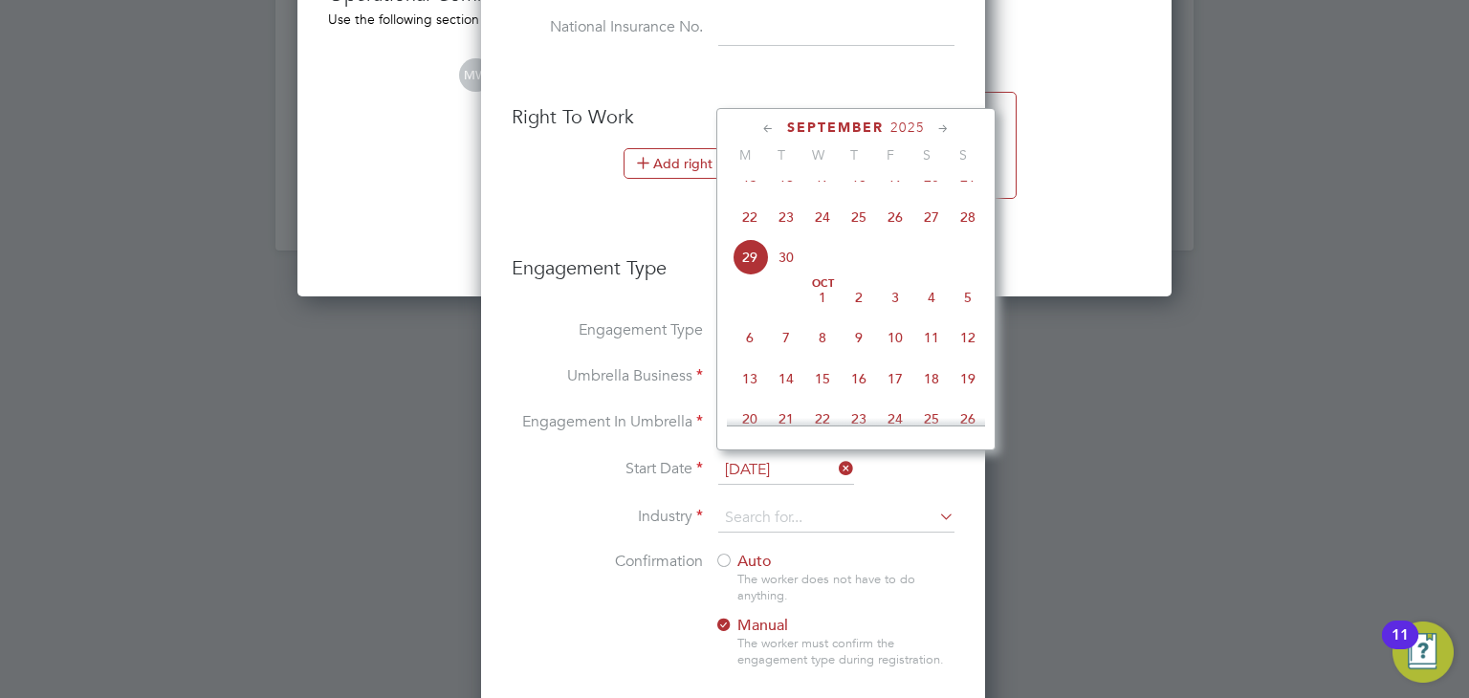
click at [792, 235] on span "23" at bounding box center [786, 217] width 36 height 36
type input "[DATE]"
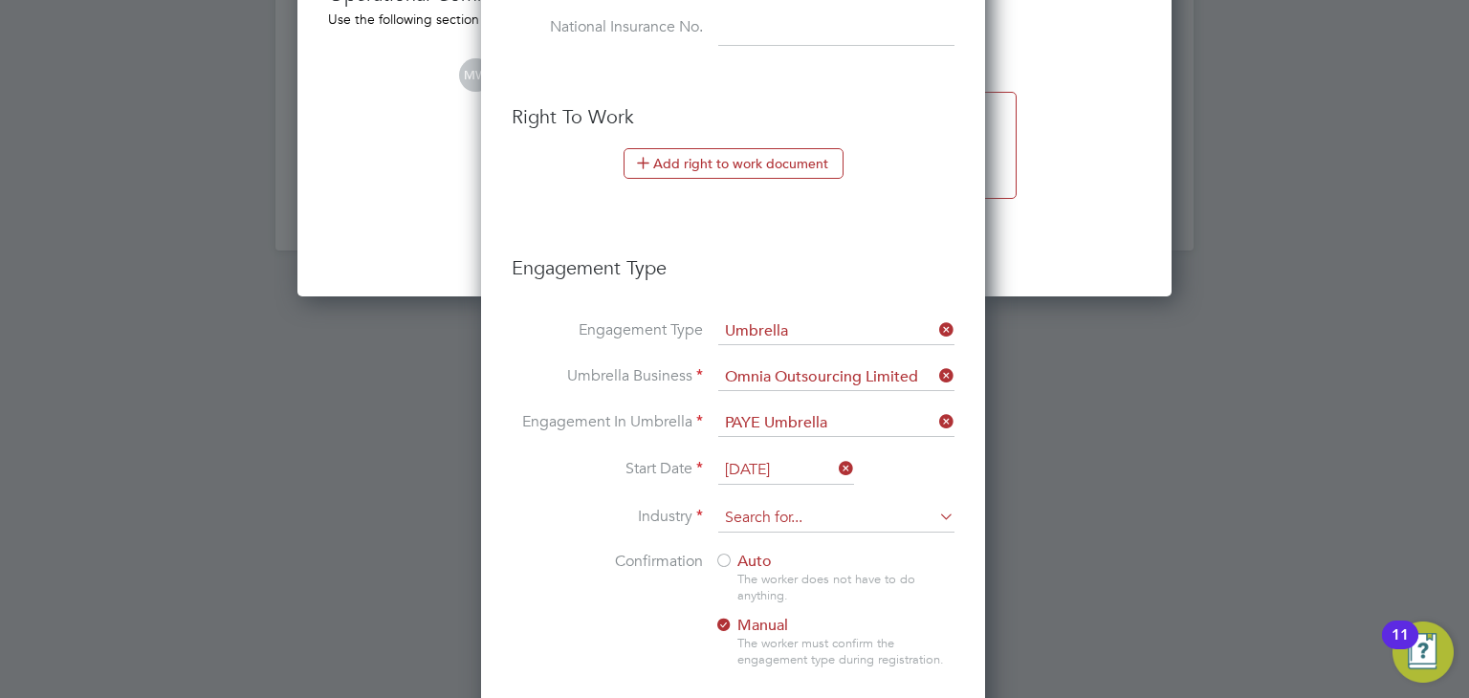
click at [785, 521] on input at bounding box center [836, 518] width 236 height 29
click at [809, 535] on li "Cons truction" at bounding box center [836, 539] width 237 height 26
type input "Construction"
click at [724, 553] on div at bounding box center [723, 562] width 19 height 19
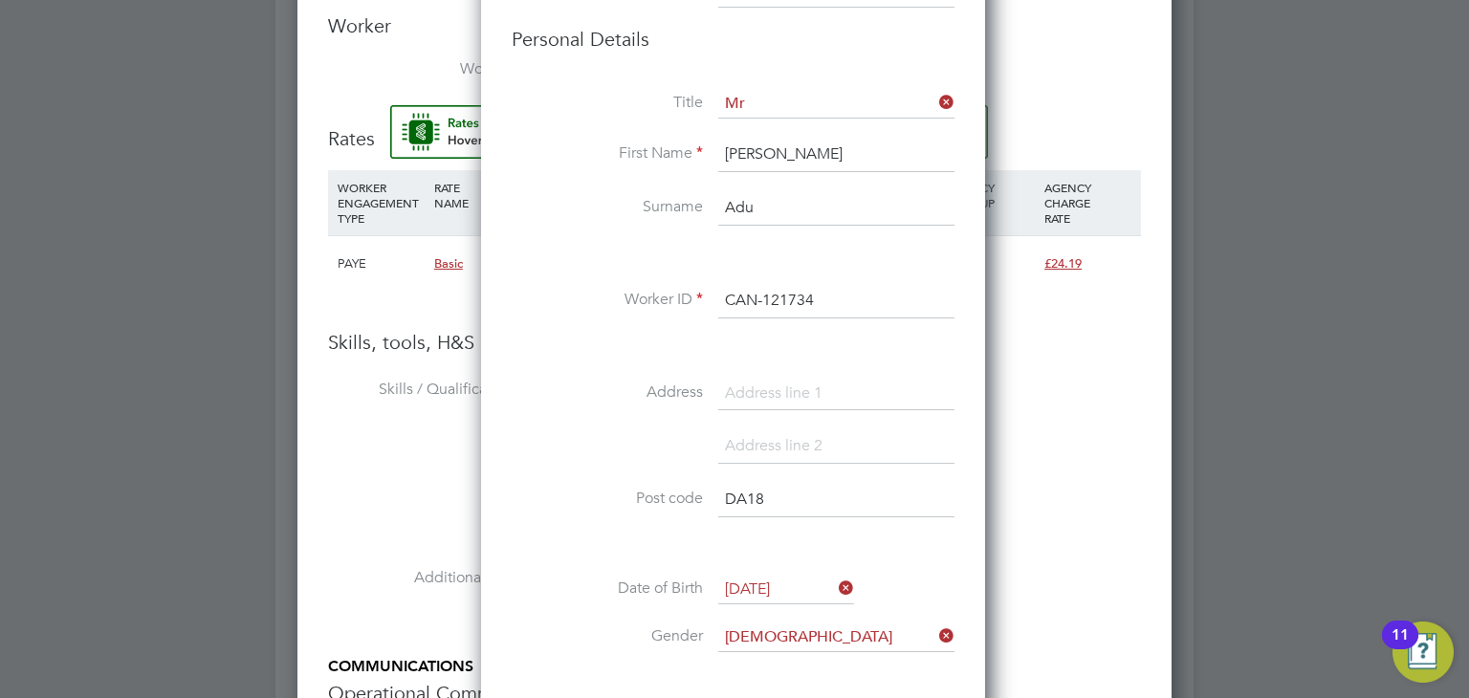
scroll to position [1644, 0]
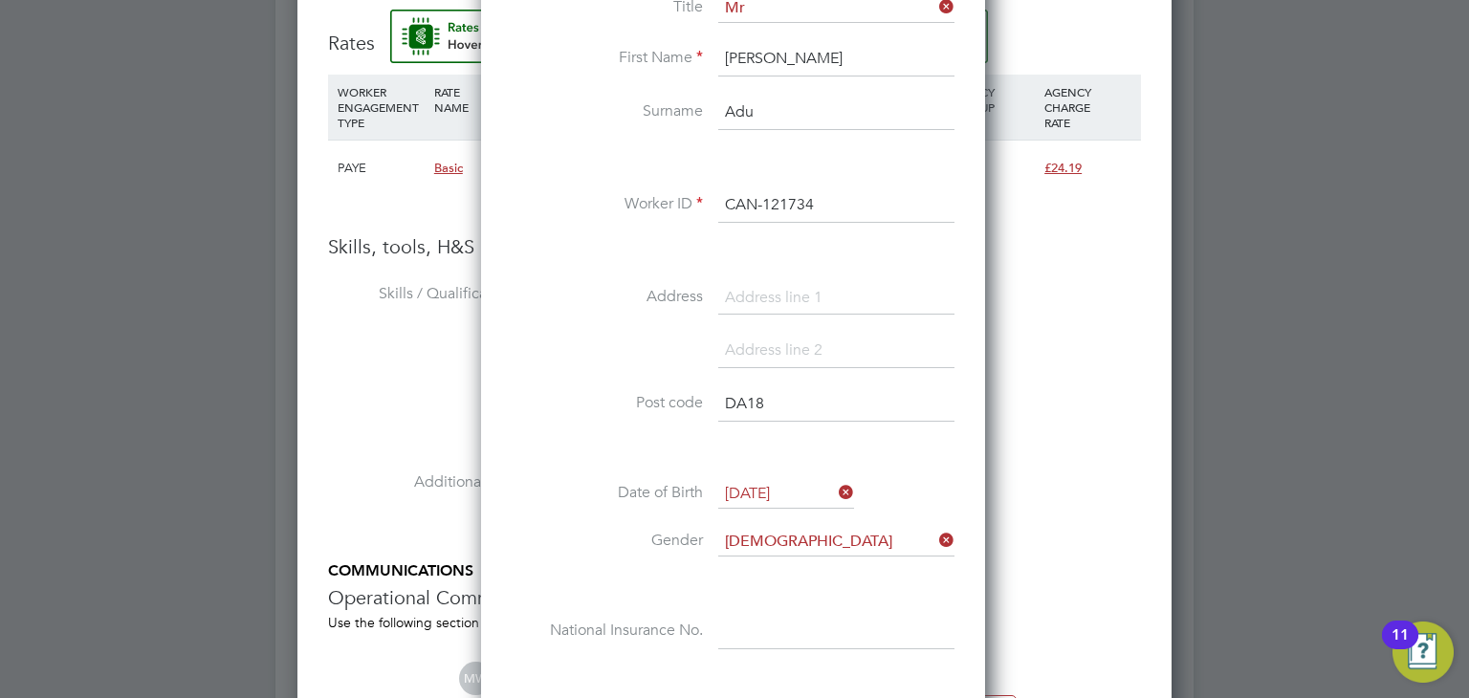
click at [805, 403] on input "DA18" at bounding box center [836, 404] width 236 height 34
type input "DA18 1AA"
click at [934, 452] on li at bounding box center [733, 451] width 443 height 20
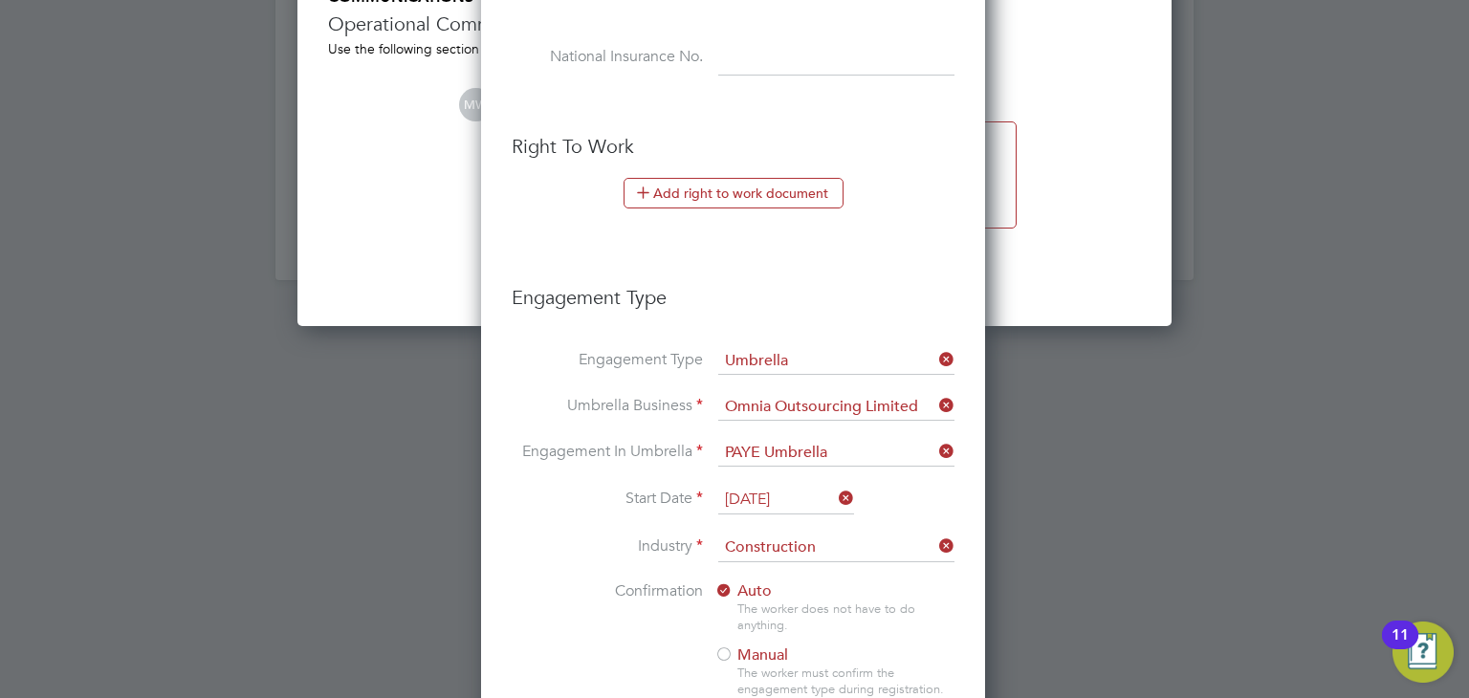
scroll to position [2601, 0]
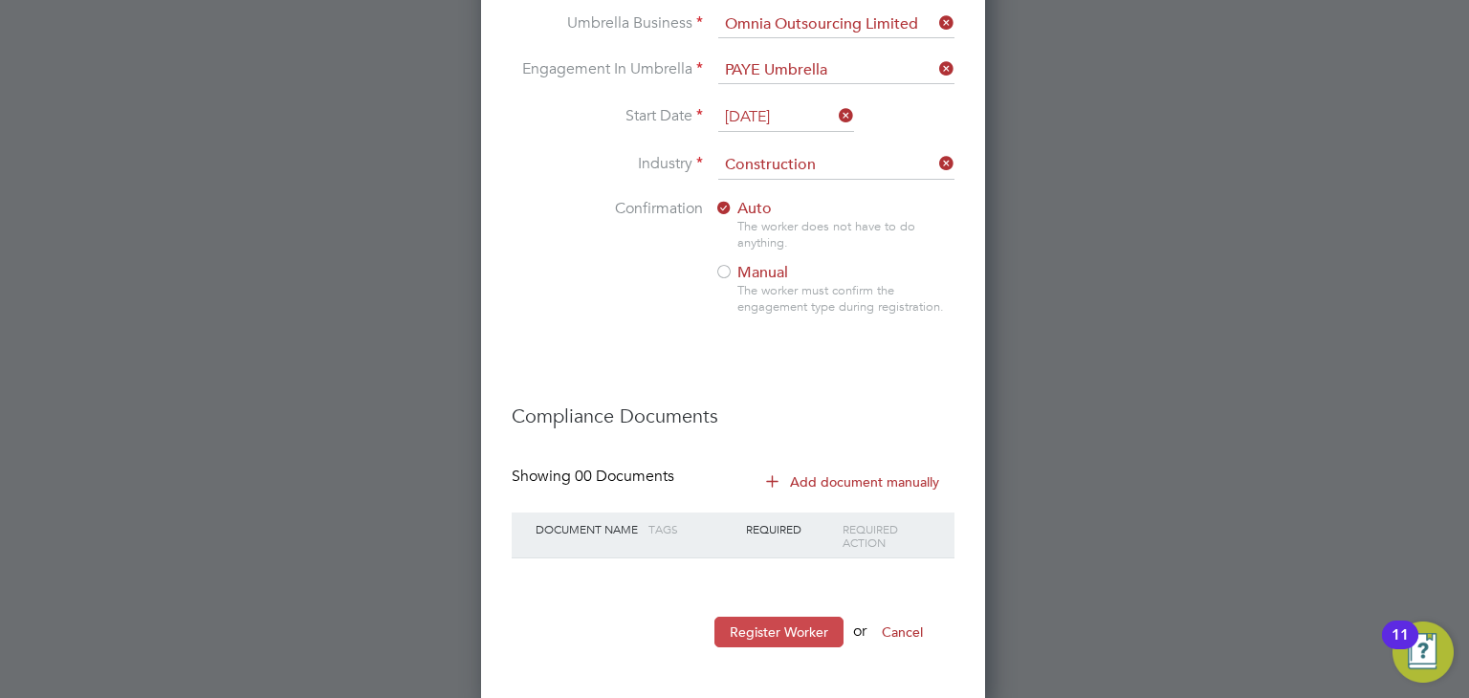
click at [801, 629] on button "Register Worker" at bounding box center [778, 632] width 129 height 31
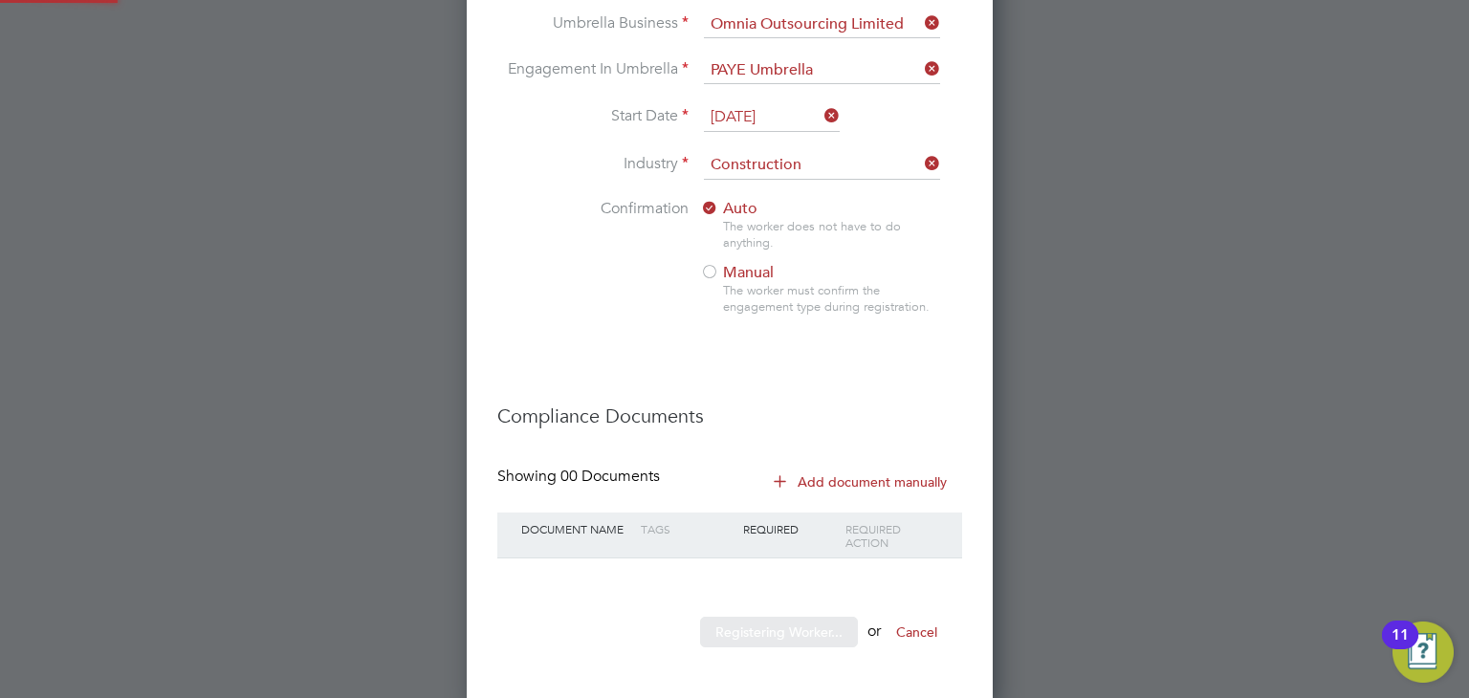
scroll to position [1964, 536]
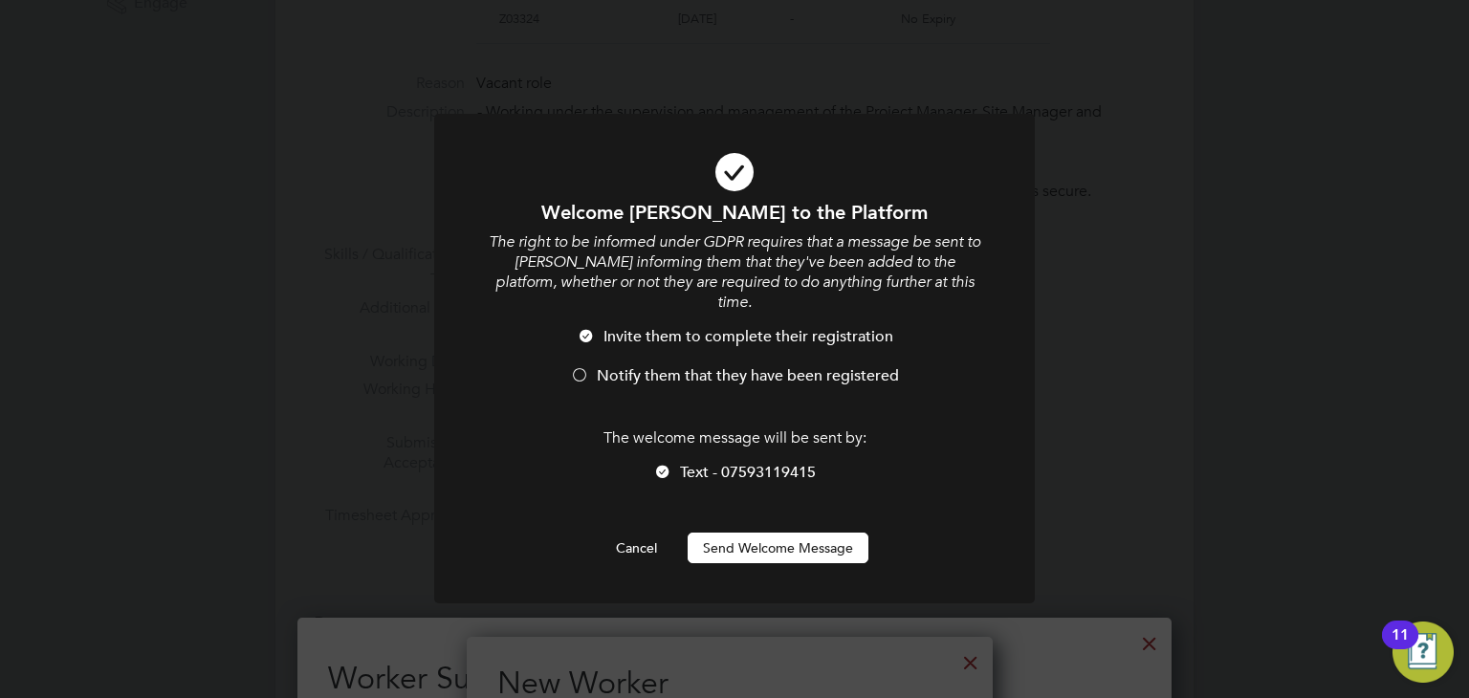
click at [805, 533] on button "Send Welcome Message" at bounding box center [778, 548] width 181 height 31
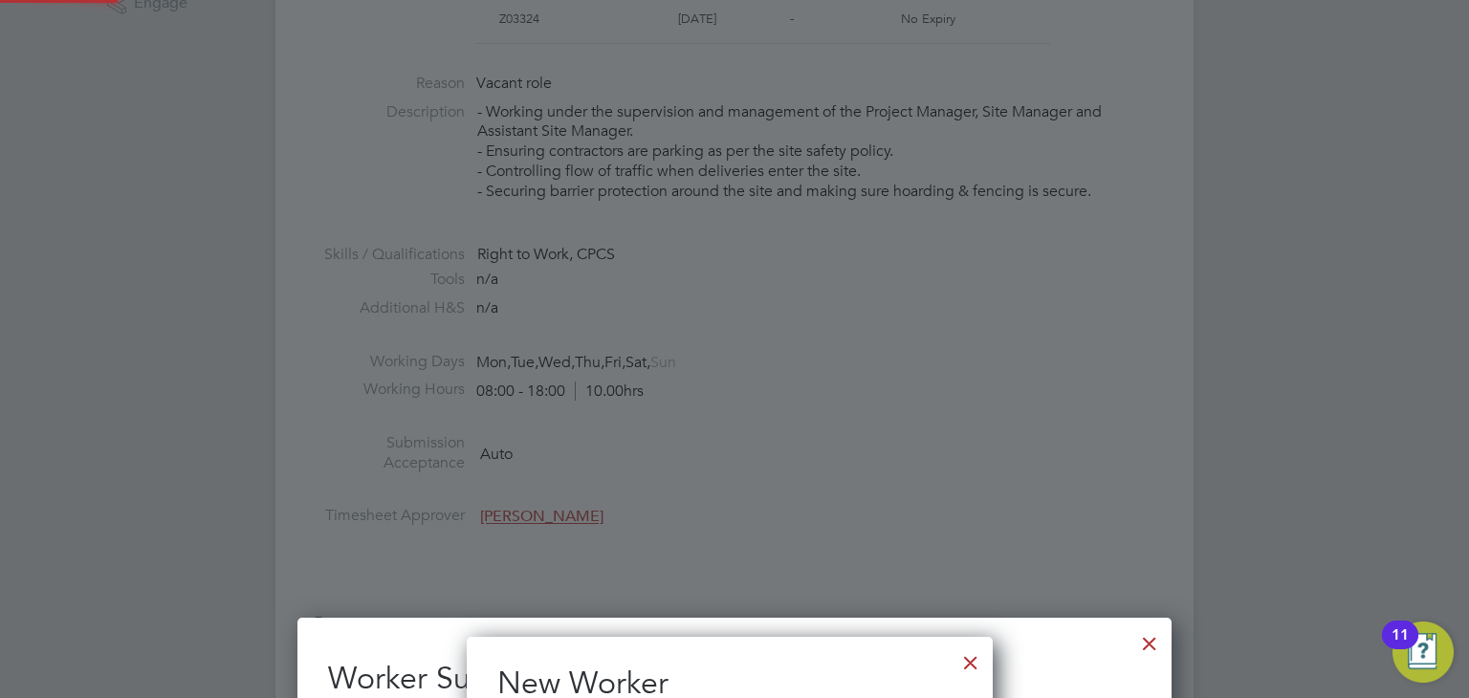
type input "[PERSON_NAME] (CAN-121734)"
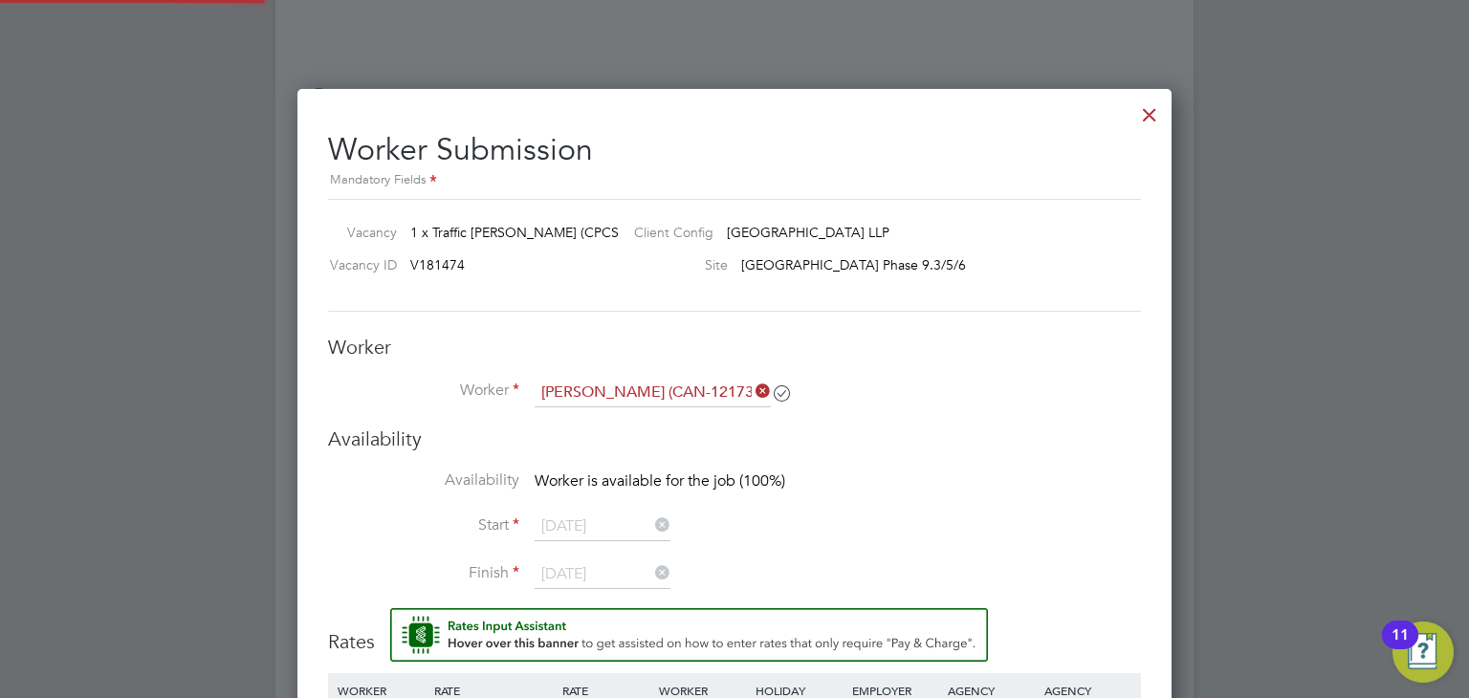
scroll to position [1243, 0]
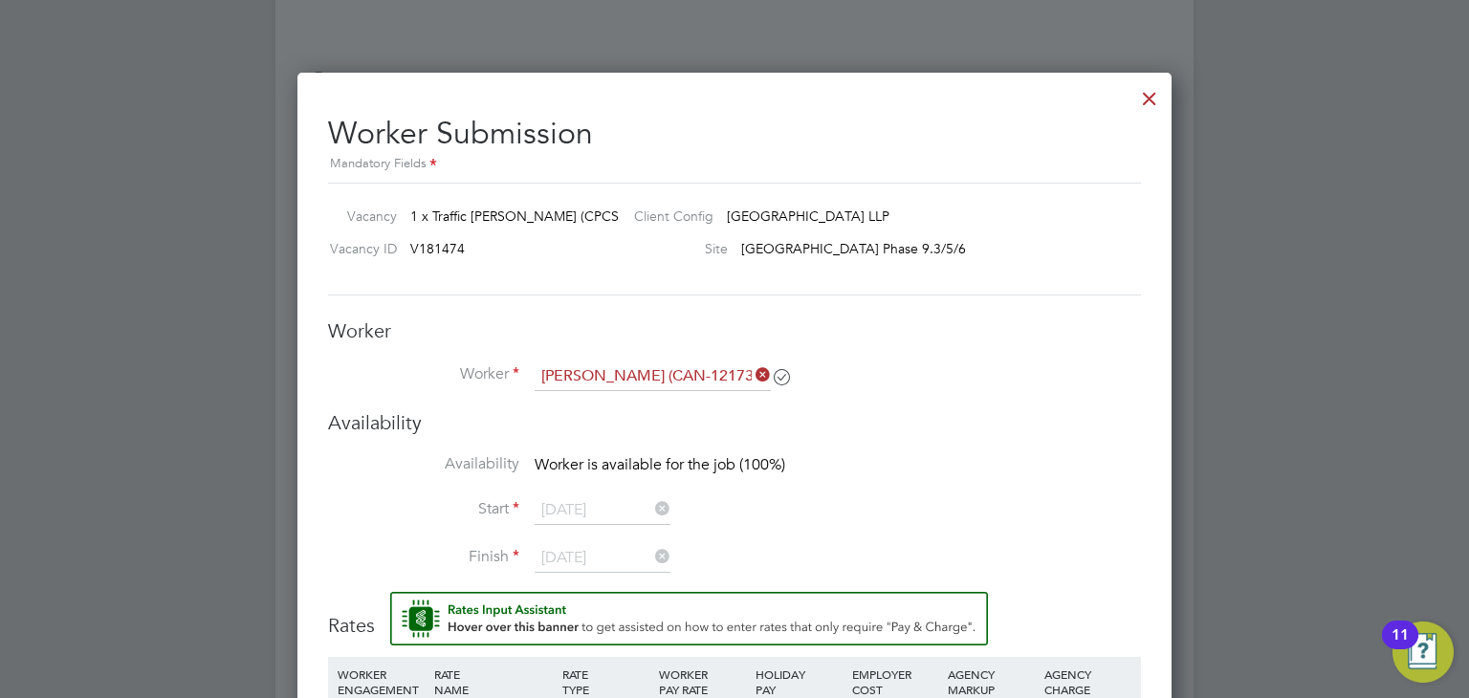
click at [752, 370] on icon at bounding box center [752, 375] width 0 height 27
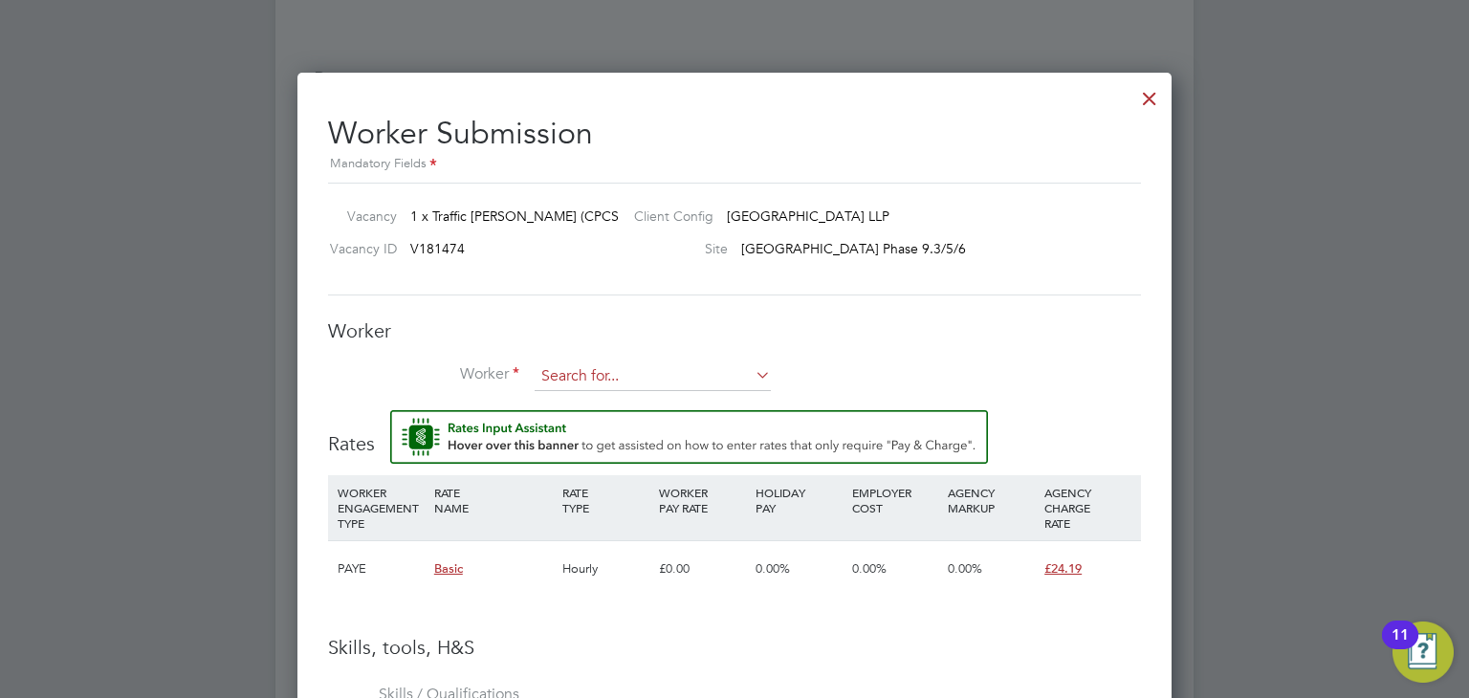
click at [634, 384] on input at bounding box center [653, 377] width 236 height 29
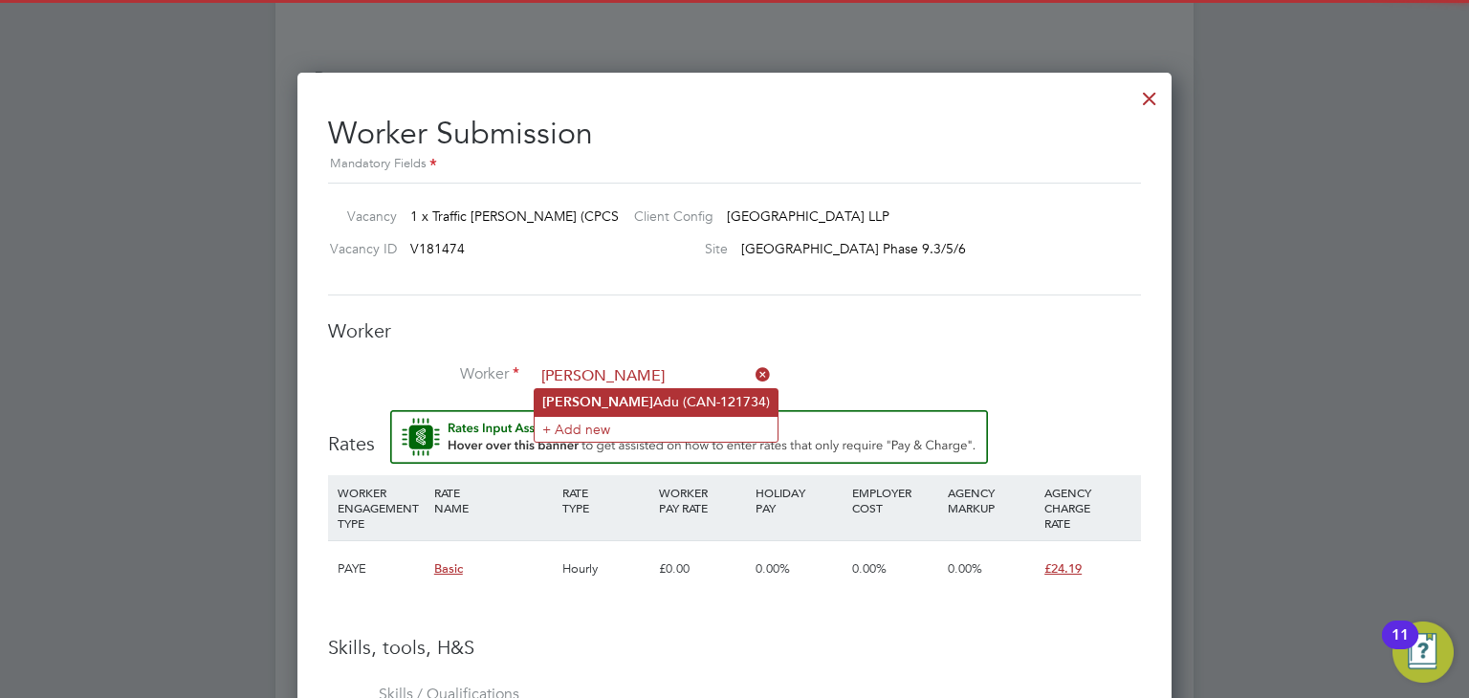
click at [636, 407] on li "[PERSON_NAME] (CAN-121734)" at bounding box center [656, 402] width 243 height 26
type input "[PERSON_NAME] (CAN-121734)"
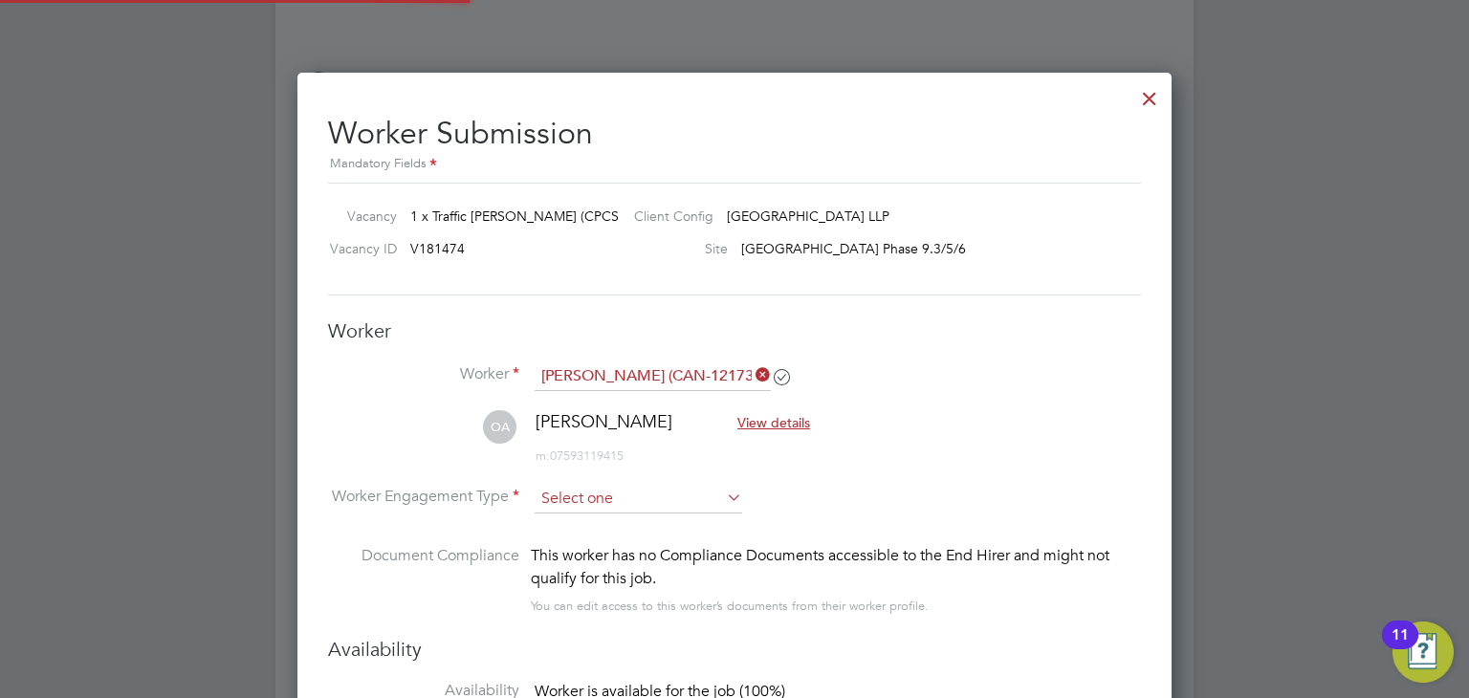
scroll to position [1634, 875]
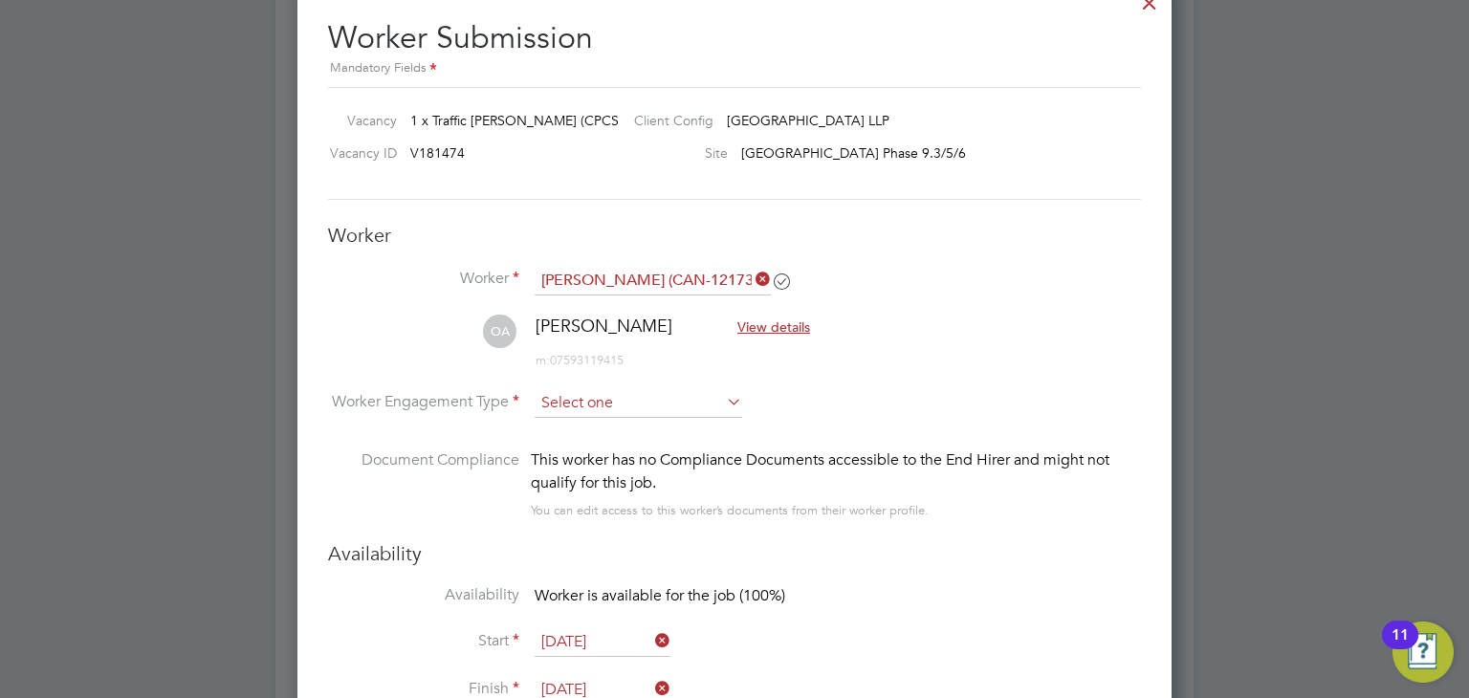
click at [608, 399] on input at bounding box center [639, 403] width 208 height 29
click at [607, 446] on li "PAYE" at bounding box center [639, 452] width 209 height 25
type input "PAYE"
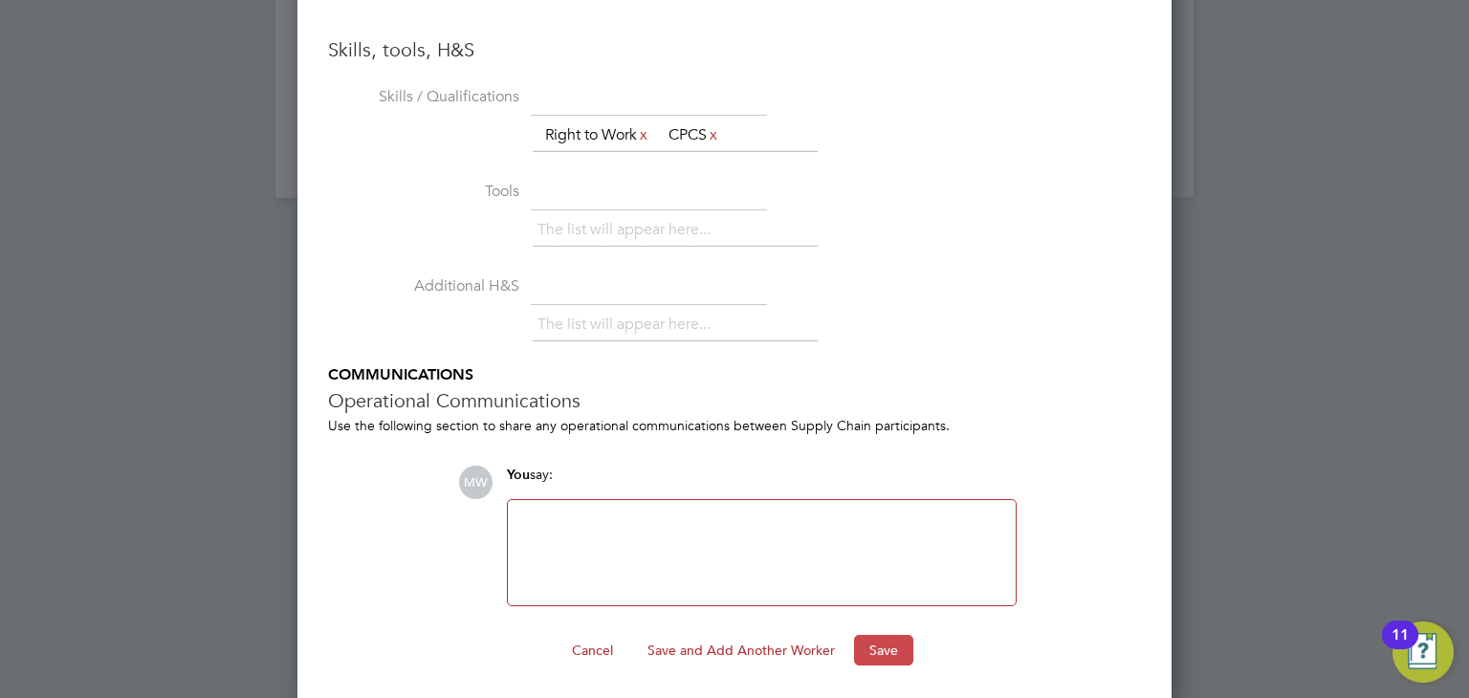
click at [899, 635] on button "Save" at bounding box center [883, 650] width 59 height 31
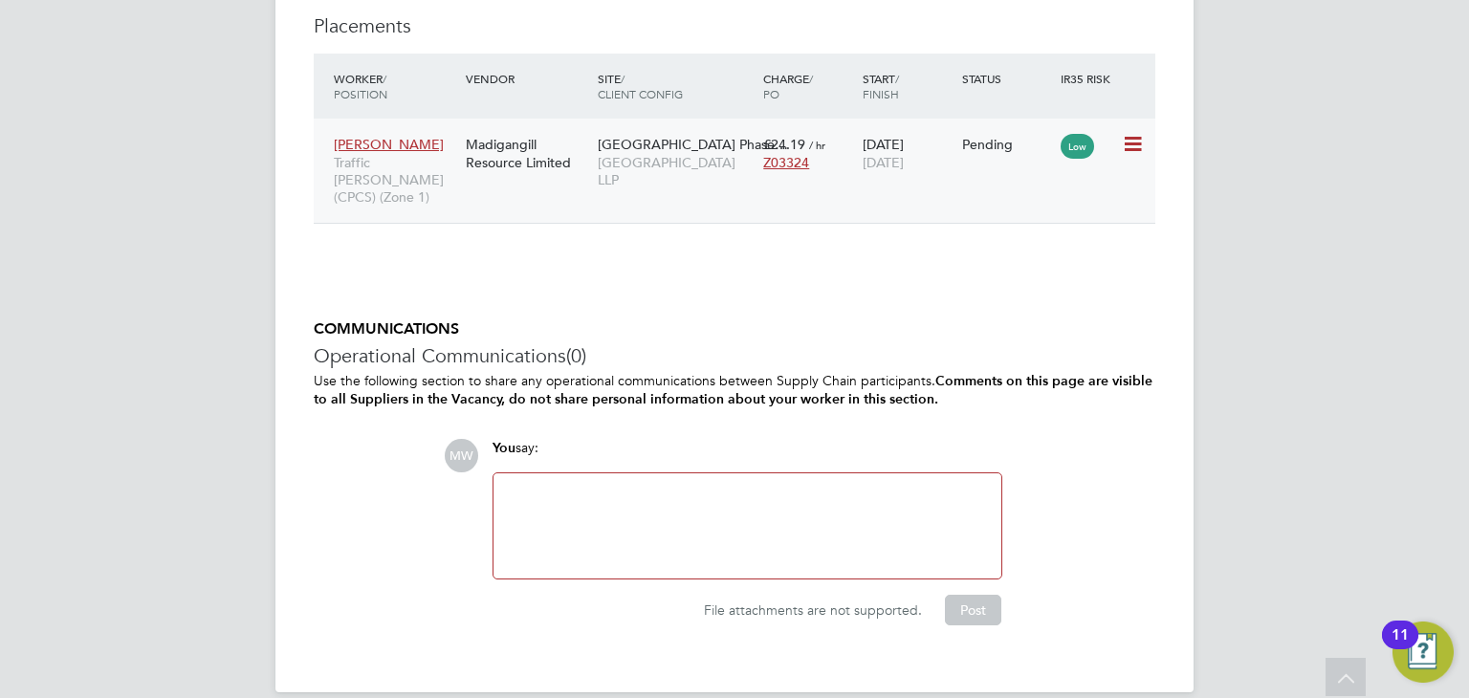
click at [1136, 148] on icon at bounding box center [1131, 144] width 19 height 23
click at [973, 264] on li "Start" at bounding box center [1045, 262] width 196 height 27
type input "[PERSON_NAME]"
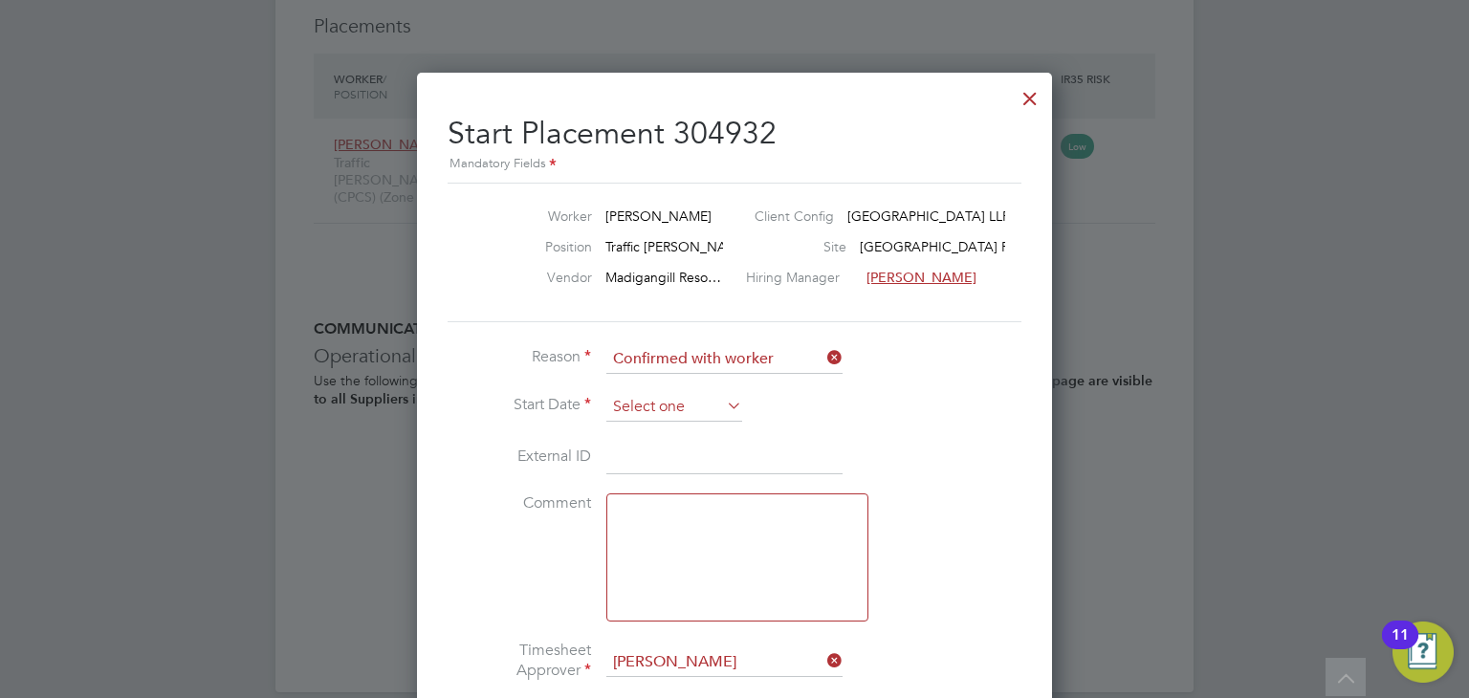
click at [709, 398] on input at bounding box center [674, 407] width 136 height 29
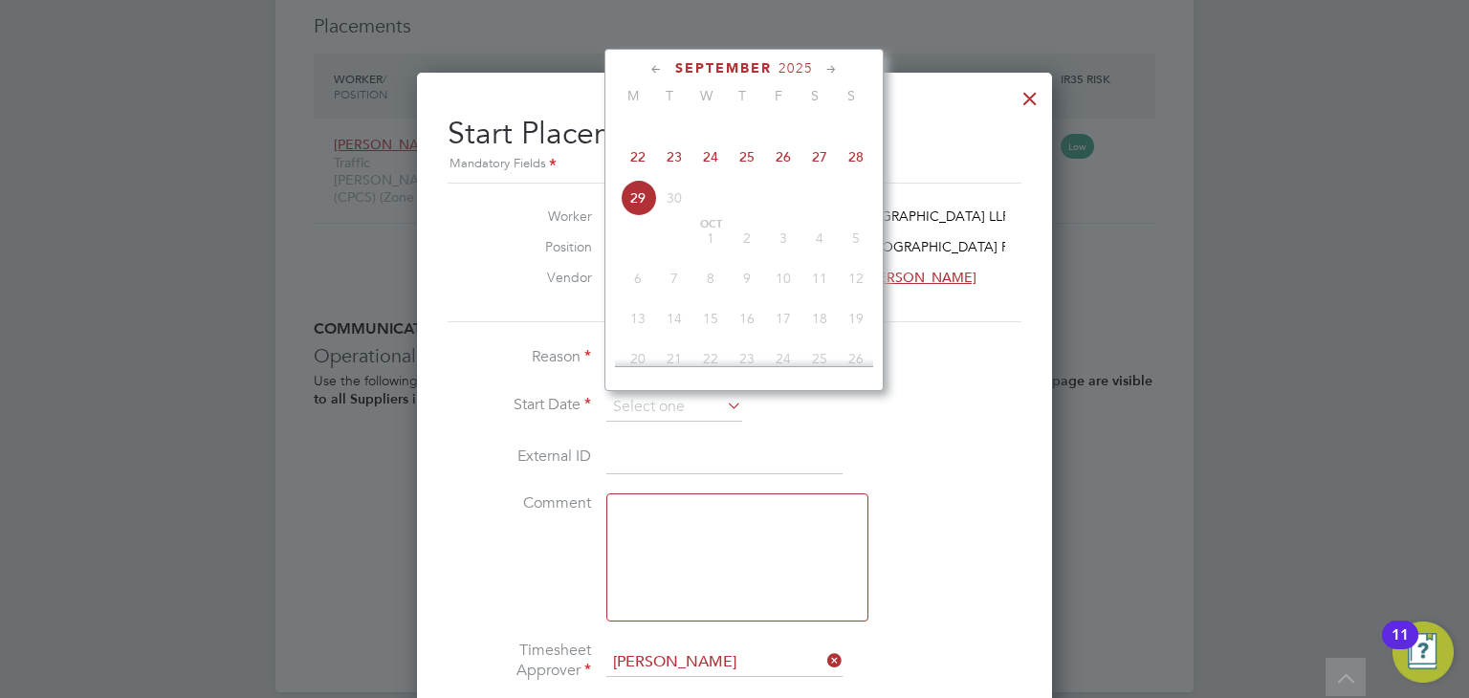
click at [674, 175] on span "23" at bounding box center [674, 157] width 36 height 36
type input "[DATE]"
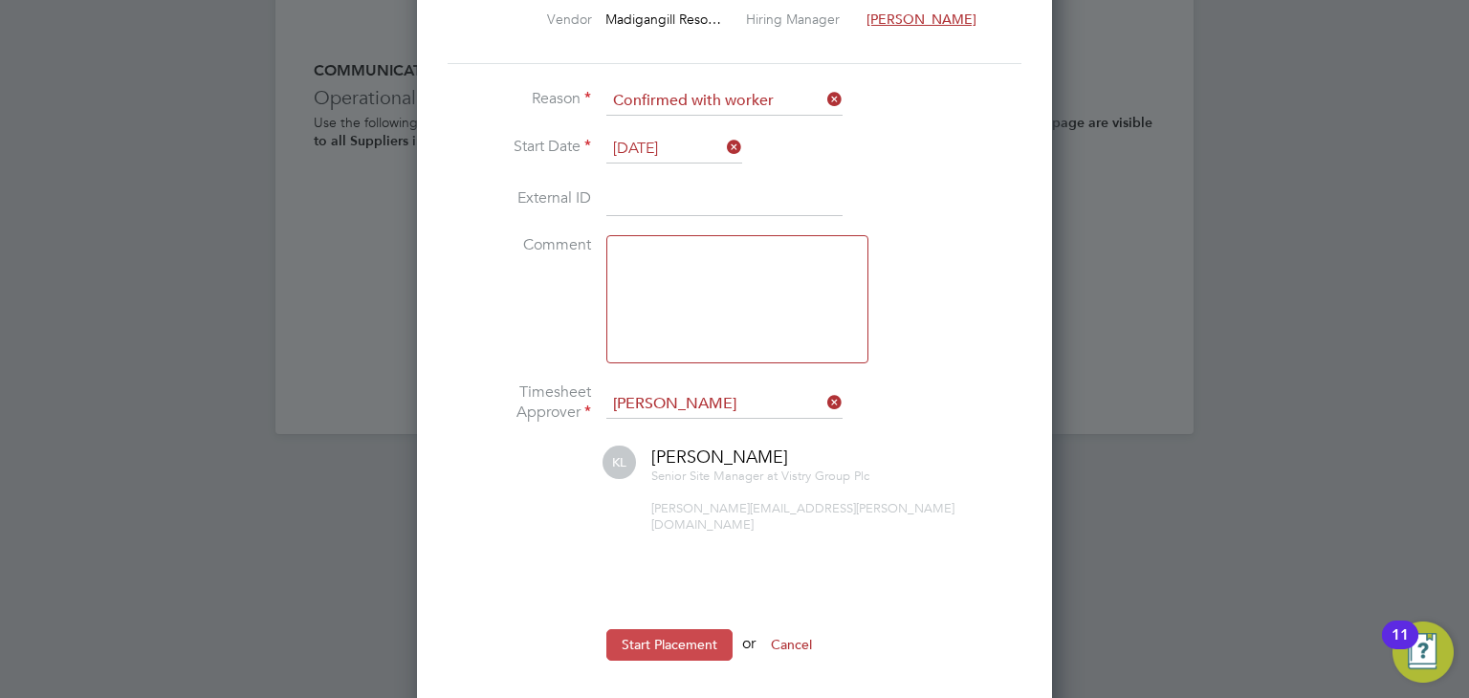
click at [688, 629] on button "Start Placement" at bounding box center [669, 644] width 126 height 31
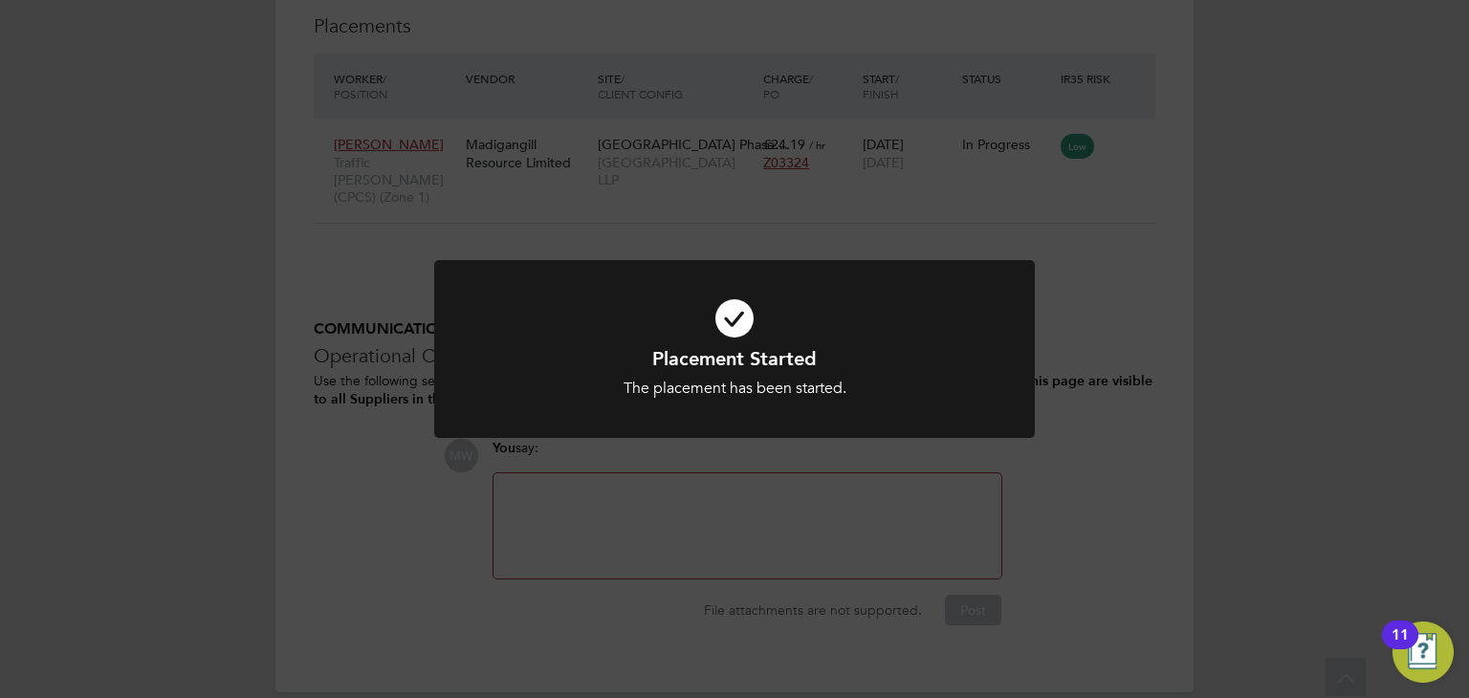
click at [1131, 238] on div "Placement Started The placement has been started. Cancel Okay" at bounding box center [734, 349] width 1469 height 698
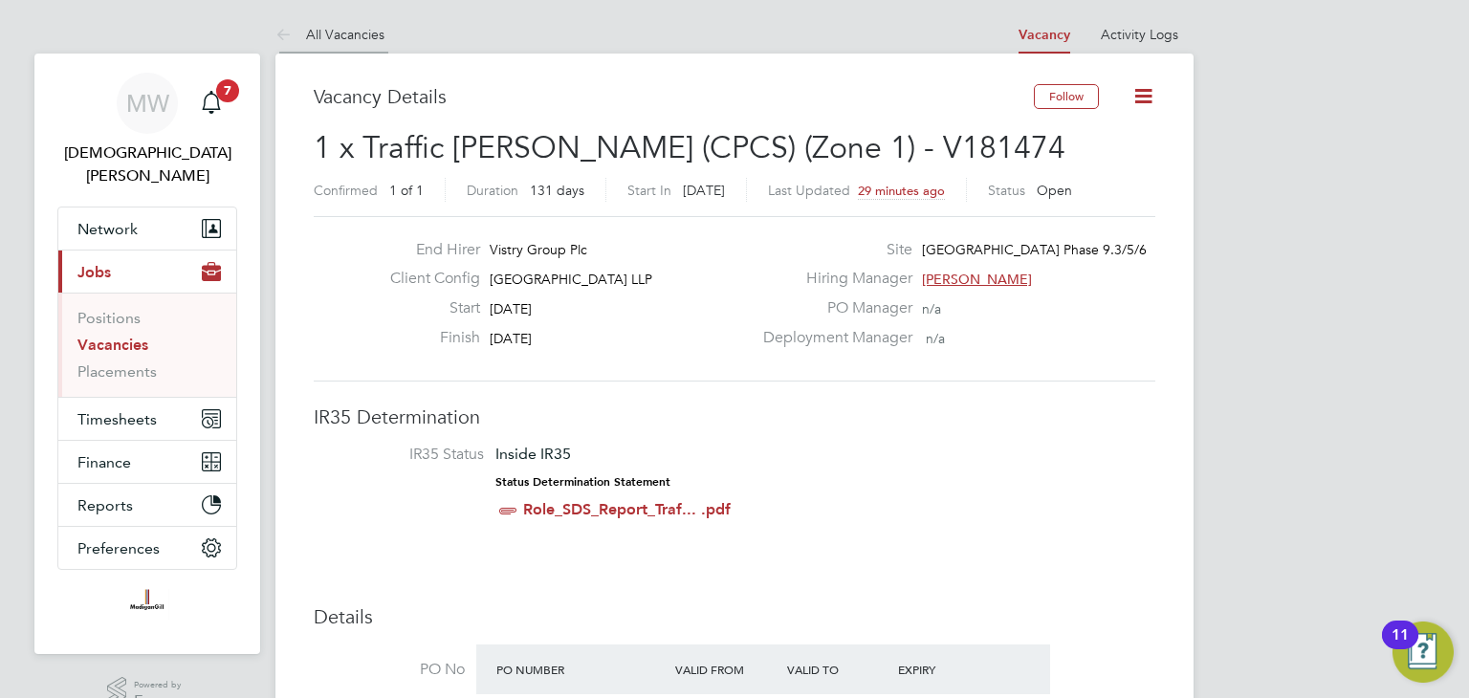
click at [297, 32] on icon at bounding box center [287, 36] width 24 height 24
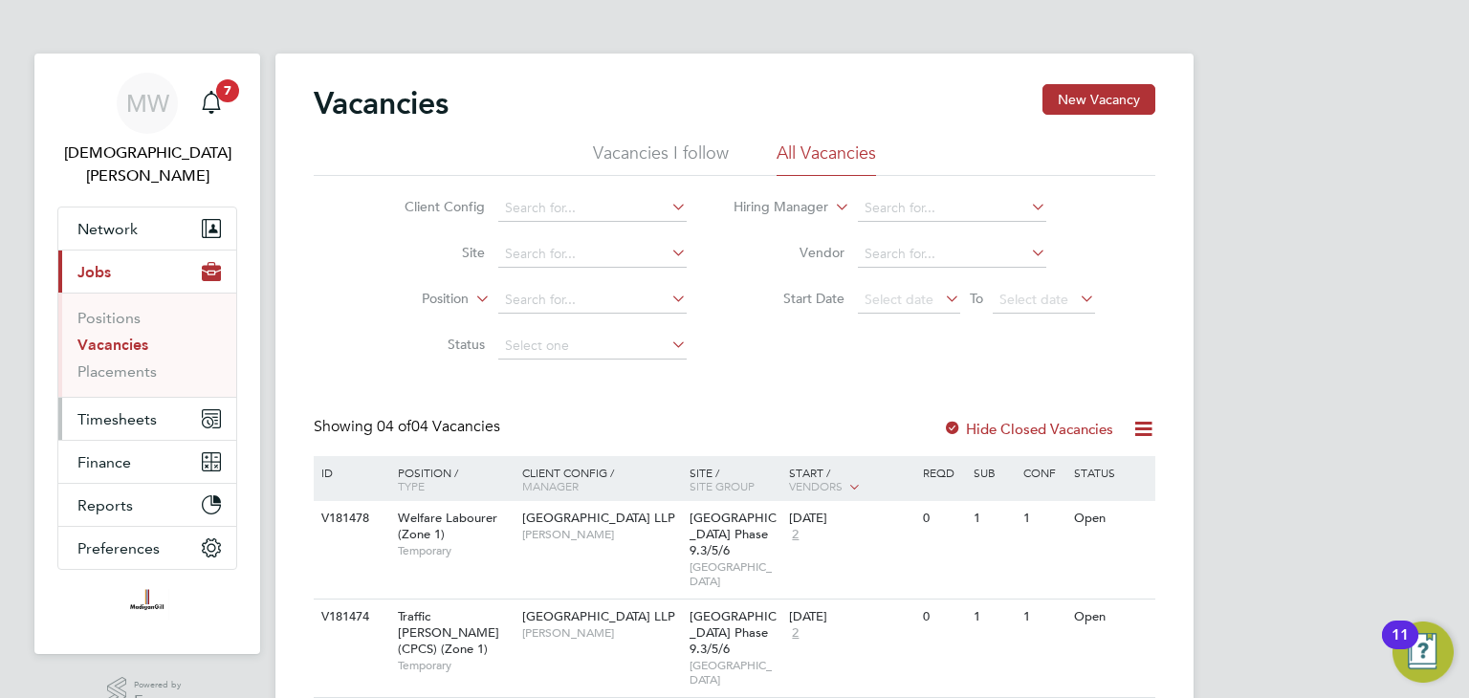
click at [107, 410] on span "Timesheets" at bounding box center [116, 419] width 79 height 18
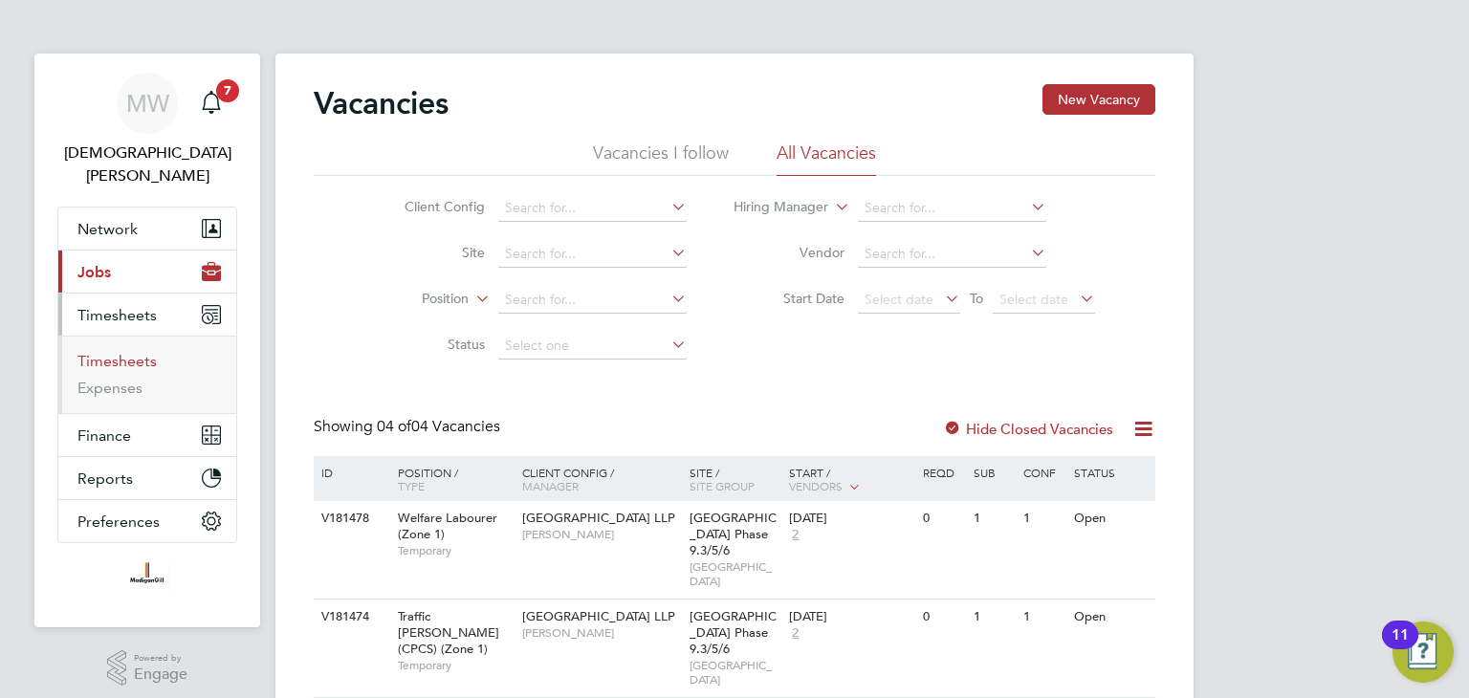
click at [121, 352] on link "Timesheets" at bounding box center [116, 361] width 79 height 18
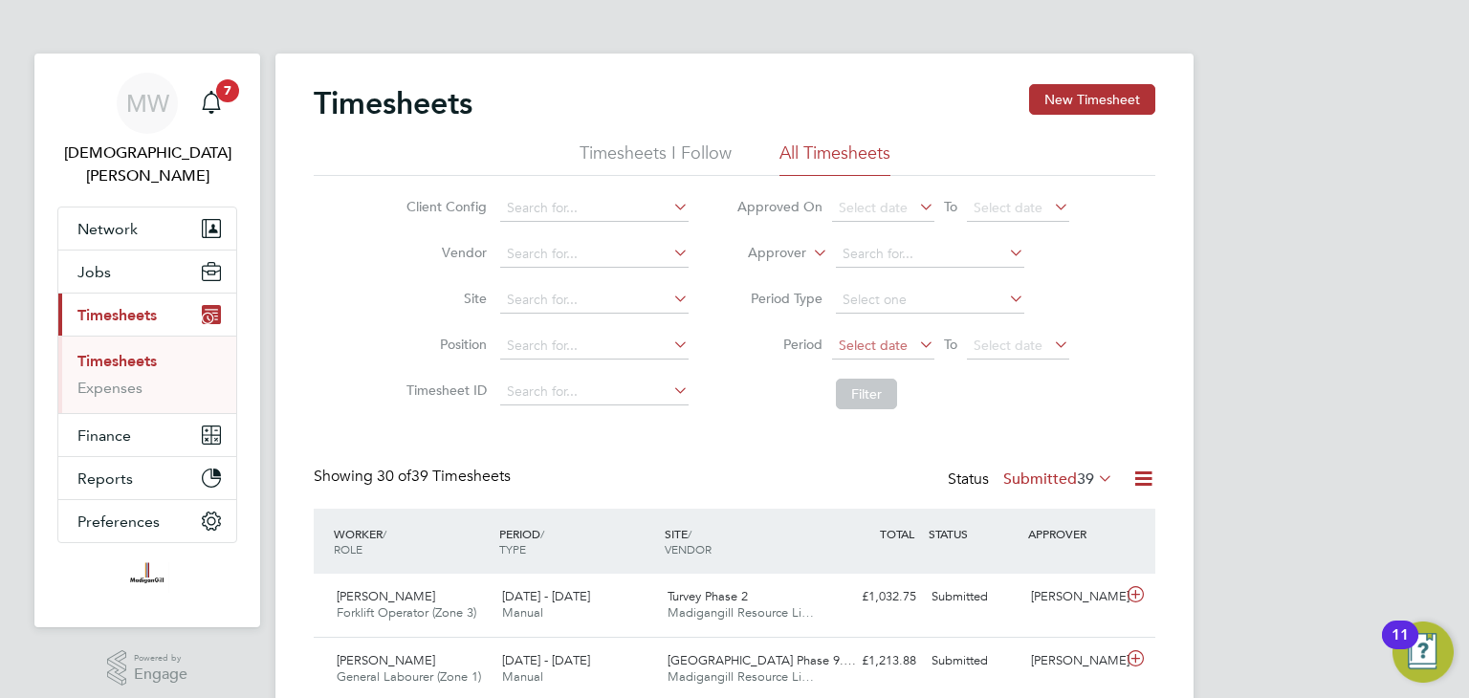
click at [911, 343] on span "Select date" at bounding box center [883, 347] width 102 height 26
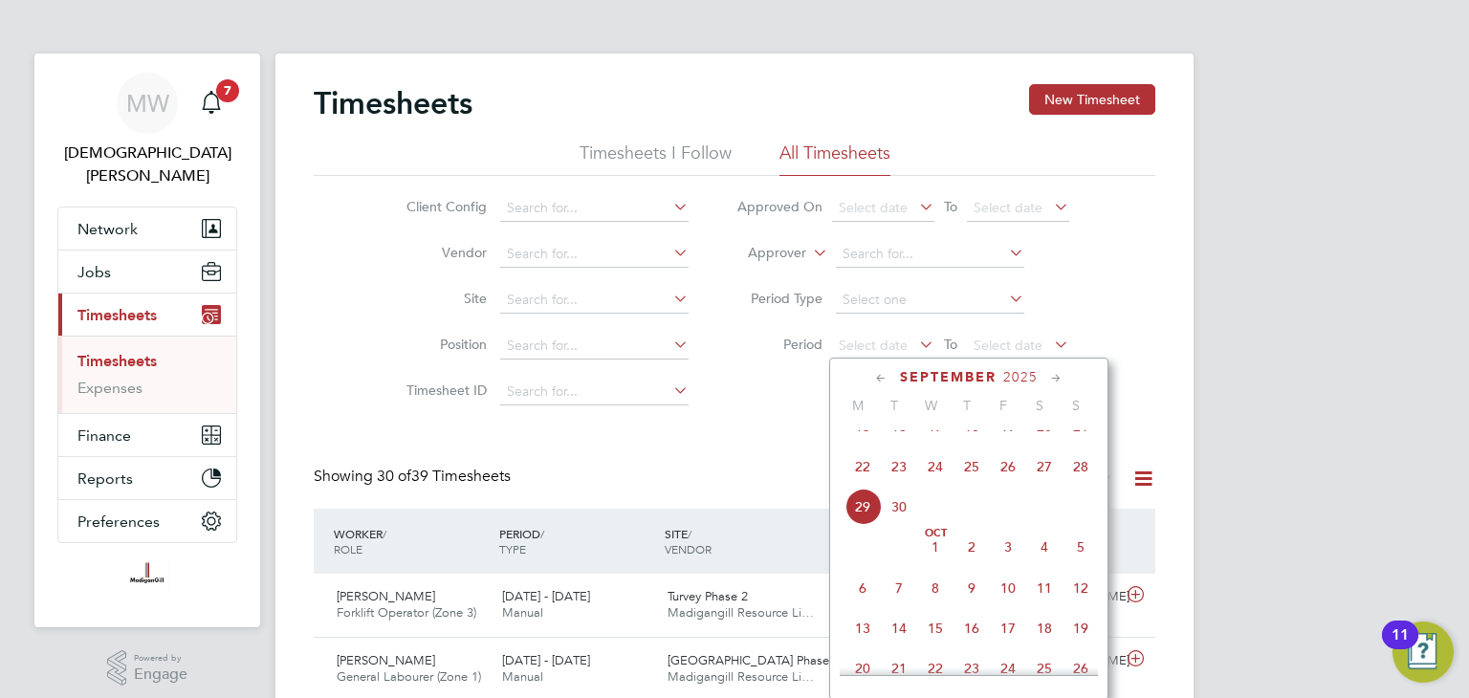
click at [865, 485] on span "22" at bounding box center [863, 467] width 36 height 36
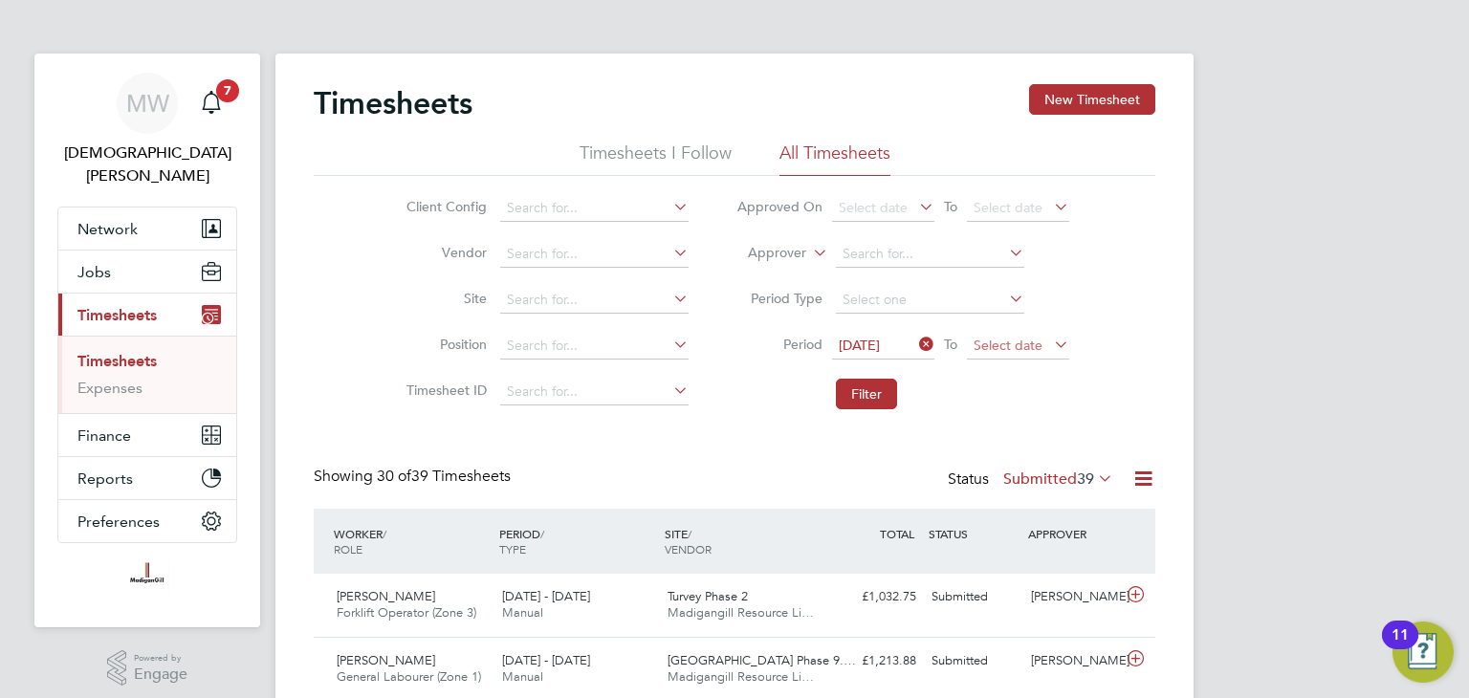
click at [996, 342] on span "Select date" at bounding box center [1008, 345] width 69 height 17
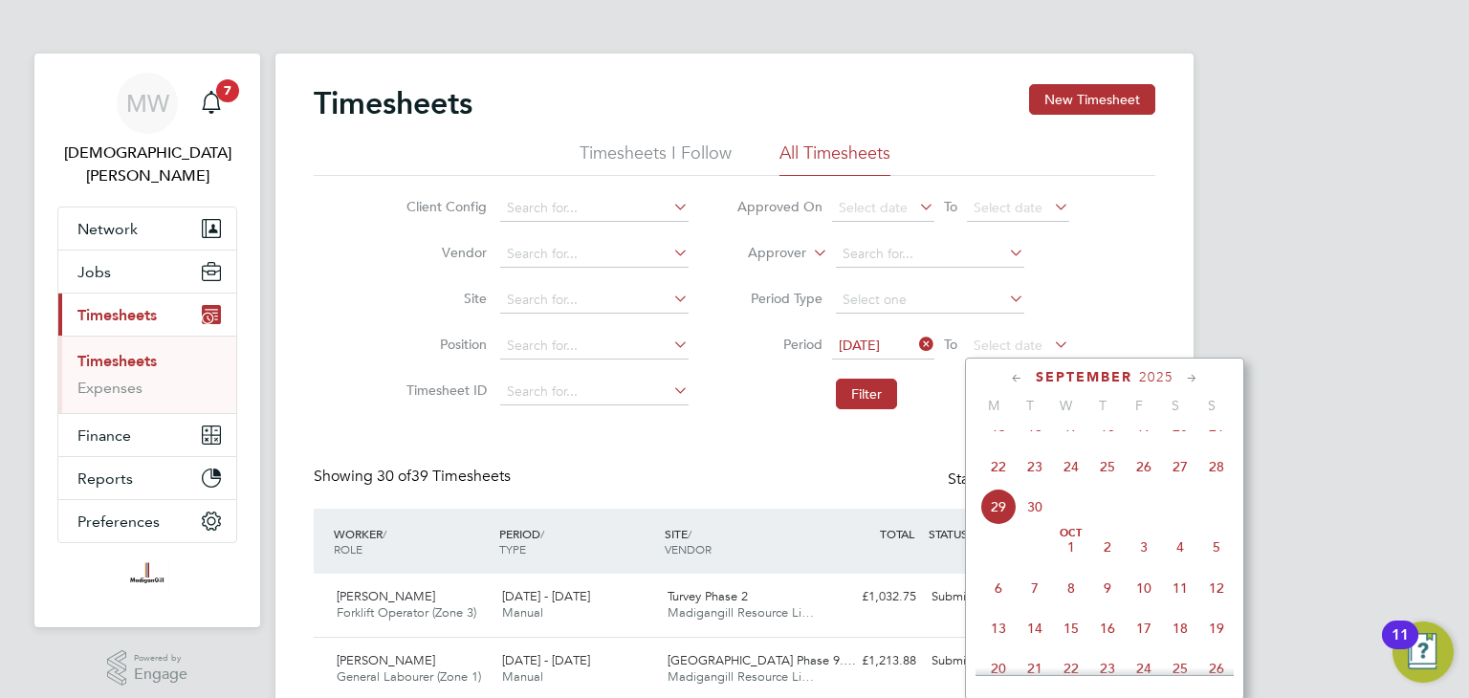
click at [1215, 485] on span "28" at bounding box center [1216, 467] width 36 height 36
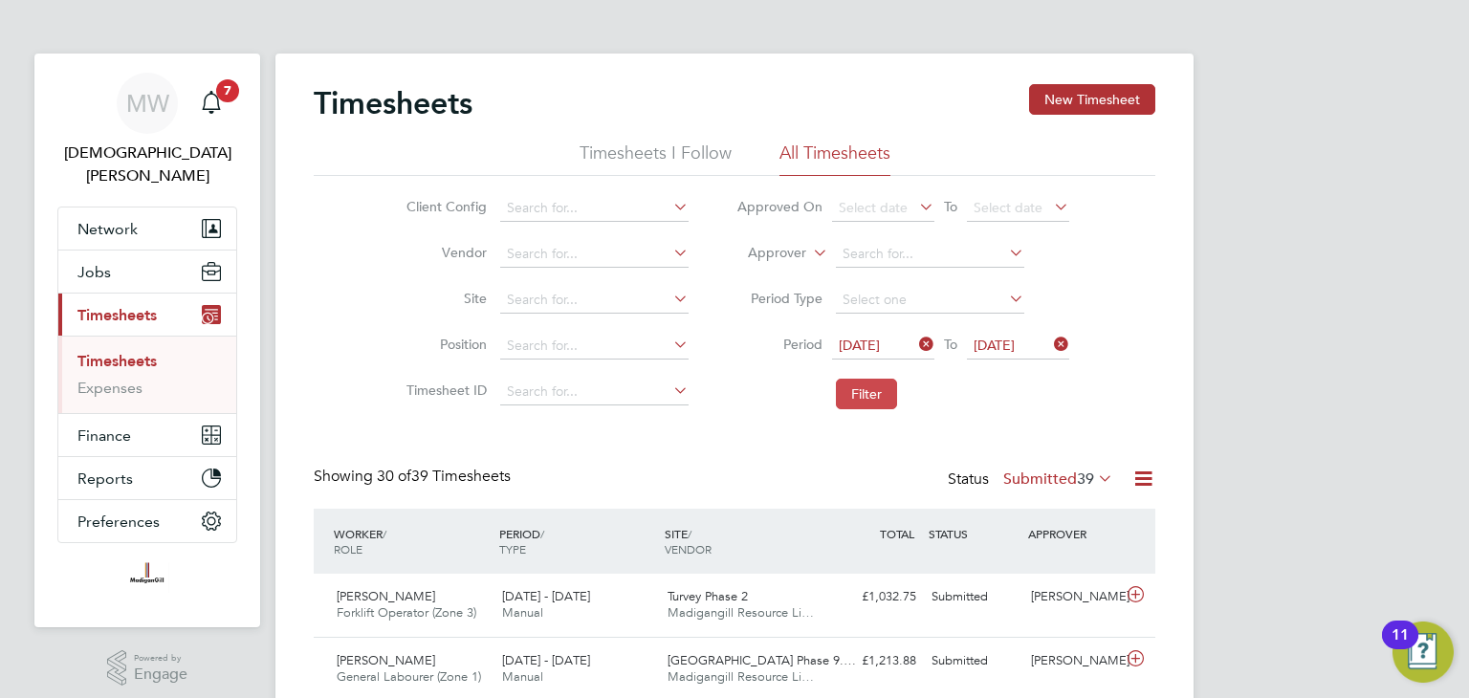
click at [885, 384] on button "Filter" at bounding box center [866, 394] width 61 height 31
click at [1063, 97] on button "New Timesheet" at bounding box center [1092, 99] width 126 height 31
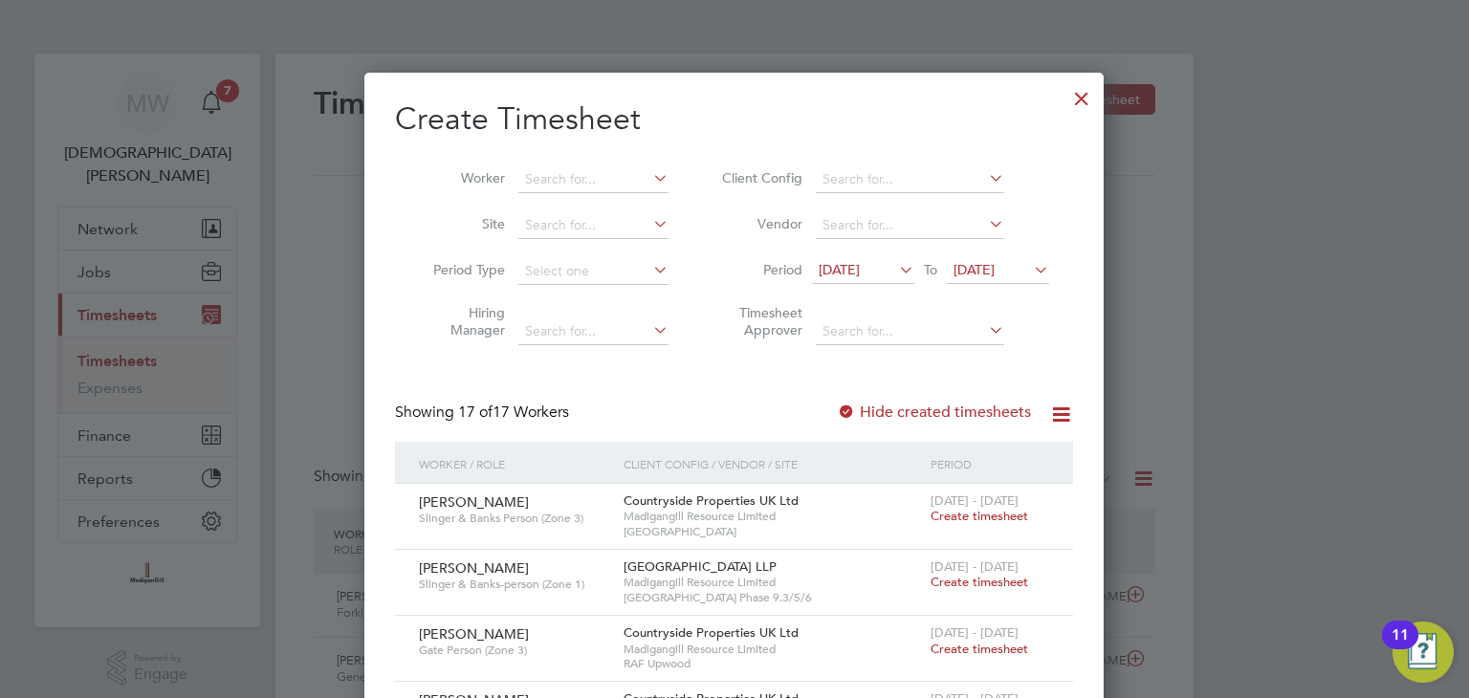
click at [860, 265] on span "[DATE]" at bounding box center [839, 269] width 41 height 17
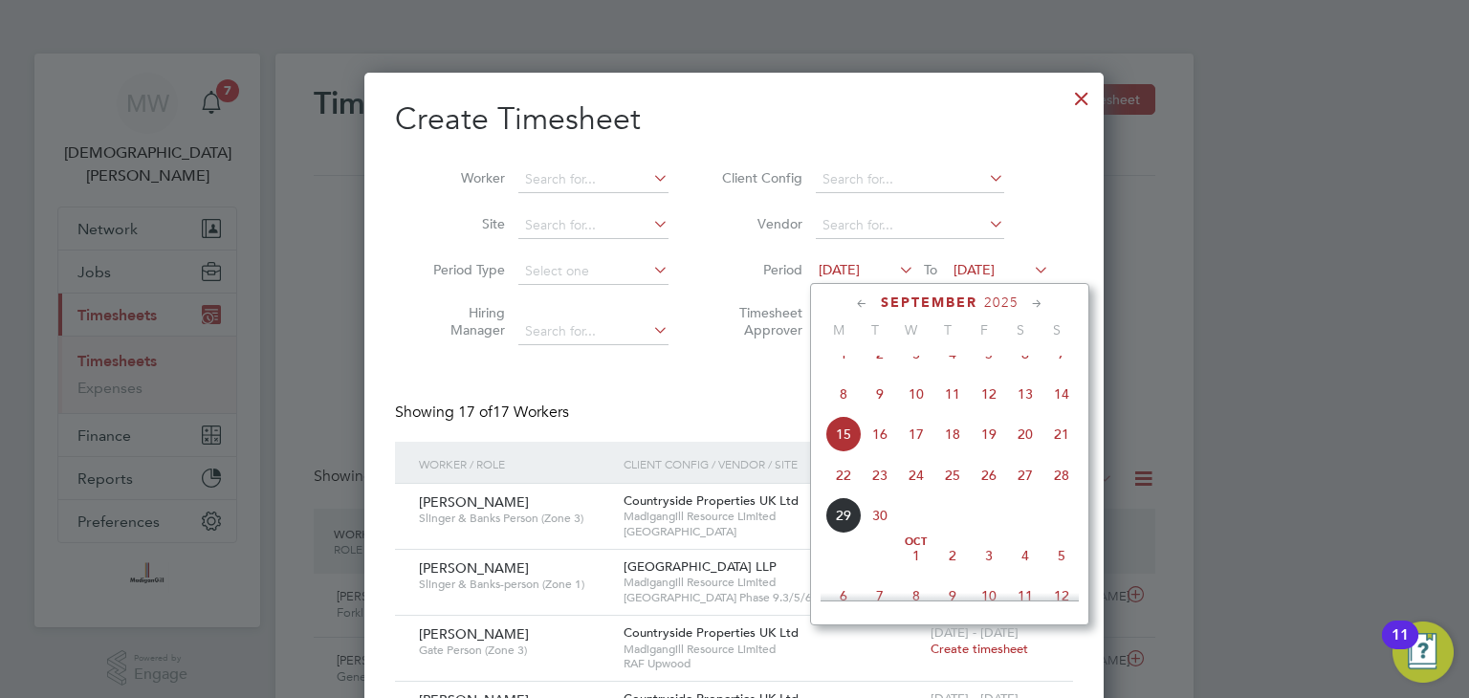
click at [845, 494] on span "22" at bounding box center [843, 475] width 36 height 36
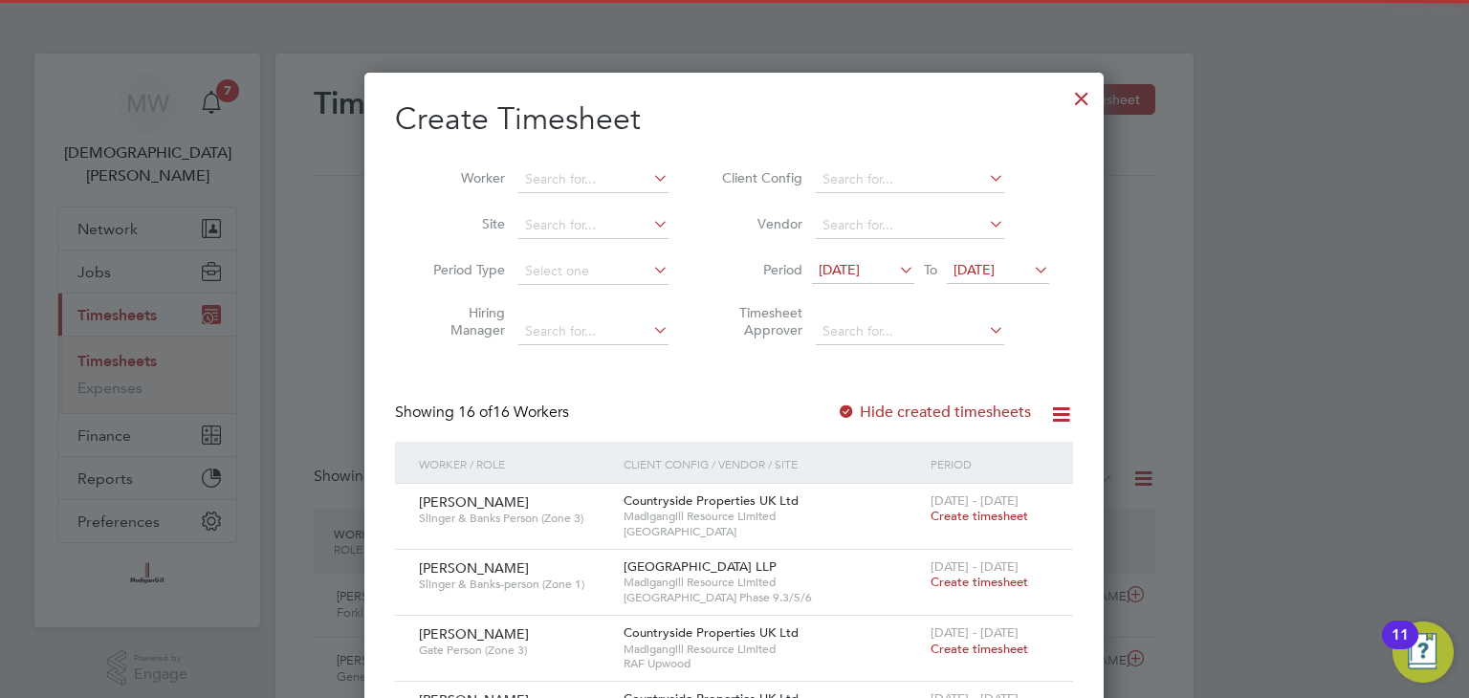
click at [976, 272] on span "[DATE]" at bounding box center [974, 269] width 41 height 17
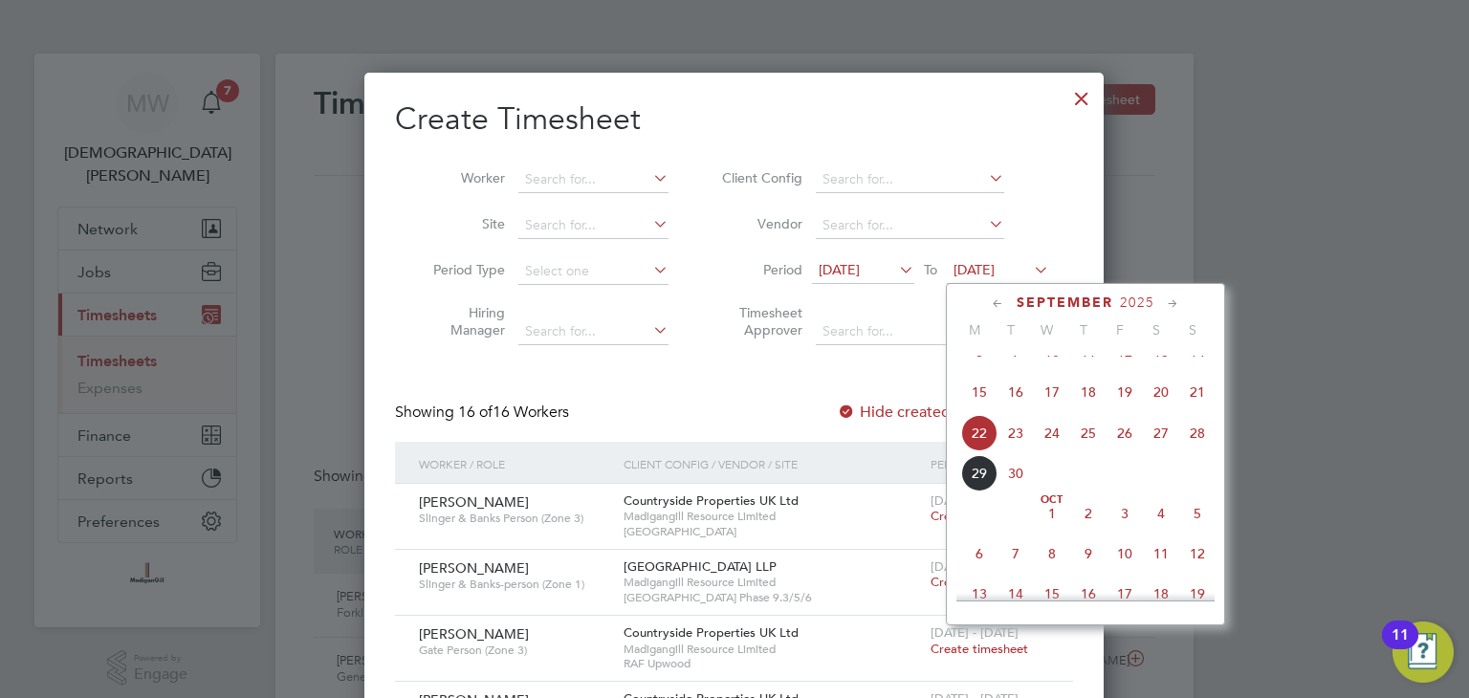
click at [1201, 450] on span "28" at bounding box center [1197, 433] width 36 height 36
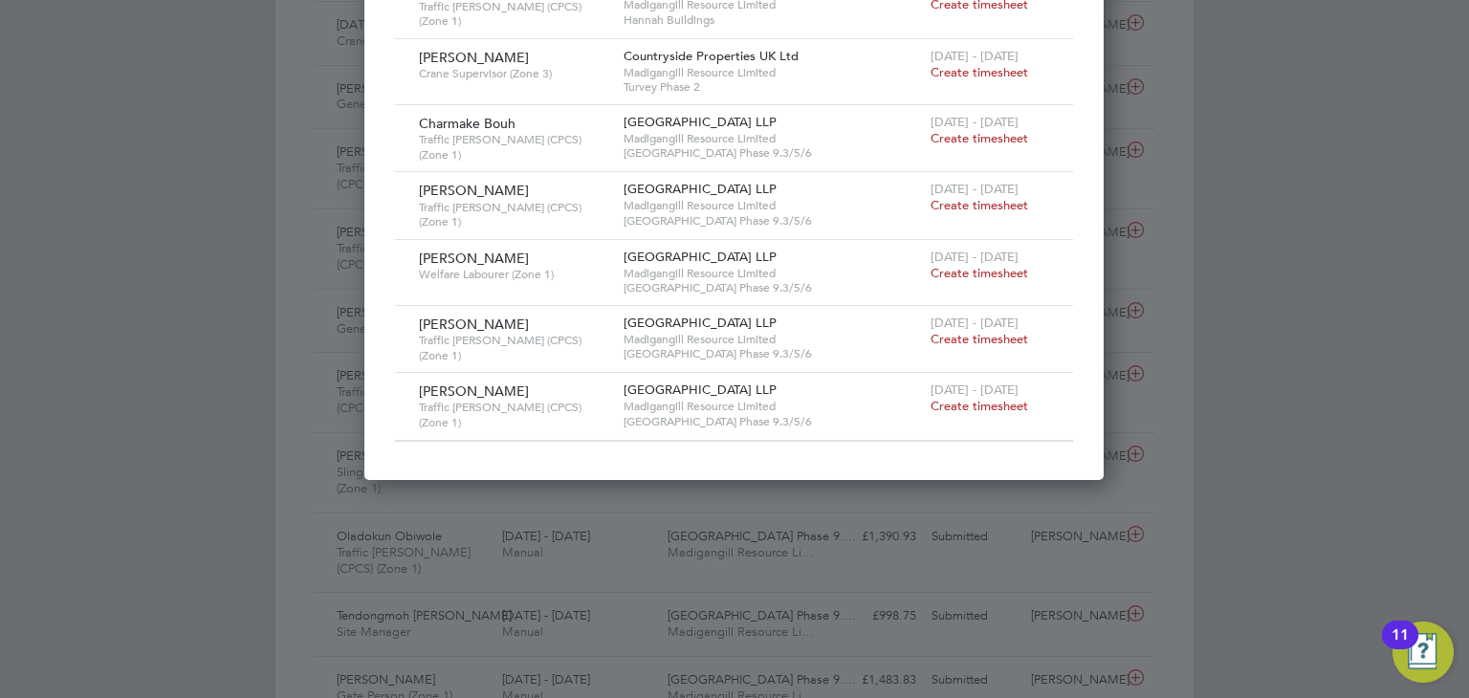
click at [971, 331] on span "Create timesheet" at bounding box center [980, 339] width 98 height 16
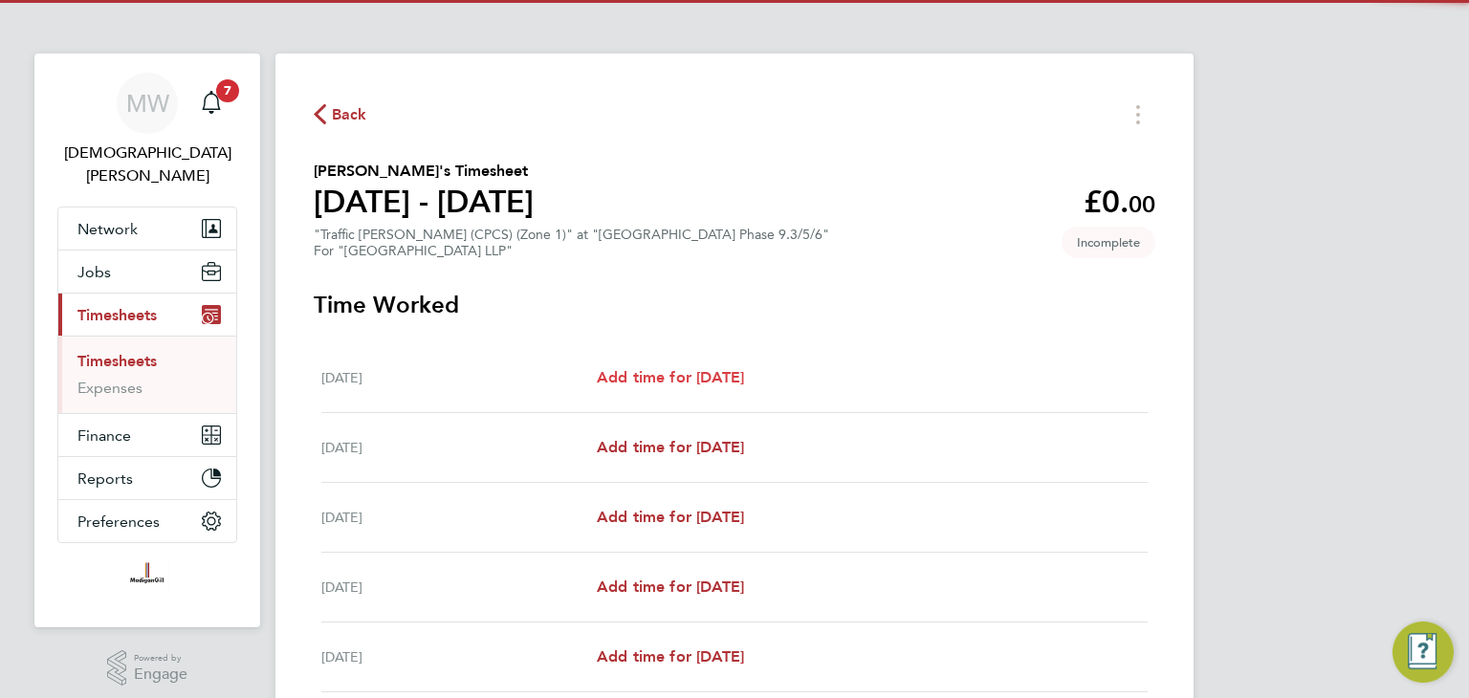
click at [744, 377] on span "Add time for [DATE]" at bounding box center [670, 377] width 147 height 18
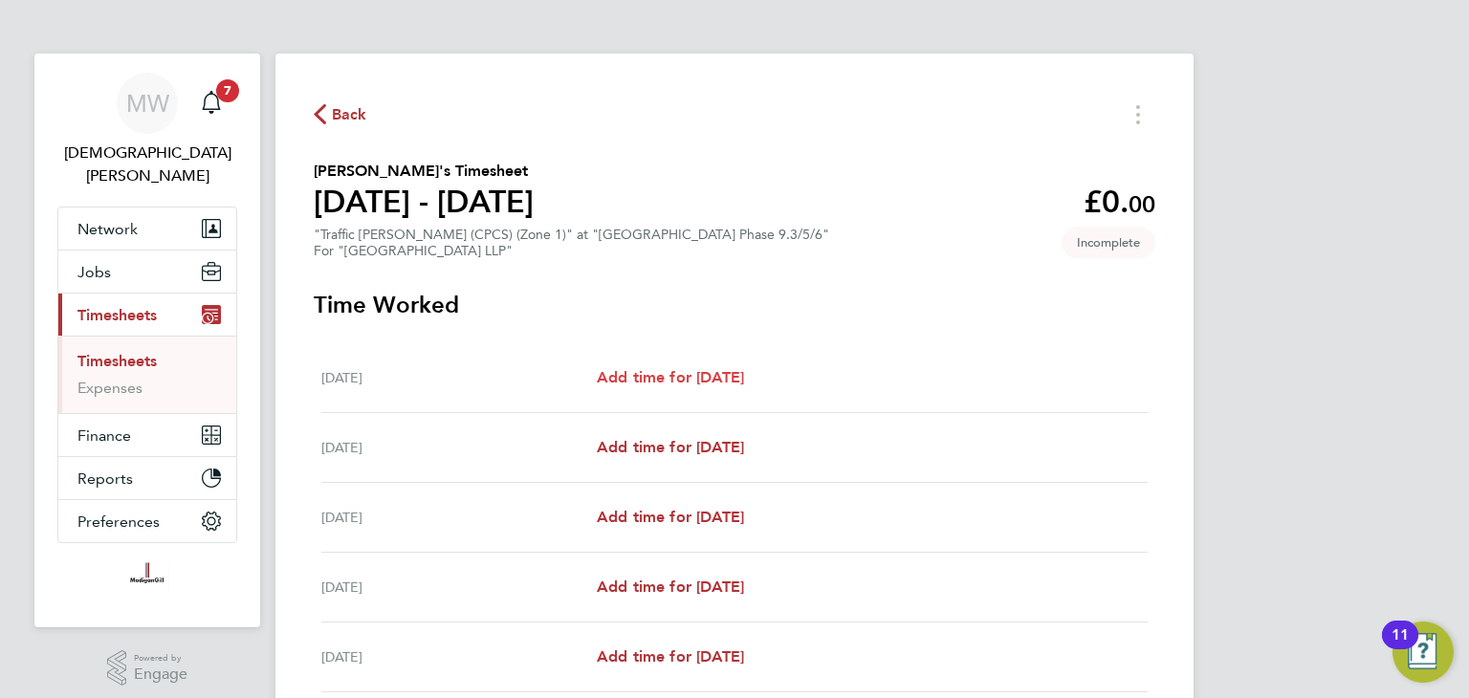
select select "45"
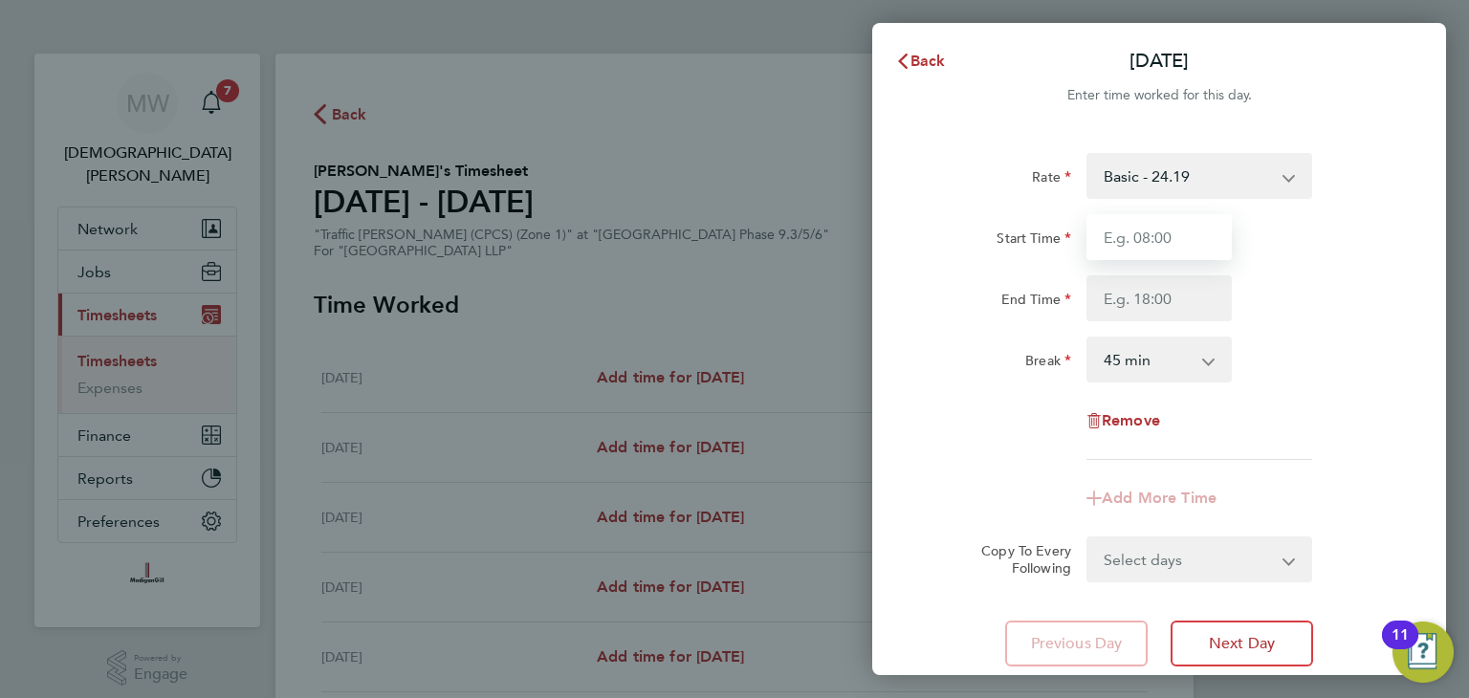
click at [1138, 240] on input "Start Time" at bounding box center [1159, 237] width 145 height 46
type input "07:30"
click at [1175, 296] on input "End Time" at bounding box center [1159, 298] width 145 height 46
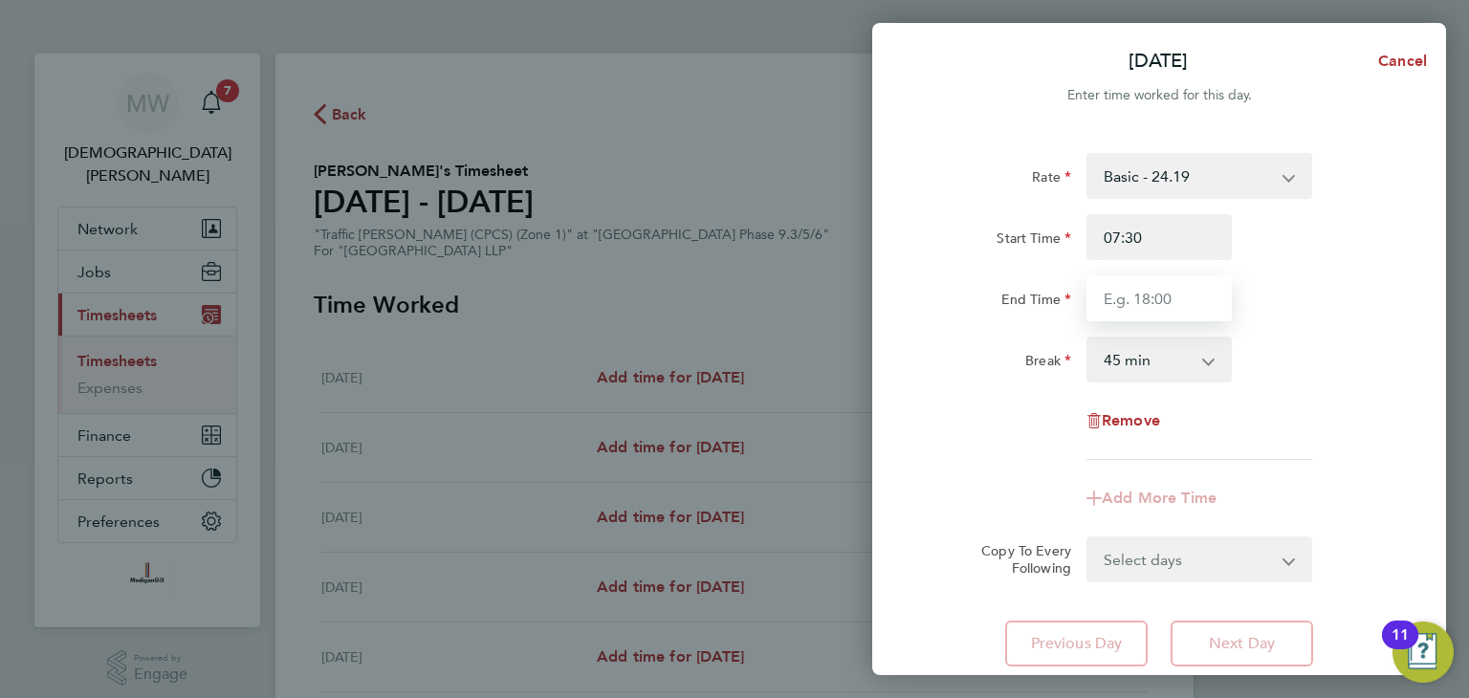
type input "18:00"
drag, startPoint x: 1160, startPoint y: 362, endPoint x: 1156, endPoint y: 376, distance: 14.8
click at [1160, 362] on select "0 min 15 min 30 min 45 min 60 min 75 min 90 min" at bounding box center [1147, 360] width 119 height 42
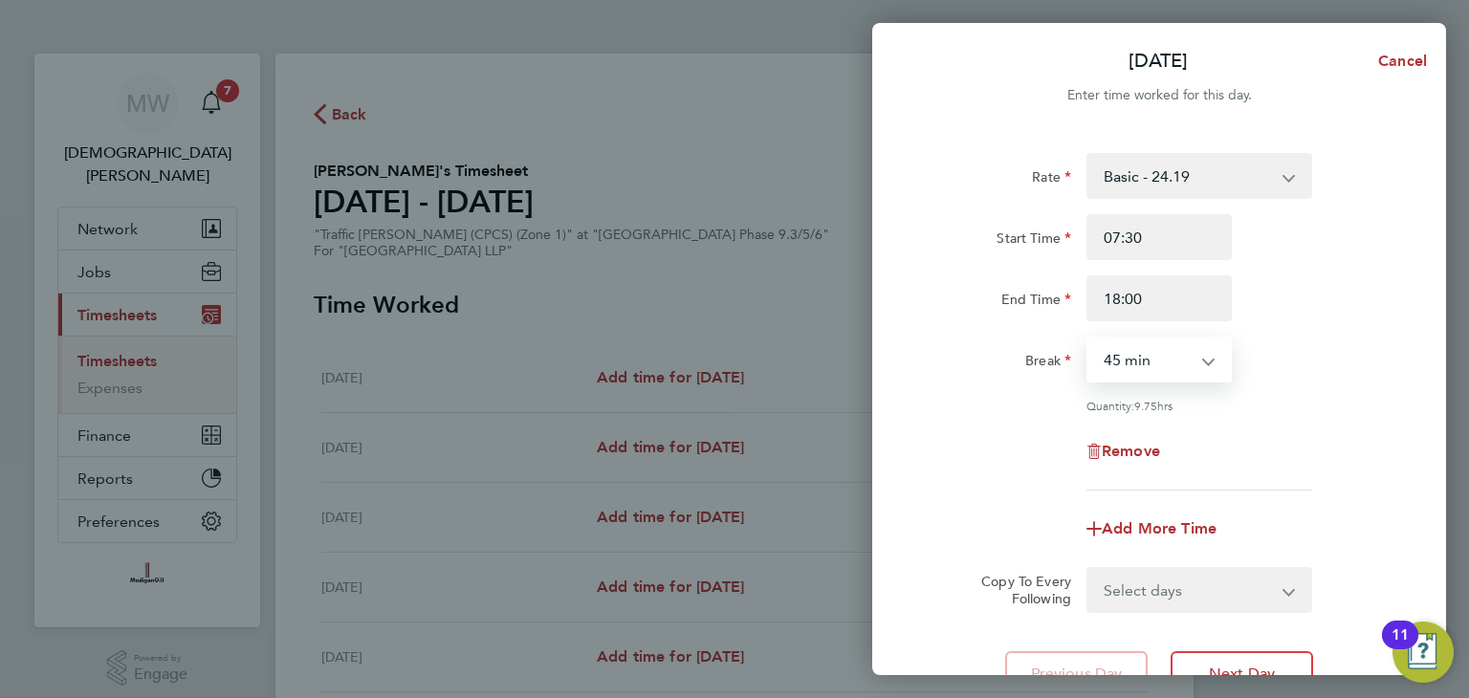
select select "30"
click at [1088, 339] on select "0 min 15 min 30 min 45 min 60 min 75 min 90 min" at bounding box center [1147, 360] width 119 height 42
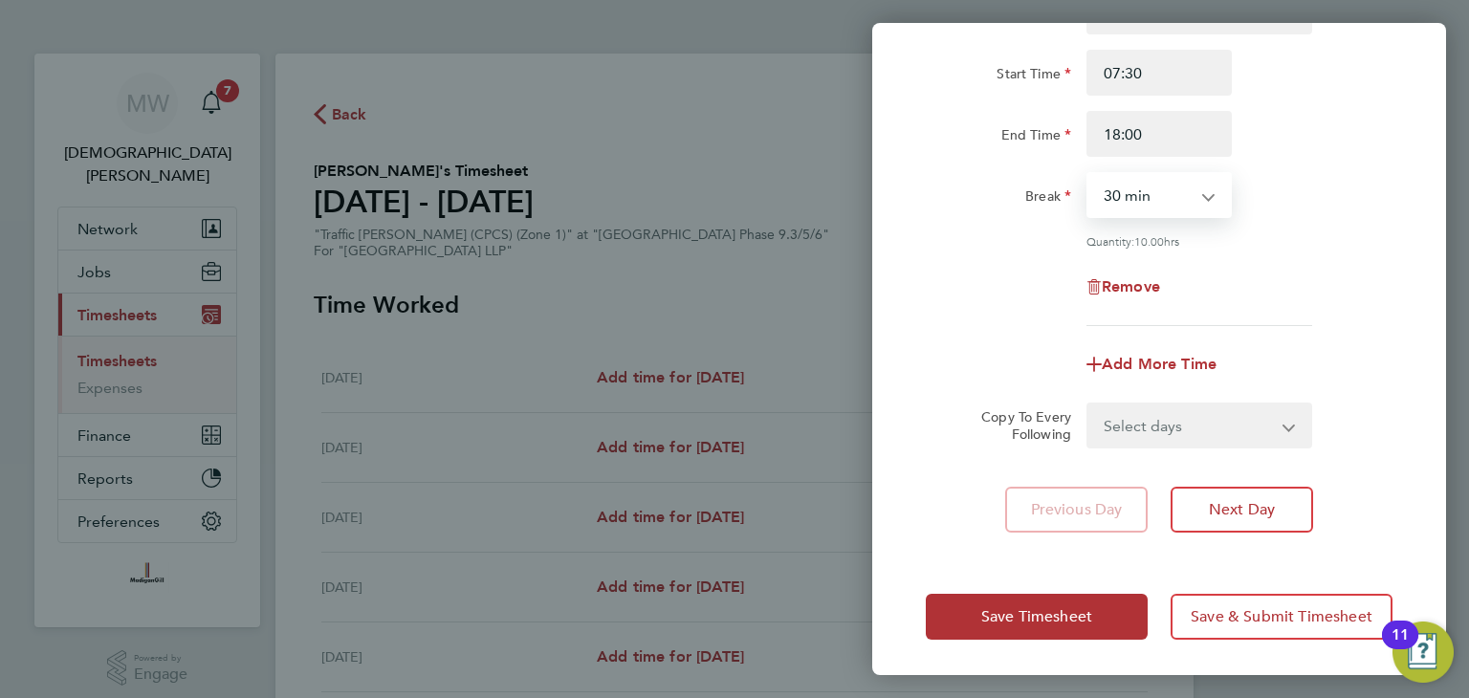
click at [1150, 417] on select "Select days Day Weekday (Mon-Fri) Weekend (Sat-Sun) [DATE] [DATE] [DATE] [DATE]…" at bounding box center [1188, 426] width 201 height 42
click at [1163, 423] on select "Select days Day Weekday (Mon-Fri) Weekend (Sat-Sun) [DATE] [DATE] [DATE] [DATE]…" at bounding box center [1188, 426] width 201 height 42
select select "WEEKDAY"
click at [1088, 405] on select "Select days Day Weekday (Mon-Fri) Weekend (Sat-Sun) [DATE] [DATE] [DATE] [DATE]…" at bounding box center [1188, 426] width 201 height 42
select select "[DATE]"
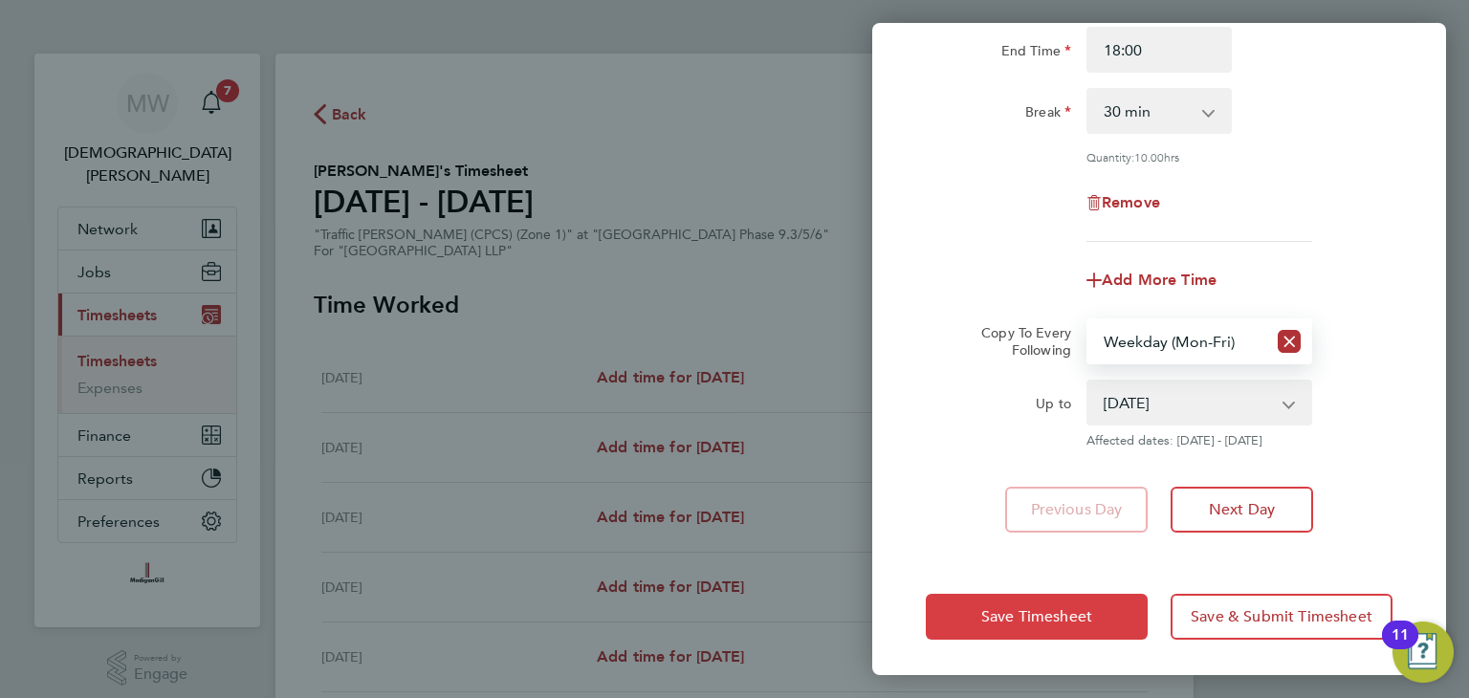
click at [1037, 607] on span "Save Timesheet" at bounding box center [1036, 616] width 111 height 19
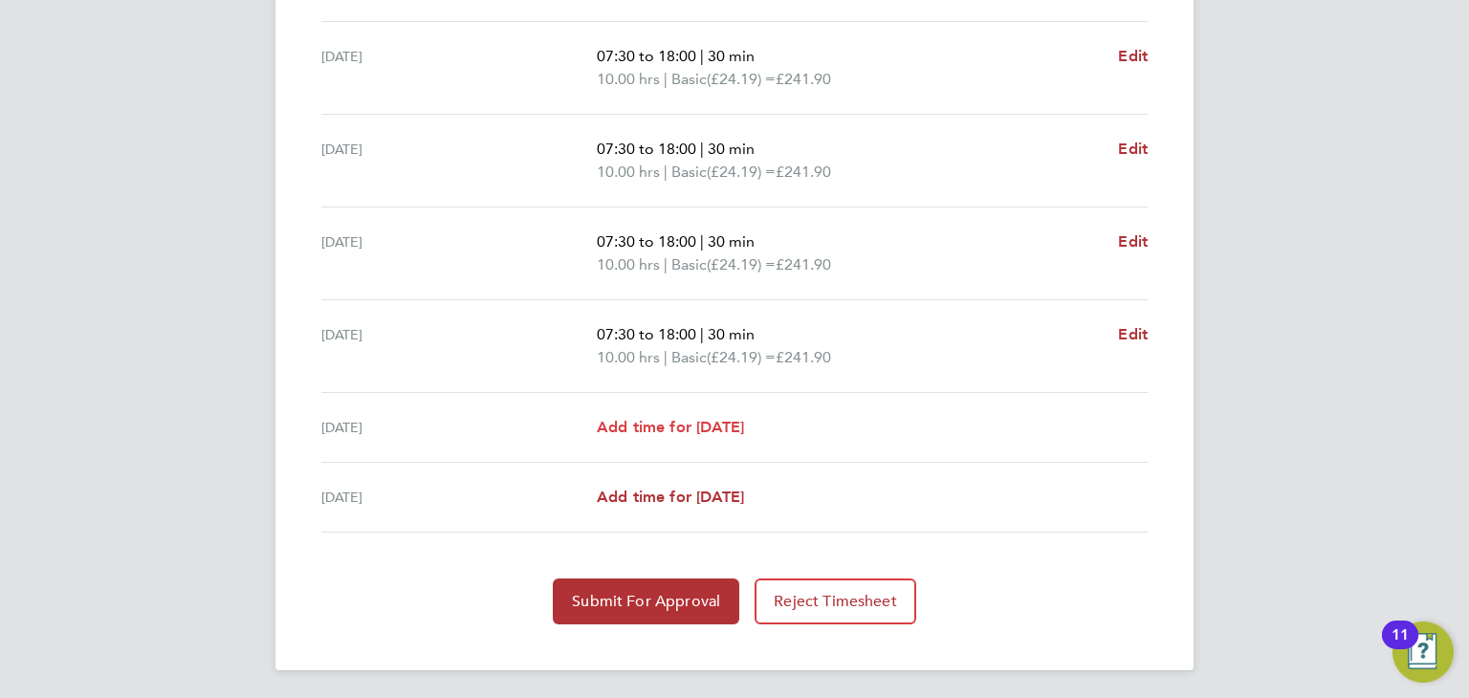
click at [717, 428] on span "Add time for [DATE]" at bounding box center [670, 427] width 147 height 18
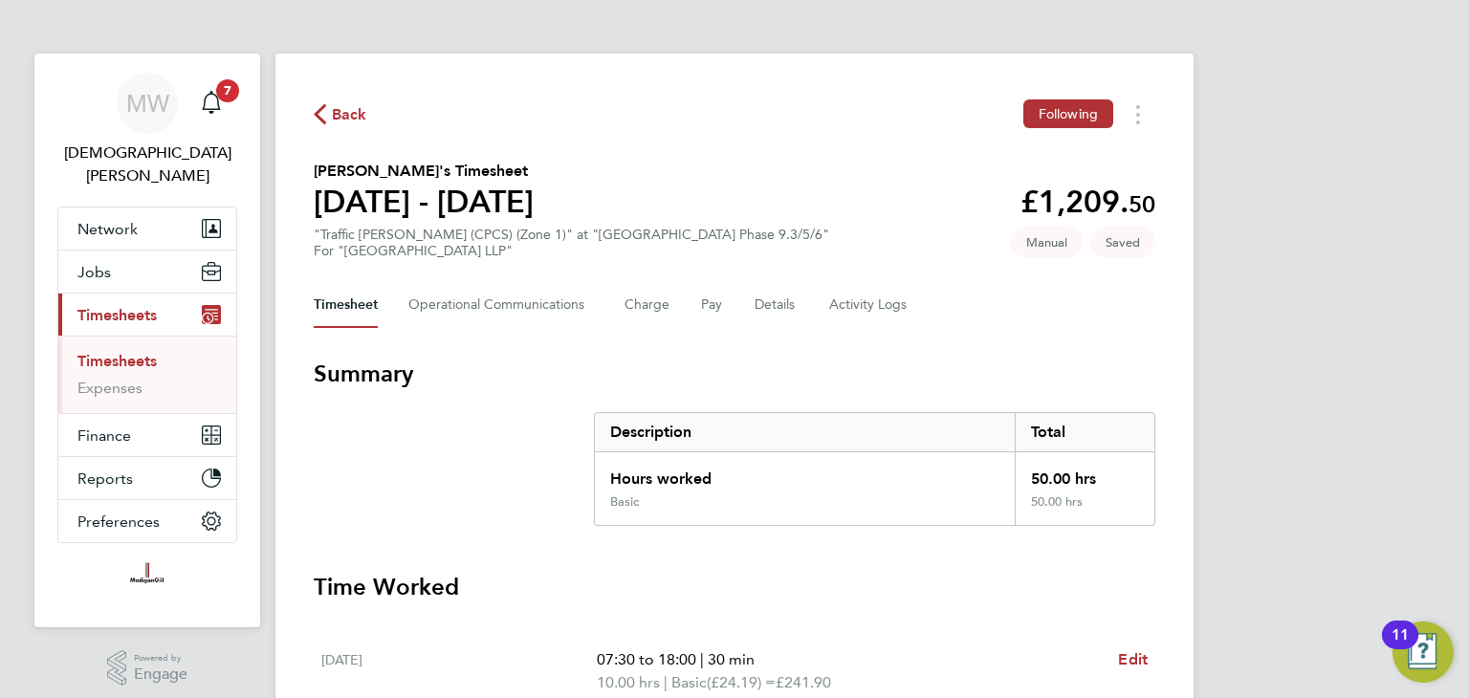
select select "45"
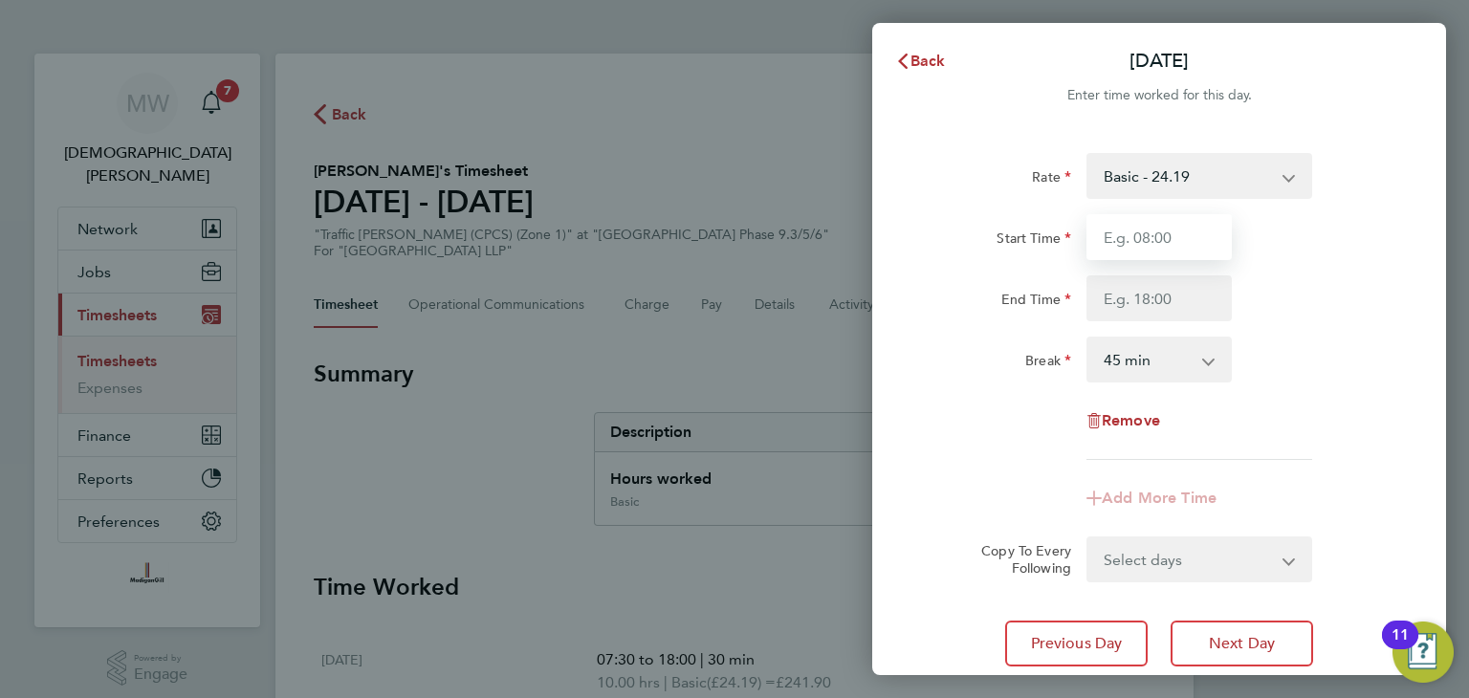
click at [1153, 242] on input "Start Time" at bounding box center [1159, 237] width 145 height 46
type input "07:30"
click at [1148, 299] on input "End Time" at bounding box center [1159, 298] width 145 height 46
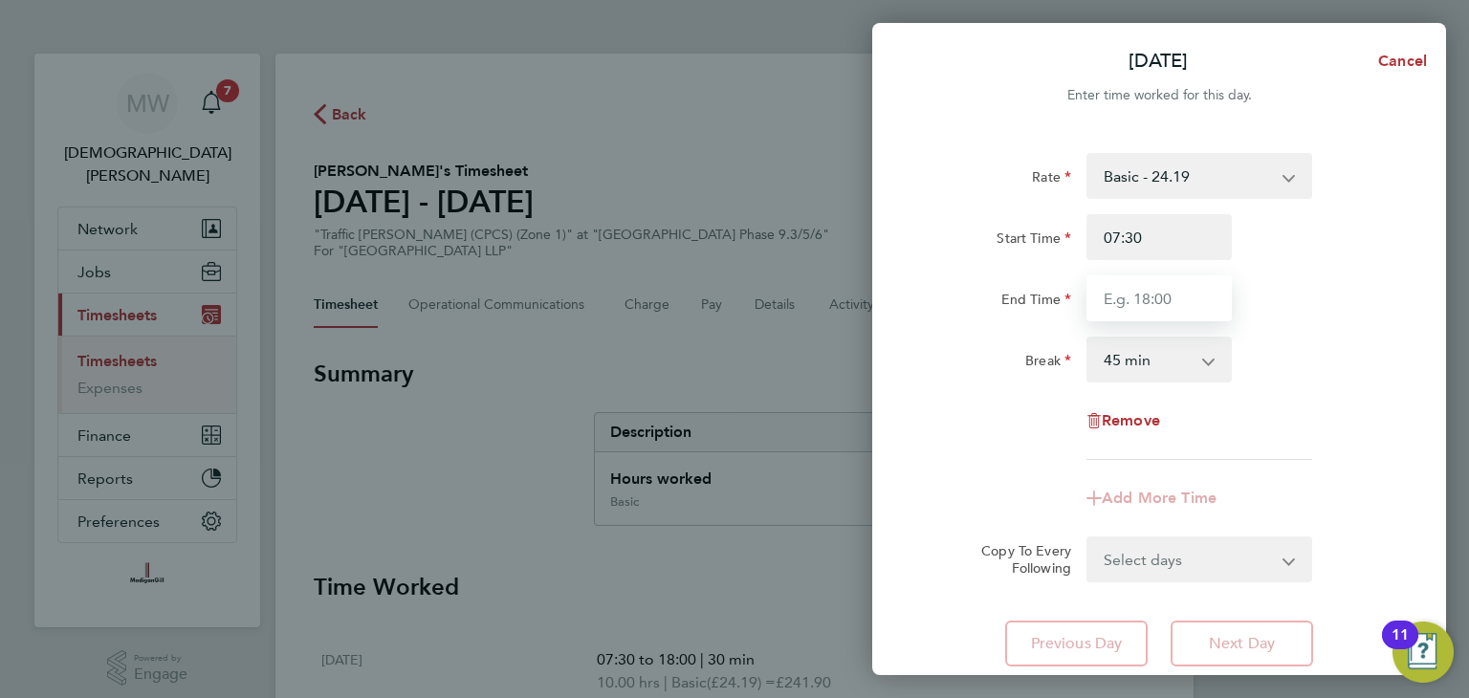
type input "15:30"
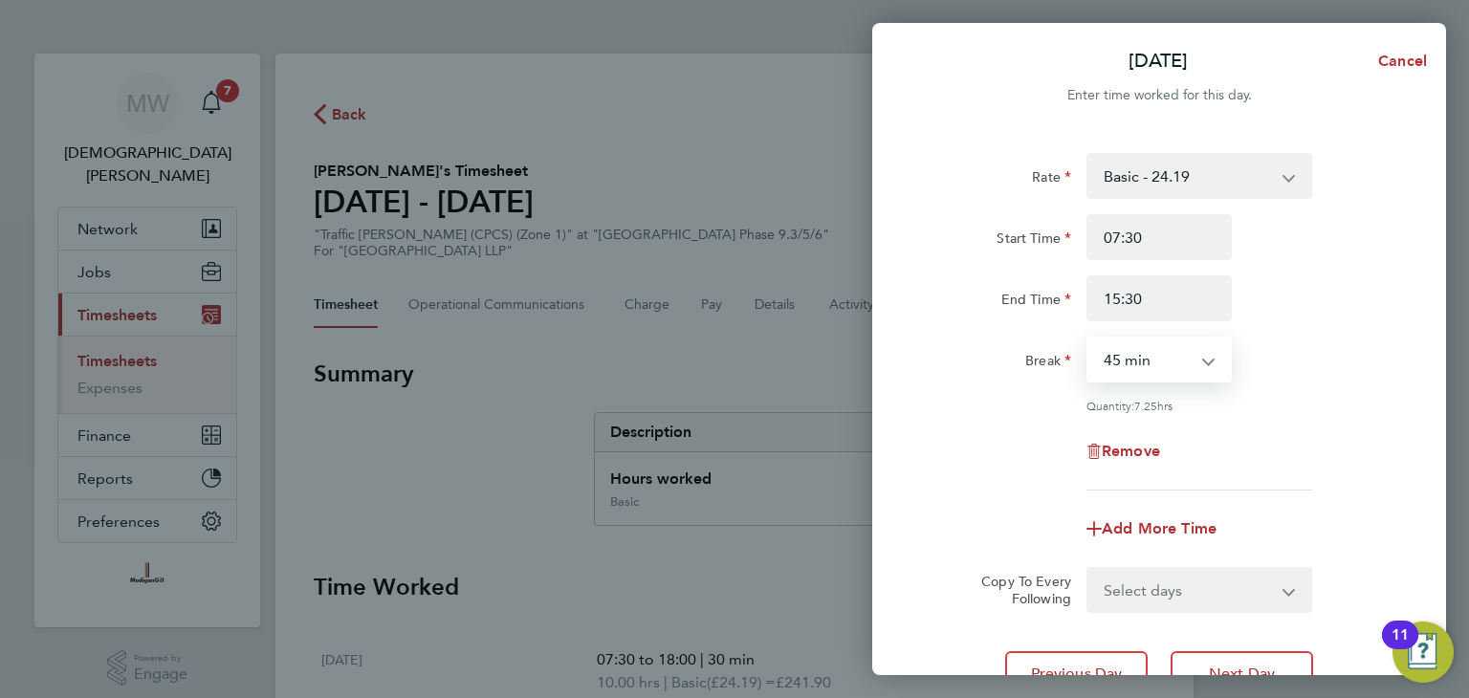
click at [1169, 367] on select "0 min 15 min 30 min 45 min 60 min 75 min 90 min" at bounding box center [1147, 360] width 119 height 42
select select "30"
click at [1088, 339] on select "0 min 15 min 30 min 45 min 60 min 75 min 90 min" at bounding box center [1147, 360] width 119 height 42
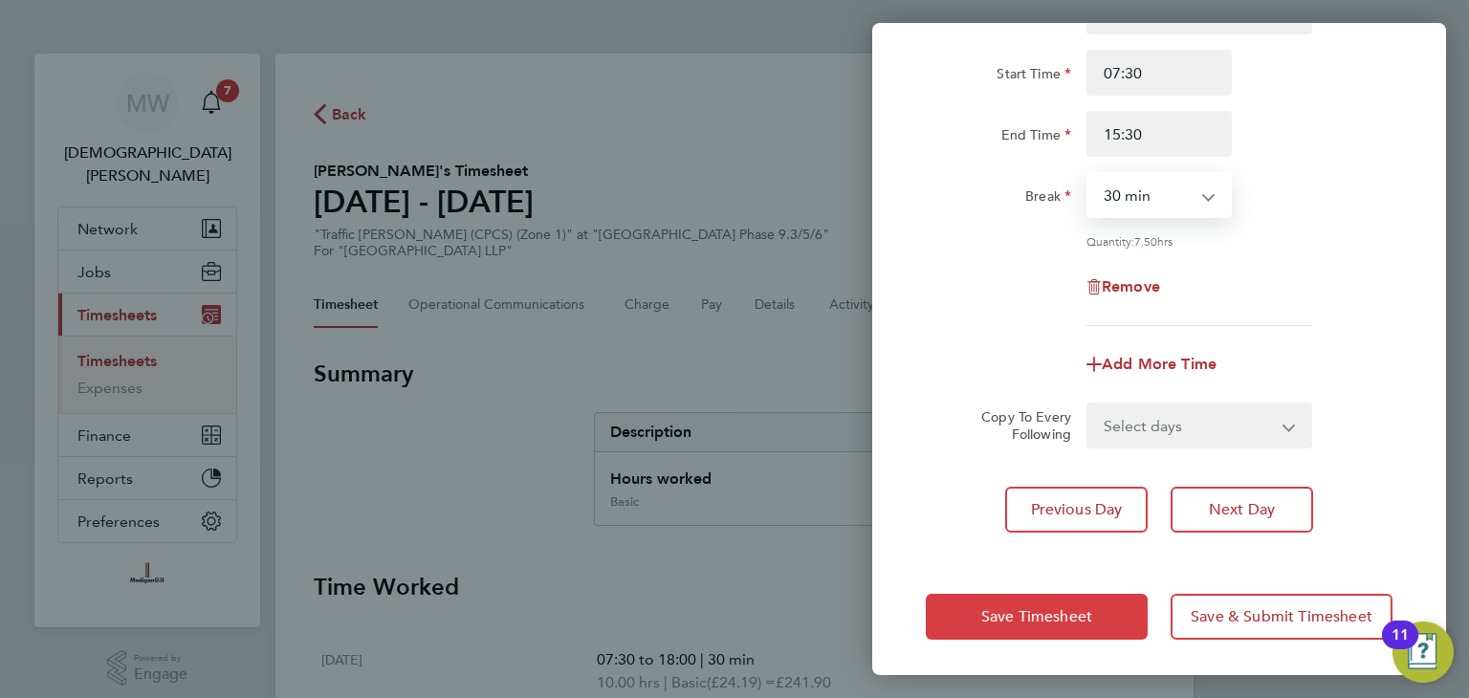
click at [1090, 613] on span "Save Timesheet" at bounding box center [1036, 616] width 111 height 19
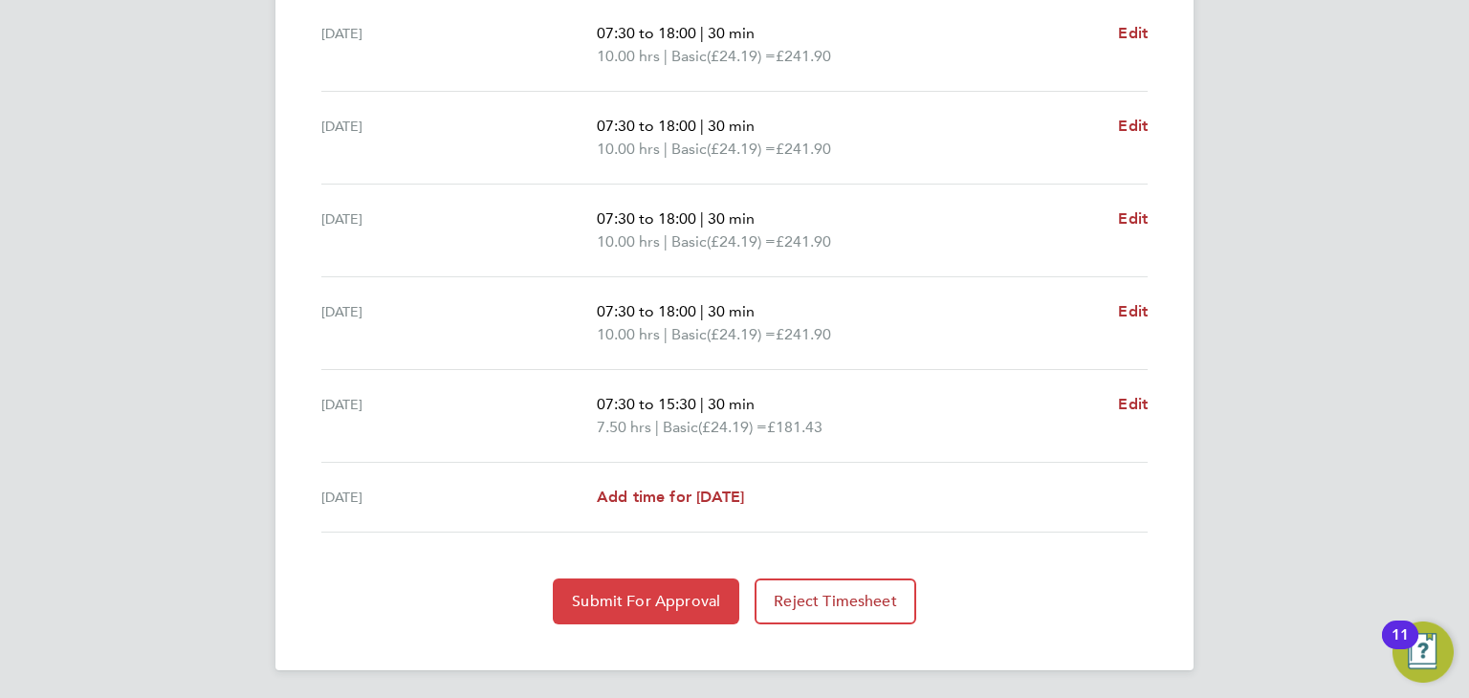
click at [704, 601] on span "Submit For Approval" at bounding box center [646, 601] width 148 height 19
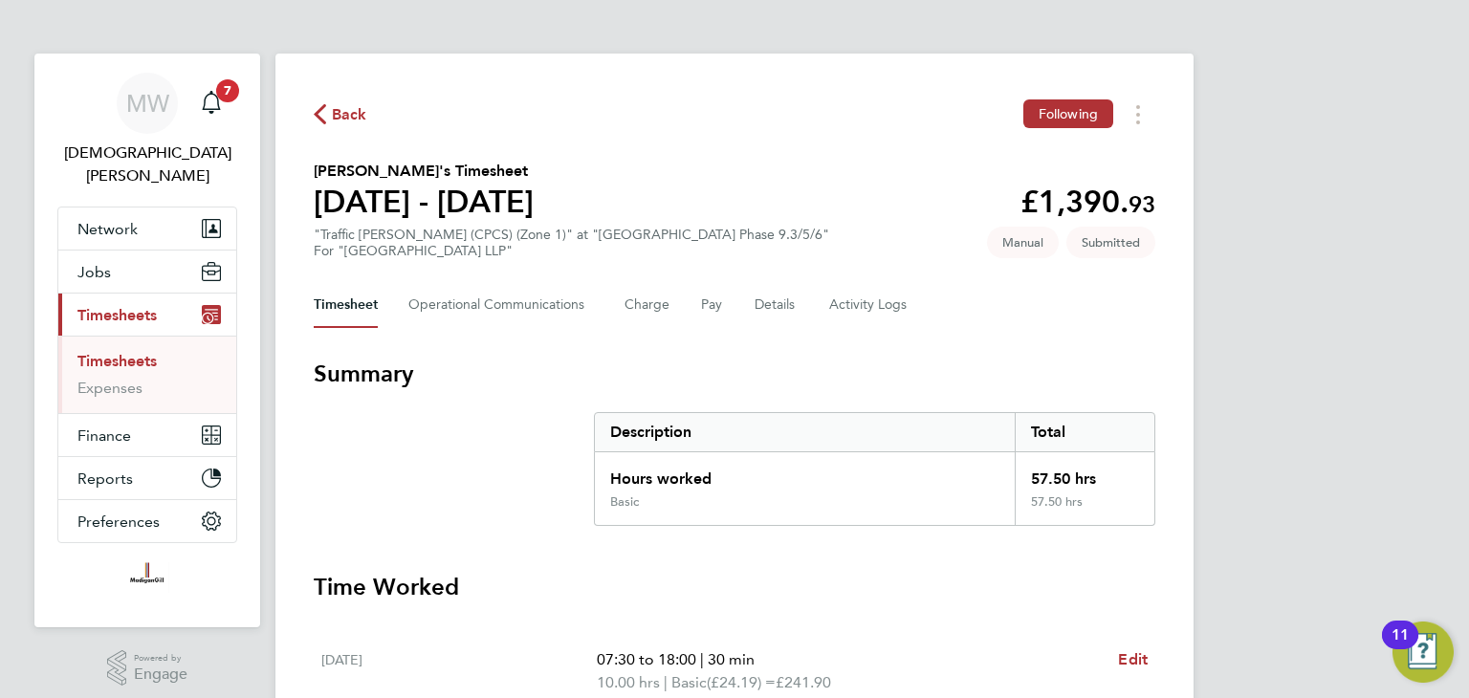
click at [347, 112] on span "Back" at bounding box center [349, 114] width 35 height 23
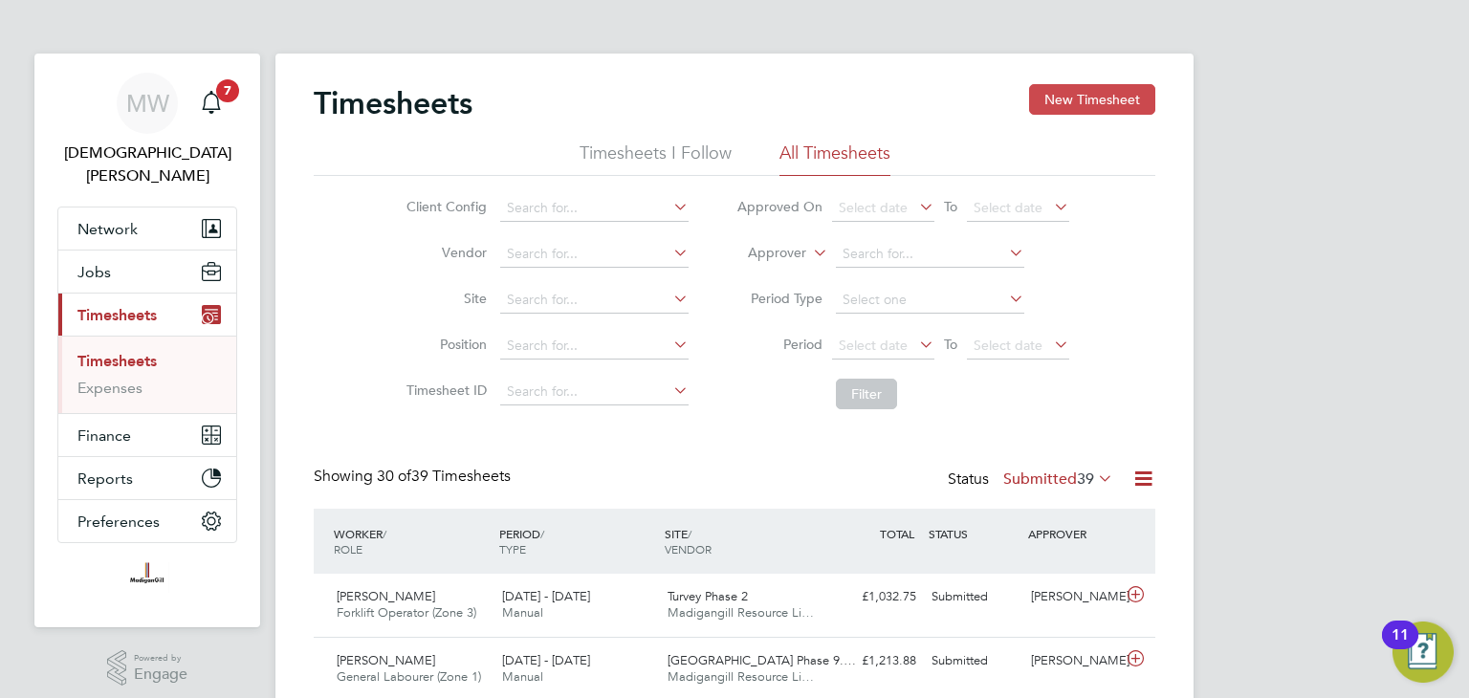
drag, startPoint x: 1052, startPoint y: 108, endPoint x: 1039, endPoint y: 112, distance: 13.9
click at [1051, 111] on button "New Timesheet" at bounding box center [1092, 99] width 126 height 31
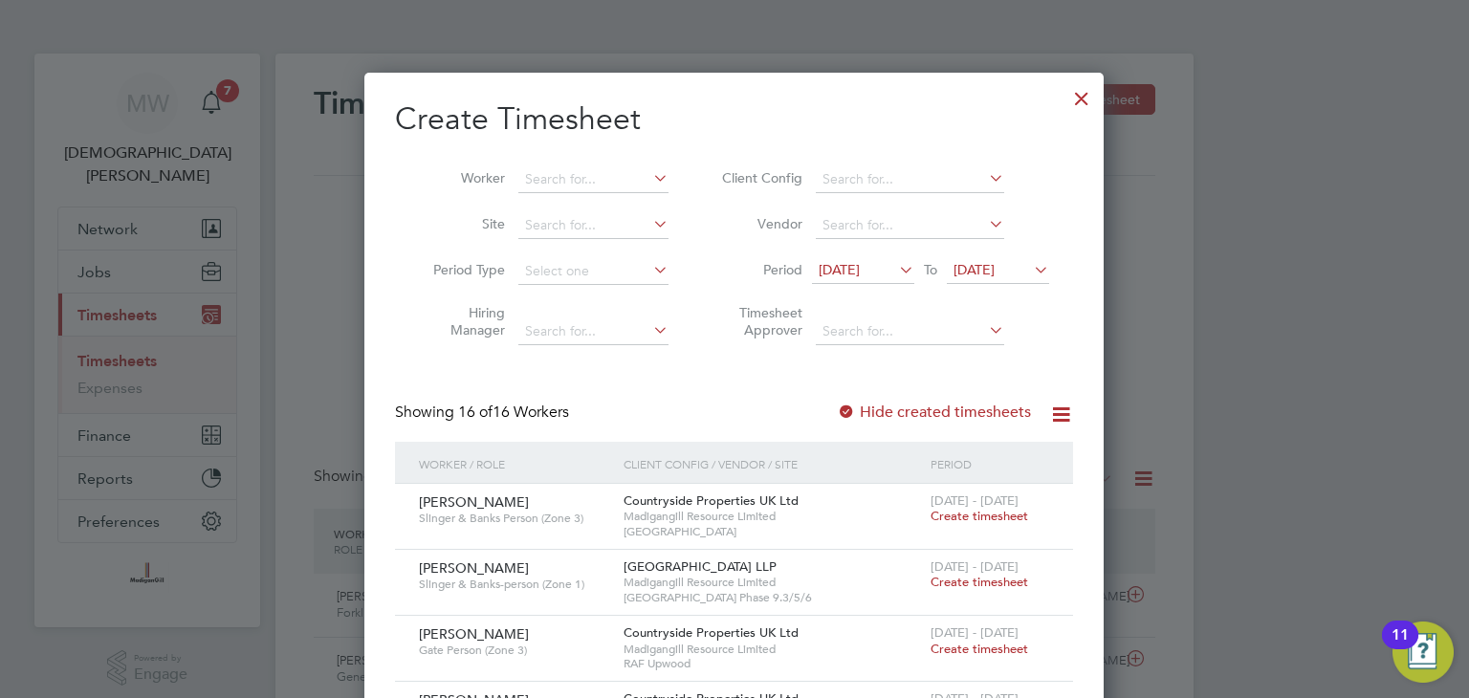
click at [860, 264] on span "[DATE]" at bounding box center [839, 269] width 41 height 17
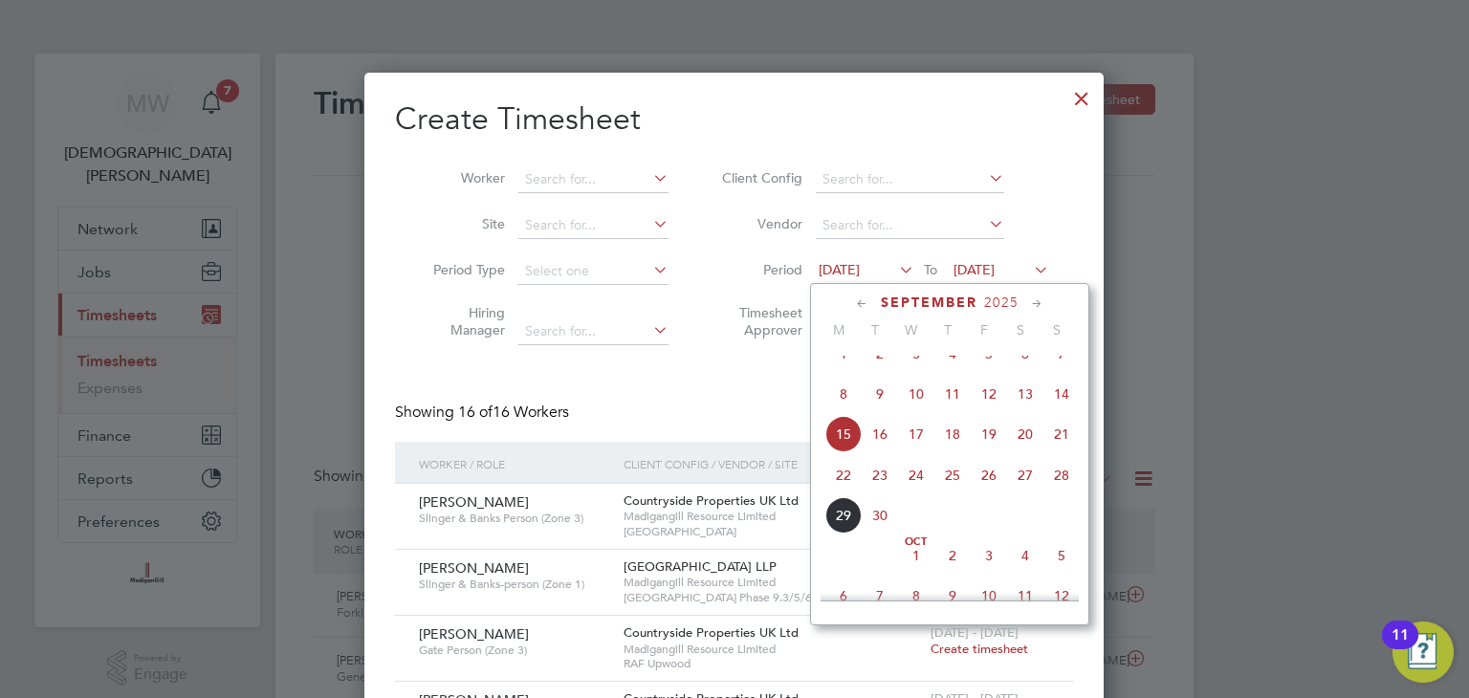
click at [842, 491] on span "22" at bounding box center [843, 475] width 36 height 36
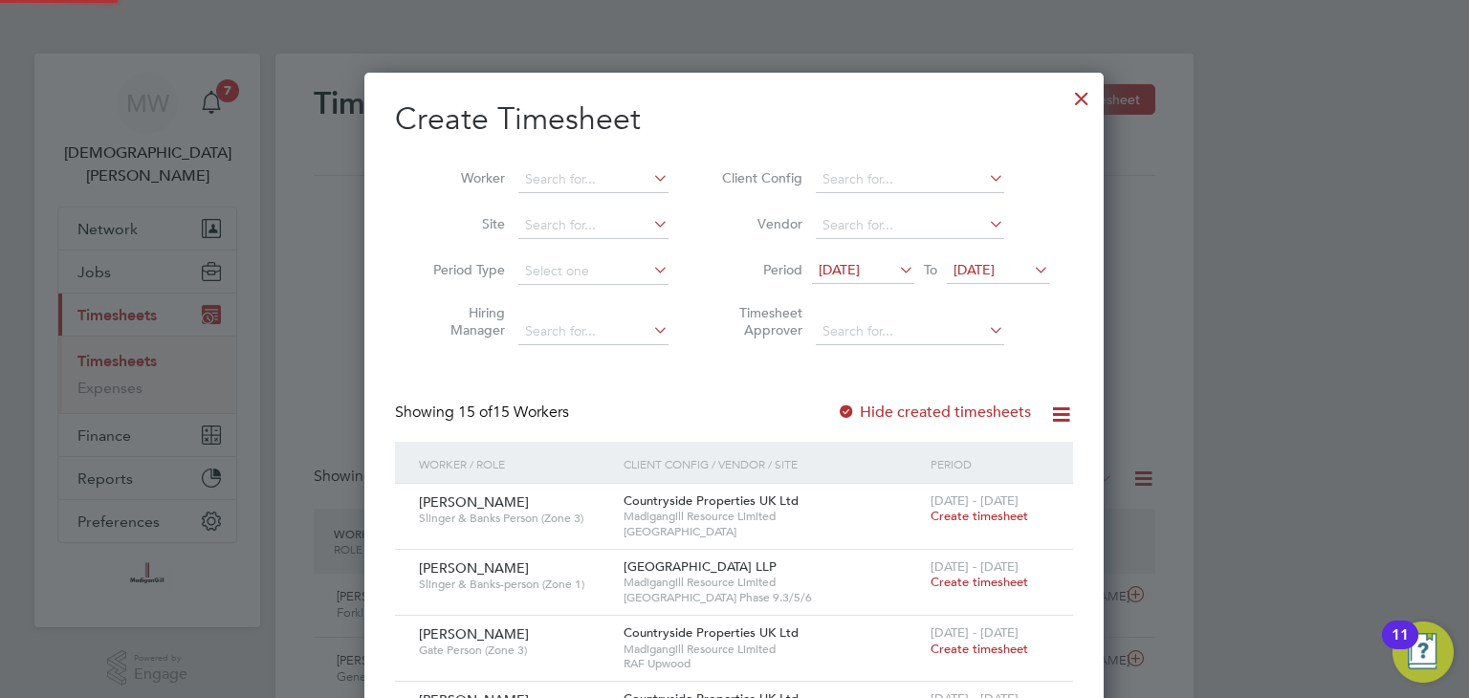
click at [995, 265] on span "[DATE]" at bounding box center [974, 269] width 41 height 17
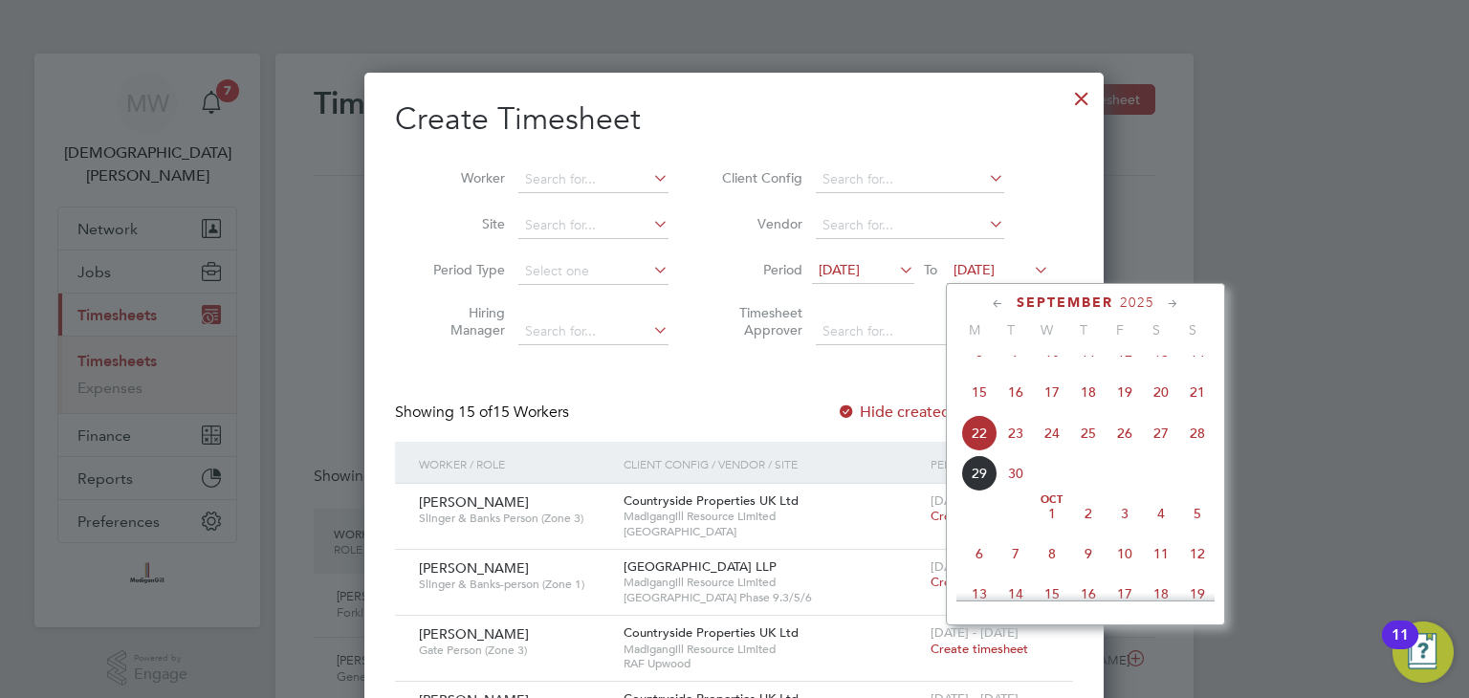
click at [1201, 451] on span "28" at bounding box center [1197, 433] width 36 height 36
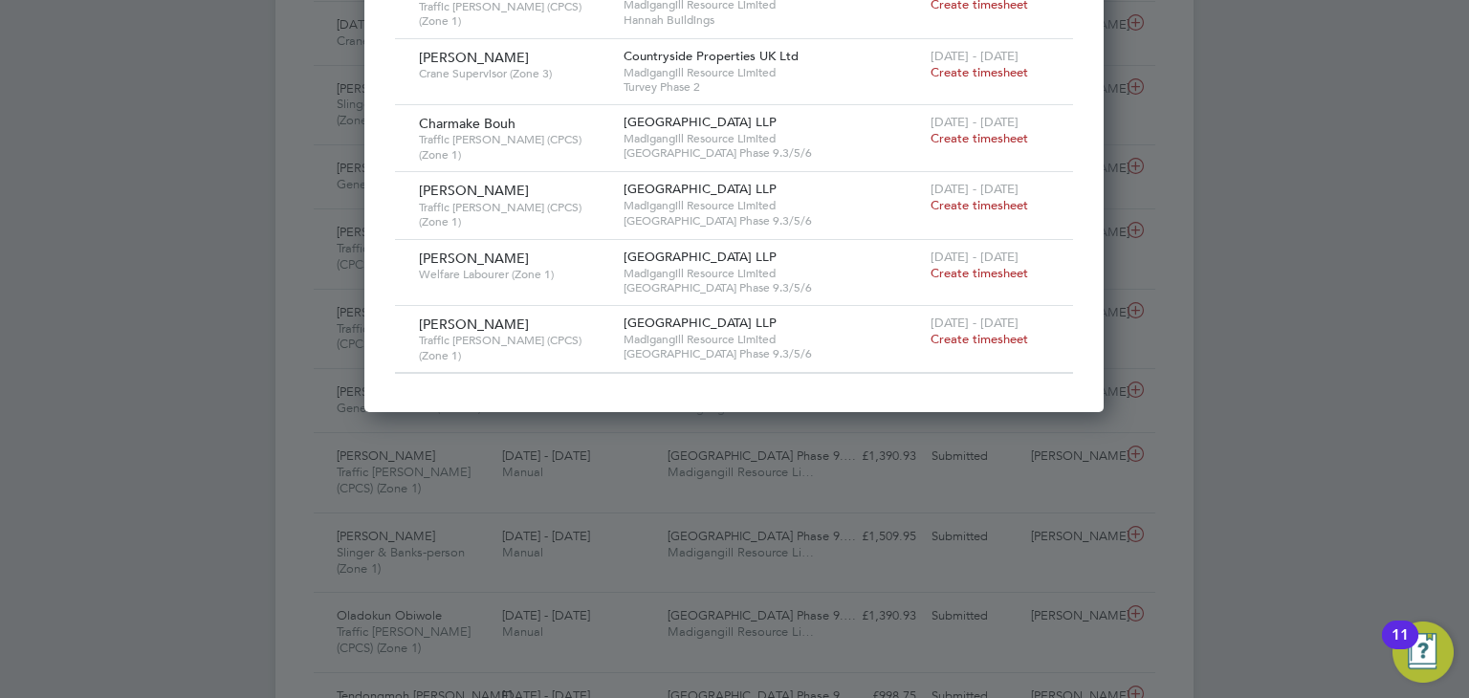
click at [949, 265] on span "Create timesheet" at bounding box center [980, 273] width 98 height 16
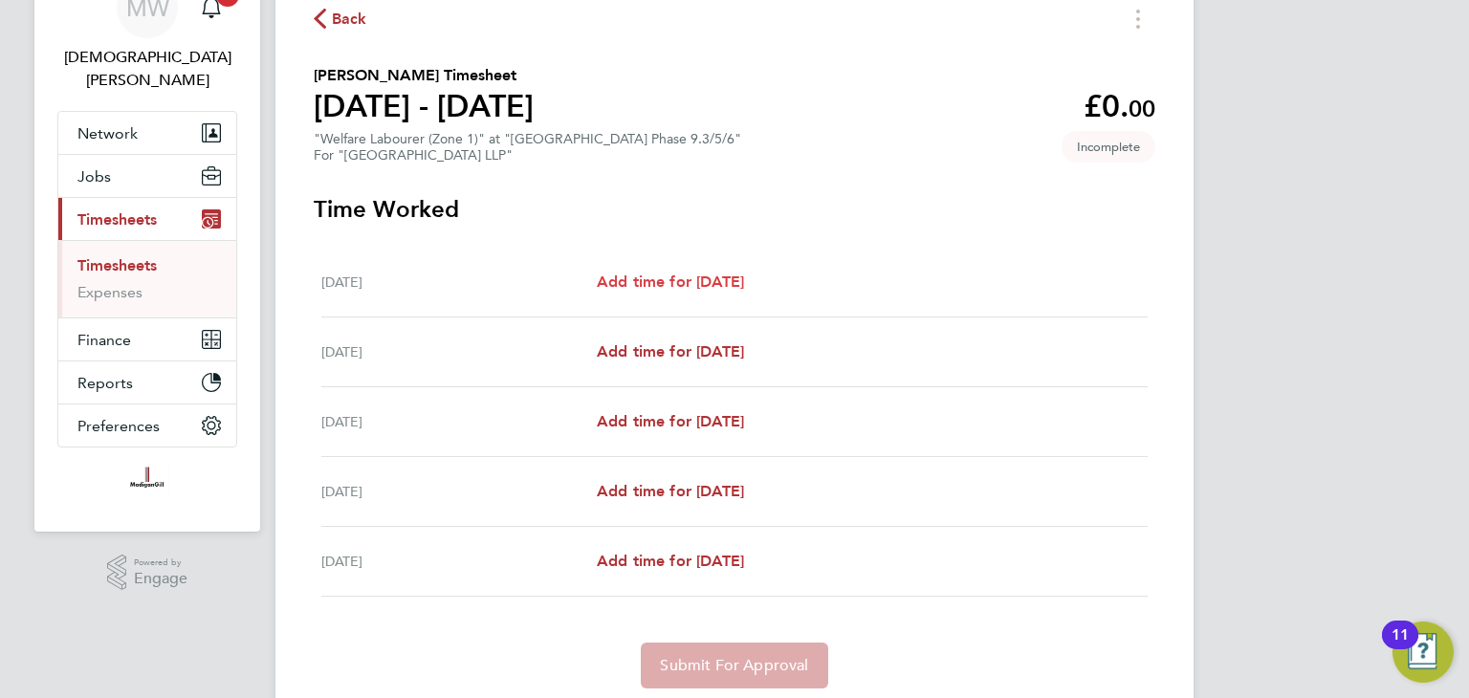
click at [725, 288] on span "Add time for [DATE]" at bounding box center [670, 282] width 147 height 18
select select "45"
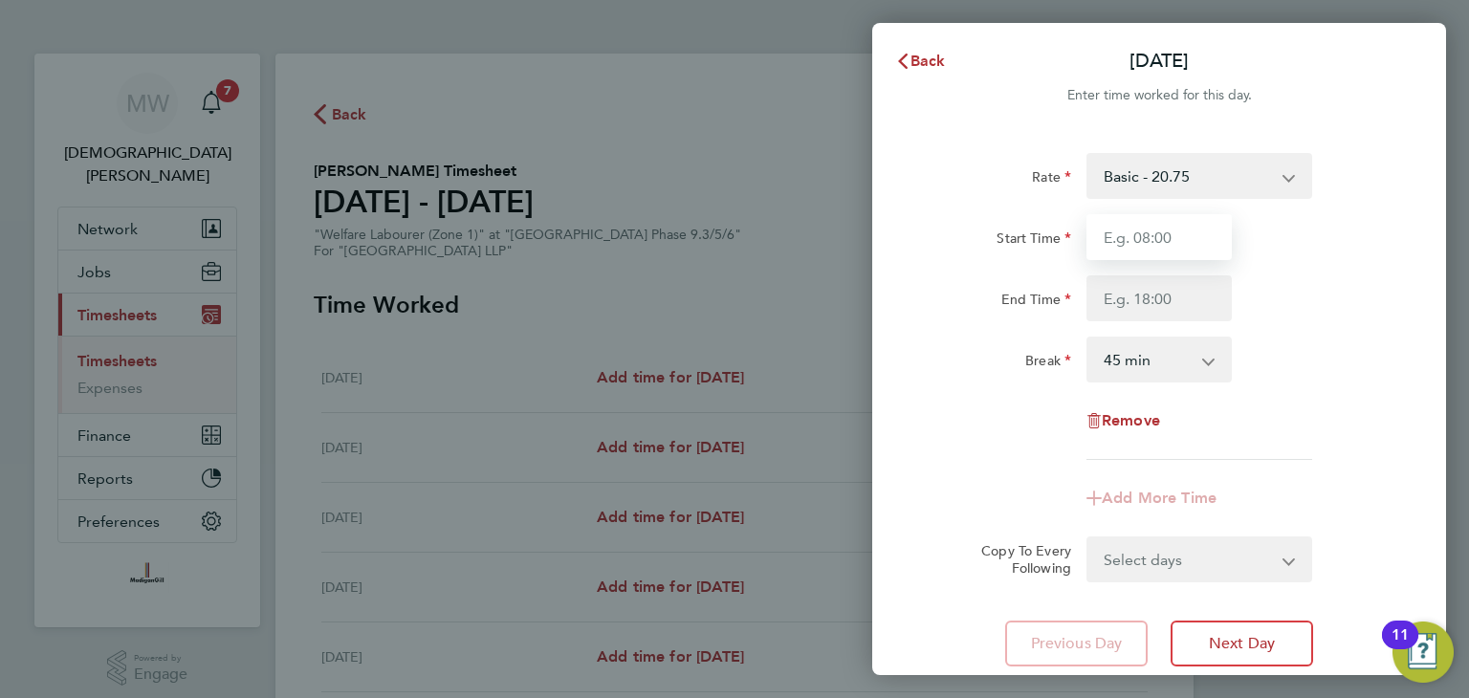
click at [1173, 234] on input "Start Time" at bounding box center [1159, 237] width 145 height 46
type input "07:45"
click at [1164, 288] on input "End Time" at bounding box center [1159, 298] width 145 height 46
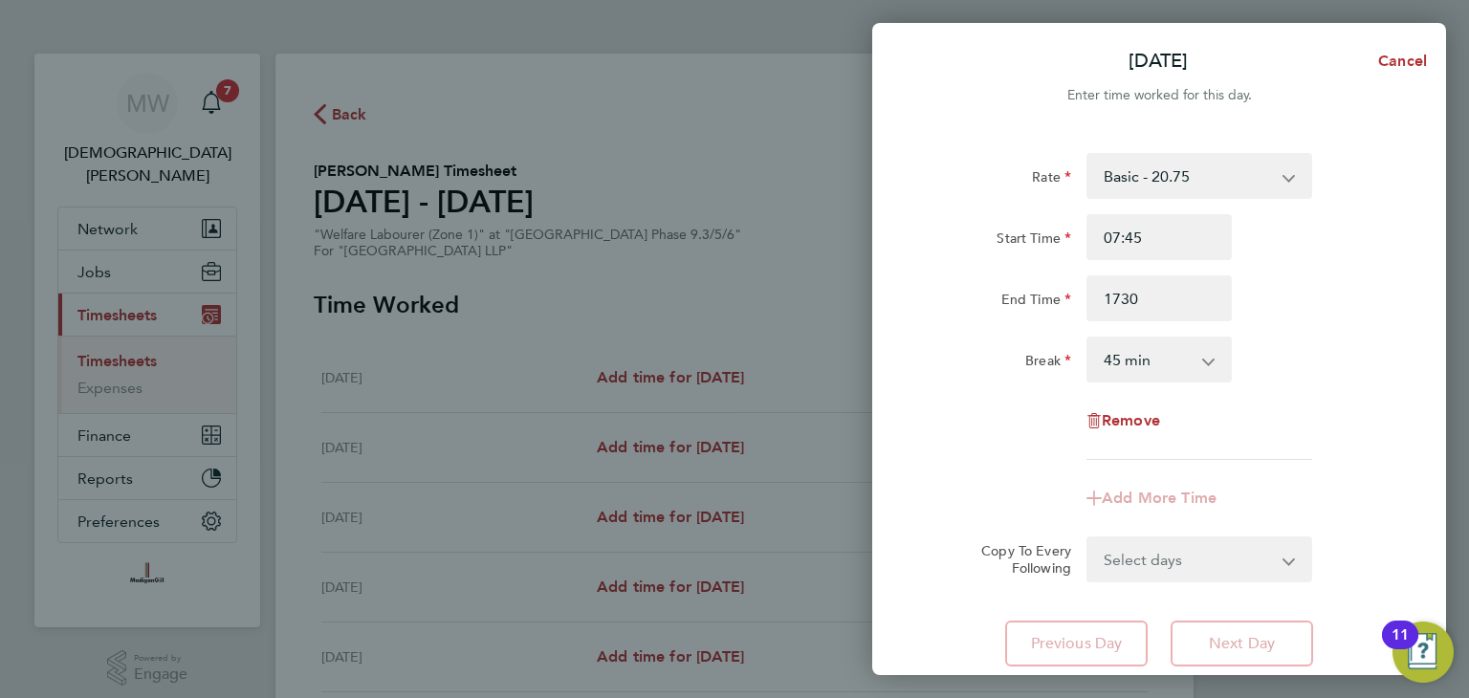
click at [1128, 357] on select "0 min 15 min 30 min 45 min 60 min 75 min 90 min" at bounding box center [1147, 360] width 119 height 42
type input "17:30"
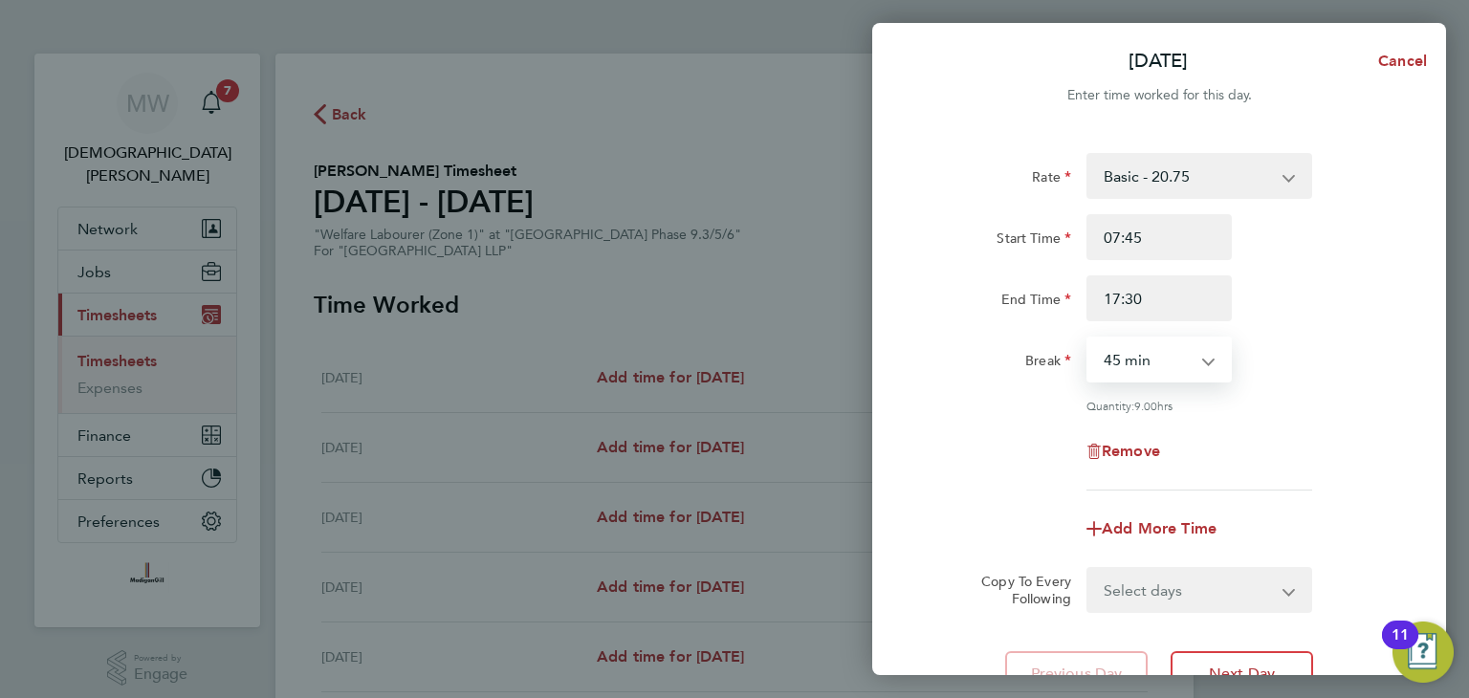
select select "30"
click at [1088, 339] on select "0 min 15 min 30 min 45 min 60 min 75 min 90 min" at bounding box center [1147, 360] width 119 height 42
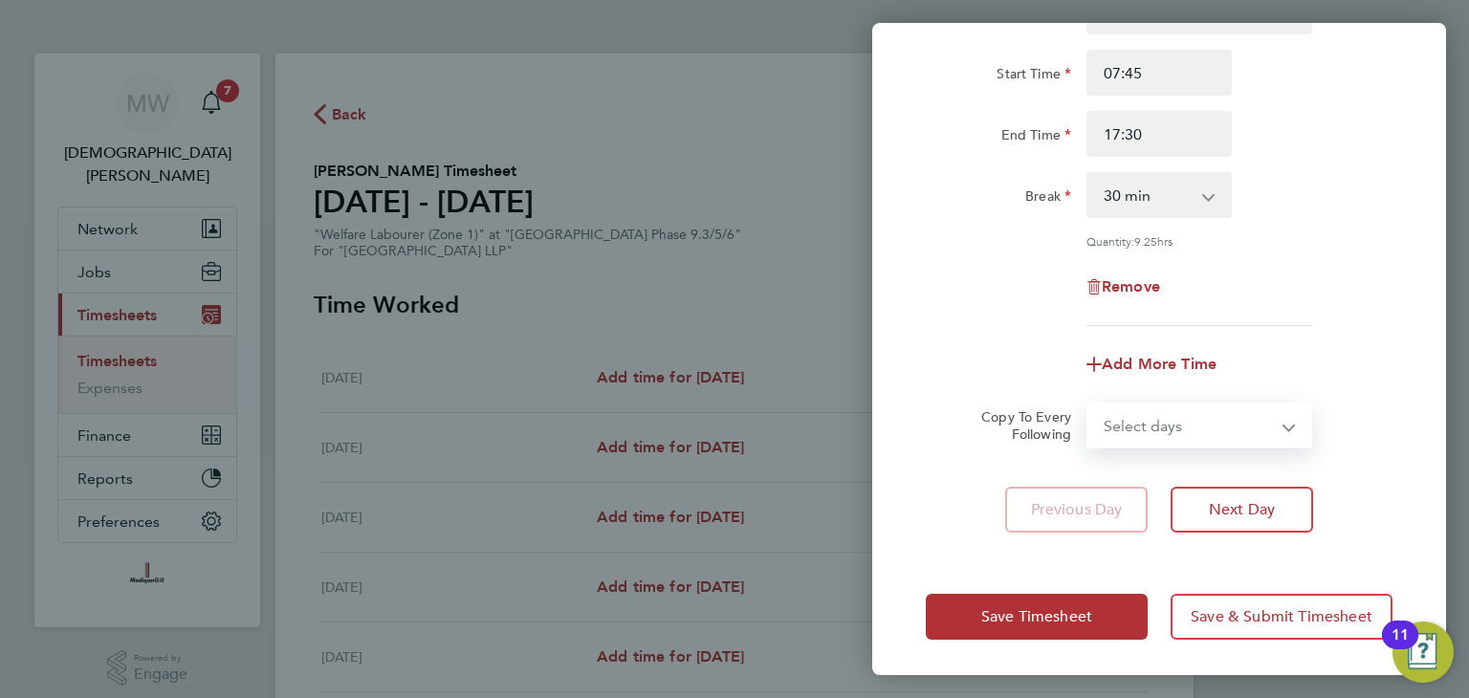
click at [1177, 418] on select "Select days Day Weekday (Mon-Fri) Weekend (Sat-Sun) [DATE] [DATE] [DATE] [DATE]" at bounding box center [1188, 426] width 201 height 42
select select "WEEKDAY"
click at [1088, 405] on select "Select days Day Weekday (Mon-Fri) Weekend (Sat-Sun) [DATE] [DATE] [DATE] [DATE]" at bounding box center [1188, 426] width 201 height 42
select select "[DATE]"
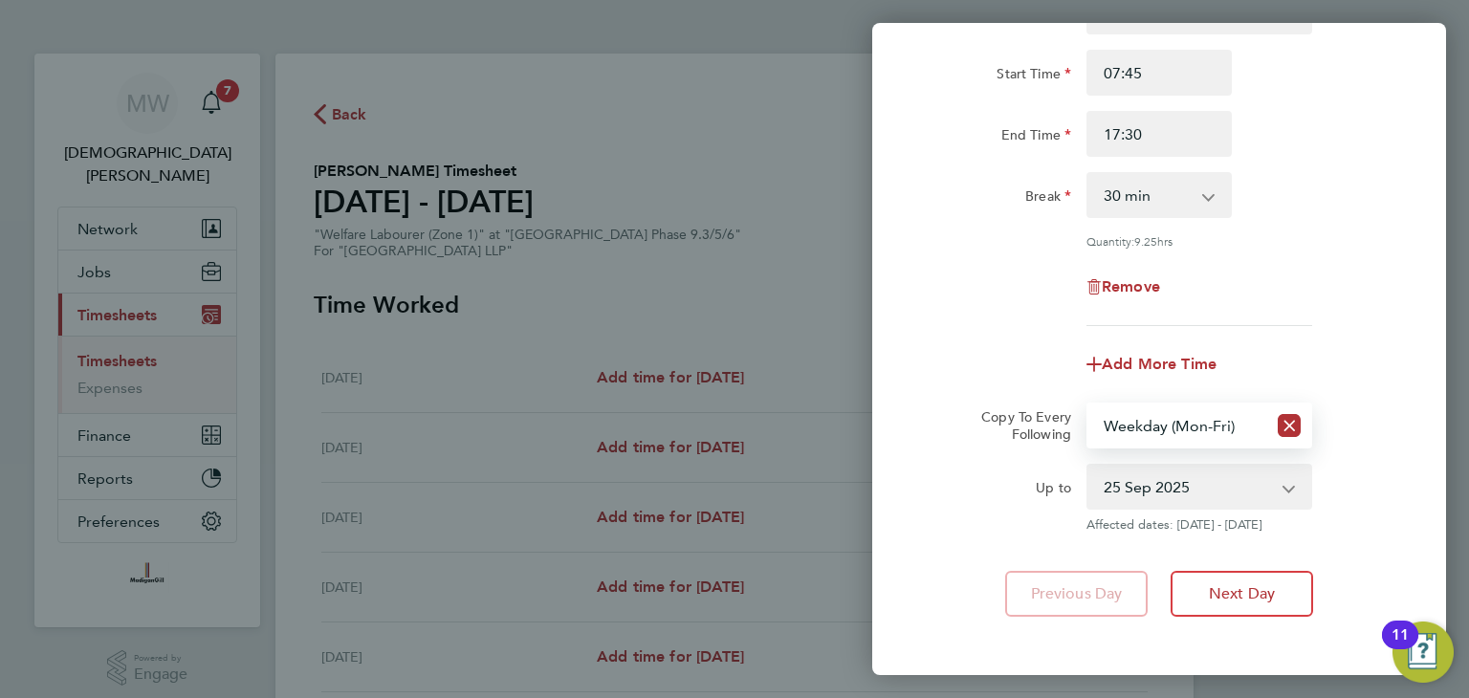
scroll to position [249, 0]
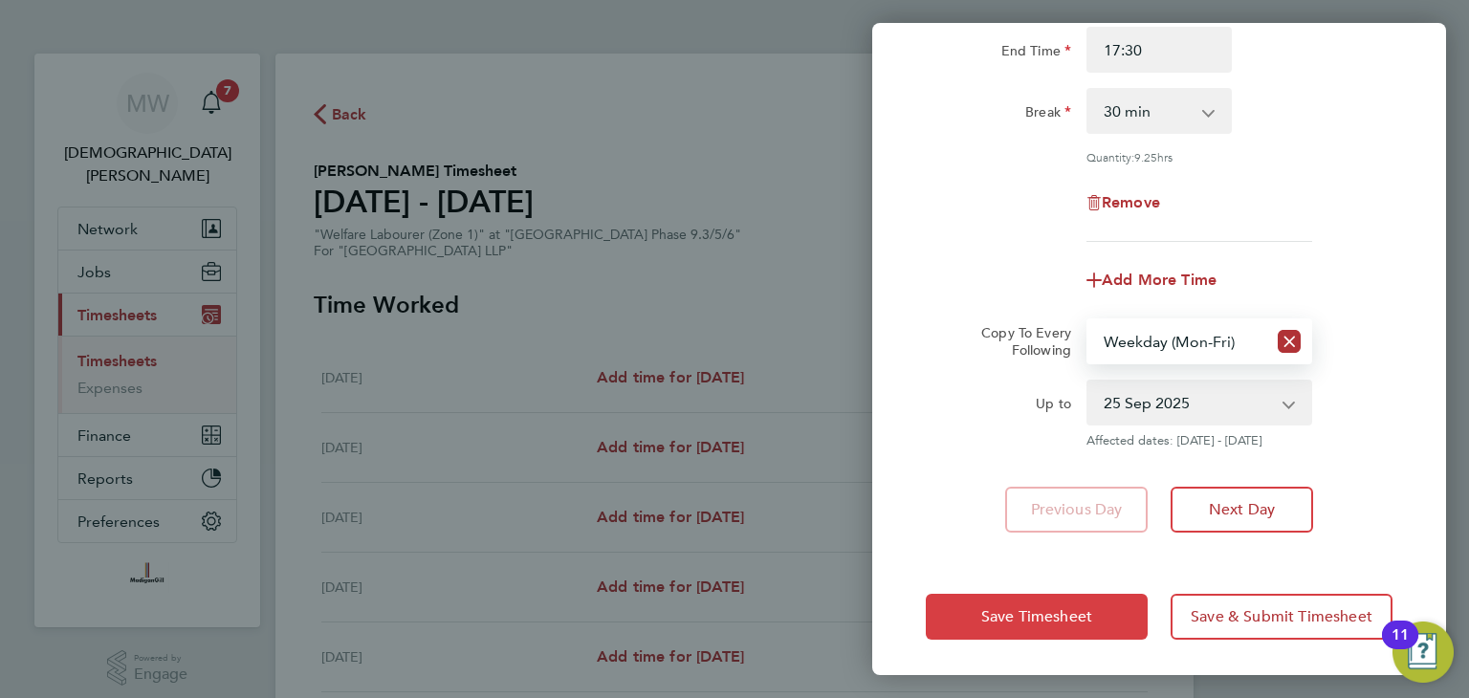
click at [1037, 596] on button "Save Timesheet" at bounding box center [1037, 617] width 222 height 46
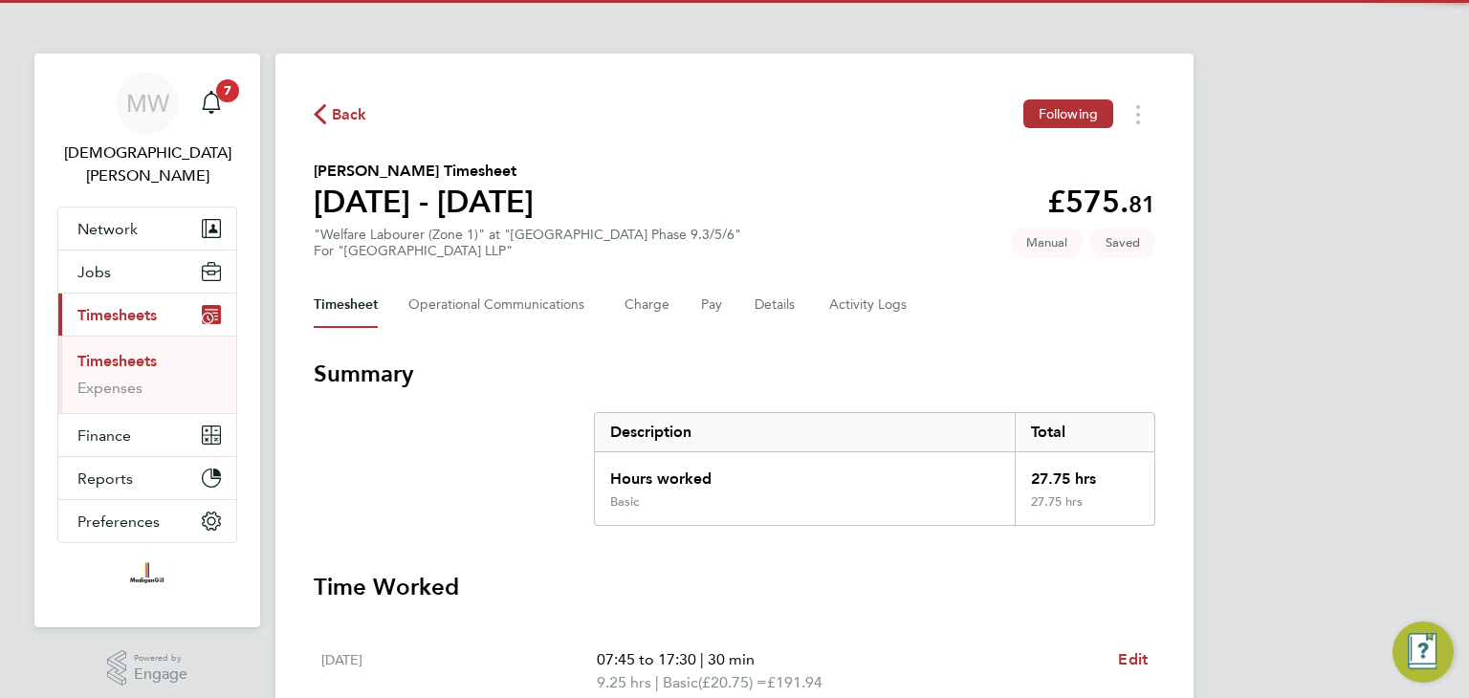
scroll to position [478, 0]
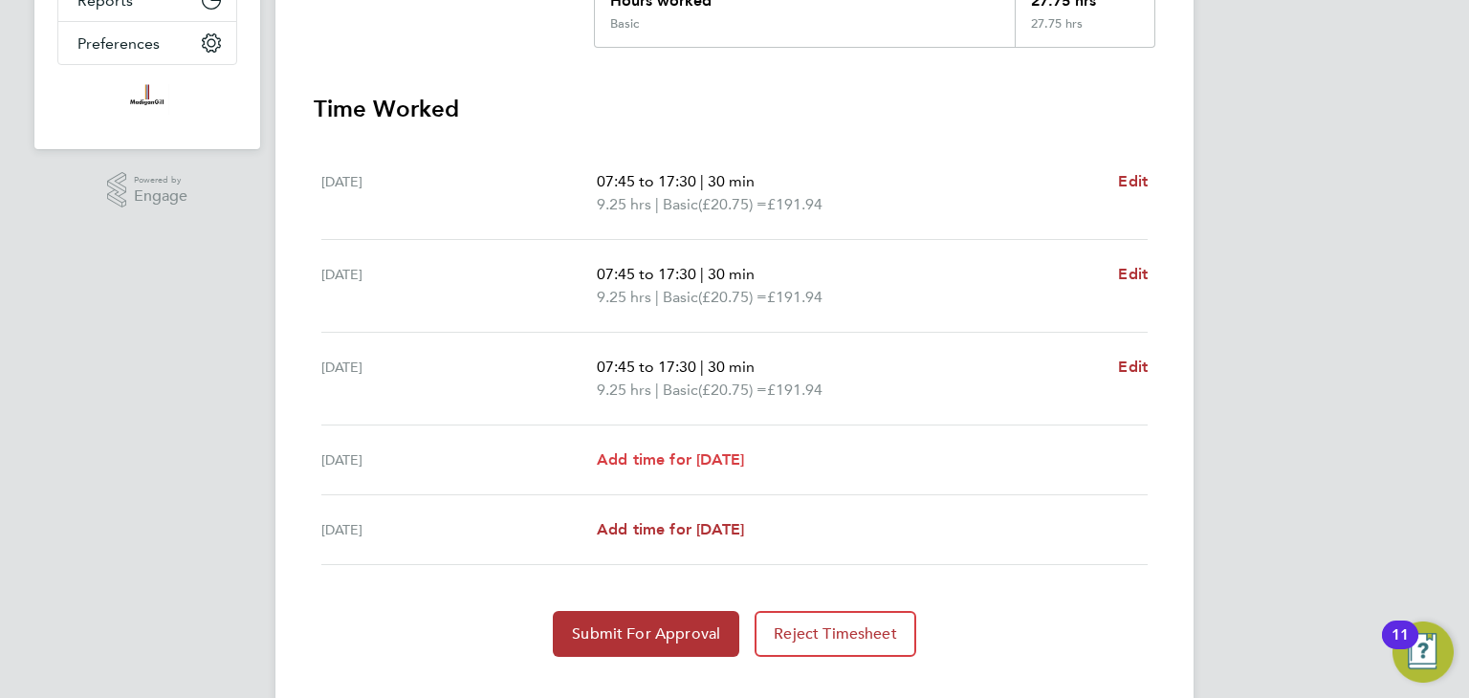
click at [690, 456] on span "Add time for [DATE]" at bounding box center [670, 459] width 147 height 18
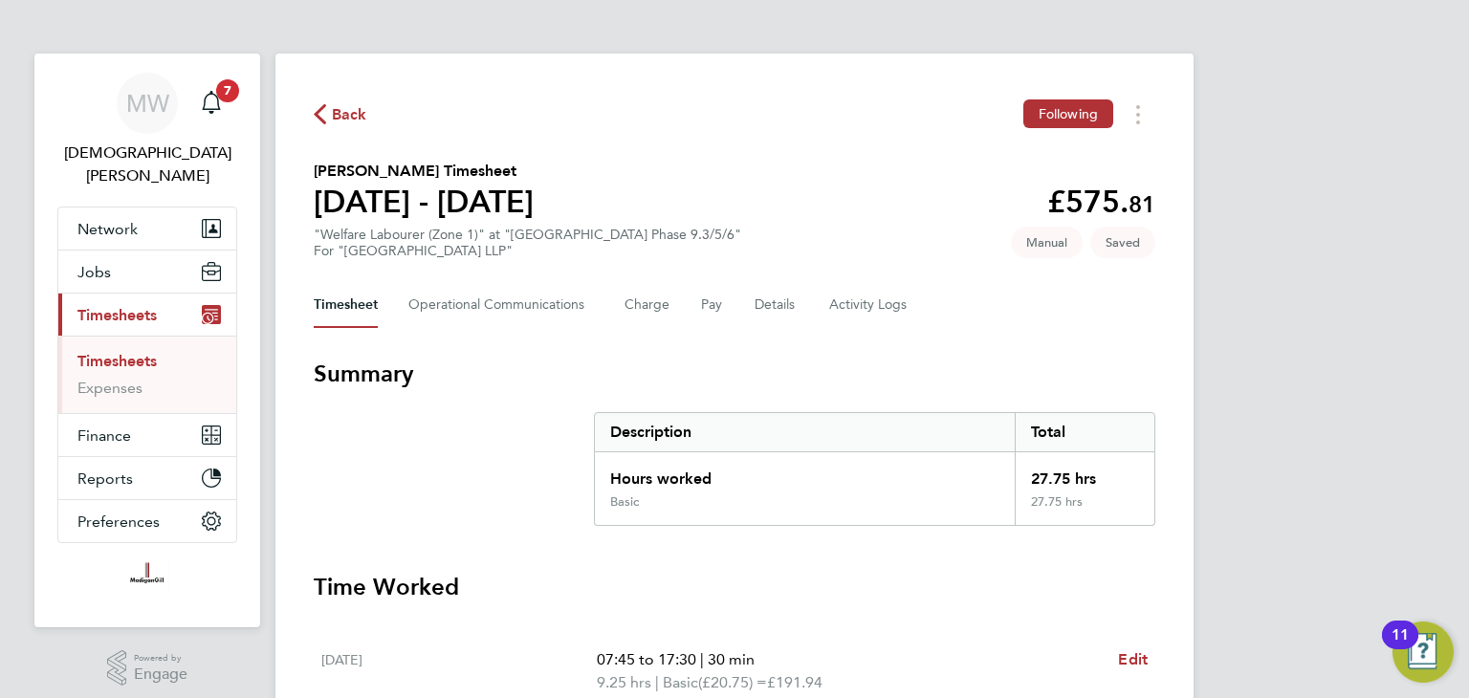
select select "45"
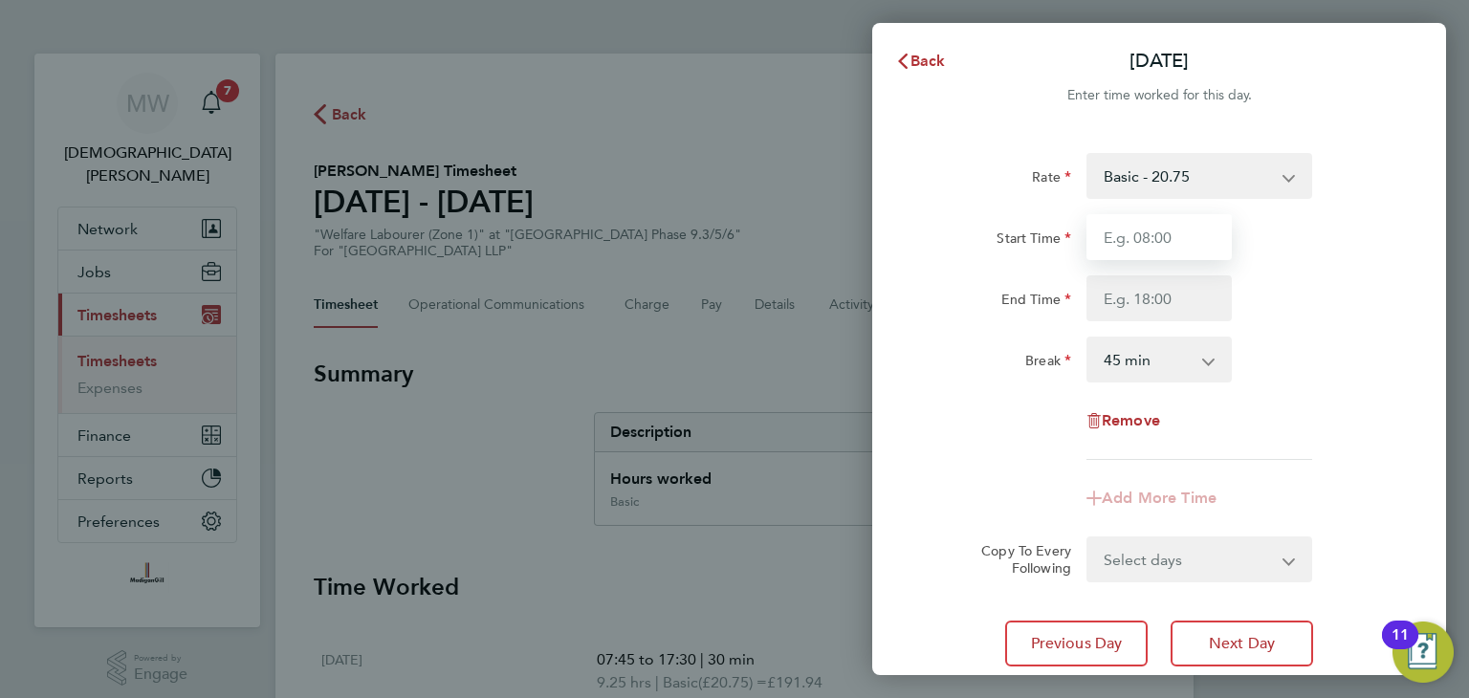
click at [1149, 242] on input "Start Time" at bounding box center [1159, 237] width 145 height 46
type input "07:45"
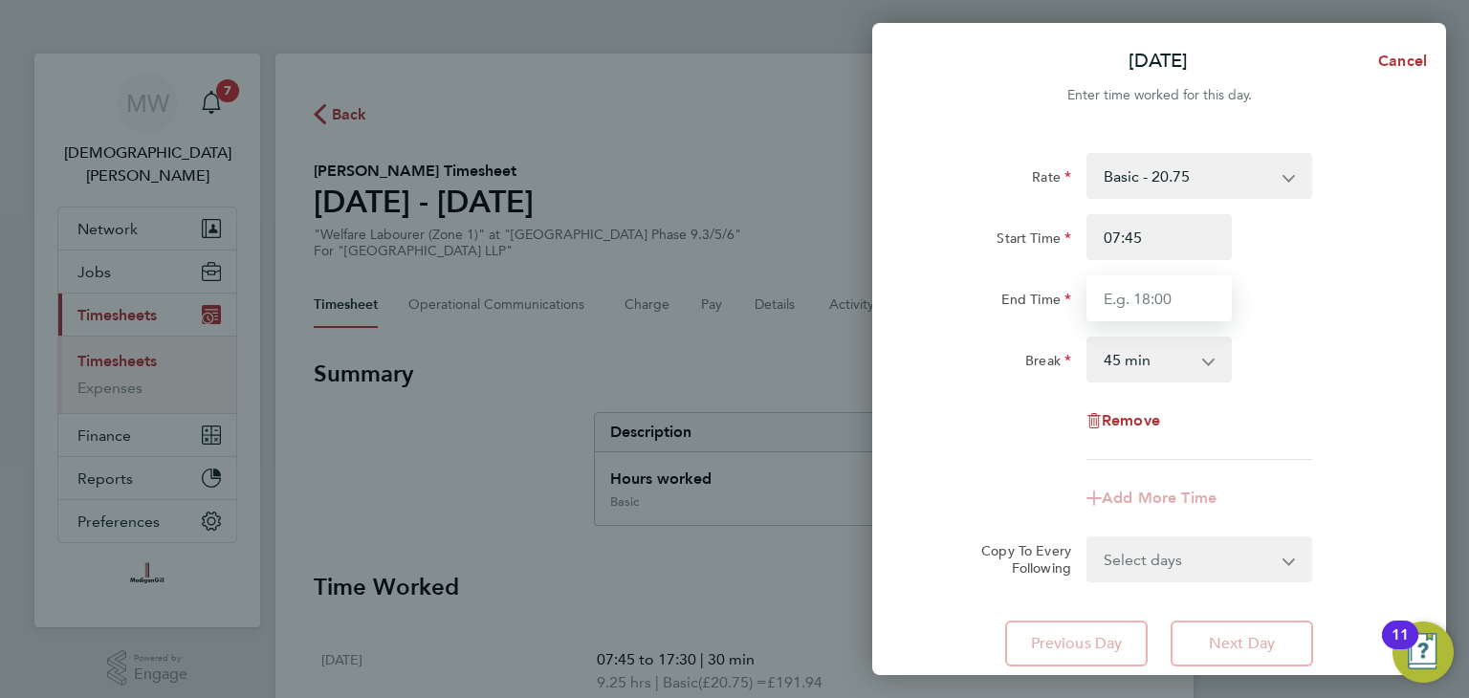
click at [1129, 299] on input "End Time" at bounding box center [1159, 298] width 145 height 46
type input "13:00"
click at [1205, 364] on select "0 min 15 min 30 min 45 min 60 min 75 min 90 min" at bounding box center [1147, 360] width 119 height 42
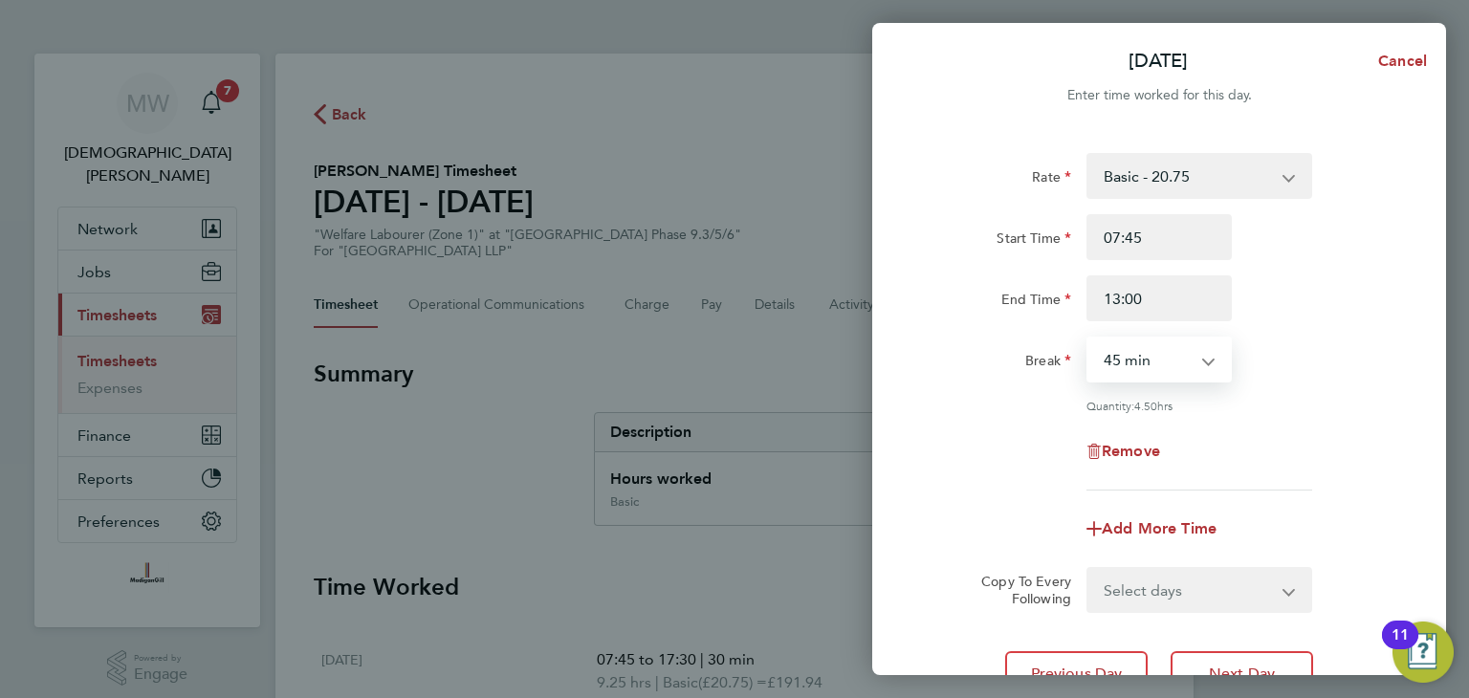
select select "30"
click at [1088, 339] on select "0 min 15 min 30 min 45 min 60 min 75 min 90 min" at bounding box center [1147, 360] width 119 height 42
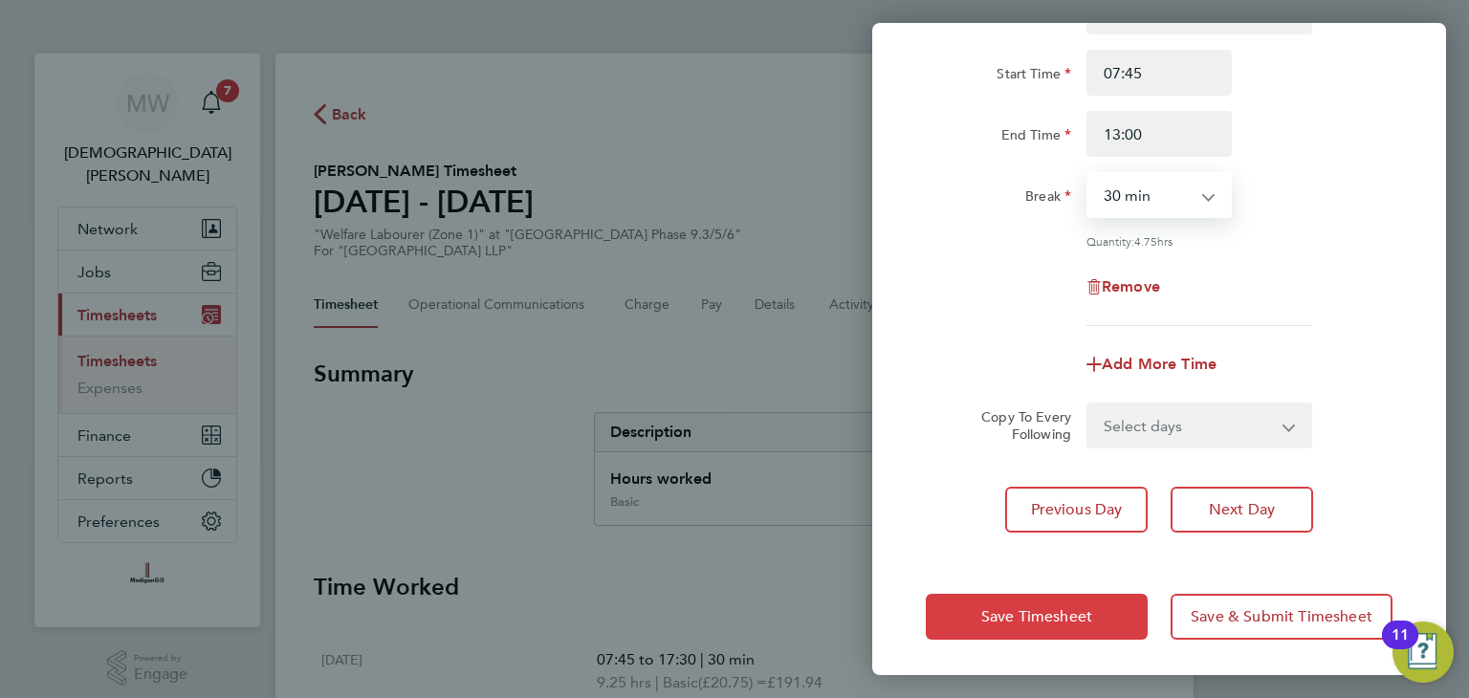
click at [1045, 607] on span "Save Timesheet" at bounding box center [1036, 616] width 111 height 19
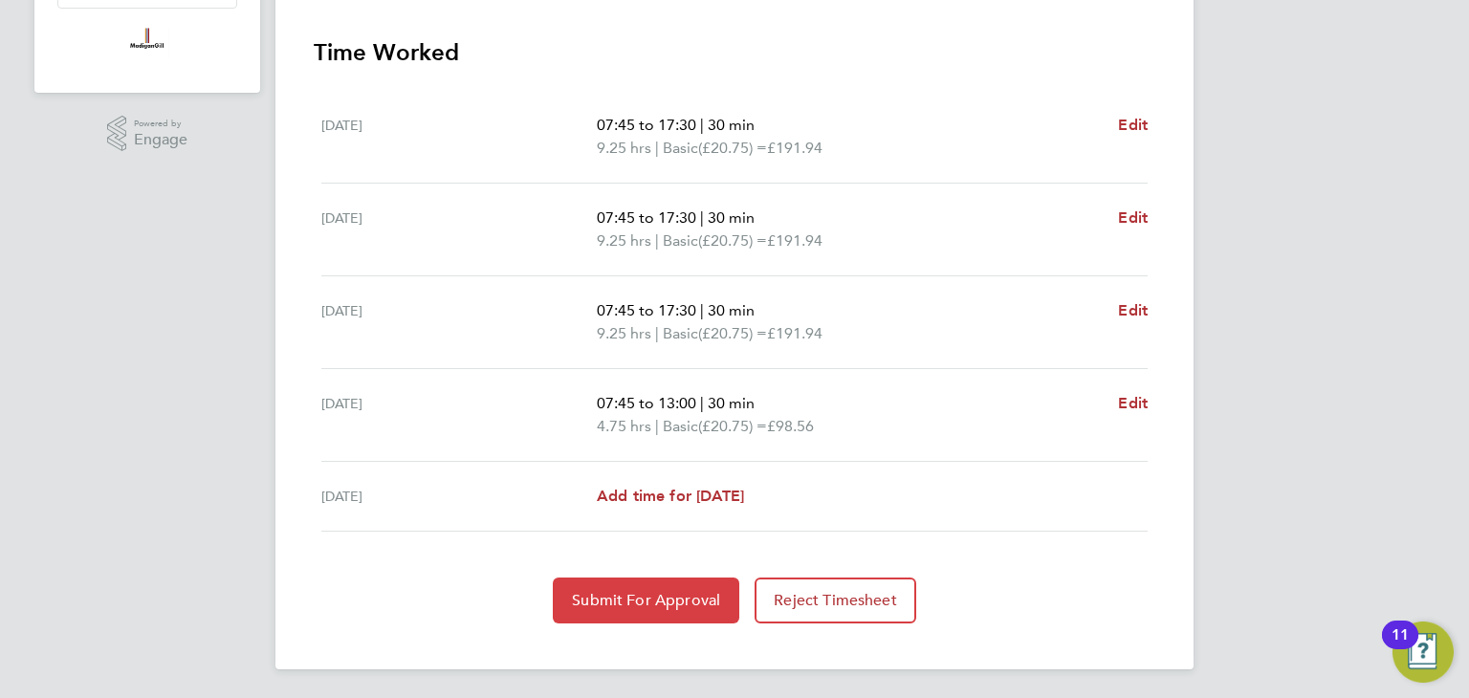
click at [627, 592] on span "Submit For Approval" at bounding box center [646, 600] width 148 height 19
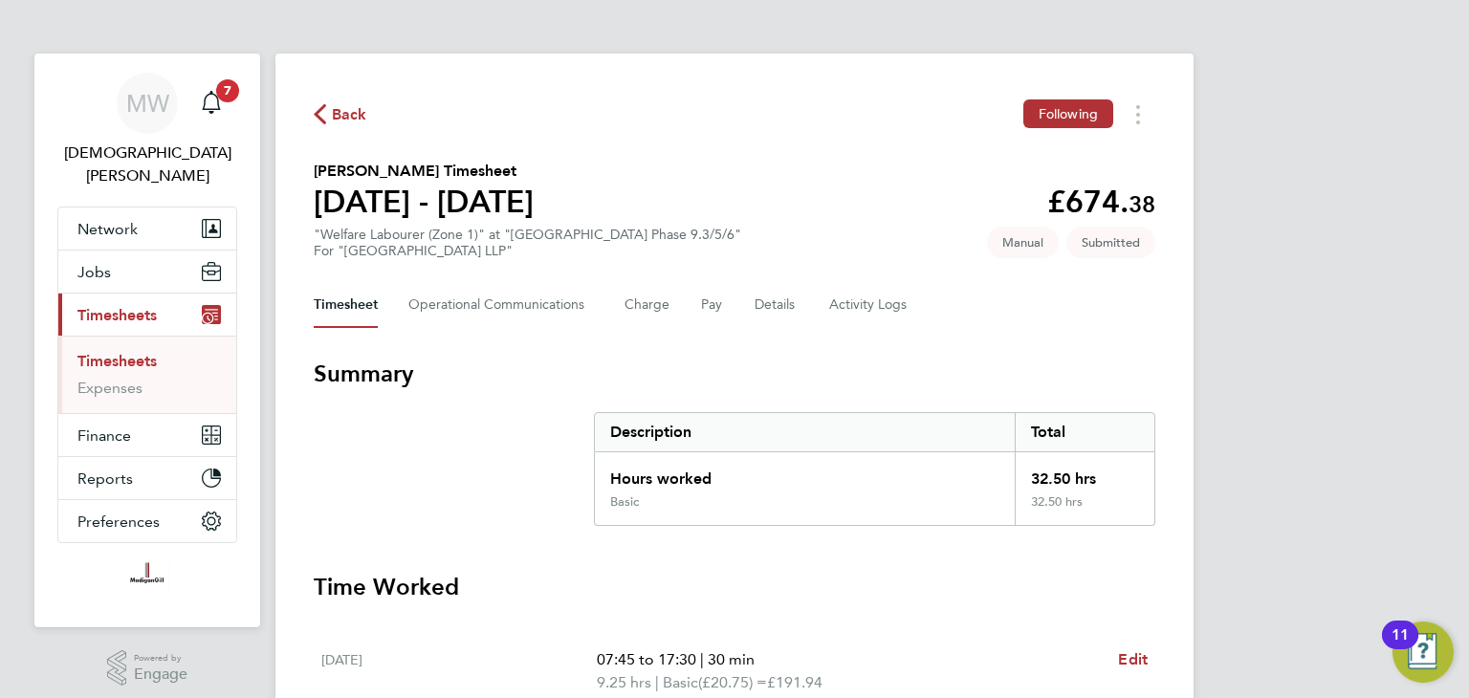
click at [357, 113] on span "Back" at bounding box center [349, 114] width 35 height 23
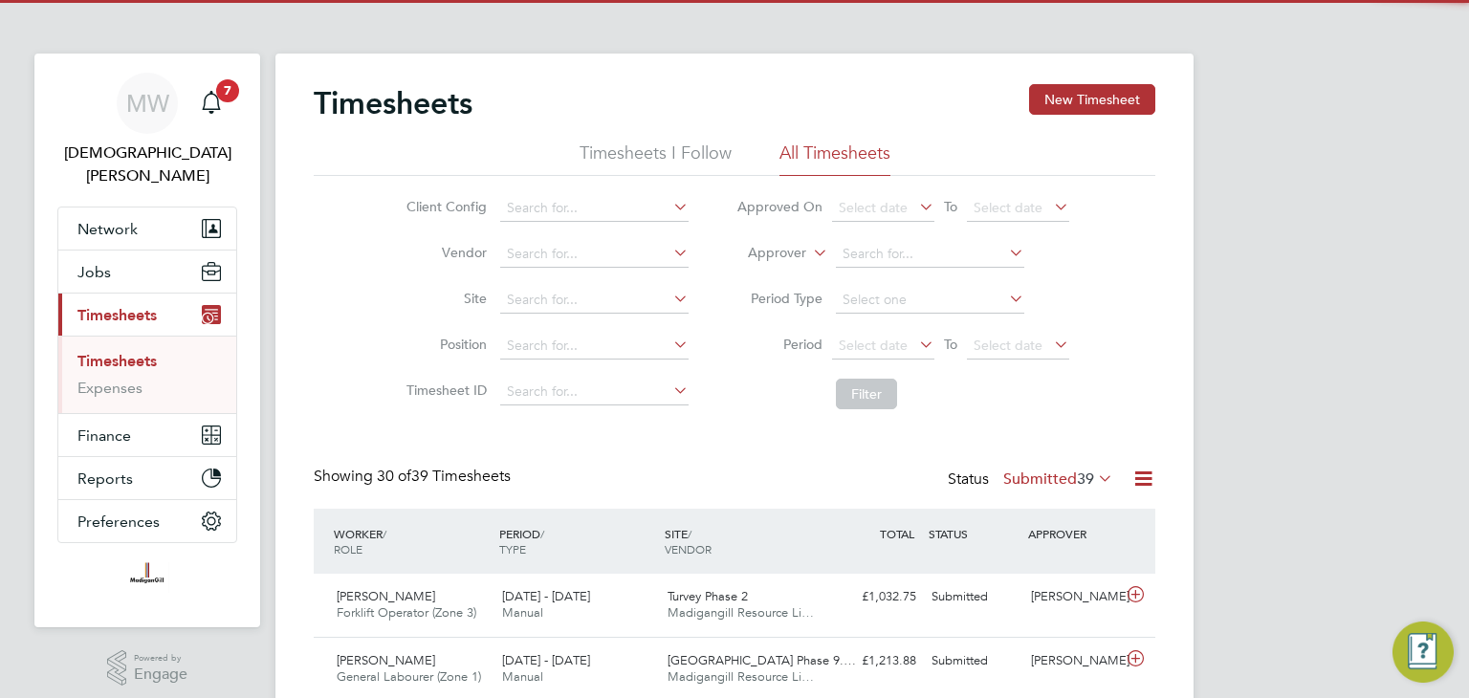
scroll to position [48, 166]
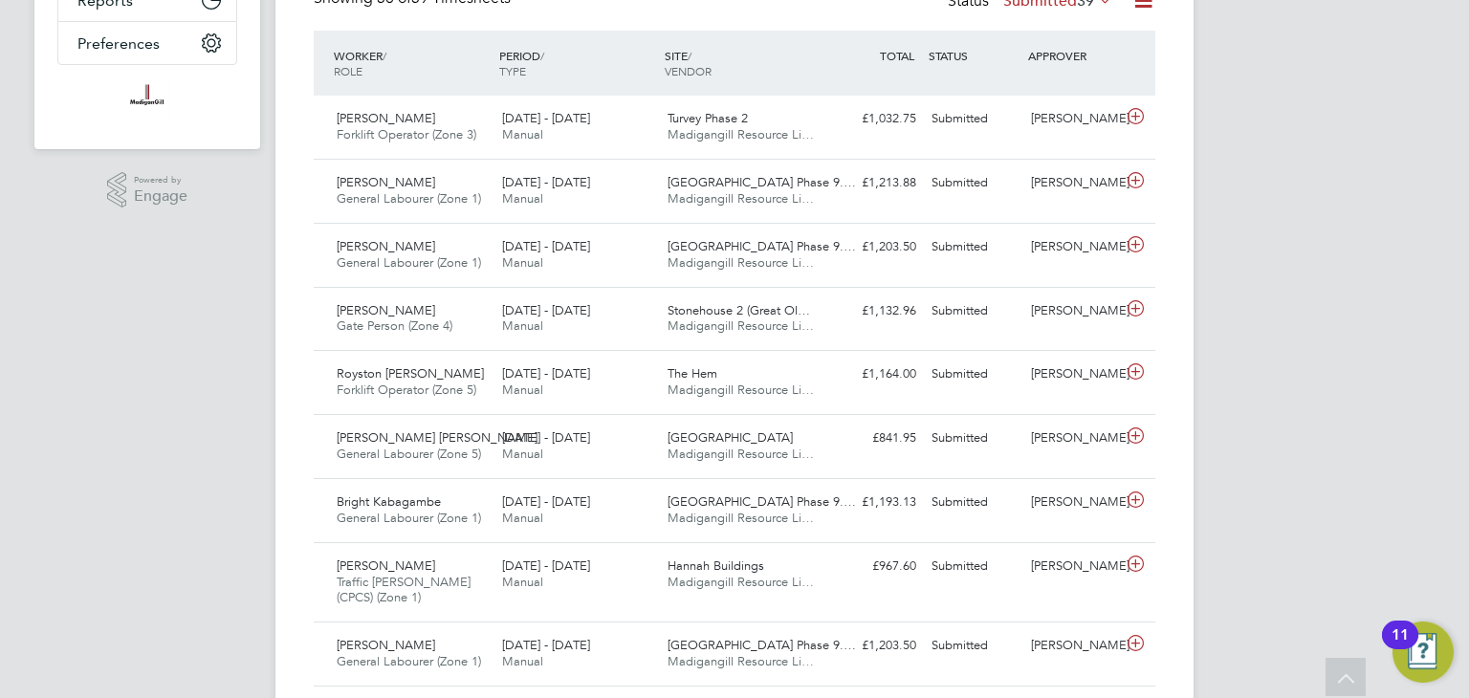
scroll to position [0, 0]
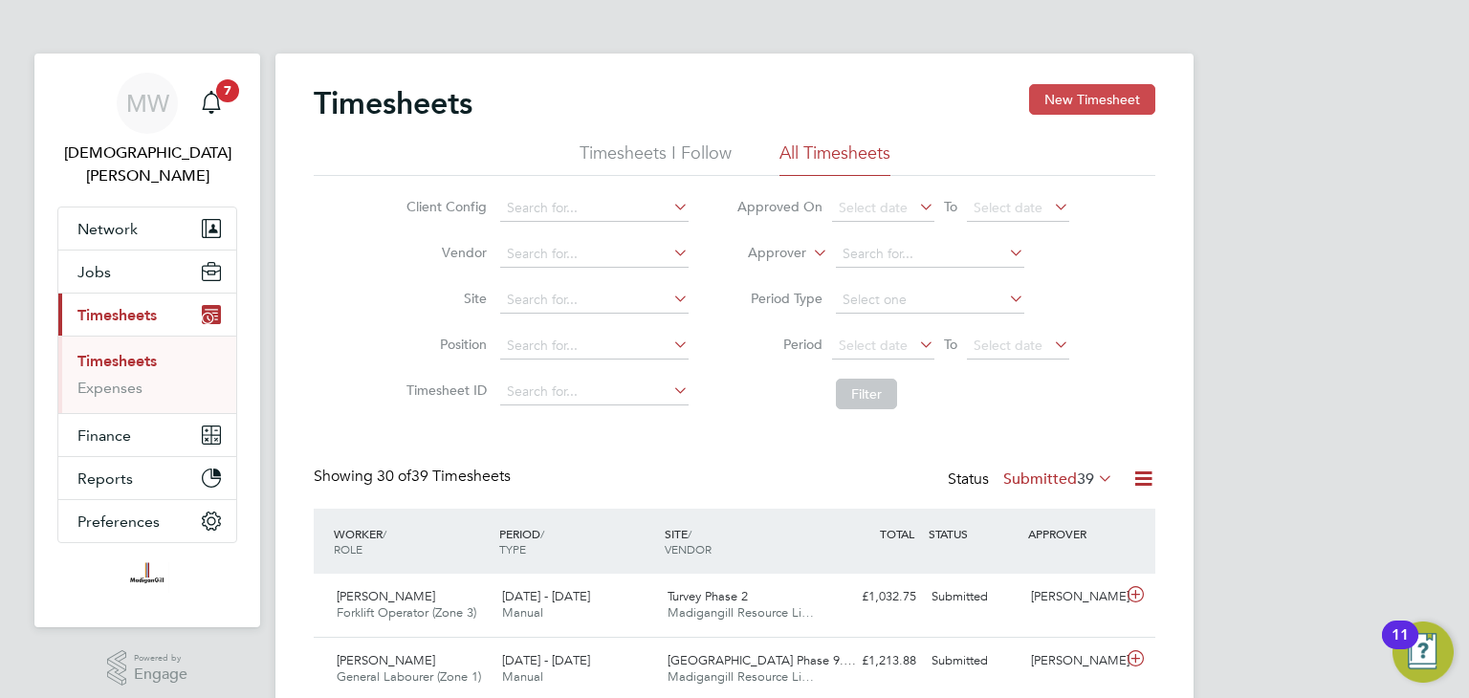
click at [1099, 93] on button "New Timesheet" at bounding box center [1092, 99] width 126 height 31
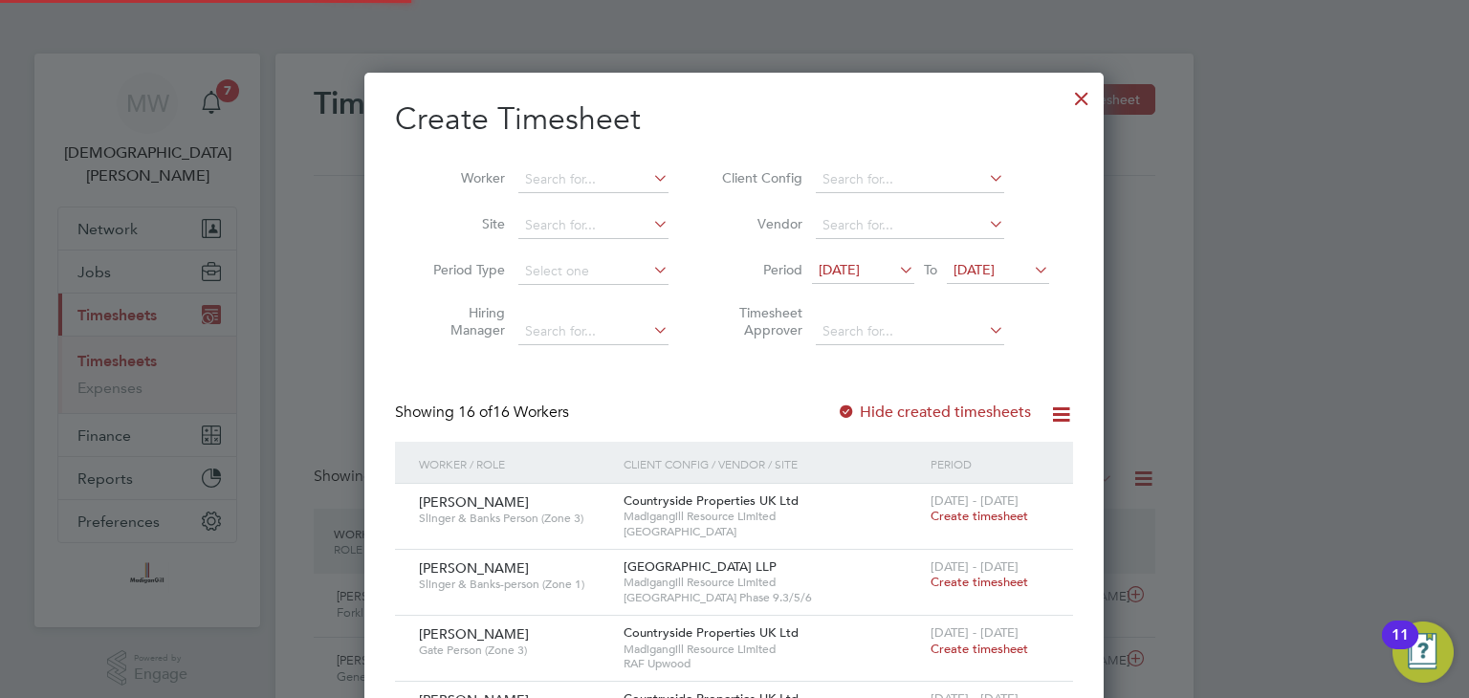
scroll to position [10, 10]
click at [860, 266] on span "[DATE]" at bounding box center [839, 269] width 41 height 17
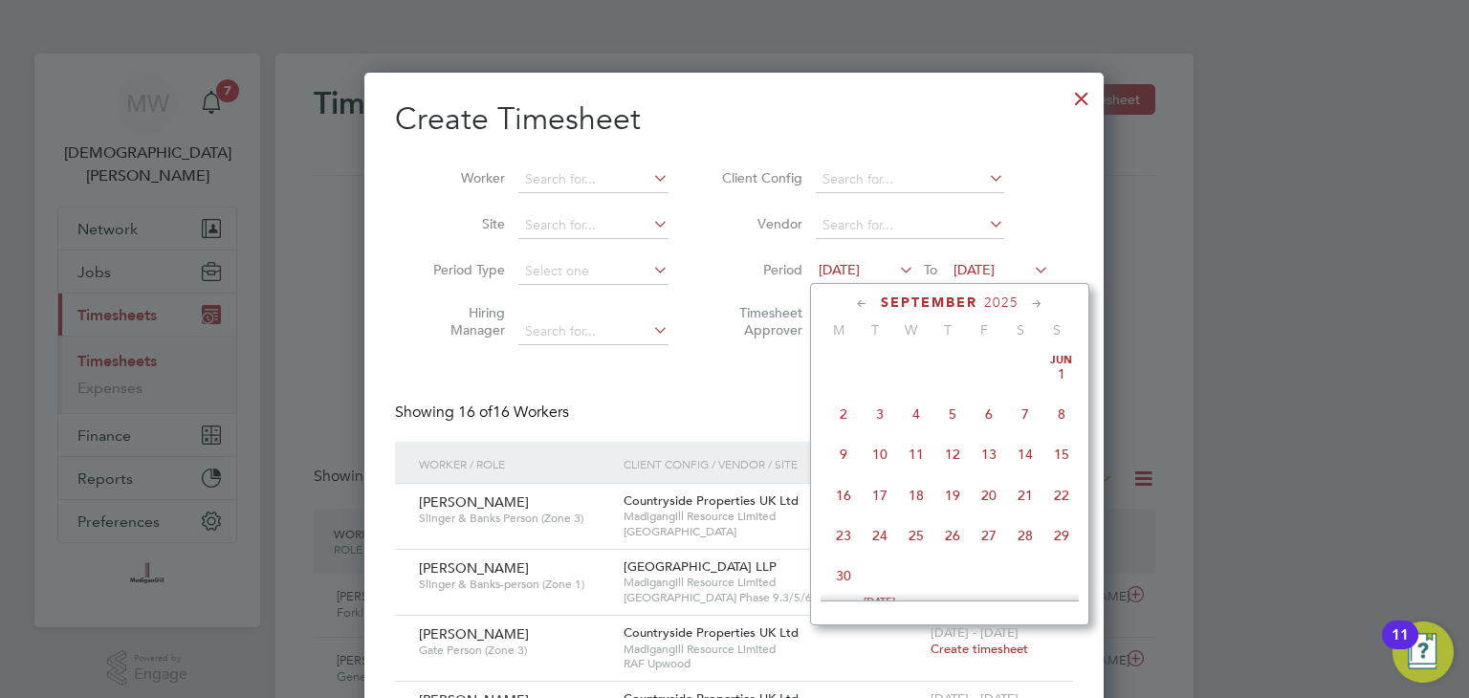
scroll to position [666, 0]
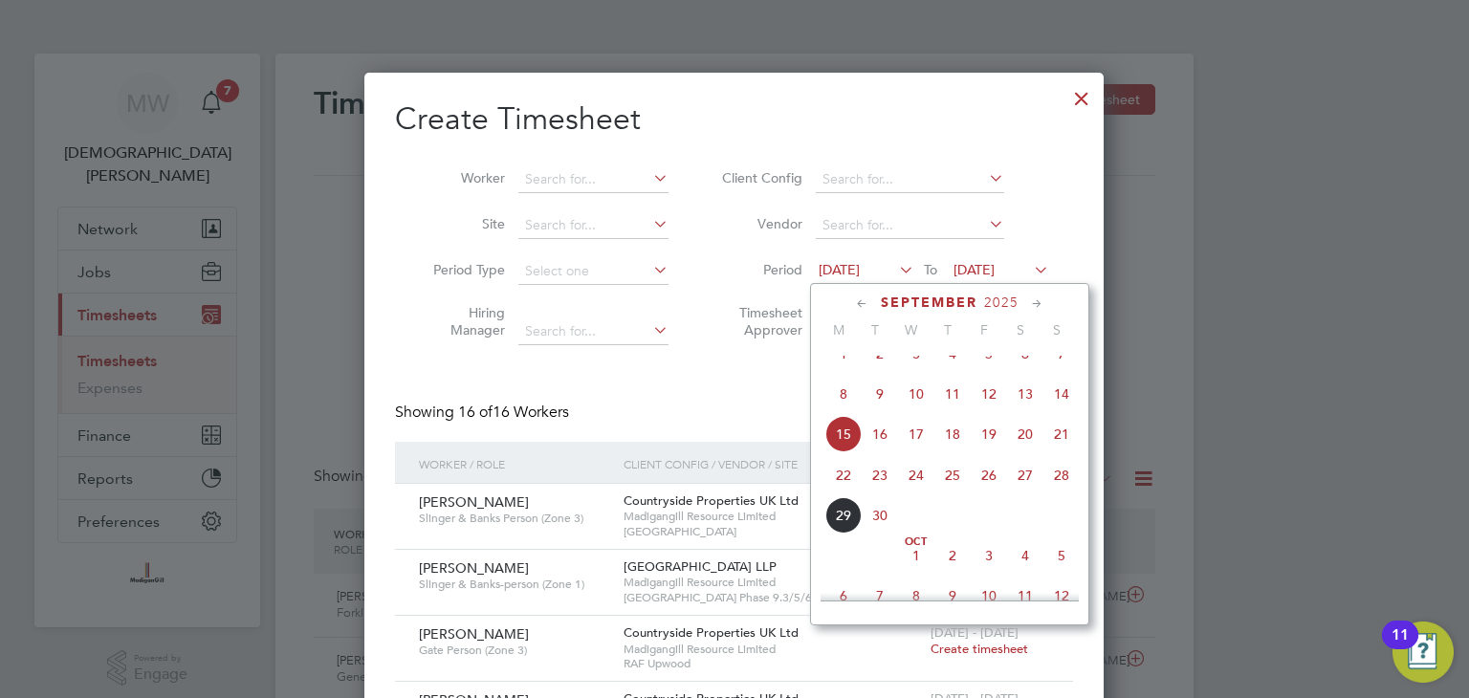
click at [846, 491] on span "22" at bounding box center [843, 475] width 36 height 36
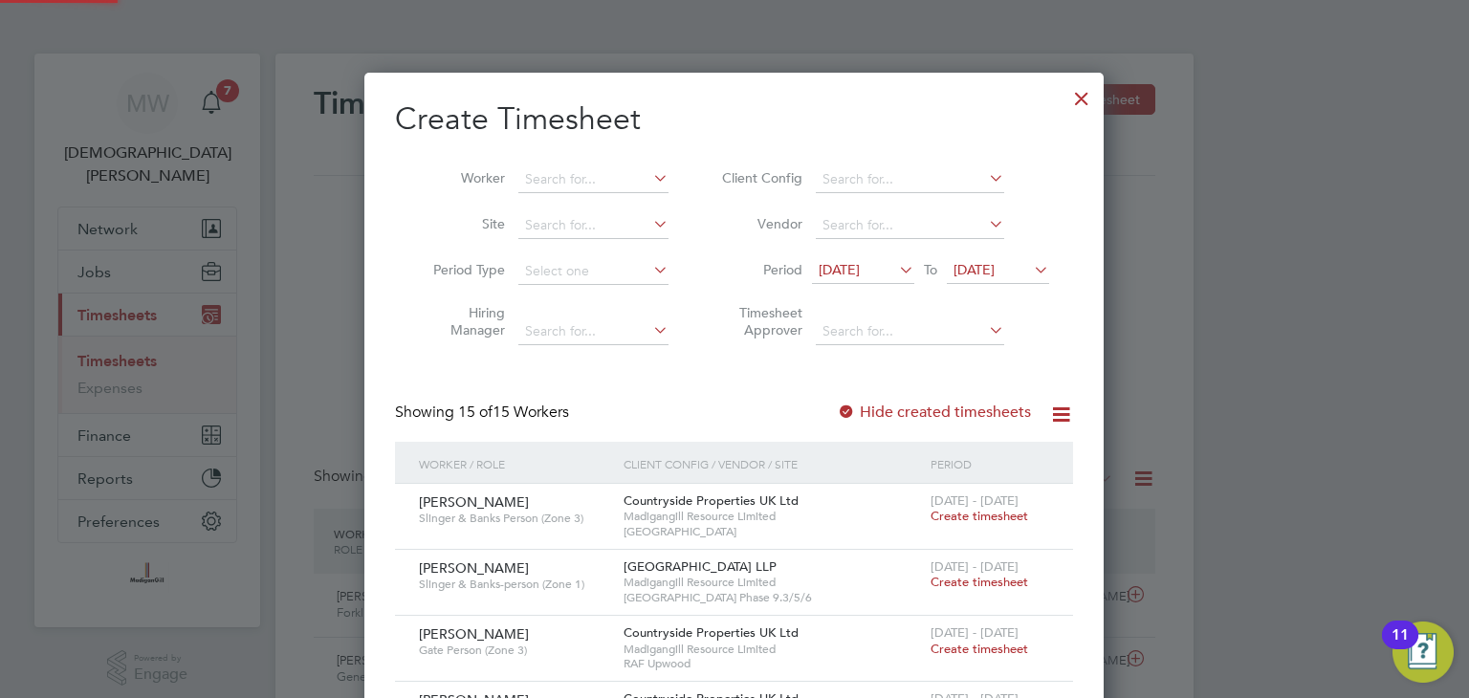
scroll to position [1439, 740]
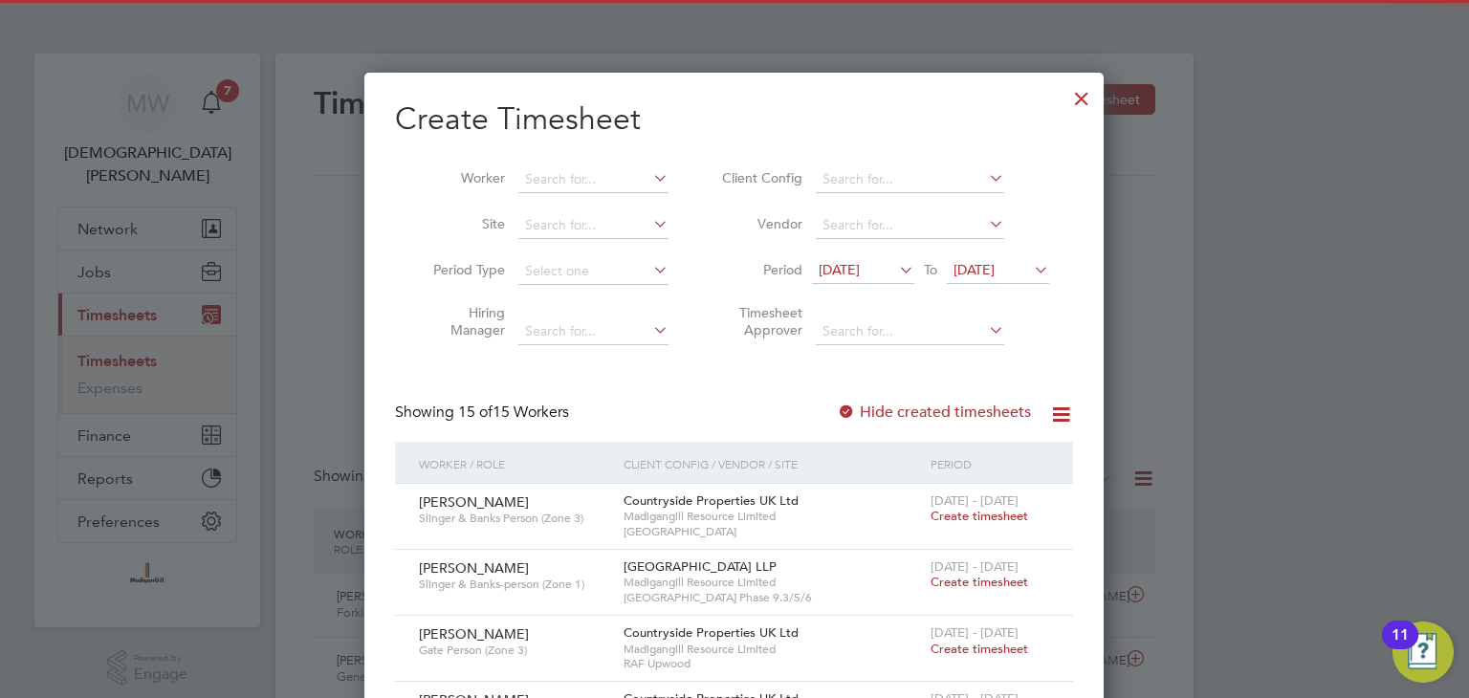
click at [988, 272] on span "[DATE]" at bounding box center [974, 269] width 41 height 17
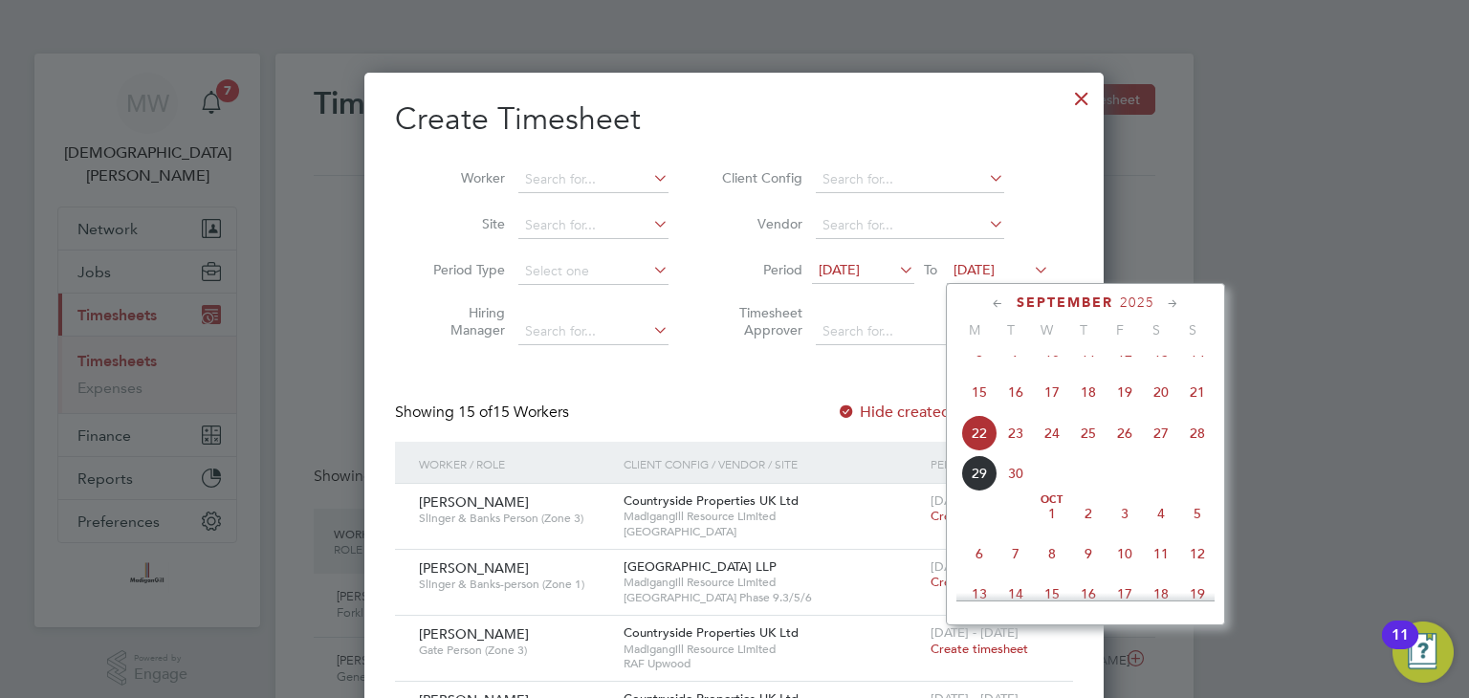
click at [1193, 450] on span "28" at bounding box center [1197, 433] width 36 height 36
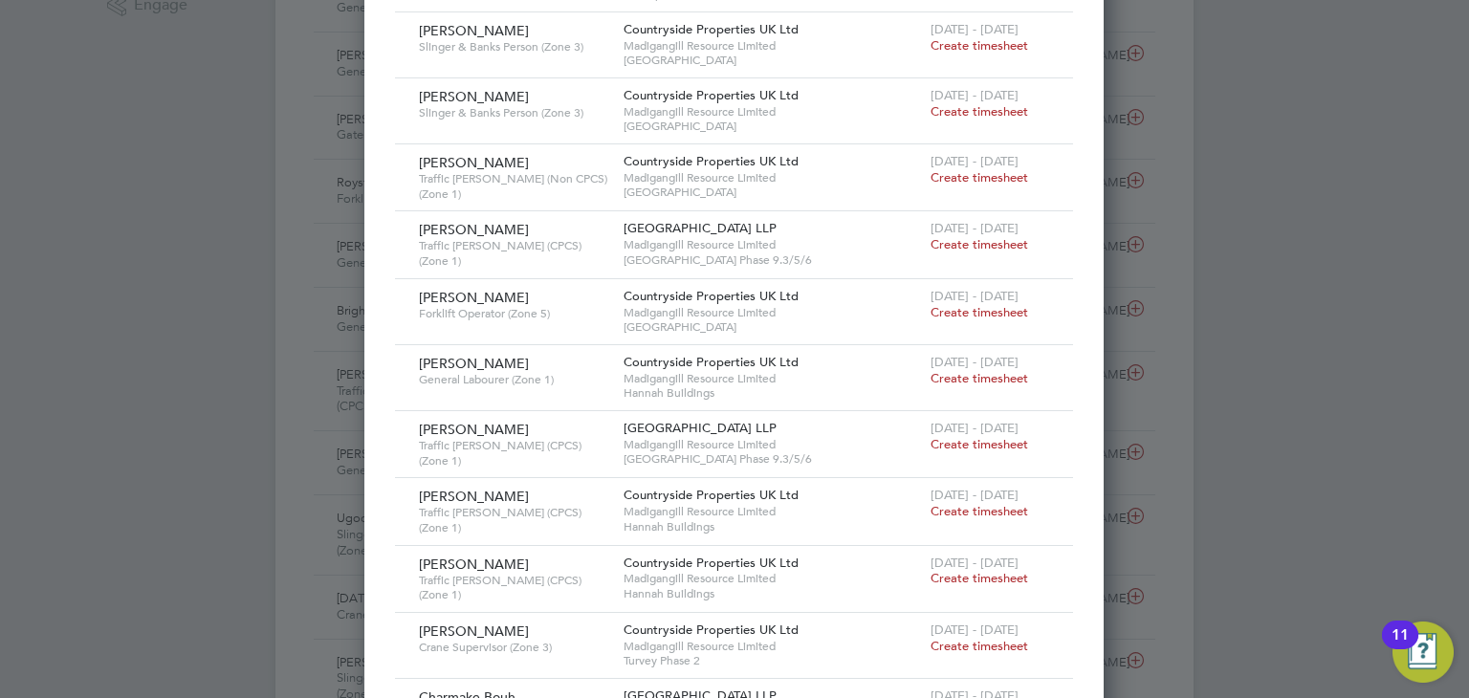
scroll to position [956, 0]
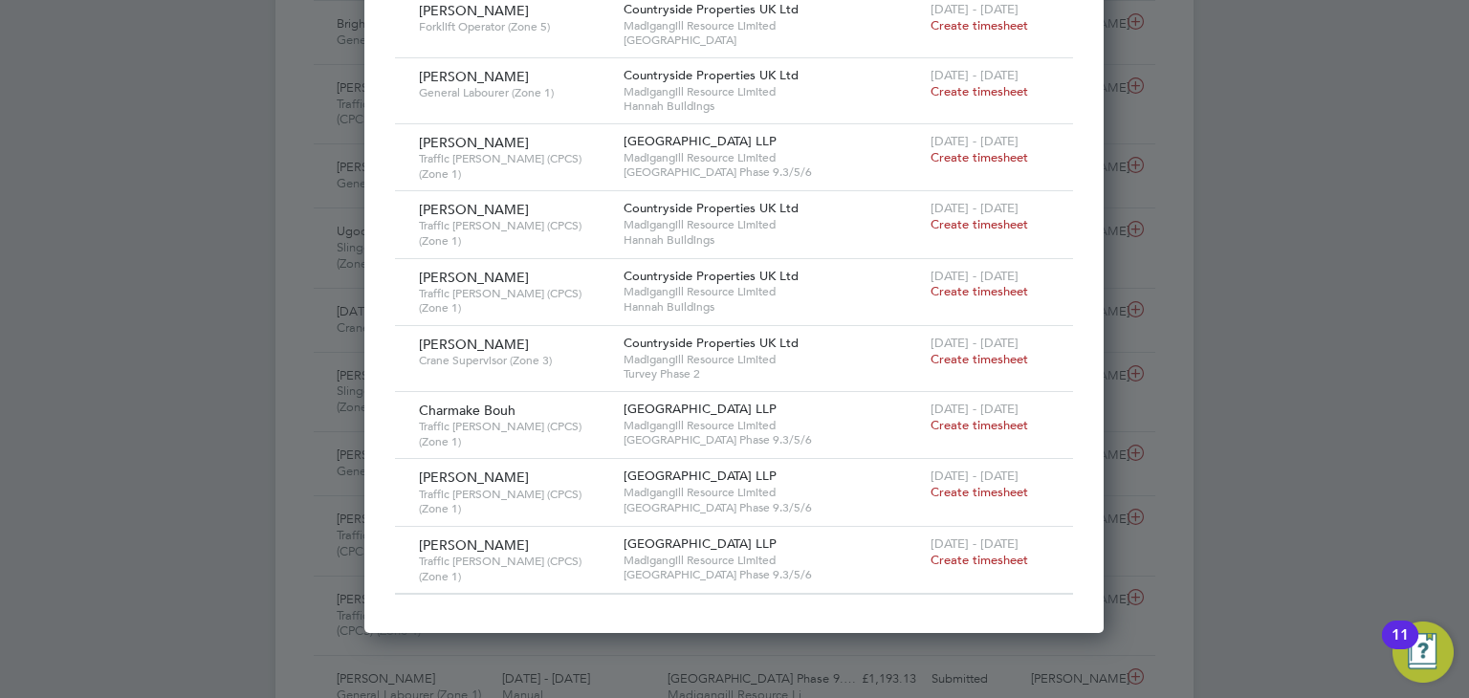
click at [967, 552] on span "Create timesheet" at bounding box center [980, 560] width 98 height 16
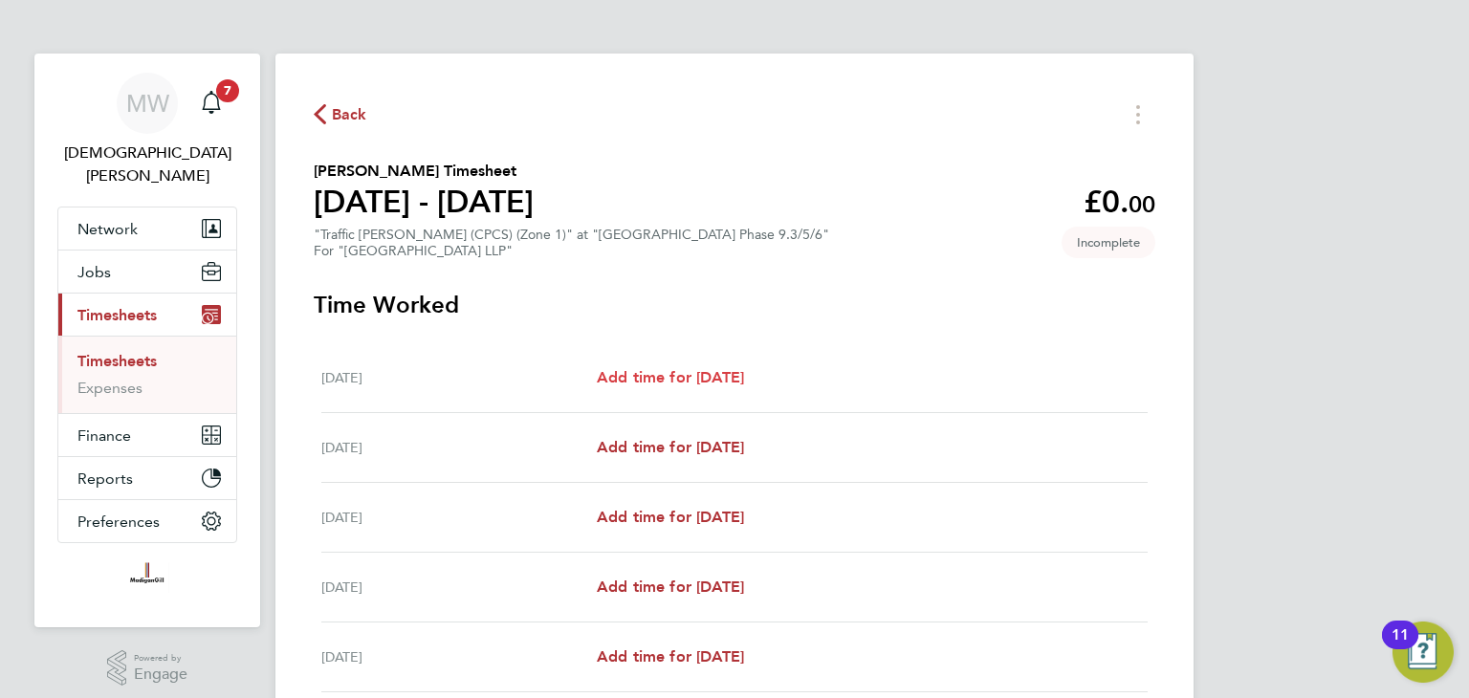
click at [727, 382] on span "Add time for [DATE]" at bounding box center [670, 377] width 147 height 18
select select "45"
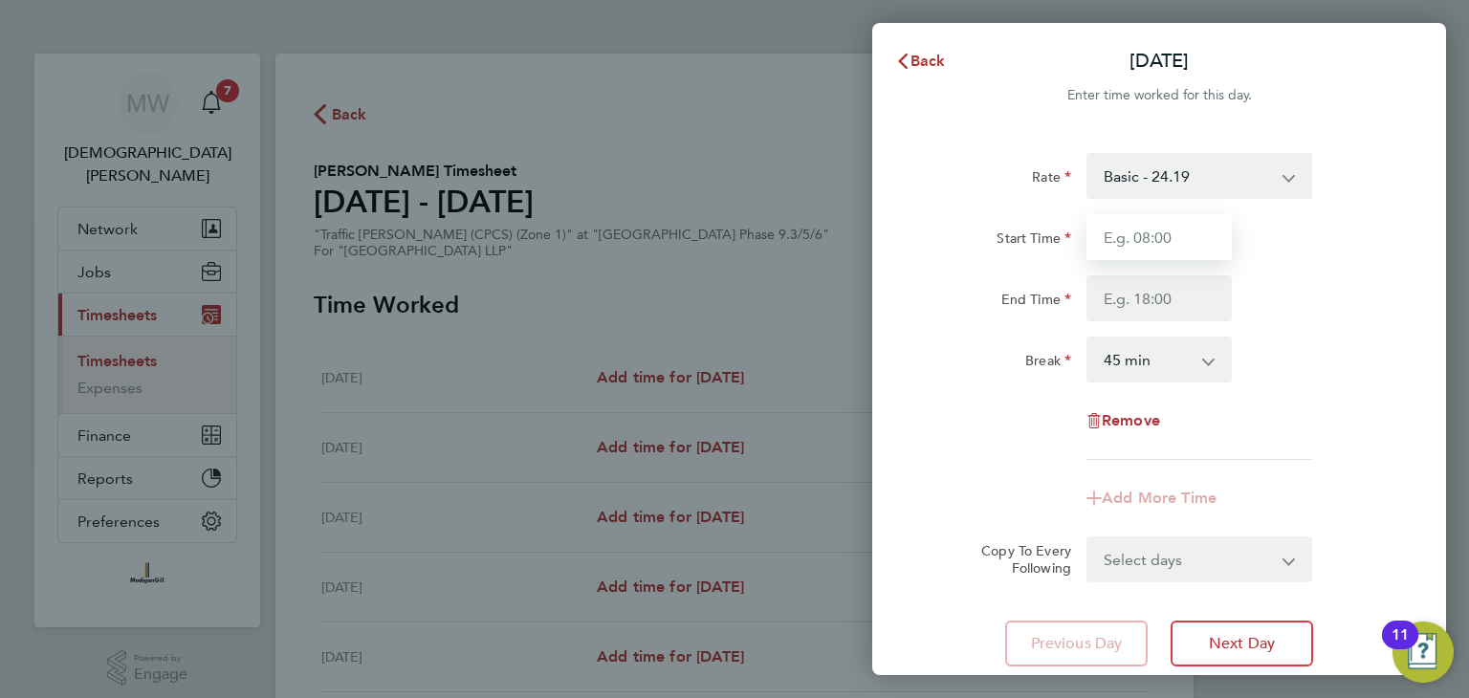
drag, startPoint x: 1139, startPoint y: 246, endPoint x: 1140, endPoint y: 259, distance: 13.4
click at [1139, 246] on input "Start Time" at bounding box center [1159, 237] width 145 height 46
type input "07:30"
click at [1124, 305] on input "End Time" at bounding box center [1159, 298] width 145 height 46
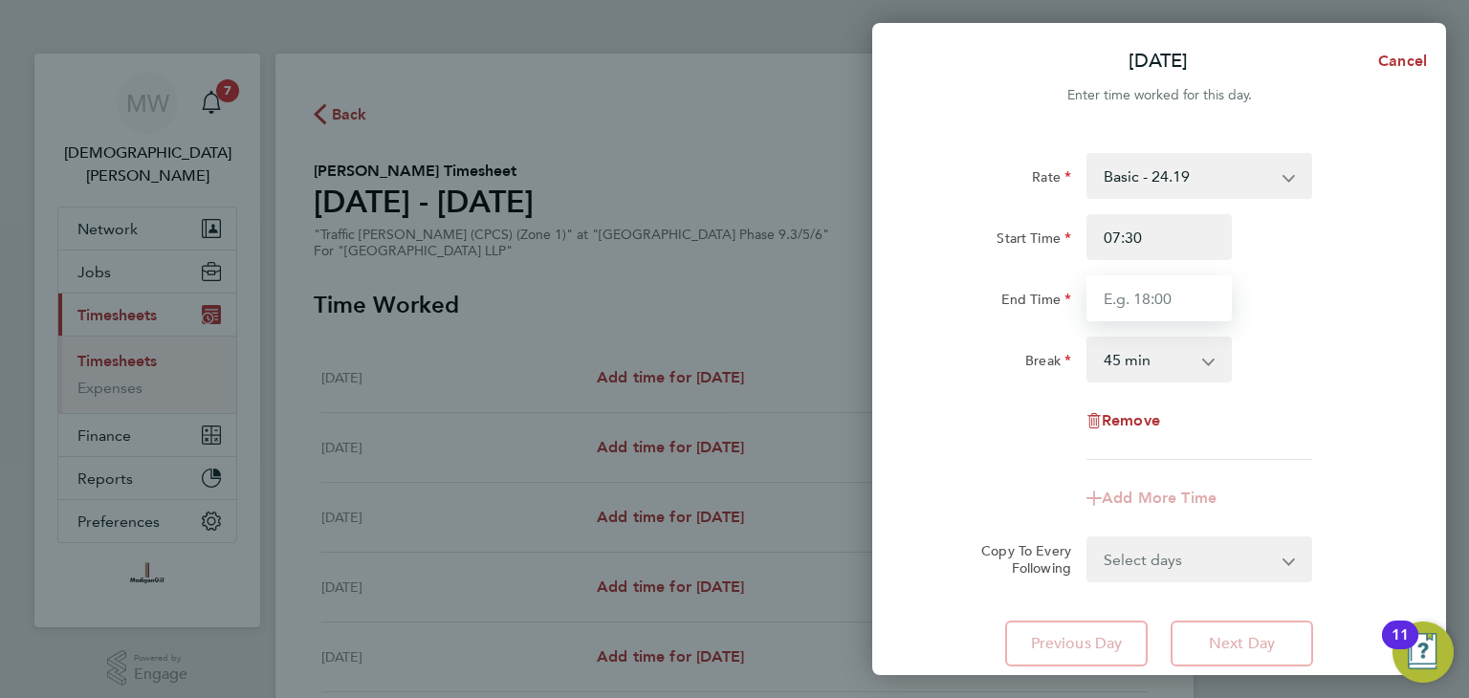
type input "18:00"
click at [1158, 362] on select "0 min 15 min 30 min 45 min 60 min 75 min 90 min" at bounding box center [1147, 360] width 119 height 42
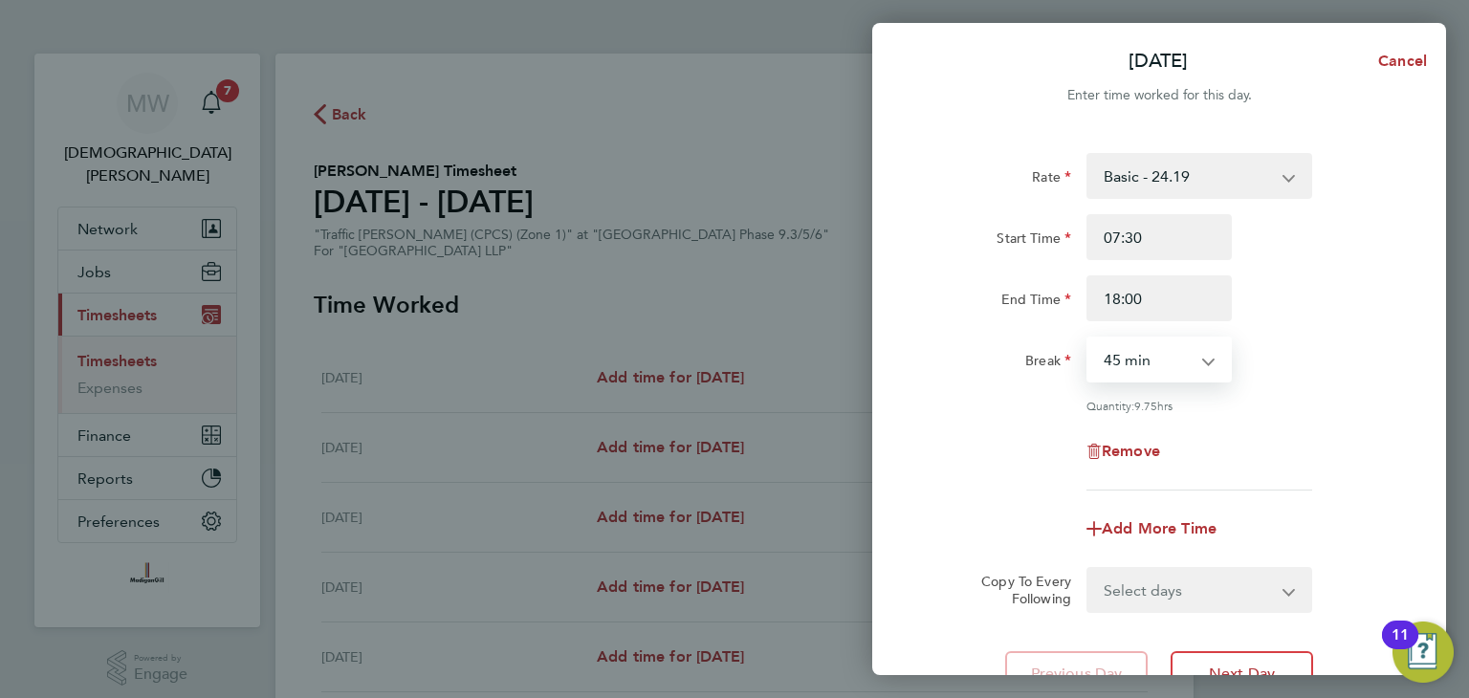
select select "30"
click at [1088, 339] on select "0 min 15 min 30 min 45 min 60 min 75 min 90 min" at bounding box center [1147, 360] width 119 height 42
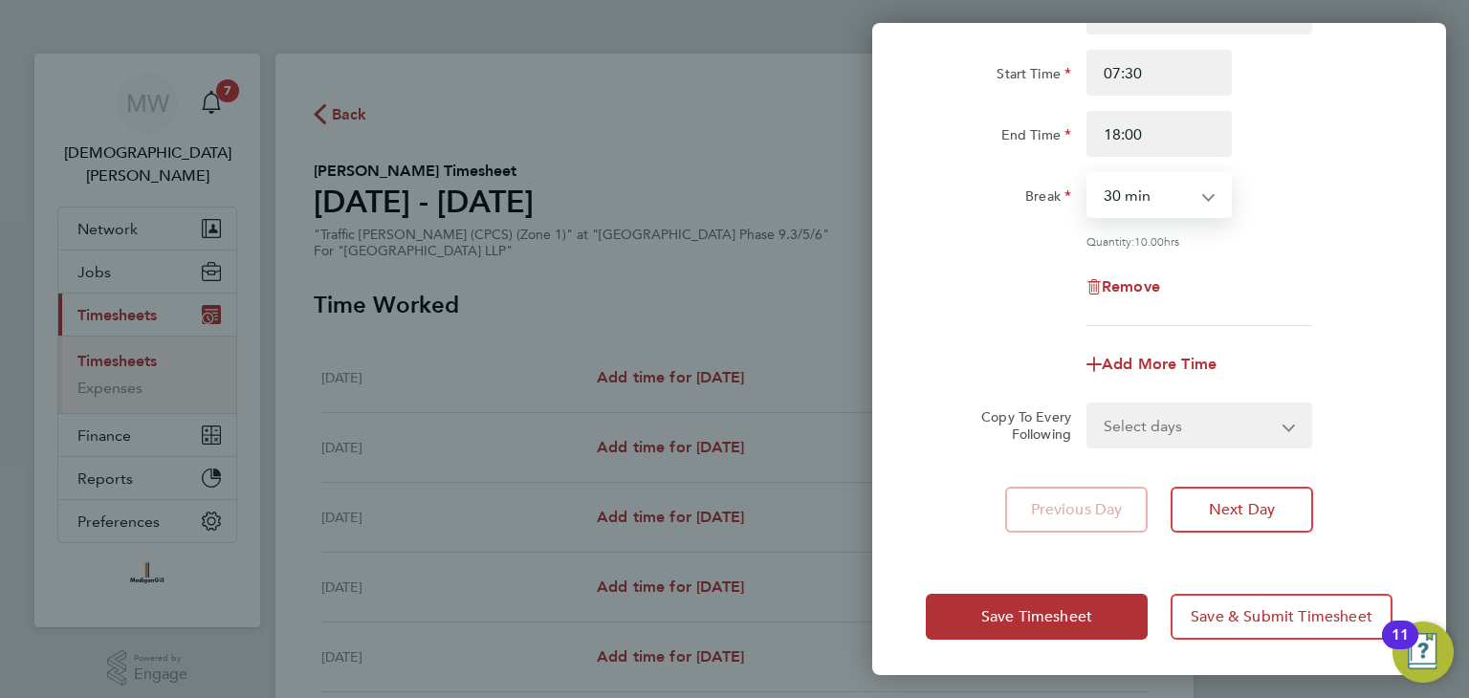
click at [1172, 414] on select "Select days Day Weekday (Mon-Fri) Weekend (Sat-Sun) [DATE] [DATE] [DATE] [DATE]…" at bounding box center [1188, 426] width 201 height 42
select select "WEEKDAY"
click at [1088, 405] on select "Select days Day Weekday (Mon-Fri) Weekend (Sat-Sun) [DATE] [DATE] [DATE] [DATE]…" at bounding box center [1188, 426] width 201 height 42
select select "[DATE]"
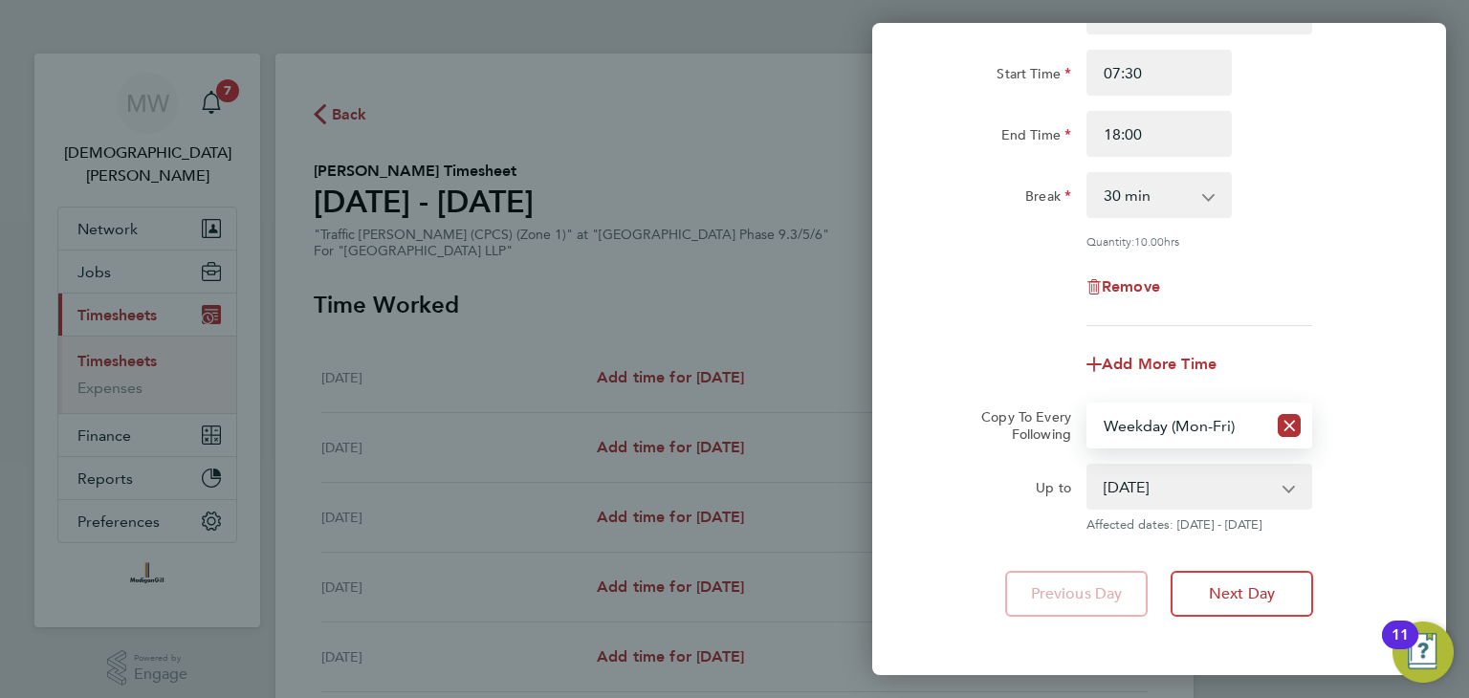
scroll to position [249, 0]
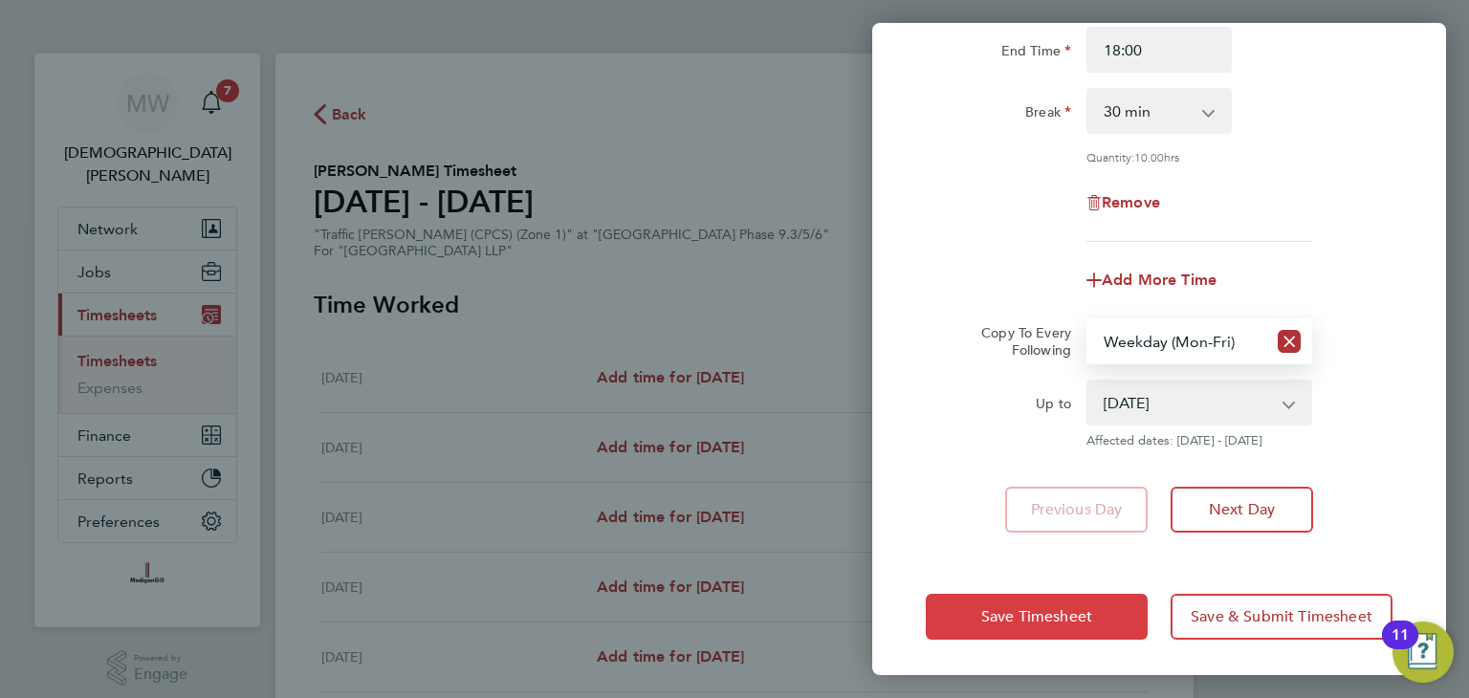
click at [1050, 609] on span "Save Timesheet" at bounding box center [1036, 616] width 111 height 19
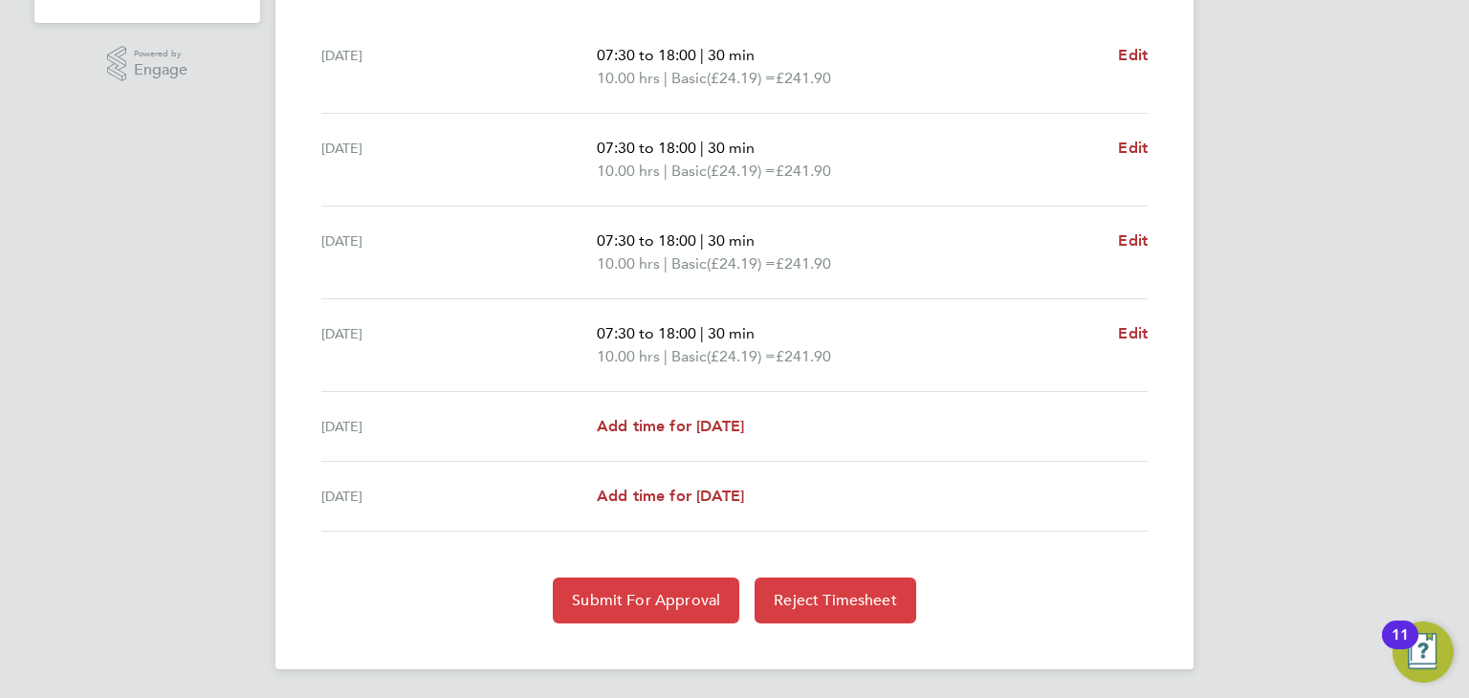
drag, startPoint x: 682, startPoint y: 590, endPoint x: 675, endPoint y: 582, distance: 10.2
click at [682, 591] on span "Submit For Approval" at bounding box center [646, 600] width 148 height 19
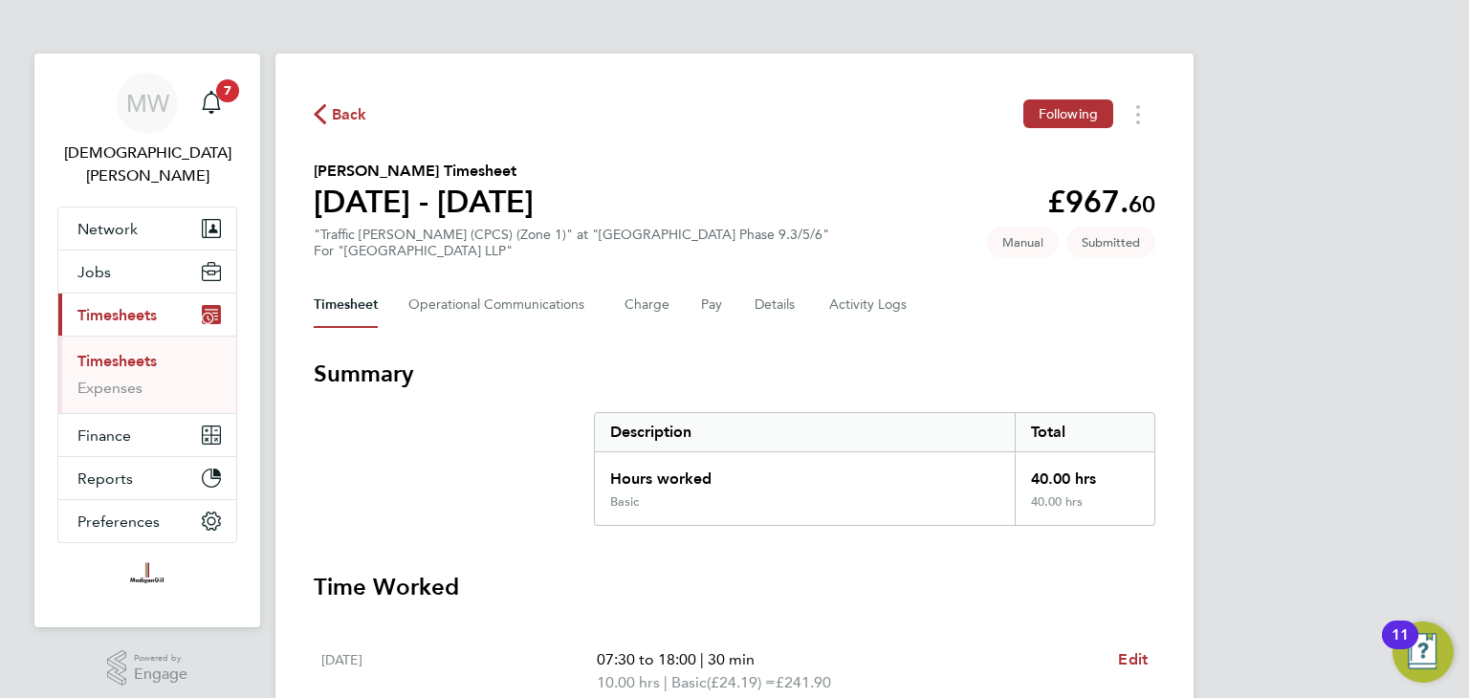
click at [344, 119] on span "Back" at bounding box center [349, 114] width 35 height 23
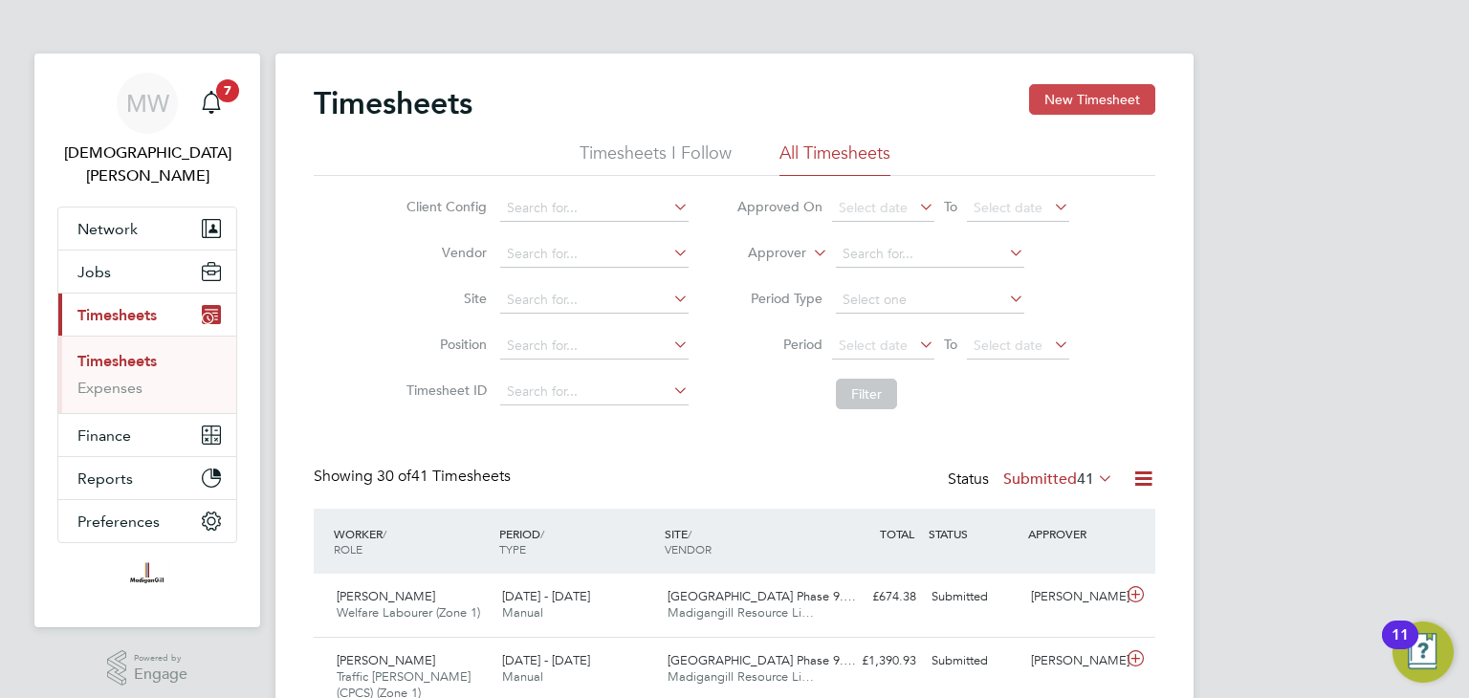
click at [1090, 100] on button "New Timesheet" at bounding box center [1092, 99] width 126 height 31
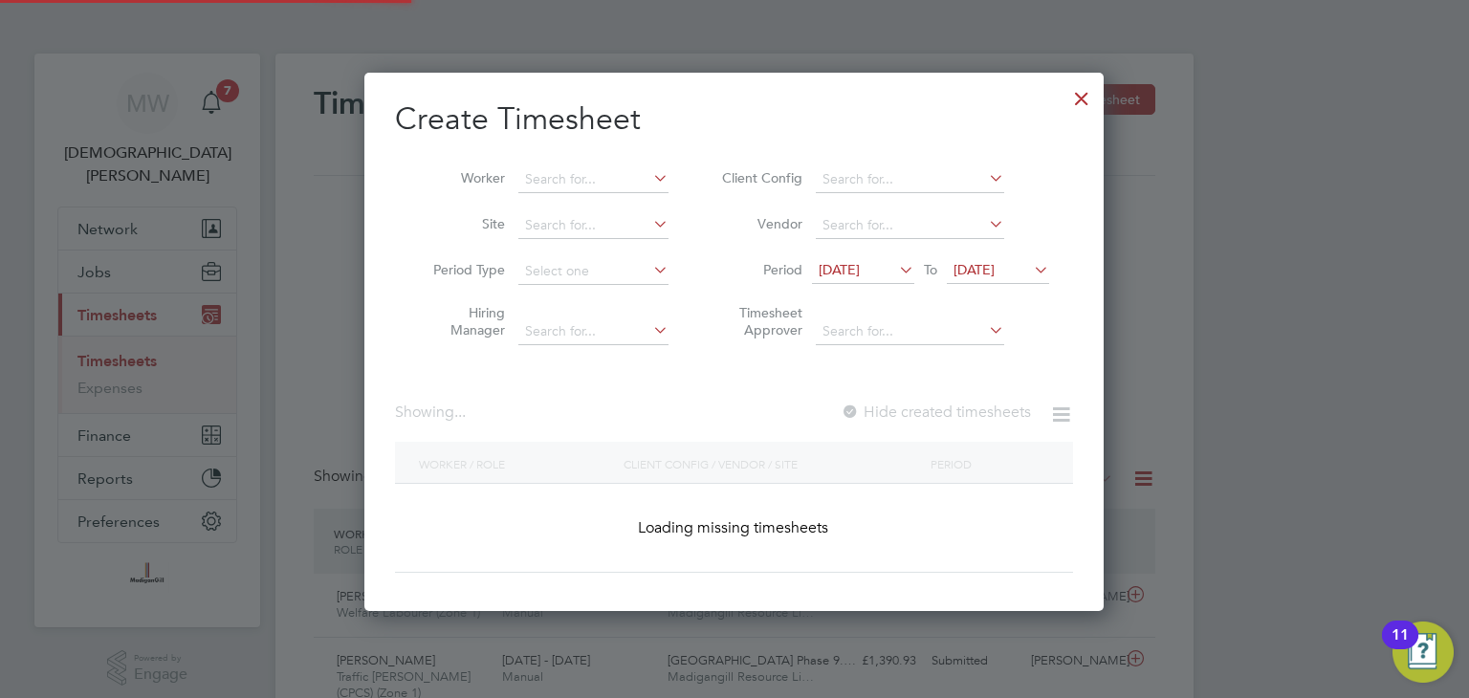
scroll to position [1699, 740]
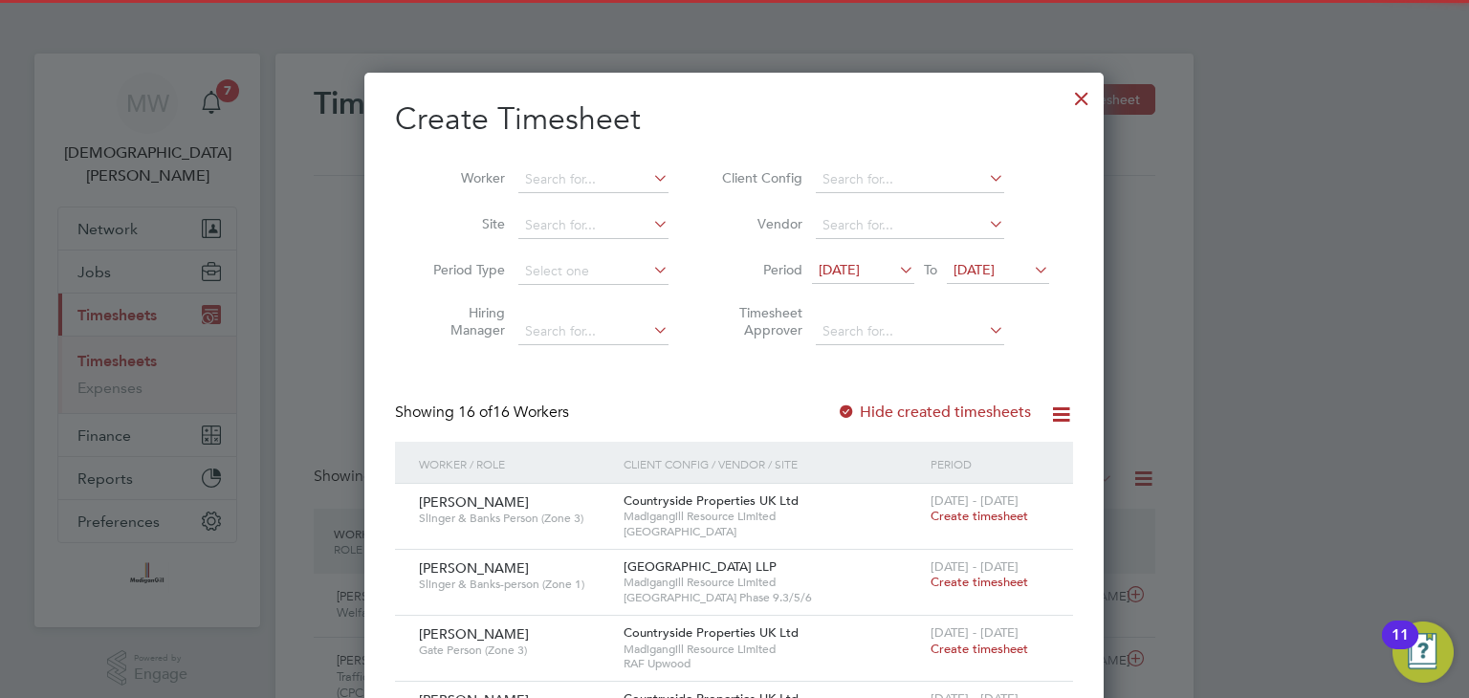
click at [860, 269] on span "[DATE]" at bounding box center [839, 269] width 41 height 17
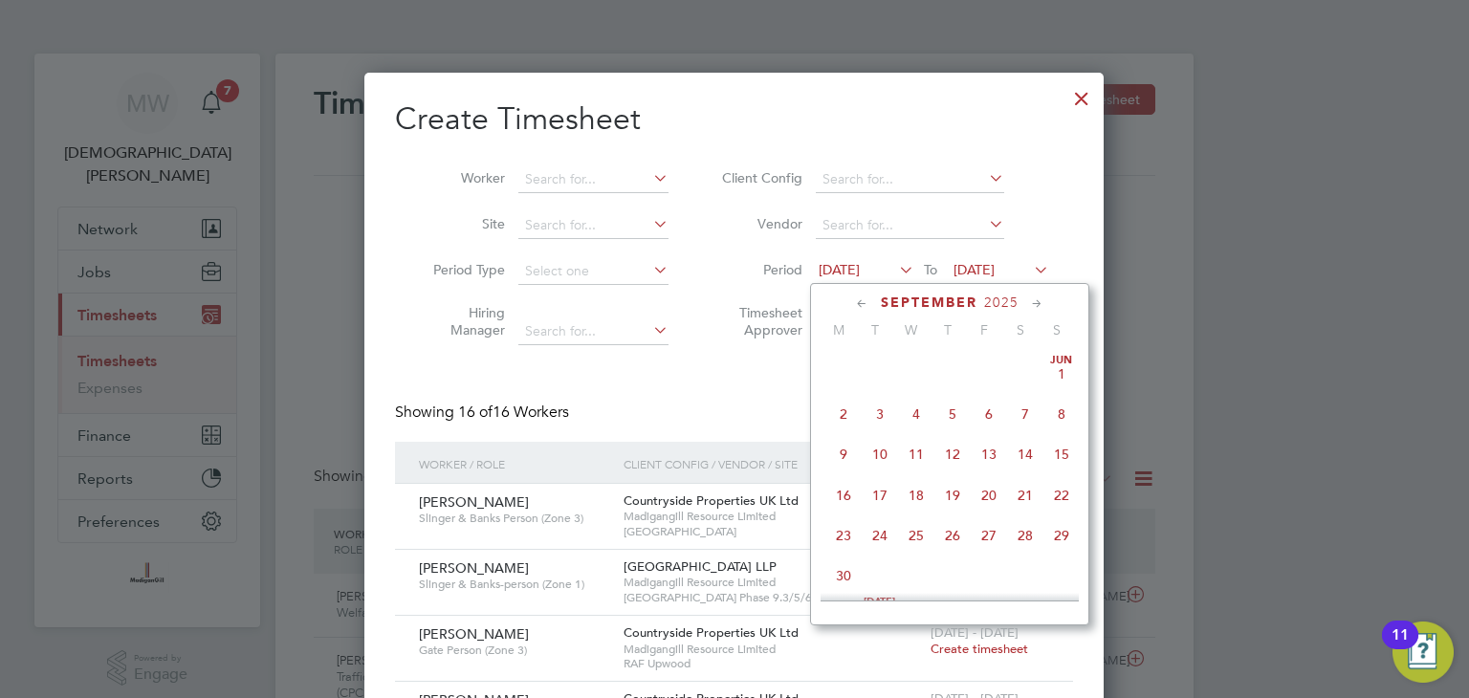
scroll to position [666, 0]
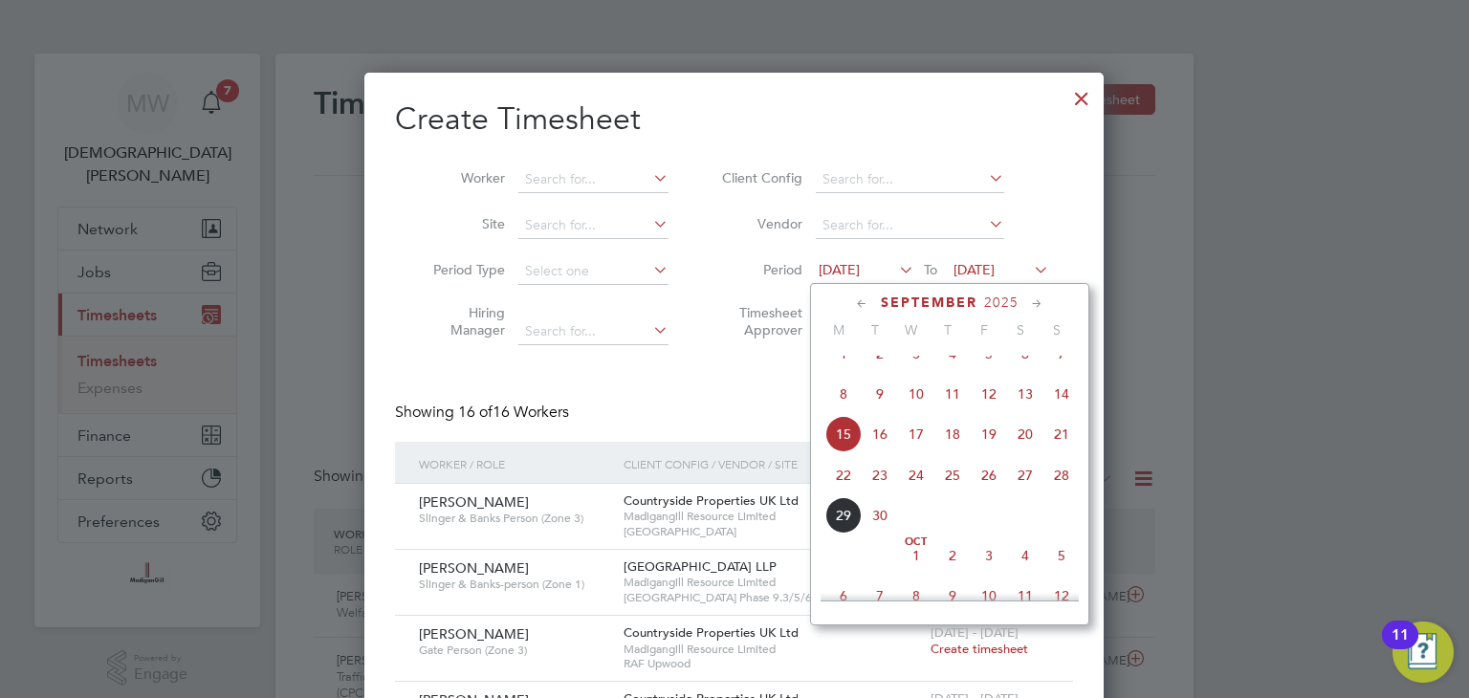
click at [846, 494] on span "22" at bounding box center [843, 475] width 36 height 36
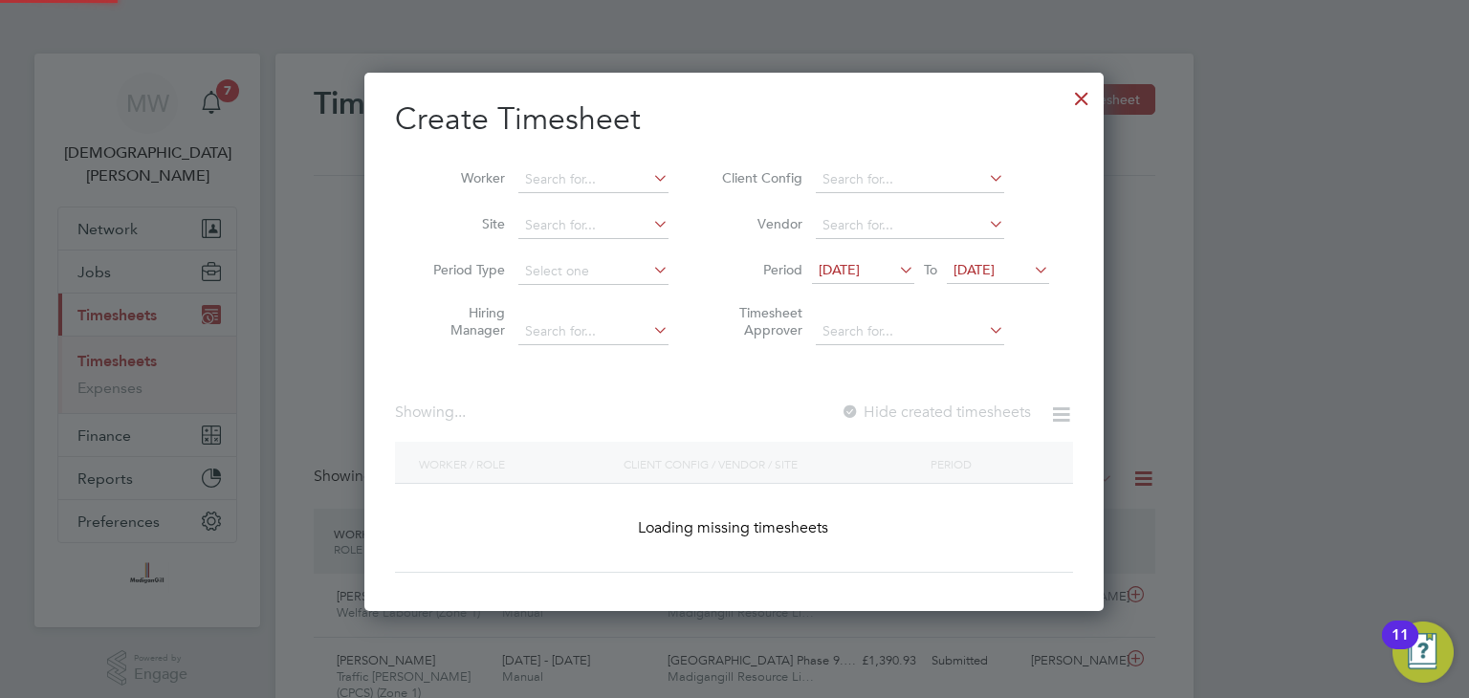
scroll to position [1439, 740]
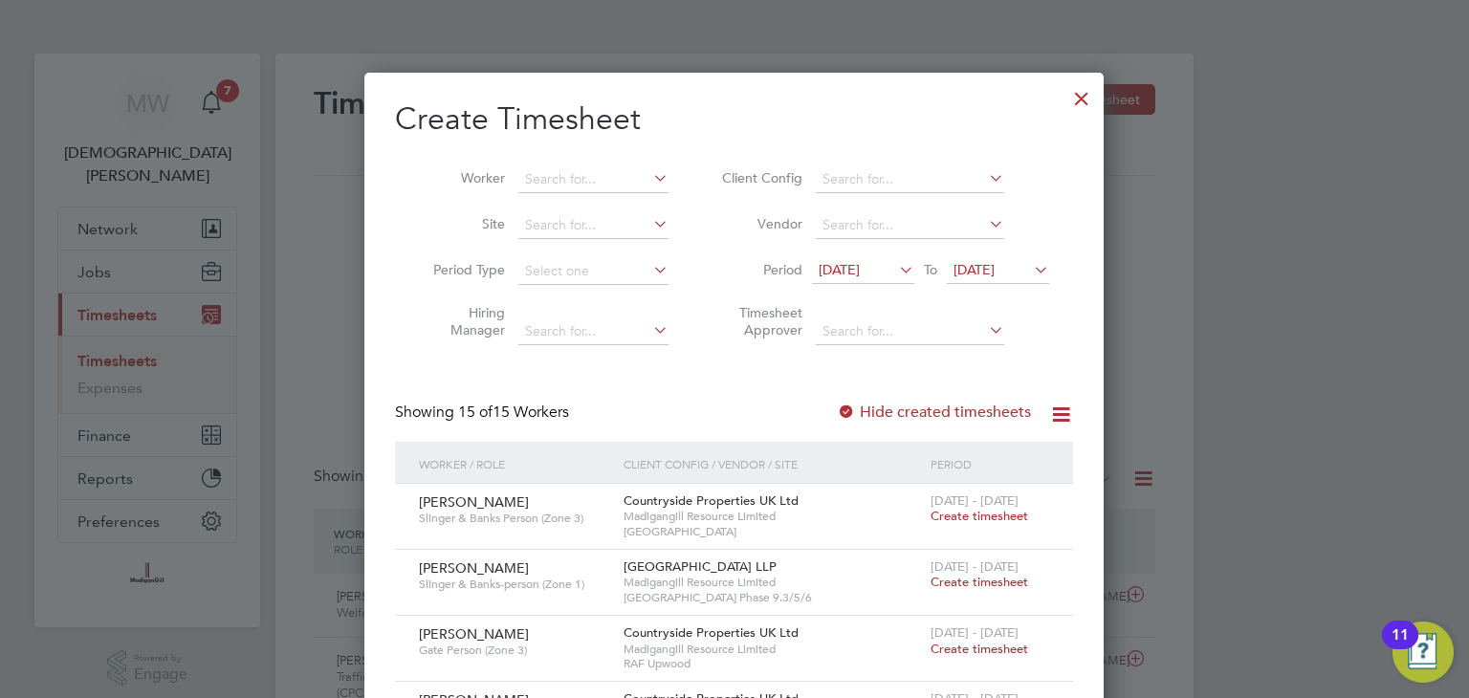
click at [992, 265] on span "[DATE]" at bounding box center [974, 269] width 41 height 17
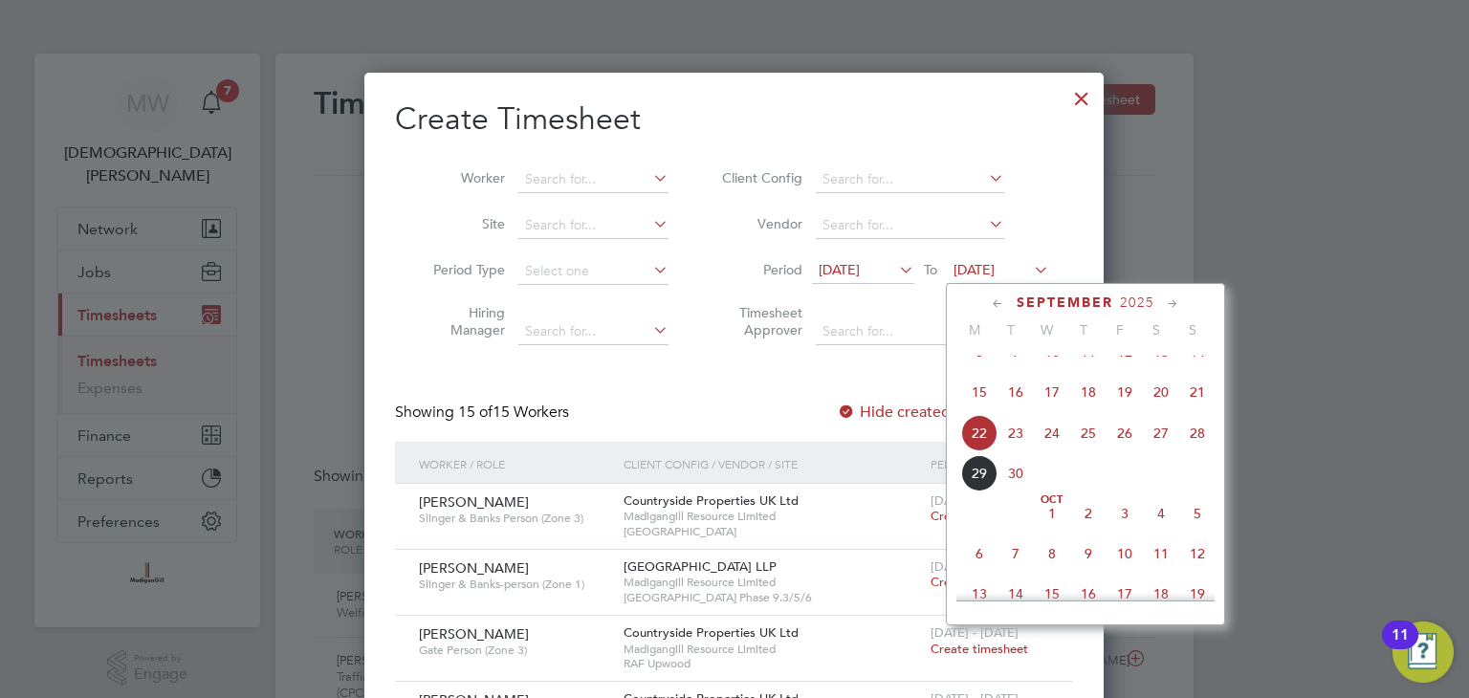
click at [1195, 447] on span "28" at bounding box center [1197, 433] width 36 height 36
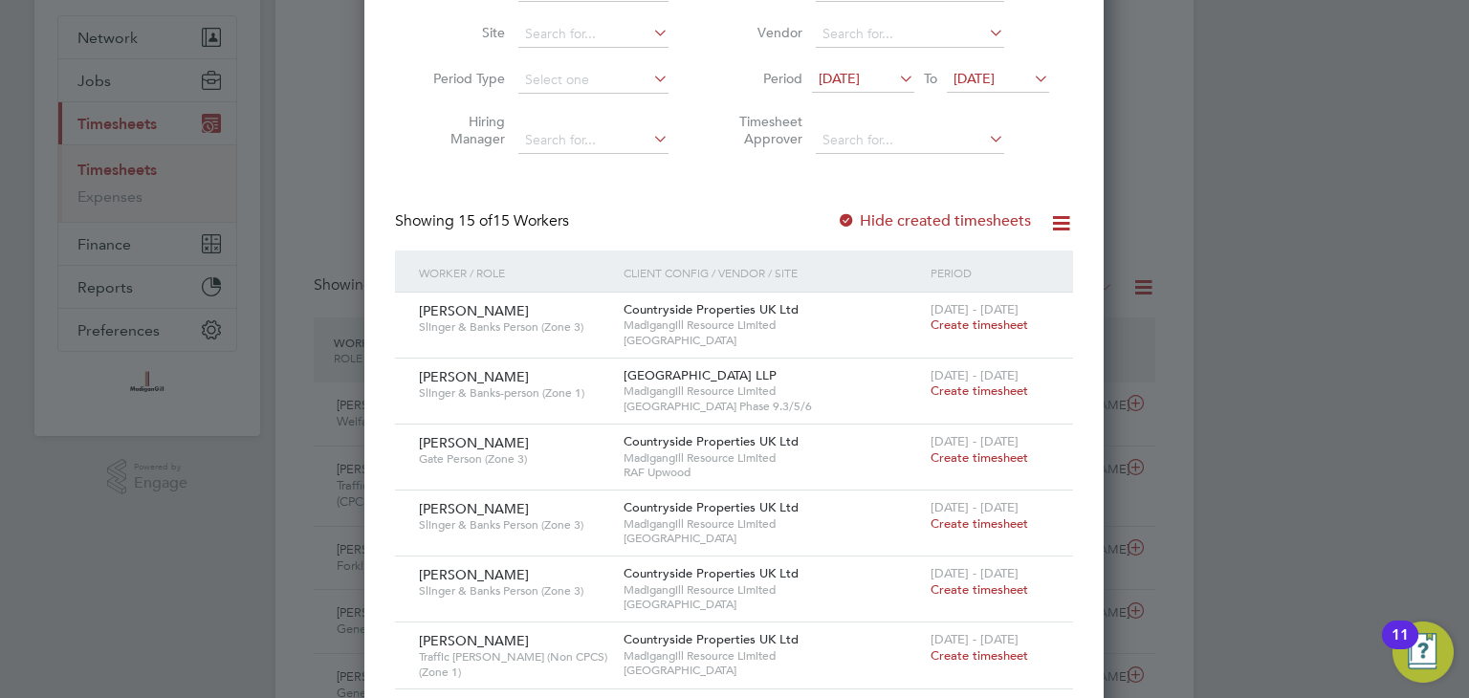
scroll to position [0, 0]
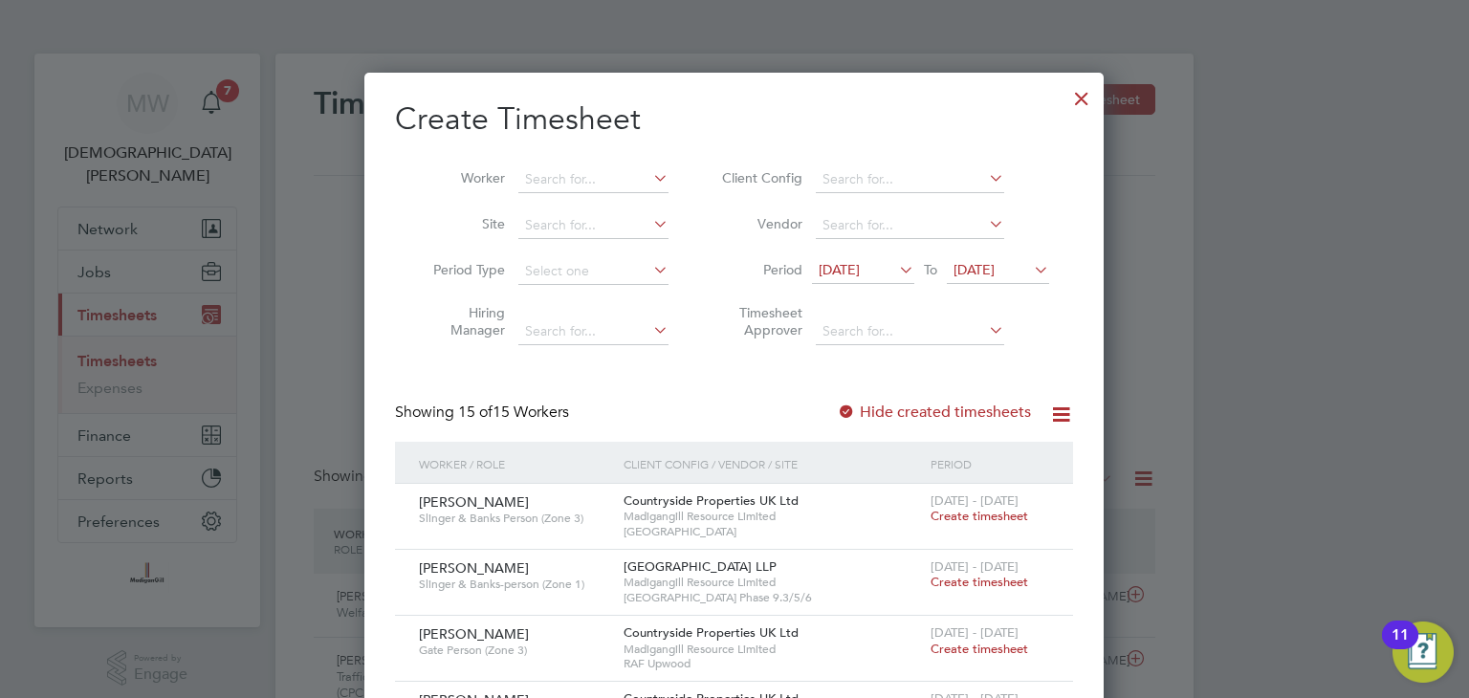
click at [1085, 91] on div at bounding box center [1082, 94] width 34 height 34
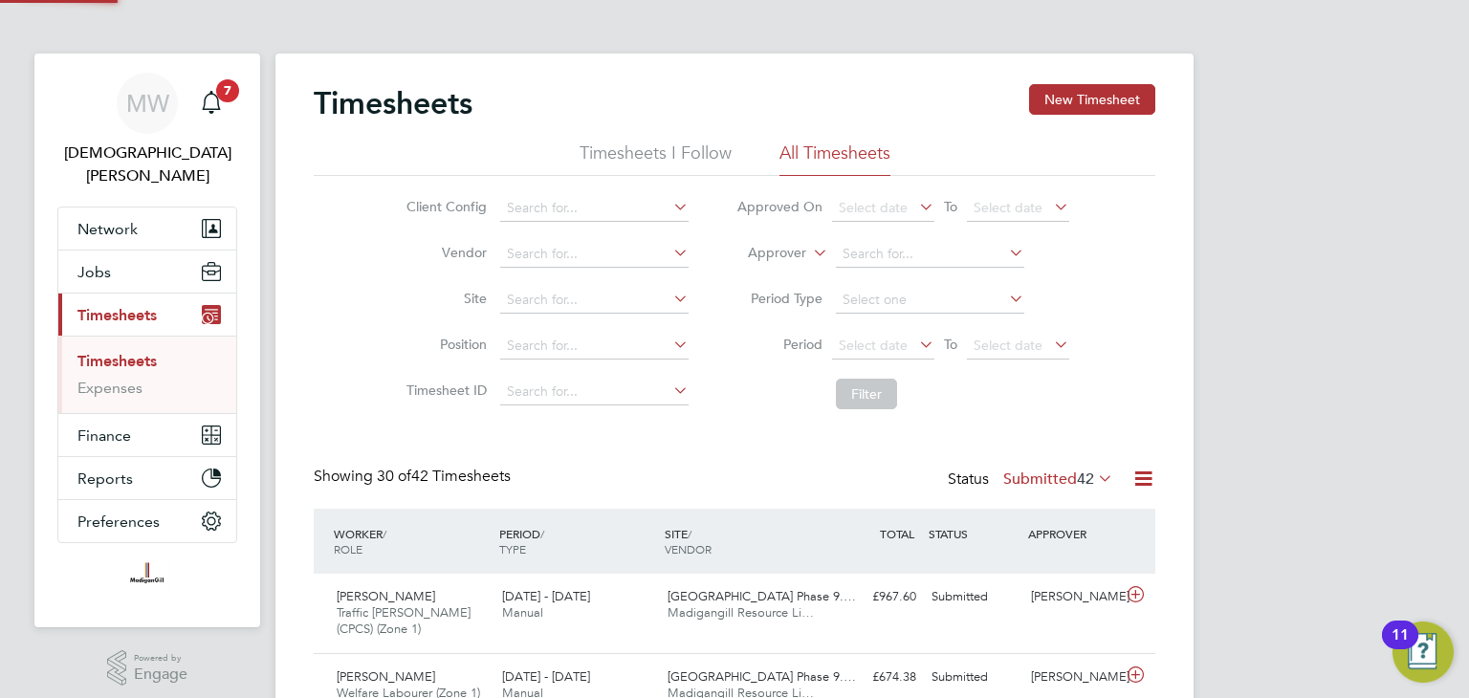
scroll to position [64, 166]
